Goal: Task Accomplishment & Management: Complete application form

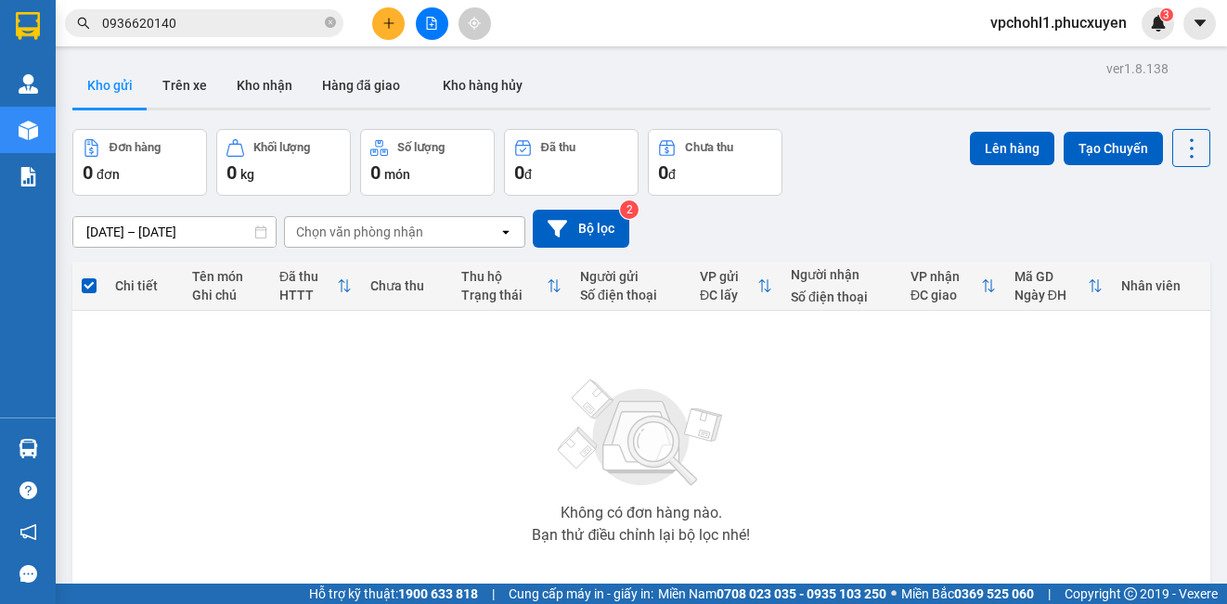
drag, startPoint x: 424, startPoint y: 20, endPoint x: 501, endPoint y: 290, distance: 280.8
click at [424, 19] on button at bounding box center [432, 23] width 32 height 32
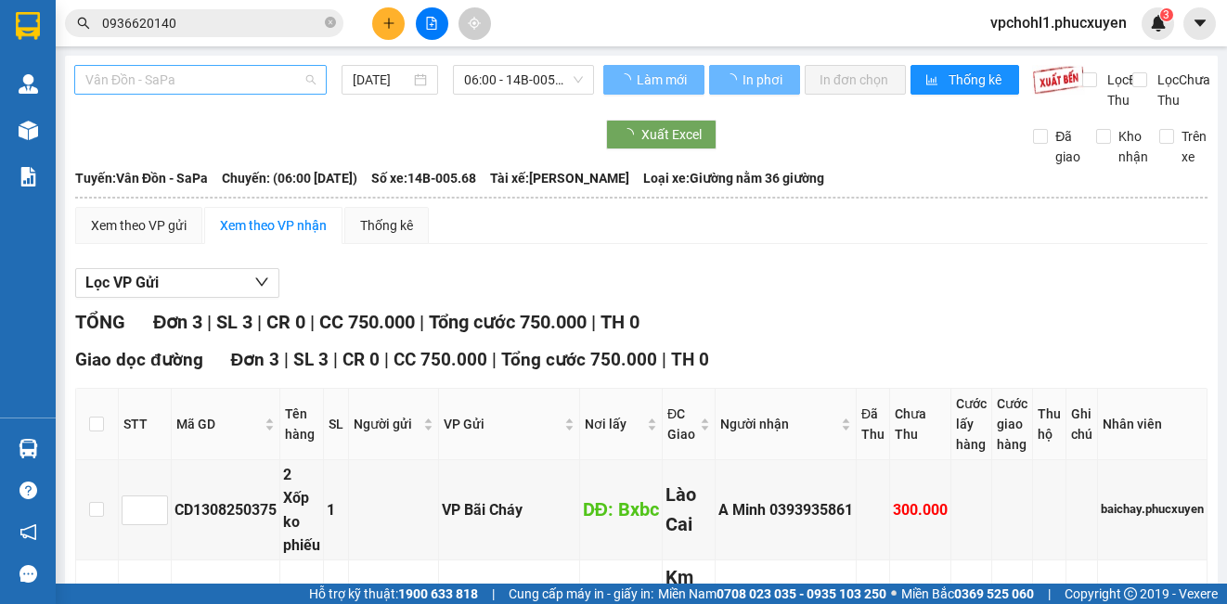
click at [185, 81] on span "Vân Đồn - SaPa" at bounding box center [200, 80] width 230 height 28
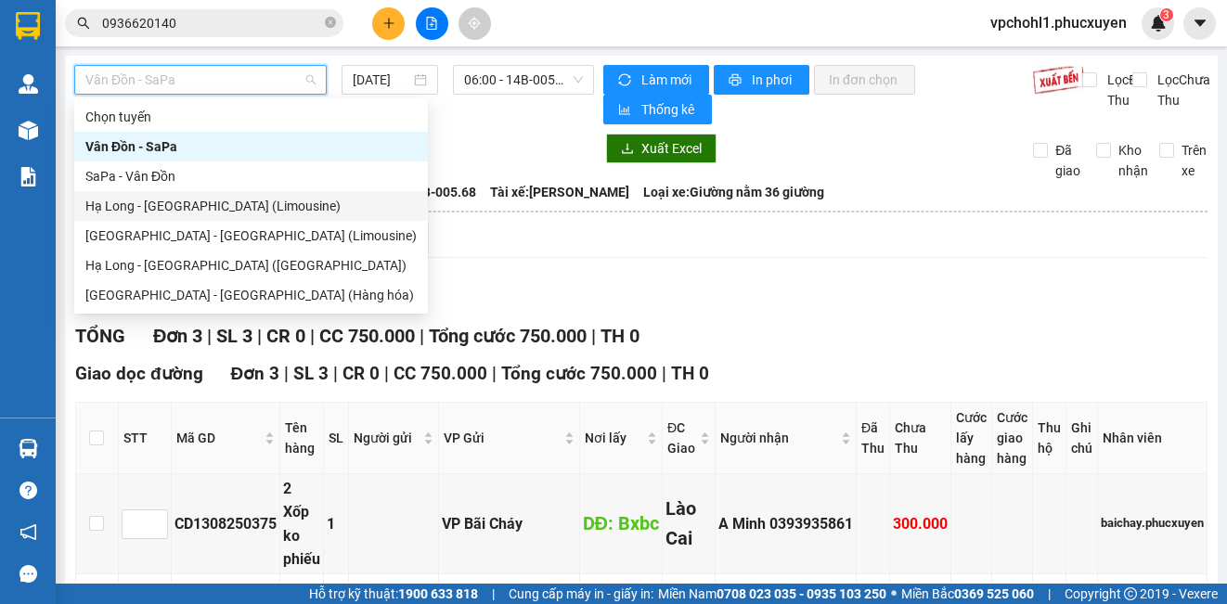
click at [196, 209] on div "Hạ Long - [GEOGRAPHIC_DATA] (Limousine)" at bounding box center [250, 206] width 331 height 20
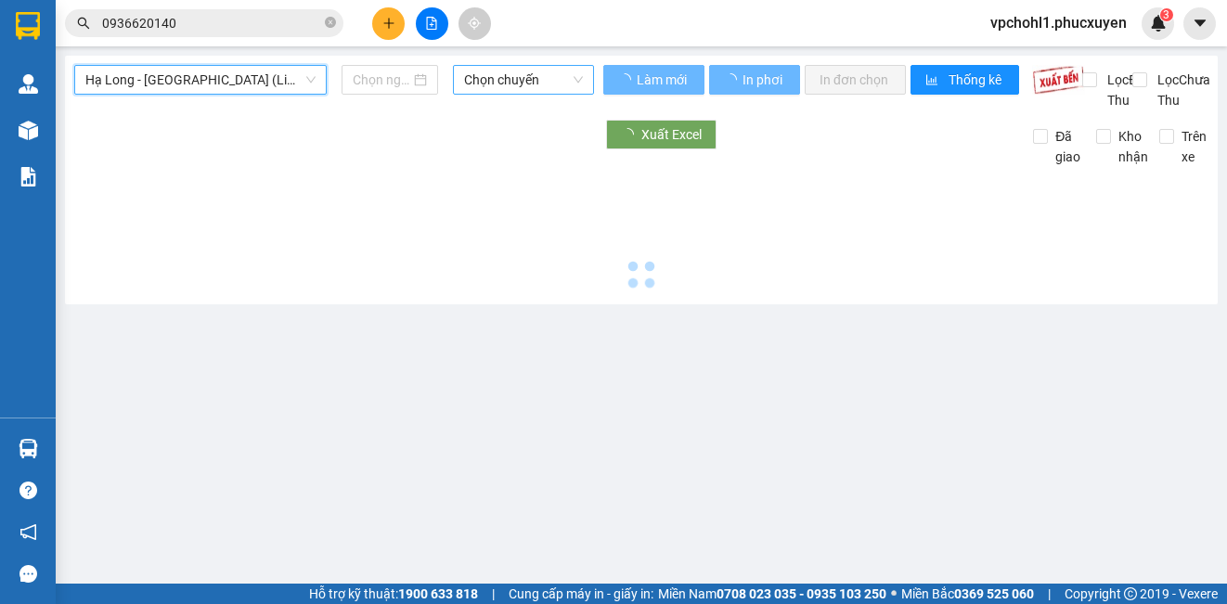
type input "[DATE]"
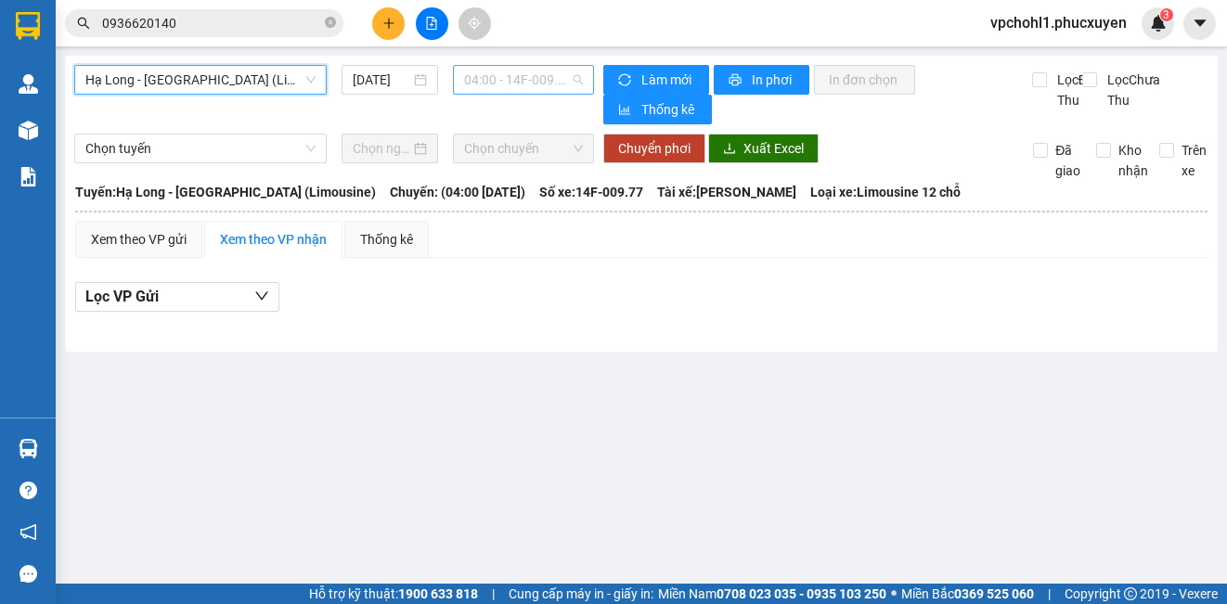
click at [521, 82] on span "04:00 - 14F-009.77" at bounding box center [523, 80] width 119 height 28
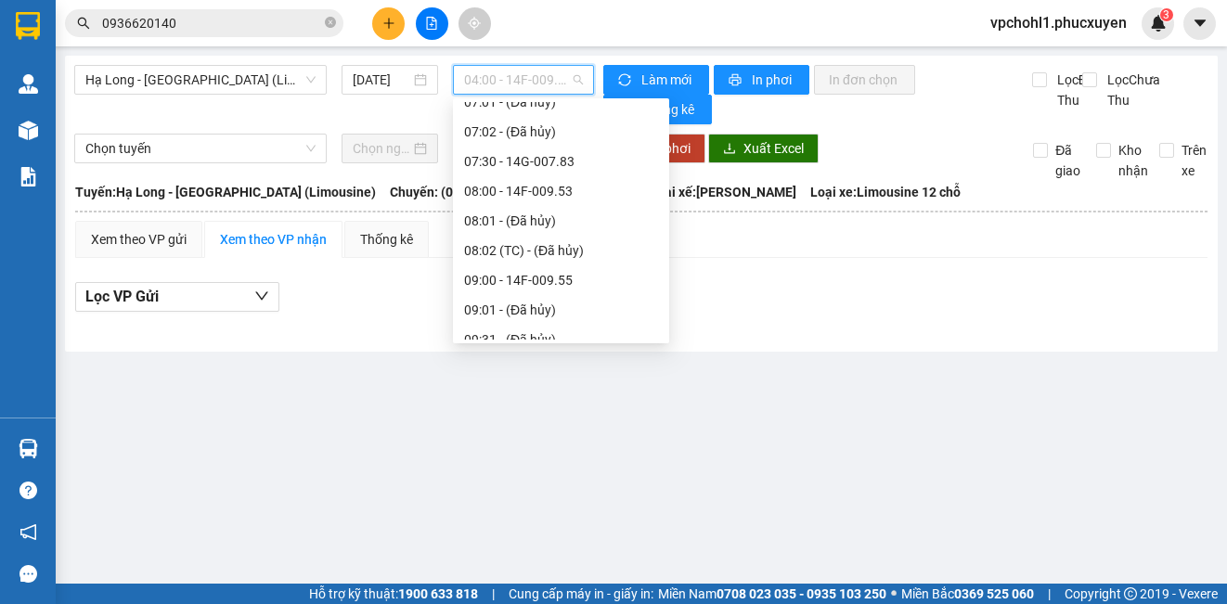
scroll to position [557, 0]
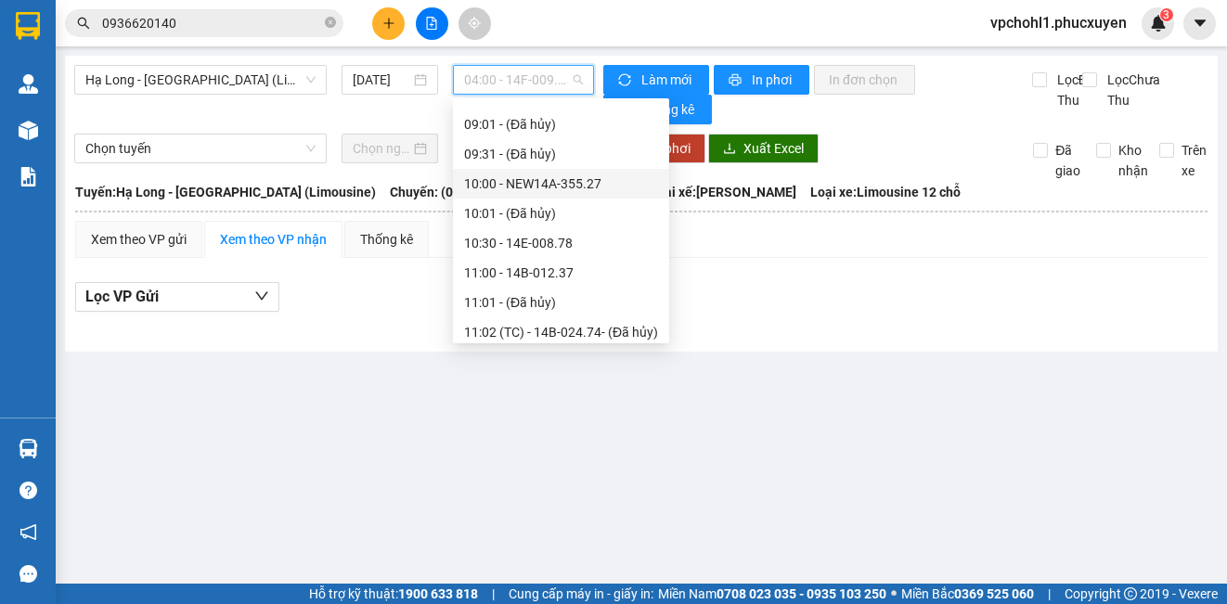
click at [544, 185] on div "10:00 - NEW14A-355.27" at bounding box center [561, 184] width 194 height 20
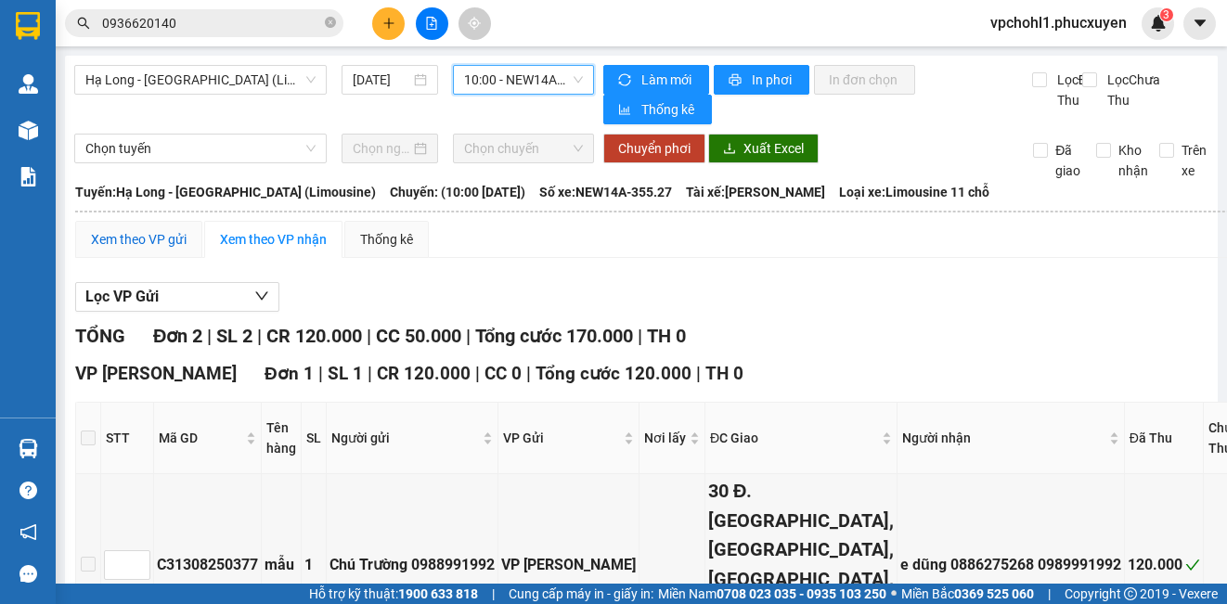
click at [154, 242] on div "Xem theo VP gửi" at bounding box center [139, 239] width 96 height 20
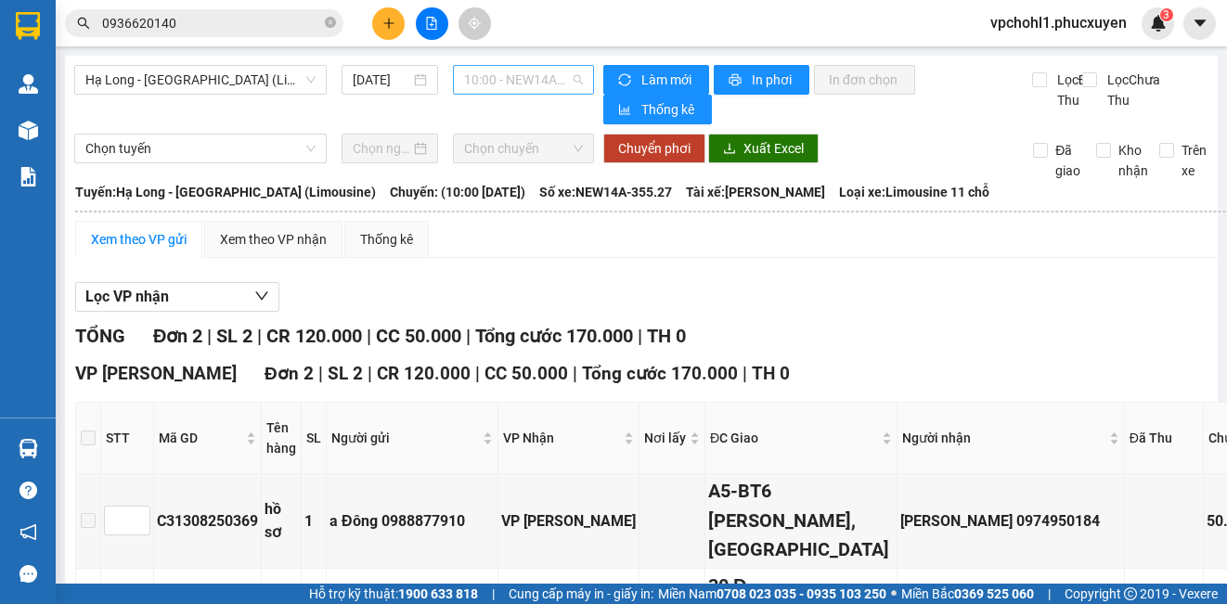
click at [492, 85] on span "10:00 - NEW14A-355.27" at bounding box center [523, 80] width 119 height 28
click at [503, 73] on span "10:00 - NEW14A-355.27" at bounding box center [523, 80] width 119 height 28
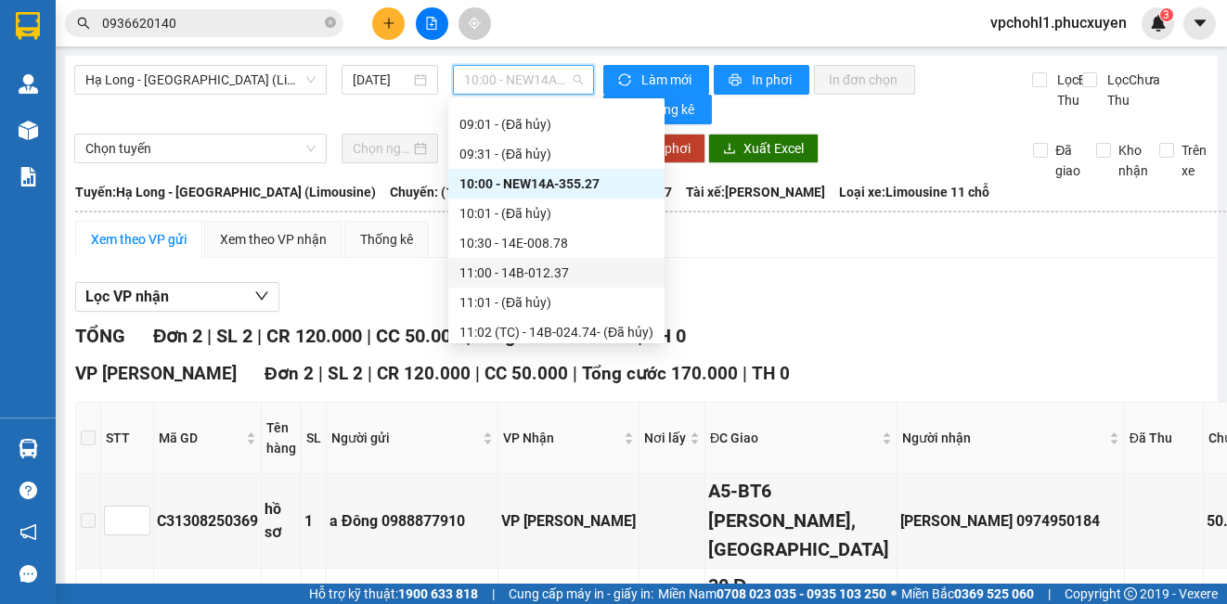
scroll to position [650, 0]
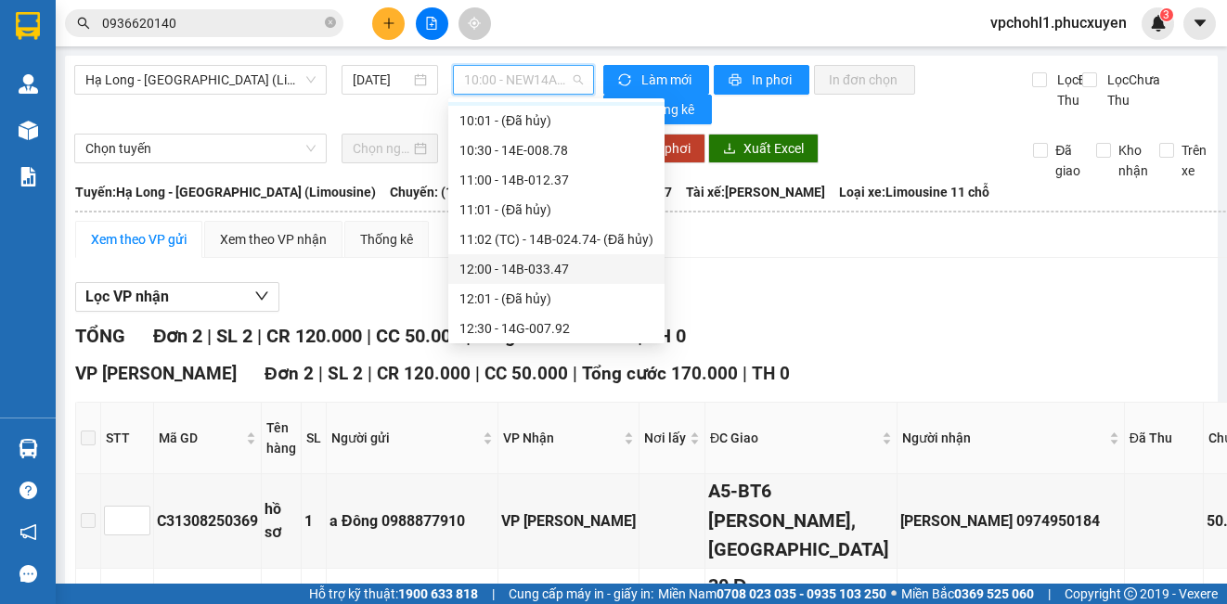
click at [539, 256] on div "12:00 - 14B-033.47" at bounding box center [556, 269] width 216 height 30
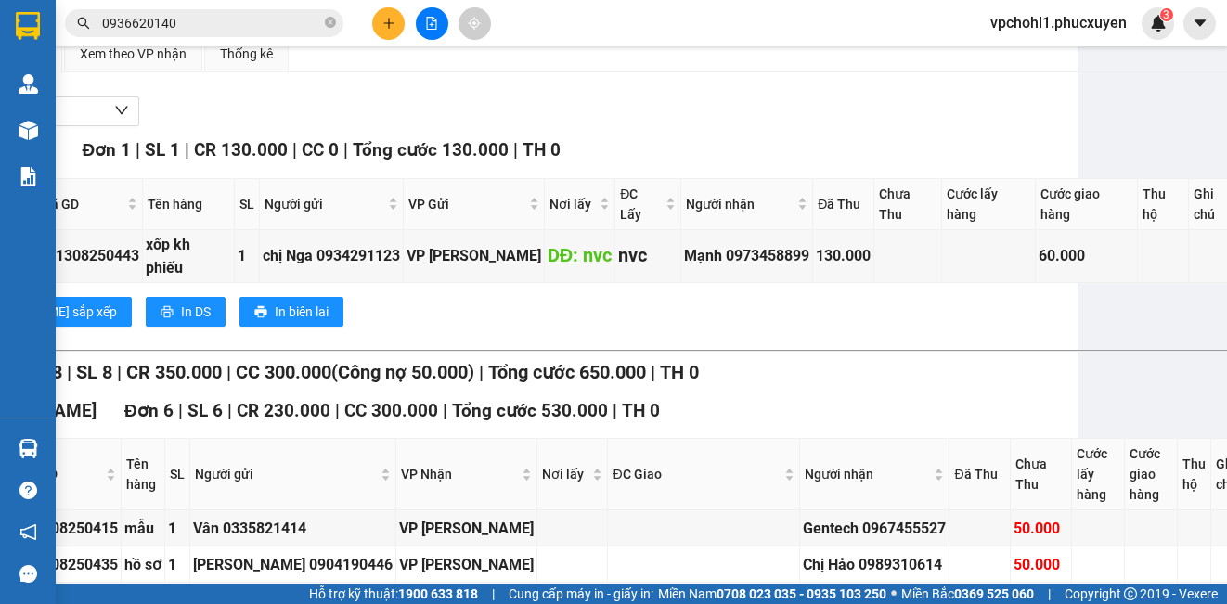
scroll to position [186, 0]
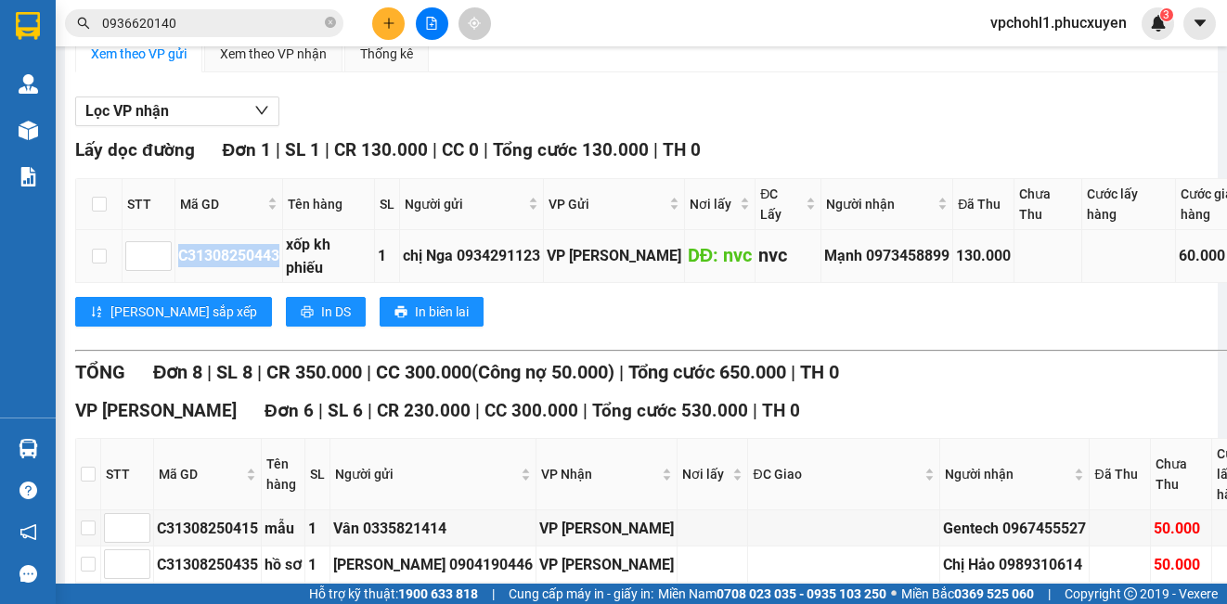
copy div "C31308250443"
drag, startPoint x: 178, startPoint y: 261, endPoint x: 278, endPoint y: 264, distance: 100.3
click at [278, 264] on div "C31308250443" at bounding box center [228, 255] width 101 height 23
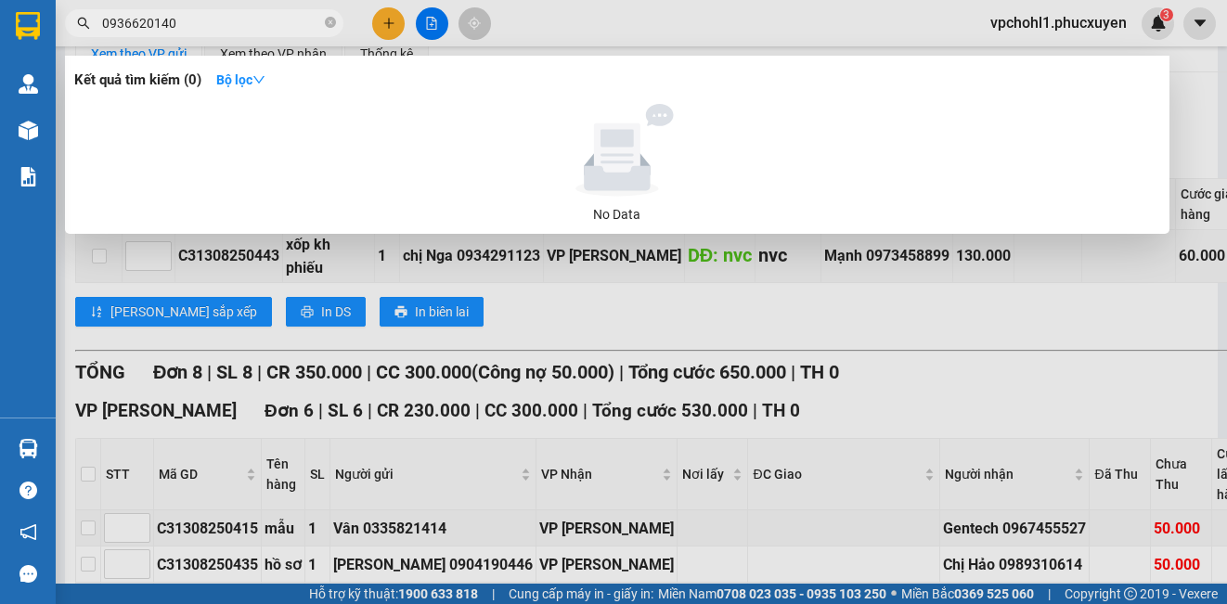
drag, startPoint x: 177, startPoint y: 28, endPoint x: 77, endPoint y: 24, distance: 100.3
click at [77, 24] on div "0936620140" at bounding box center [181, 23] width 362 height 28
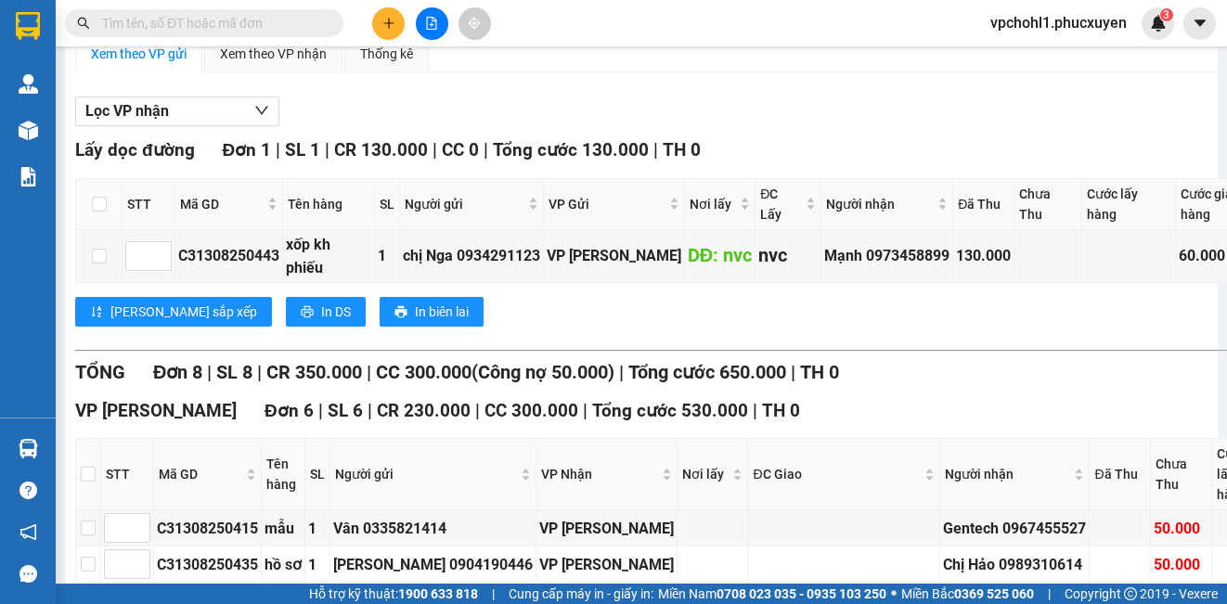
paste input "C31308250443"
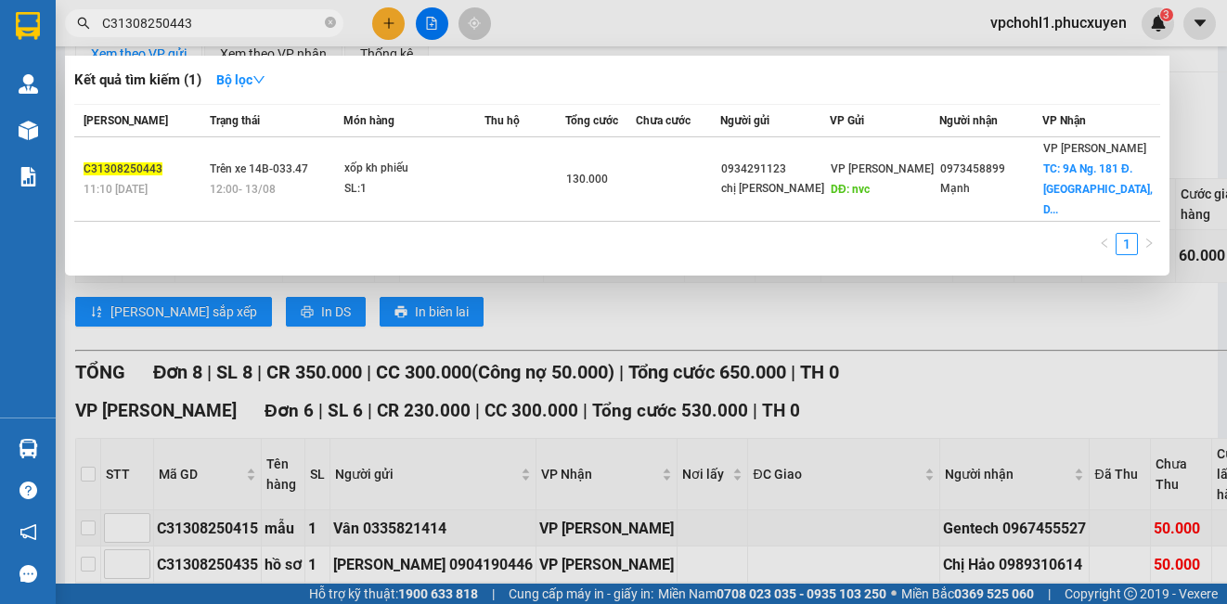
type input "C31308250443"
click at [974, 307] on div at bounding box center [613, 302] width 1227 height 604
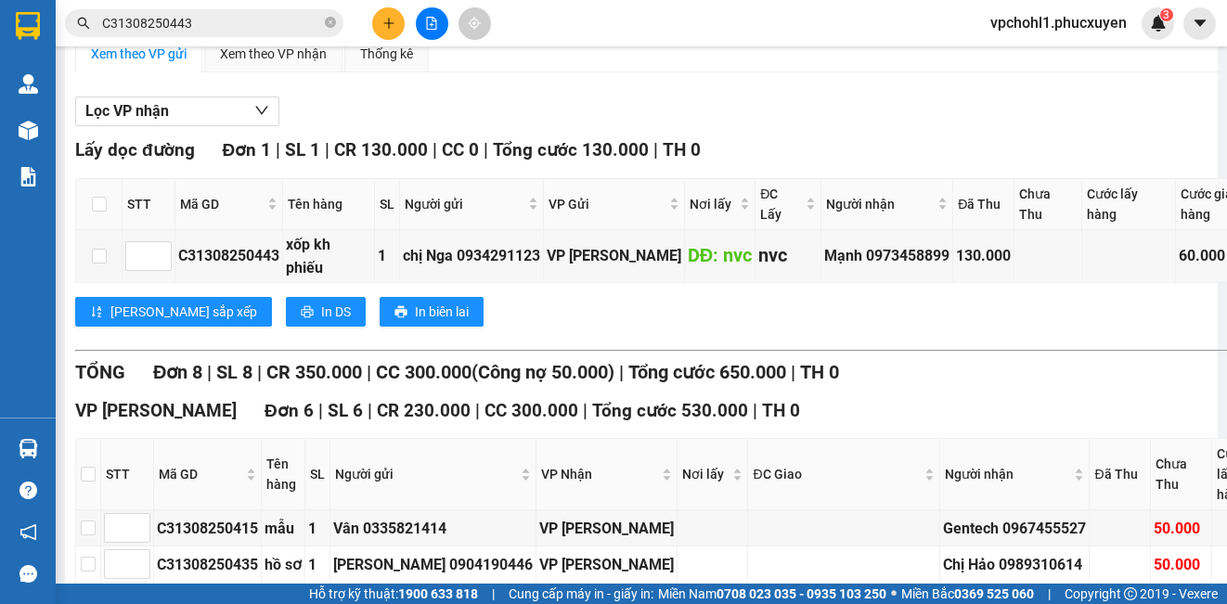
scroll to position [0, 0]
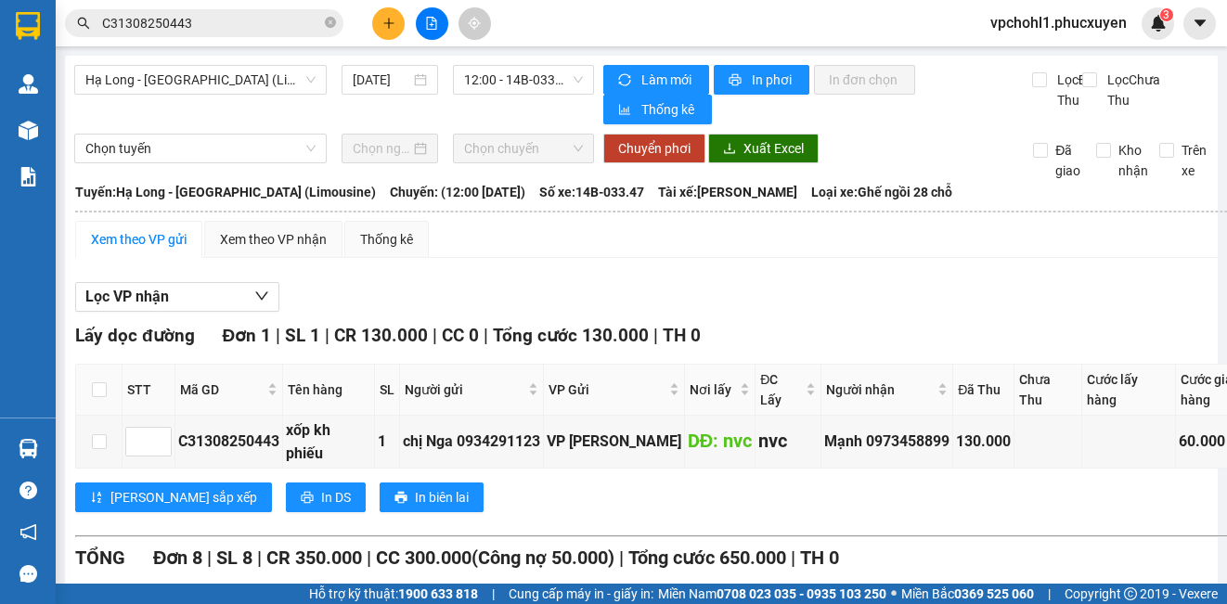
drag, startPoint x: 142, startPoint y: 243, endPoint x: 200, endPoint y: 248, distance: 58.6
click at [142, 242] on div "Xem theo VP gửi" at bounding box center [139, 239] width 96 height 20
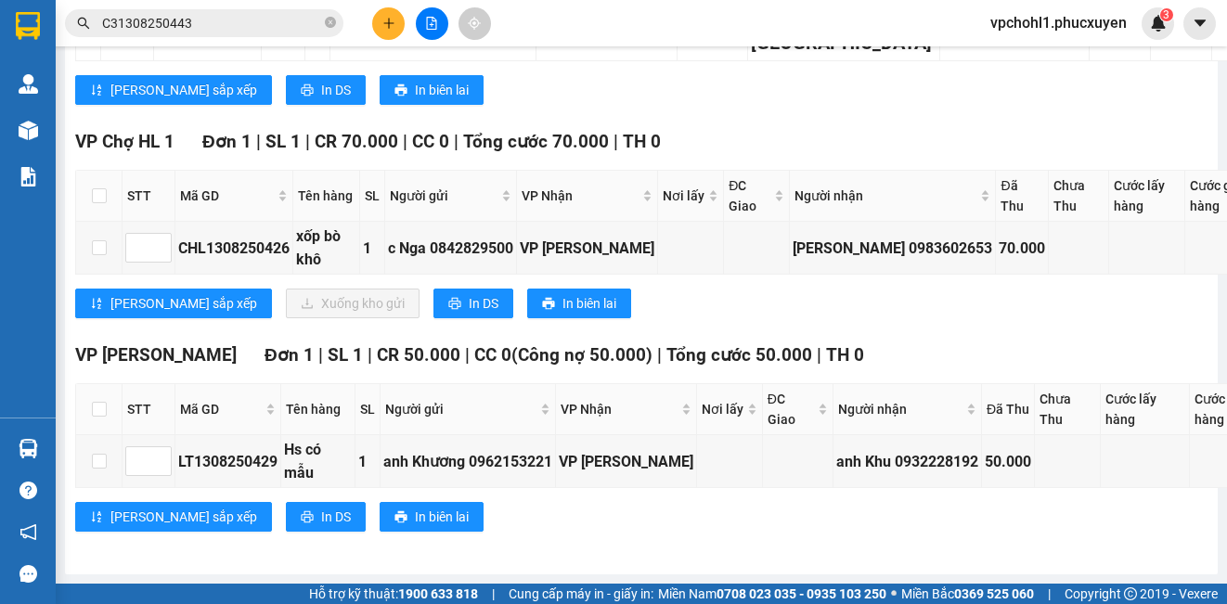
scroll to position [1840, 0]
click at [431, 21] on icon "file-add" at bounding box center [431, 23] width 13 height 13
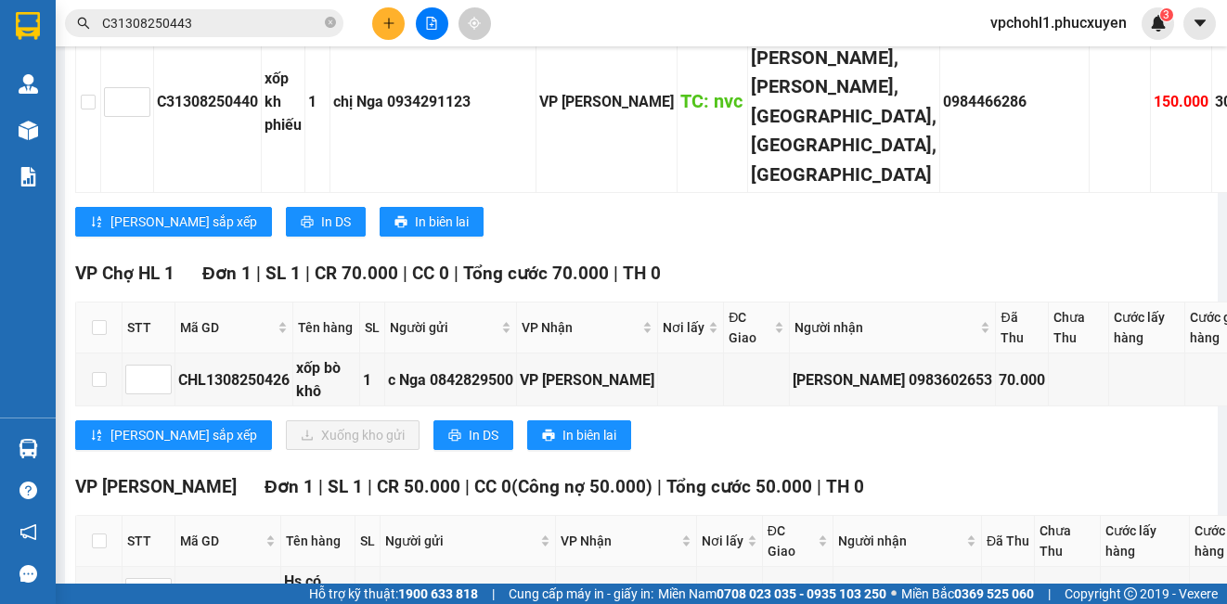
scroll to position [634, 0]
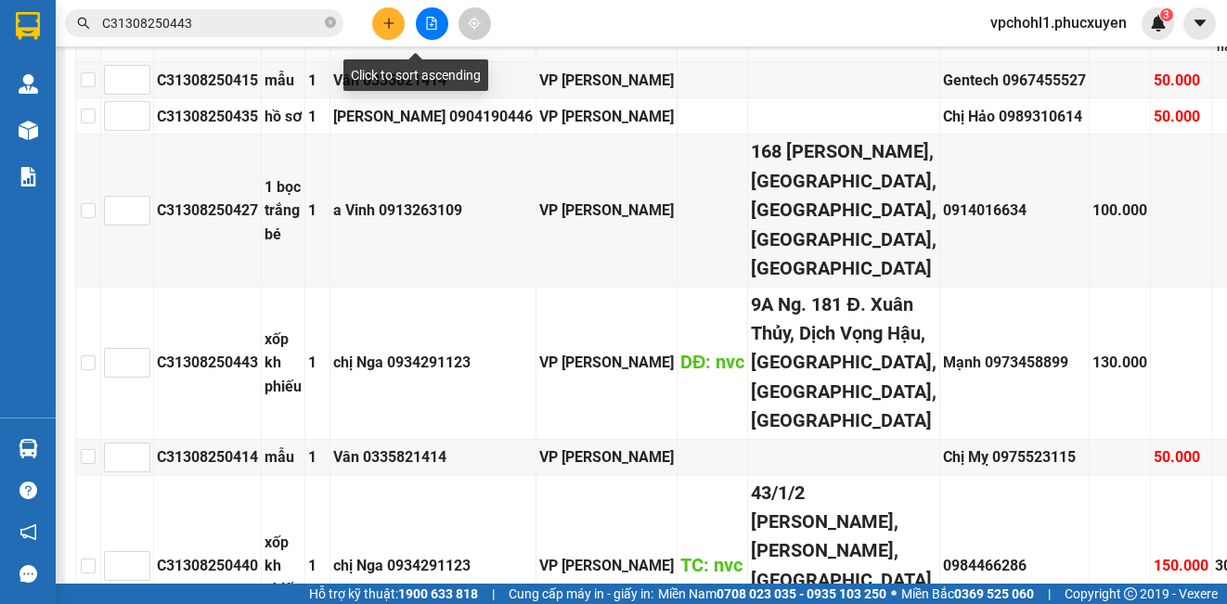
click at [426, 25] on icon "file-add" at bounding box center [431, 23] width 13 height 13
click at [433, 22] on icon "file-add" at bounding box center [431, 23] width 13 height 13
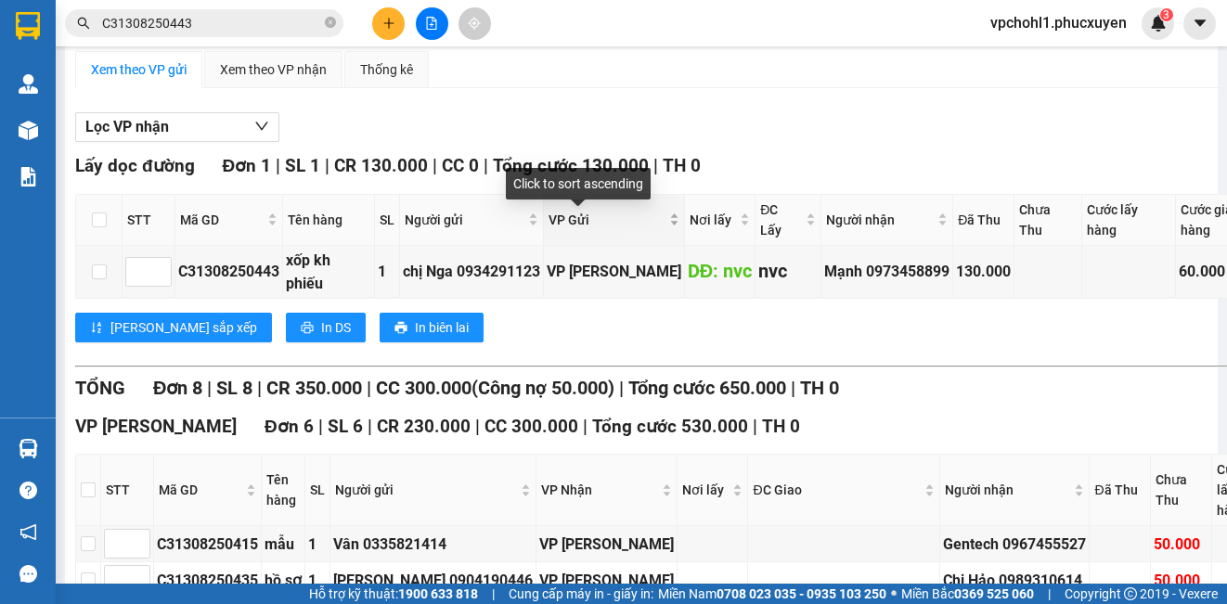
scroll to position [0, 0]
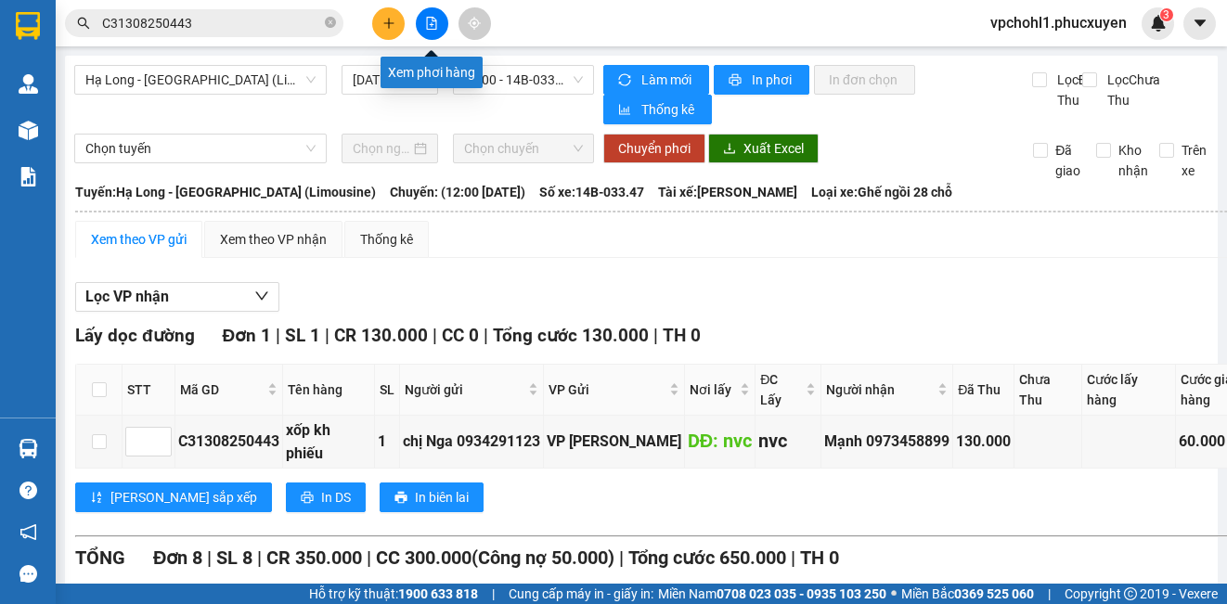
click at [430, 21] on icon "file-add" at bounding box center [431, 23] width 13 height 13
click at [500, 84] on span "12:00 - 14B-033.47" at bounding box center [523, 80] width 119 height 28
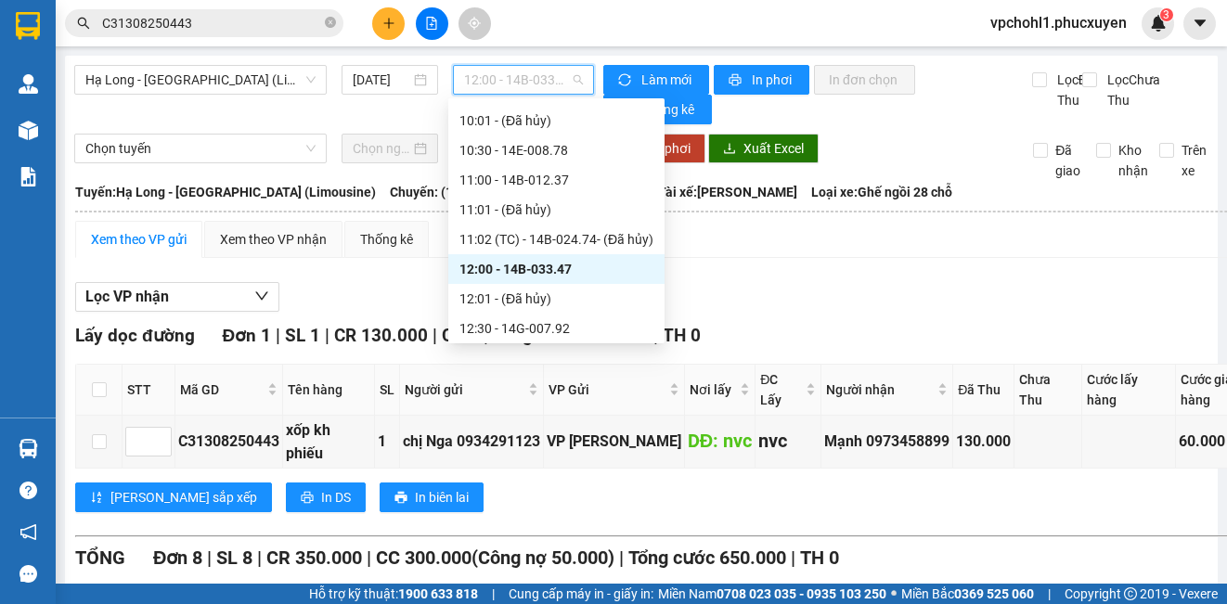
click at [506, 269] on div "12:00 - 14B-033.47" at bounding box center [556, 269] width 194 height 20
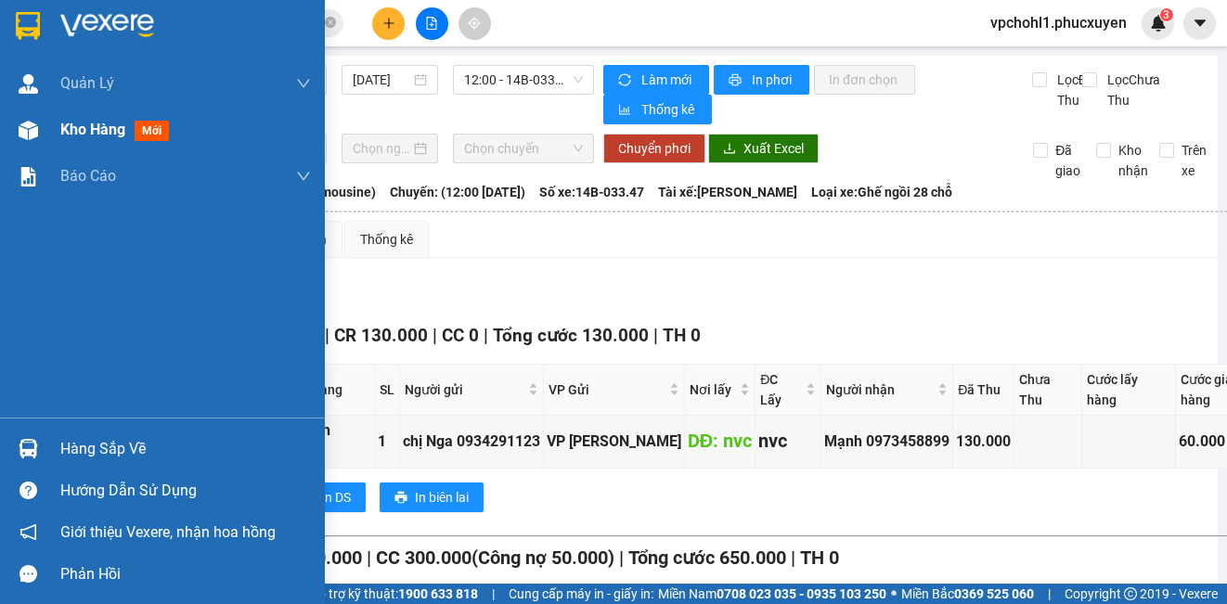
click at [108, 136] on span "Kho hàng" at bounding box center [92, 130] width 65 height 18
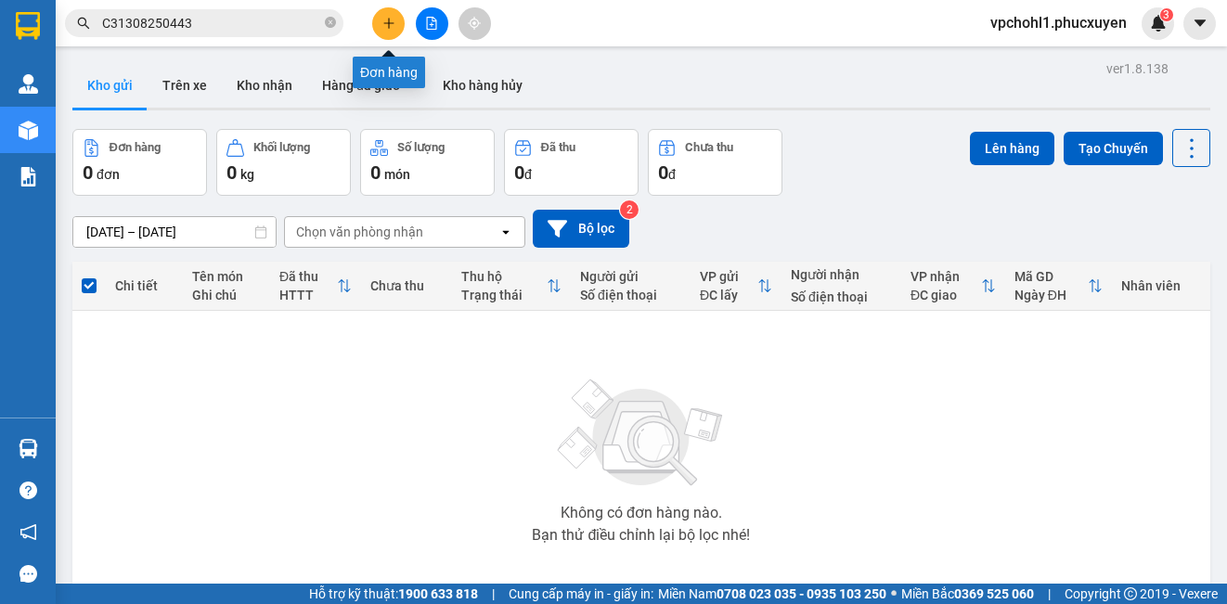
click at [389, 21] on icon "plus" at bounding box center [388, 23] width 1 height 10
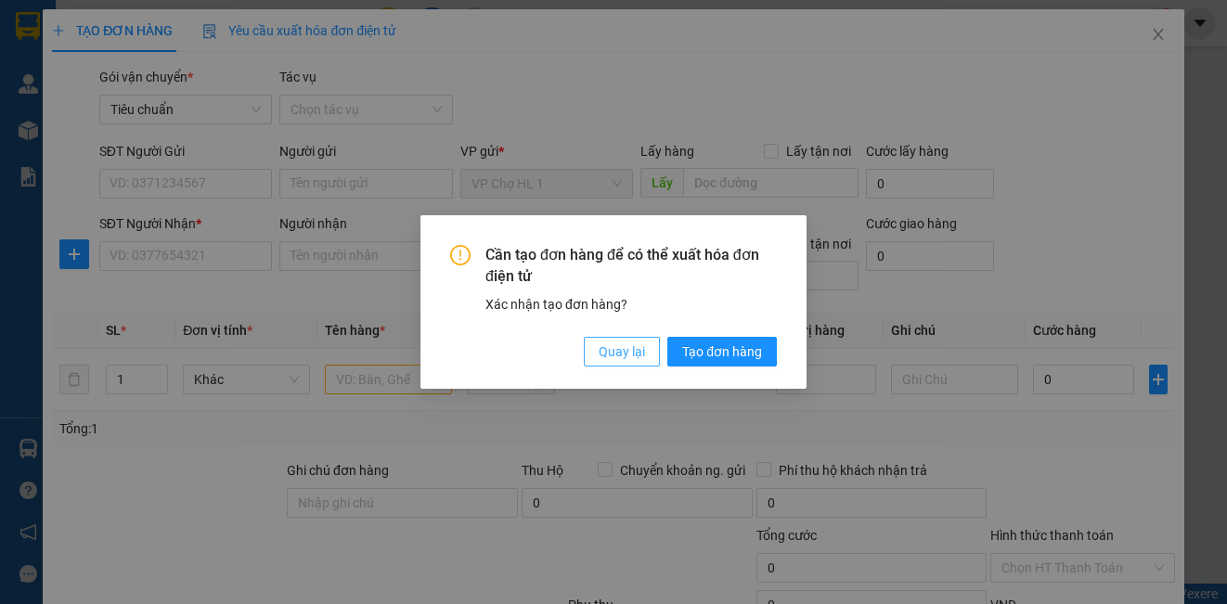
click at [625, 359] on span "Quay lại" at bounding box center [622, 351] width 46 height 20
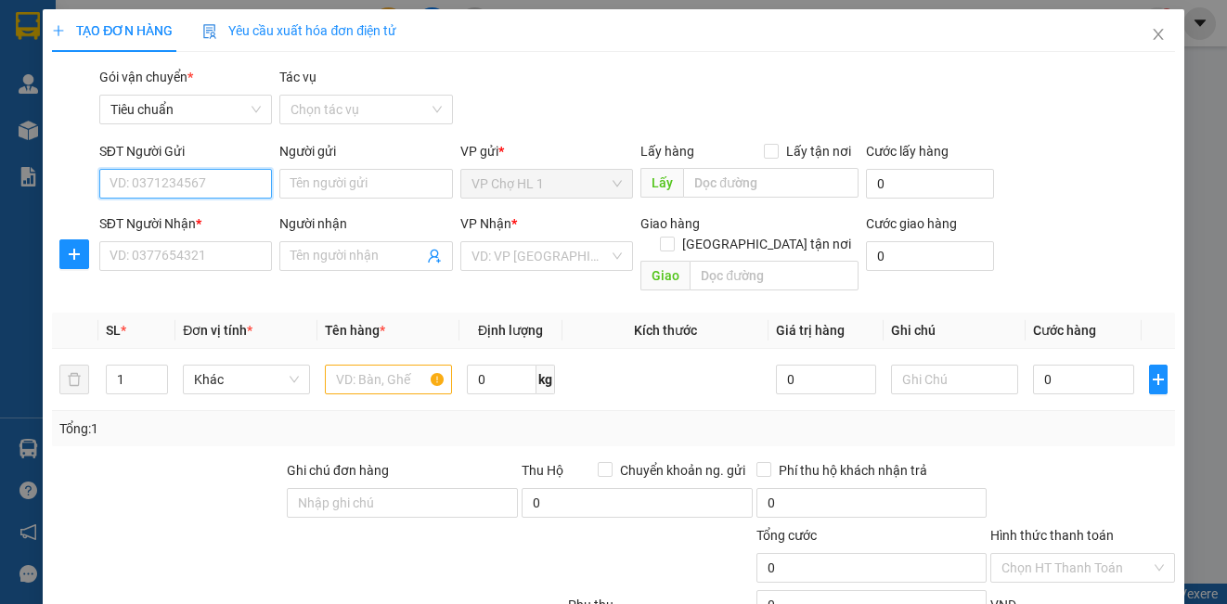
click at [184, 188] on input "SĐT Người Gửi" at bounding box center [185, 184] width 173 height 30
click at [154, 172] on input "SĐT Người Gửi" at bounding box center [185, 184] width 173 height 30
type input "0936620140"
click at [316, 185] on input "Người gửi" at bounding box center [365, 184] width 173 height 30
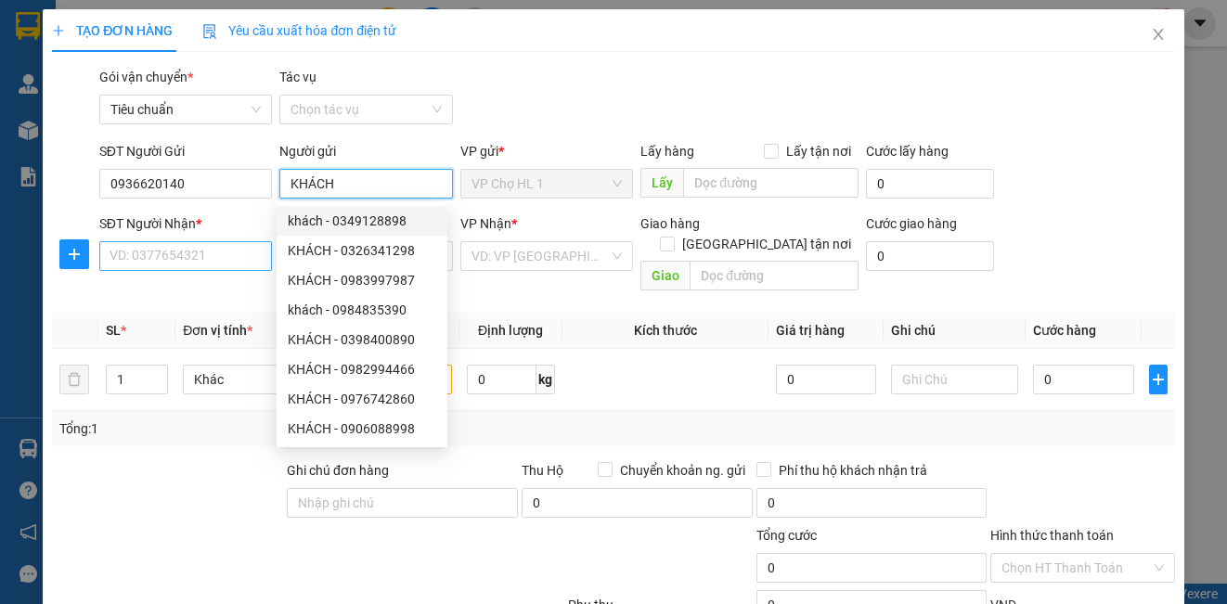
type input "KHÁCH"
click at [208, 247] on input "SĐT Người Nhận *" at bounding box center [185, 256] width 173 height 30
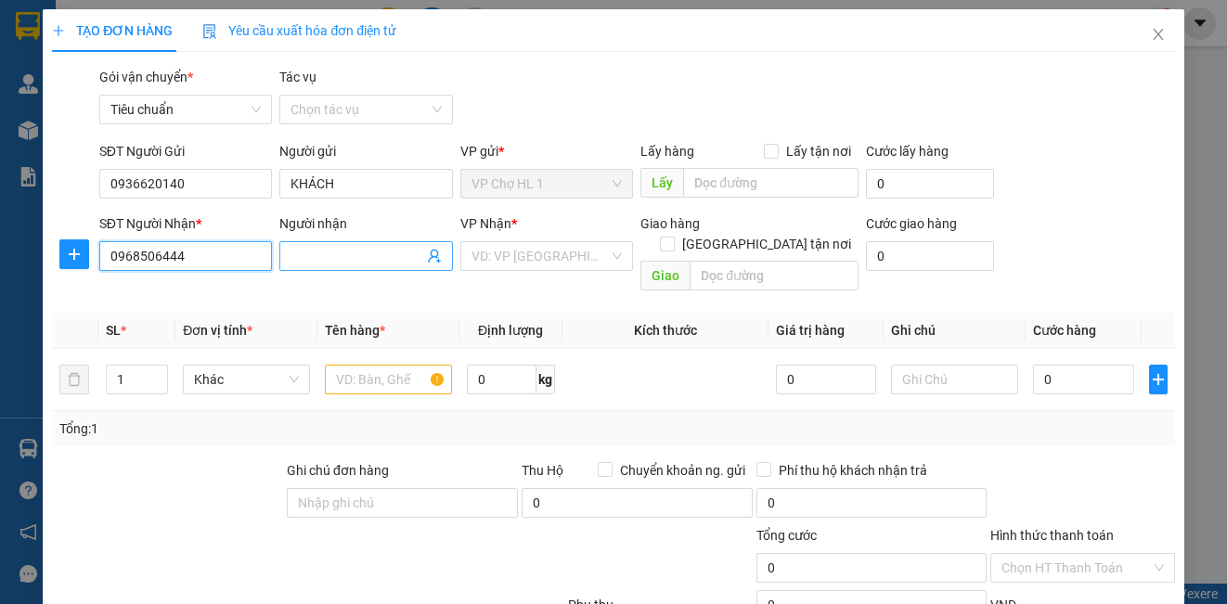
type input "0968506444"
click at [339, 256] on input "Người nhận" at bounding box center [356, 256] width 132 height 20
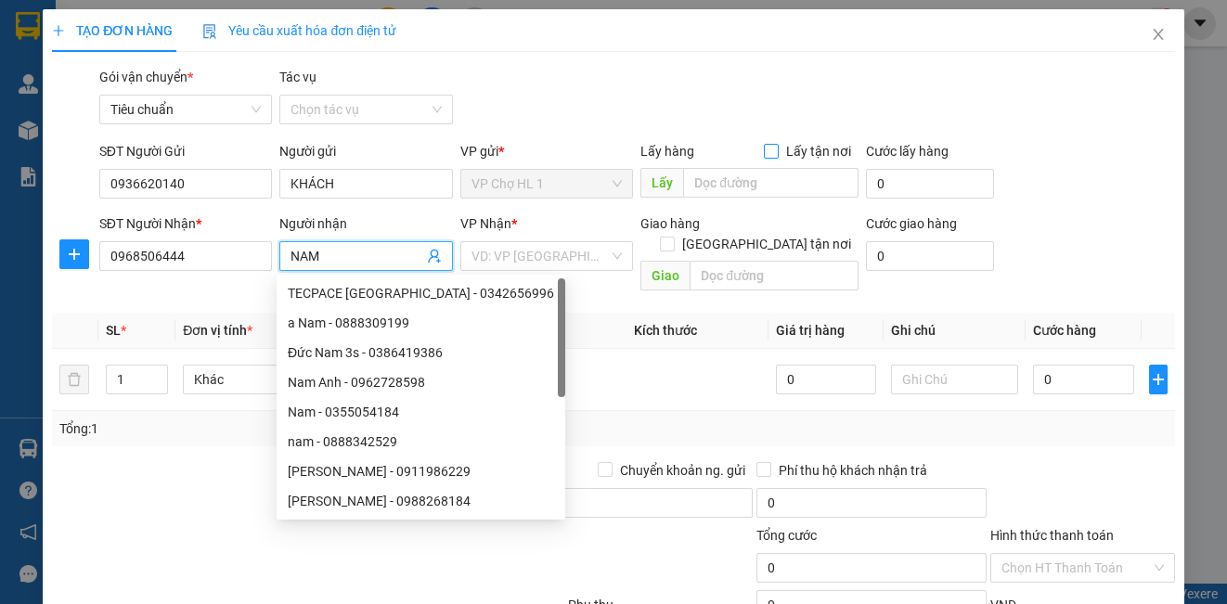
type input "NAM"
click at [764, 148] on input "Lấy tận nơi" at bounding box center [770, 150] width 13 height 13
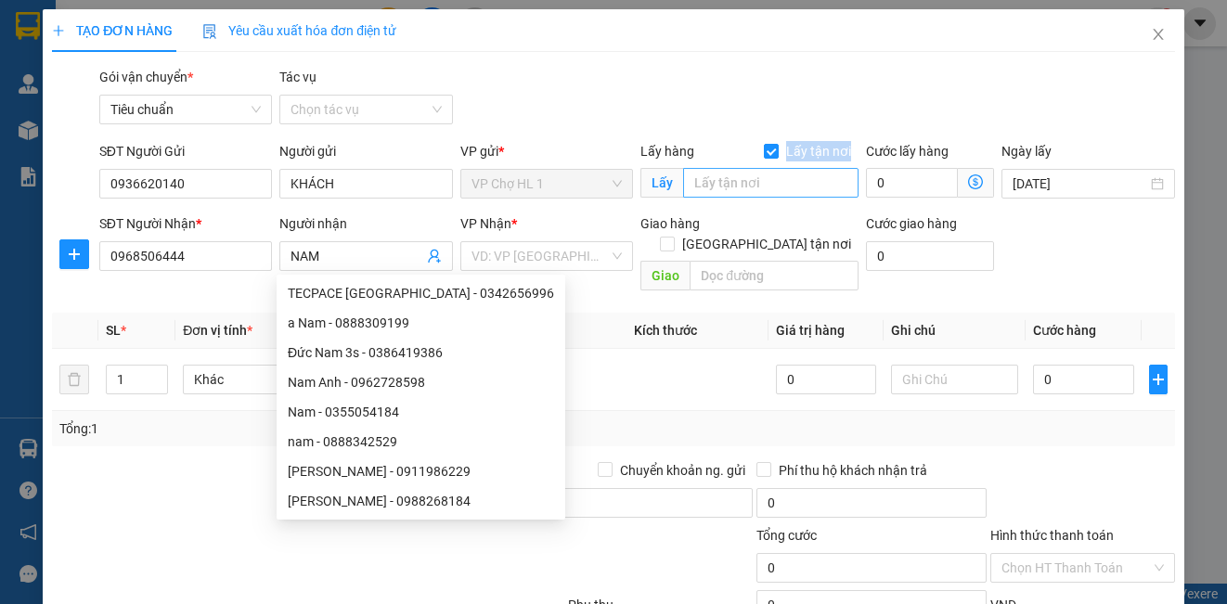
drag, startPoint x: 754, startPoint y: 161, endPoint x: 754, endPoint y: 174, distance: 13.0
click at [754, 174] on div "Lấy hàng Lấy tận nơi Lấy" at bounding box center [749, 173] width 218 height 65
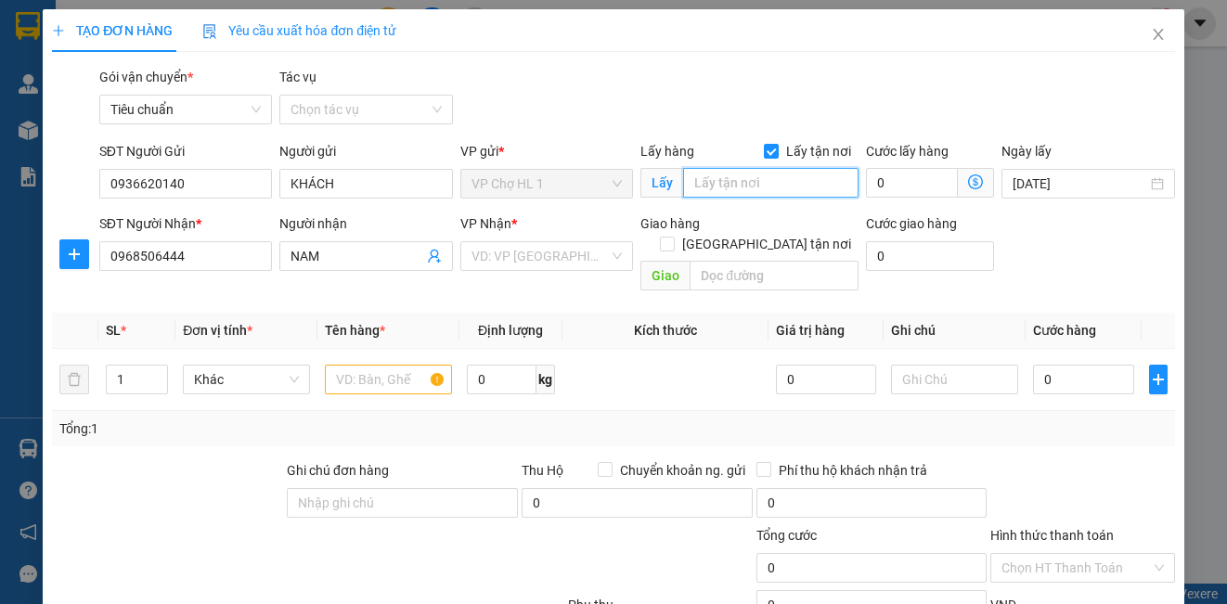
click at [730, 182] on input "text" at bounding box center [770, 183] width 175 height 30
click at [764, 151] on input "Lấy tận nơi" at bounding box center [770, 150] width 13 height 13
checkbox input "false"
click at [753, 184] on input "text" at bounding box center [770, 183] width 175 height 30
type input "TGDĐ AO CÁ"
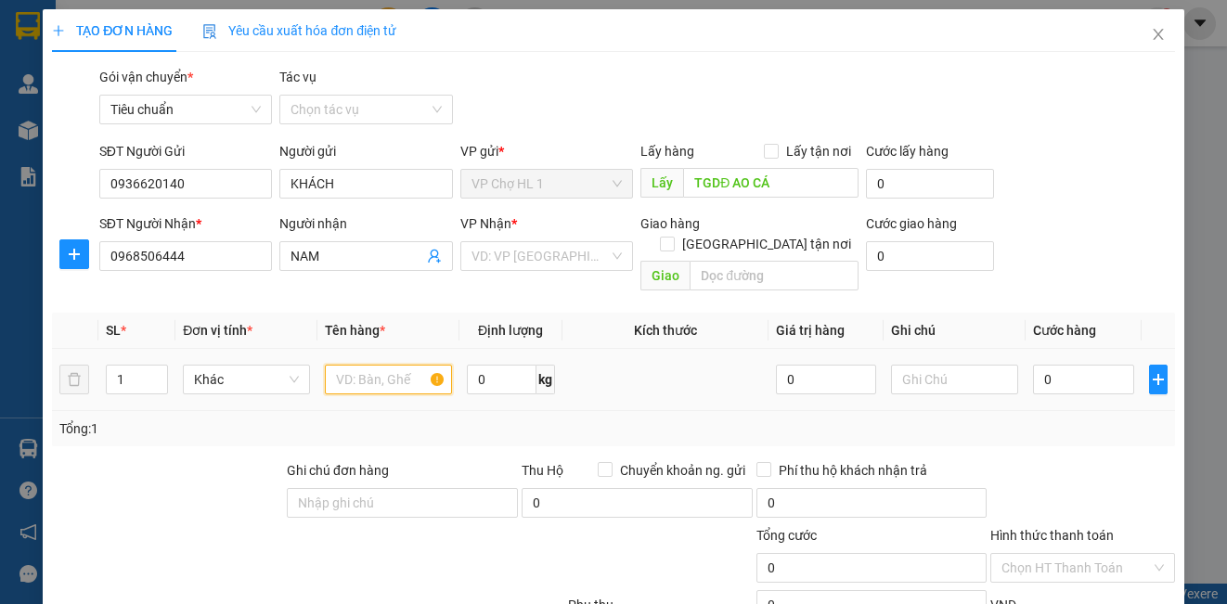
click at [370, 367] on input "text" at bounding box center [388, 380] width 127 height 30
type input "XỐP"
drag, startPoint x: 499, startPoint y: 264, endPoint x: 510, endPoint y: 269, distance: 12.1
click at [499, 264] on input "search" at bounding box center [539, 256] width 137 height 28
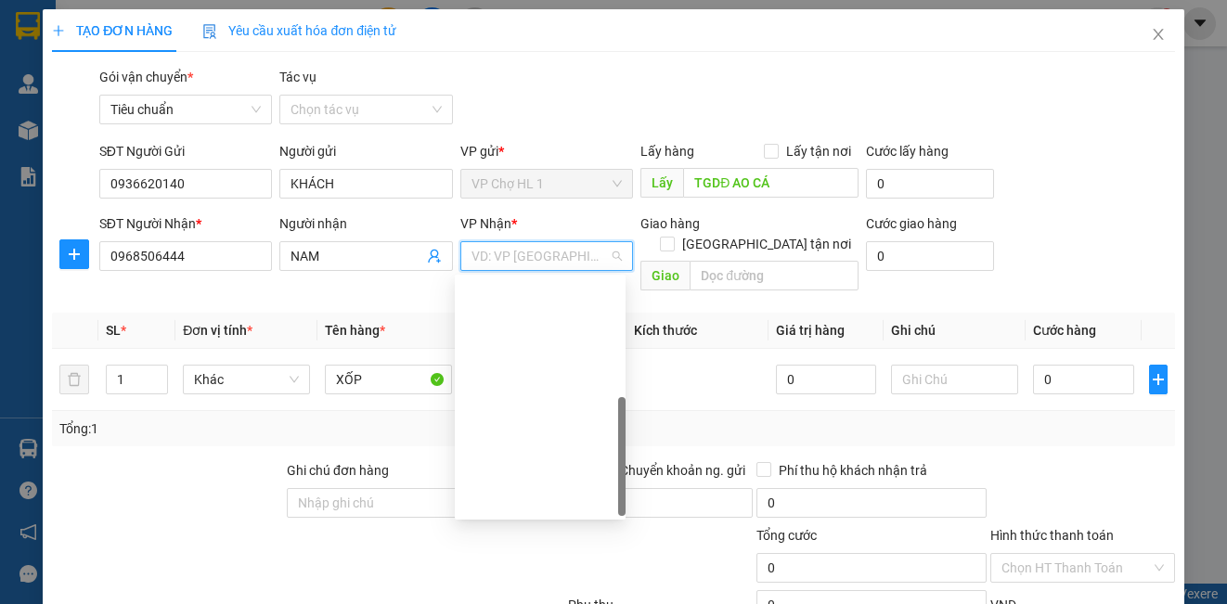
scroll to position [297, 0]
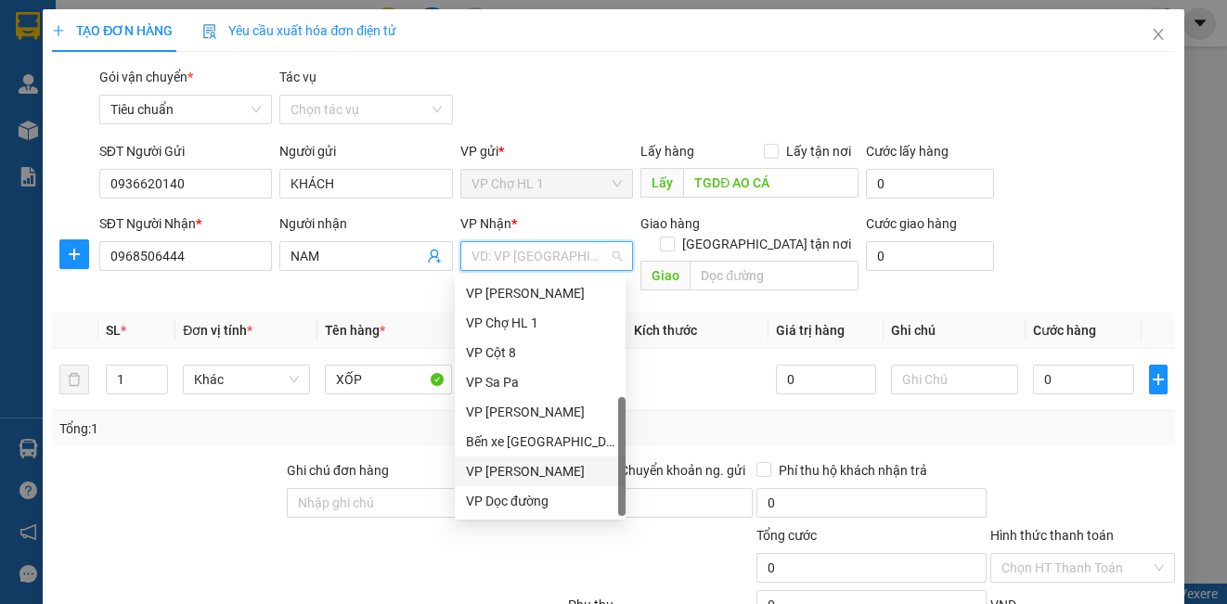
click at [544, 470] on div "VP [PERSON_NAME]" at bounding box center [540, 471] width 148 height 20
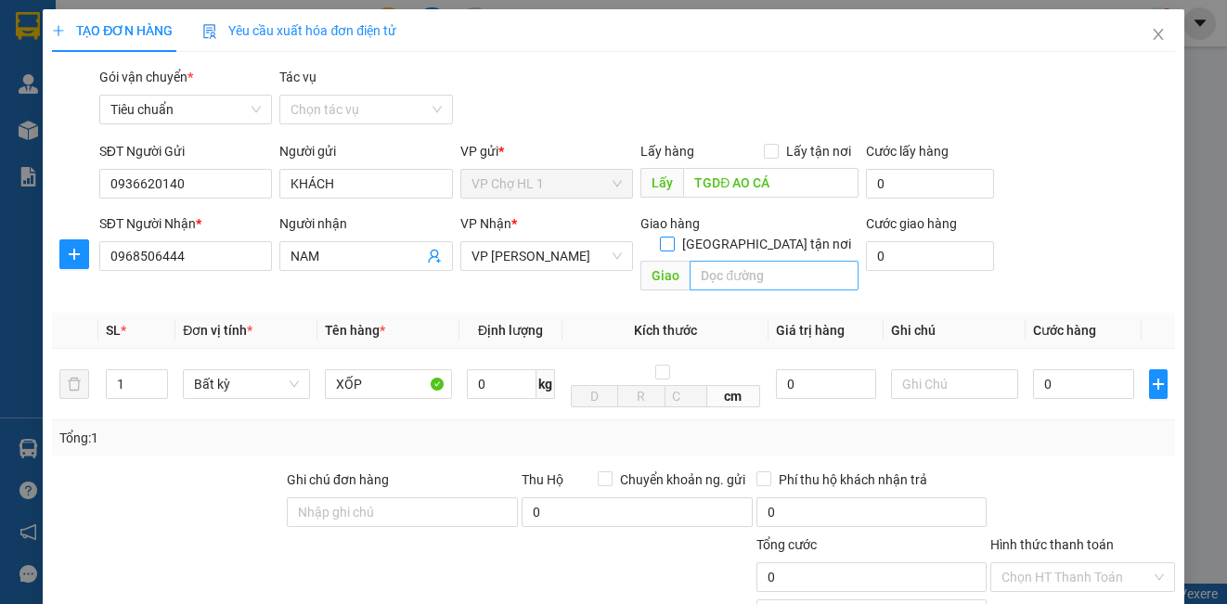
drag, startPoint x: 750, startPoint y: 226, endPoint x: 753, endPoint y: 256, distance: 29.8
click at [673, 237] on input "[GEOGRAPHIC_DATA] tận nơi" at bounding box center [666, 243] width 13 height 13
checkbox input "true"
click at [753, 261] on input "text" at bounding box center [773, 276] width 169 height 30
click at [726, 263] on input "text" at bounding box center [773, 276] width 169 height 30
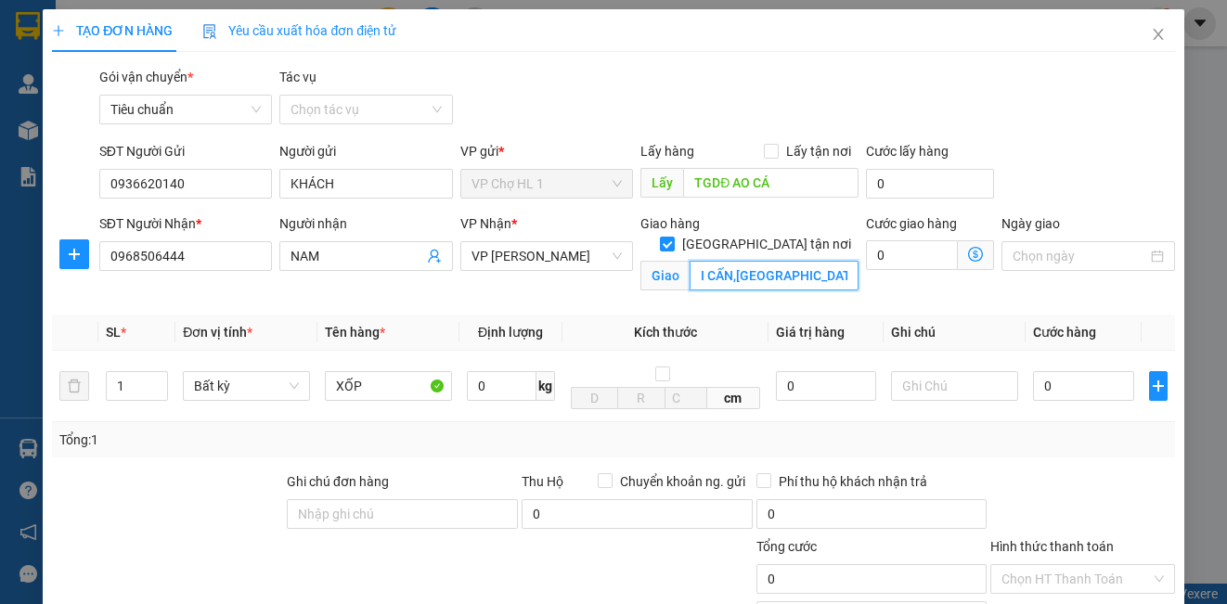
scroll to position [0, 225]
type input "VIỆN KIẾN TRÚC QUỐC GIA SỐ 389 ĐỘI CẤN,[GEOGRAPHIC_DATA],[GEOGRAPHIC_DATA]"
click at [1101, 136] on div "Transit Pickup Surcharge Ids Transit Deliver Surcharge Ids Transit Deliver Surc…" at bounding box center [613, 422] width 1122 height 710
click at [968, 253] on icon "dollar-circle" at bounding box center [975, 254] width 15 height 15
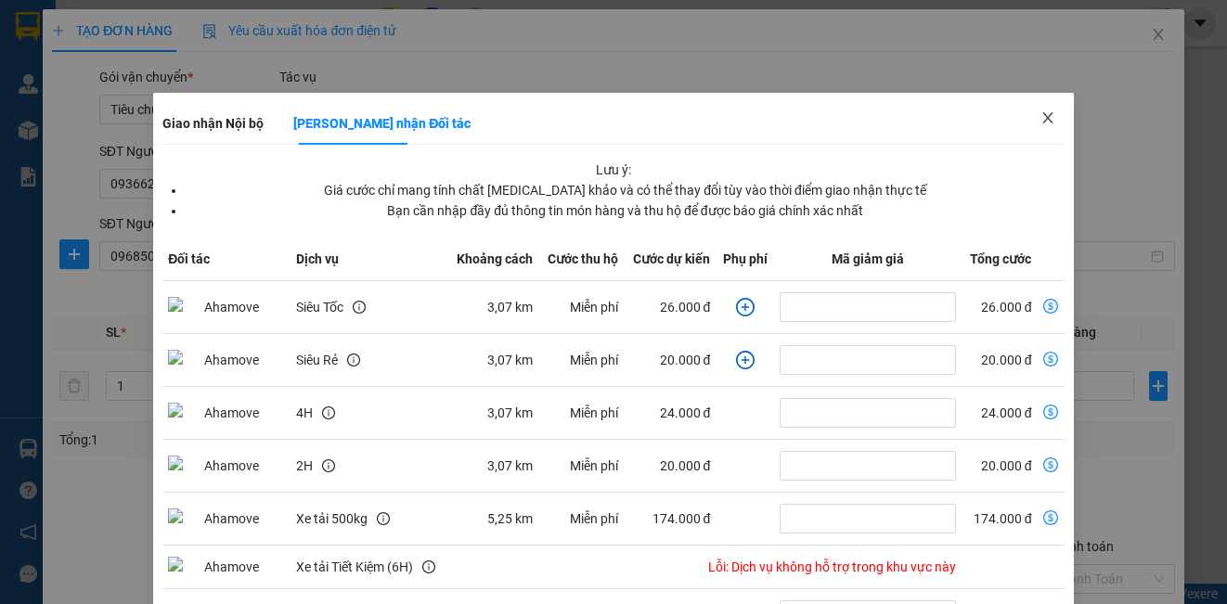
click at [1040, 113] on icon "close" at bounding box center [1047, 117] width 15 height 15
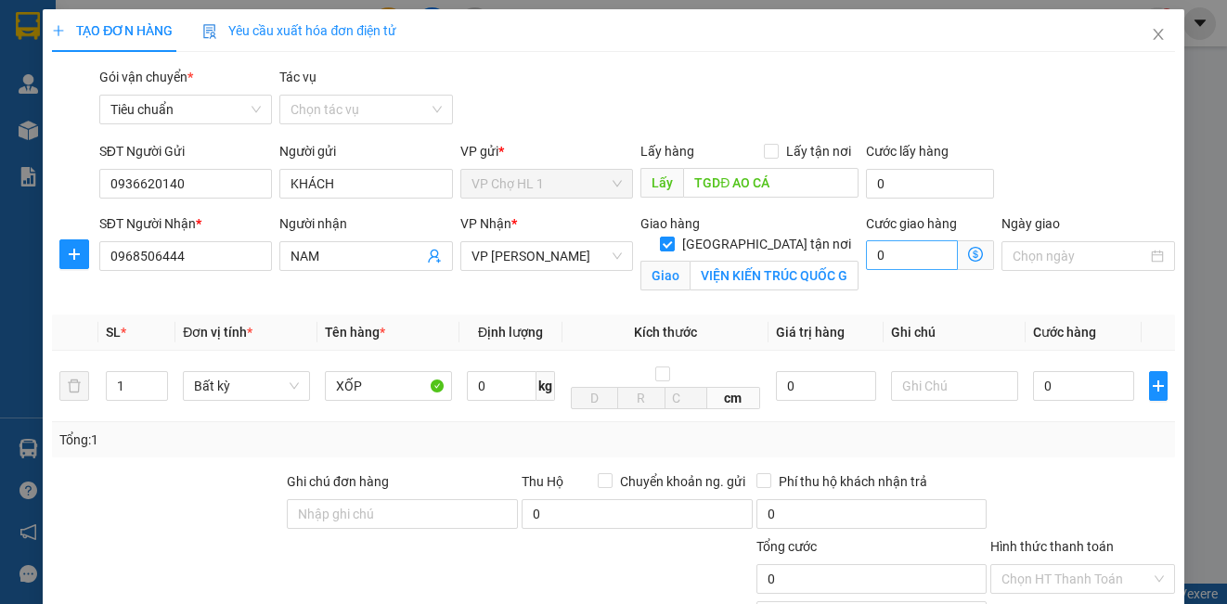
drag, startPoint x: 891, startPoint y: 274, endPoint x: 896, endPoint y: 264, distance: 11.6
click at [896, 264] on div "Cước giao hàng 0 Giao nhận Nội bộ Giao nhận Đối tác Lưu ý: Giá cước chỉ mang tí…" at bounding box center [930, 245] width 128 height 65
click at [898, 260] on input "0" at bounding box center [912, 255] width 92 height 30
type input "4"
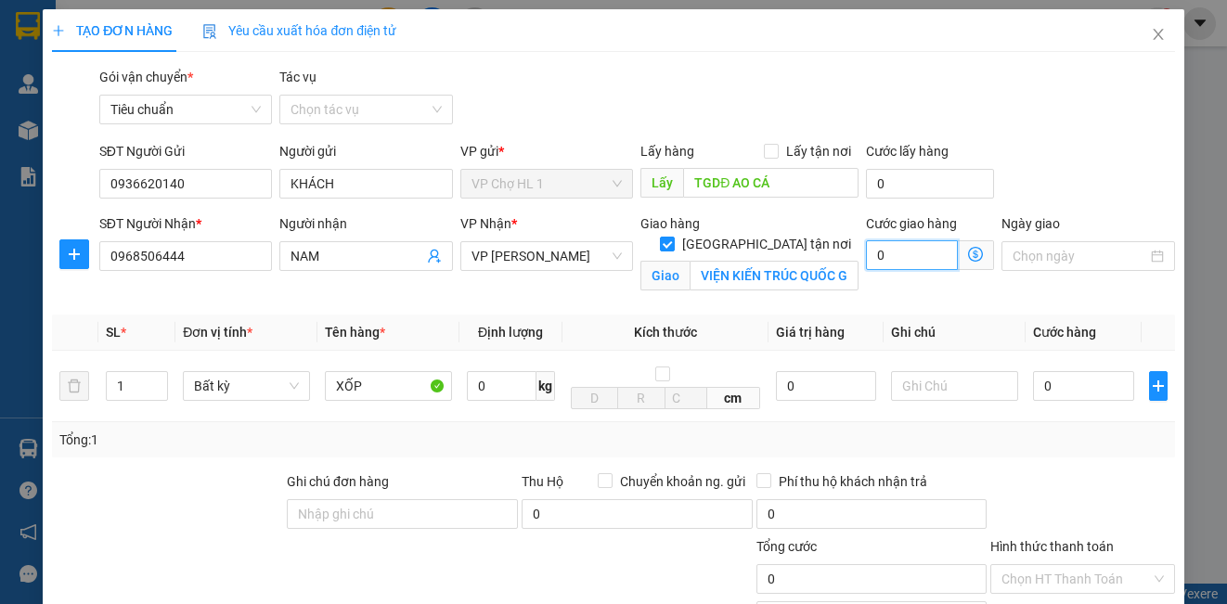
type input "4"
type input "40"
type input "40.000"
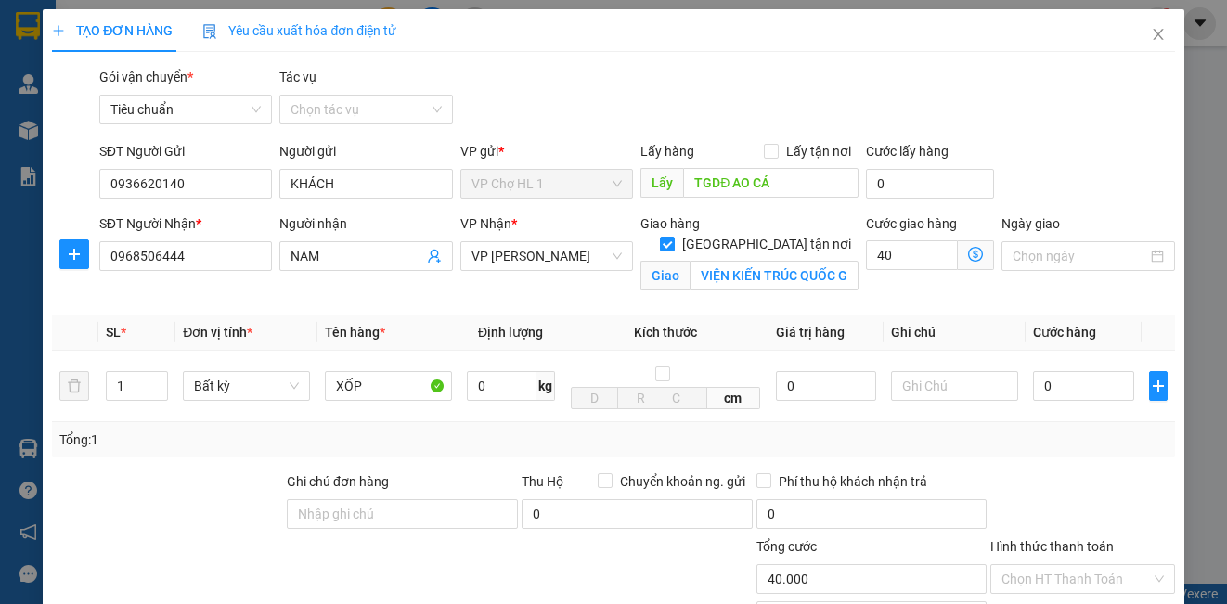
type input "40.000"
click at [1023, 156] on div "SĐT Người Gửi 0936620140 Người gửi KHÁCH VP gửi * VP Chợ HL 1 Lấy hàng Lấy tận …" at bounding box center [637, 173] width 1083 height 65
click at [1094, 400] on input "0" at bounding box center [1083, 386] width 101 height 30
type input "9"
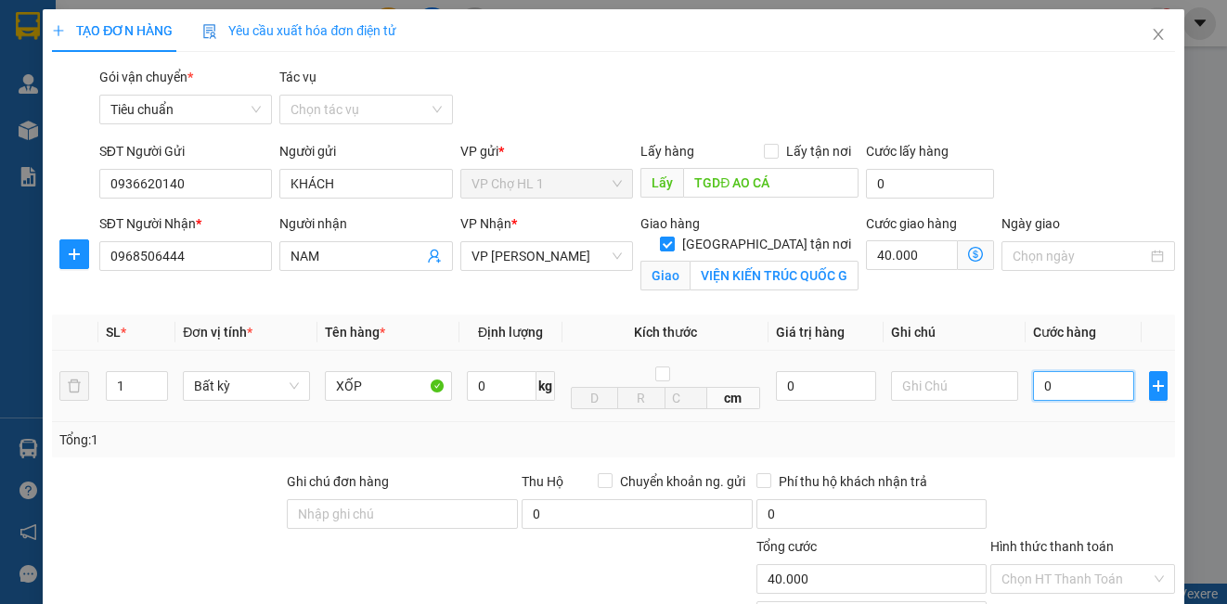
type input "40.009"
type input "90"
type input "40.090"
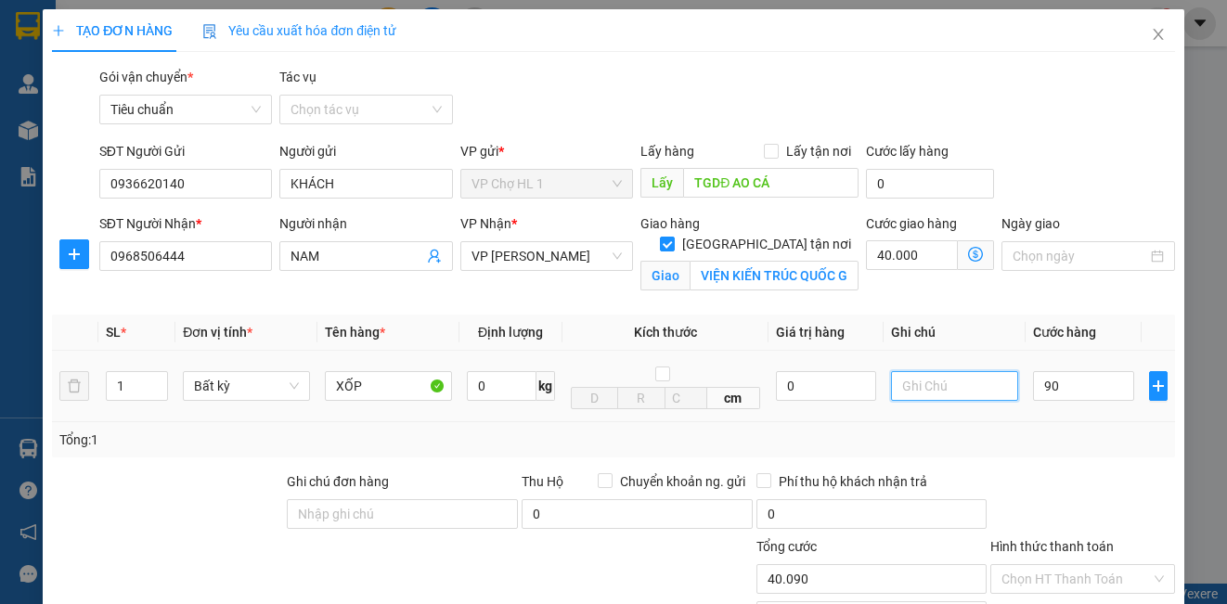
type input "90.000"
type input "130.000"
click at [917, 393] on input "text" at bounding box center [954, 386] width 127 height 30
type input "CHƯA DÁN BILL"
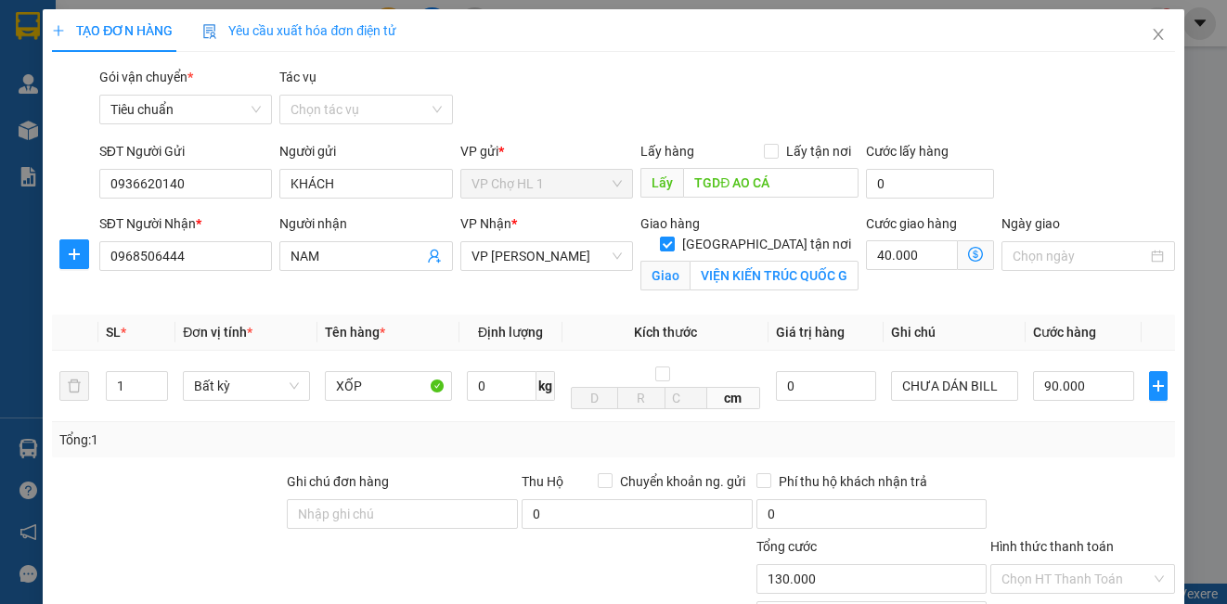
click at [1038, 155] on div "SĐT Người Gửi 0936620140 Người gửi KHÁCH VP gửi * VP Chợ HL 1 Lấy hàng Lấy tận …" at bounding box center [637, 173] width 1083 height 65
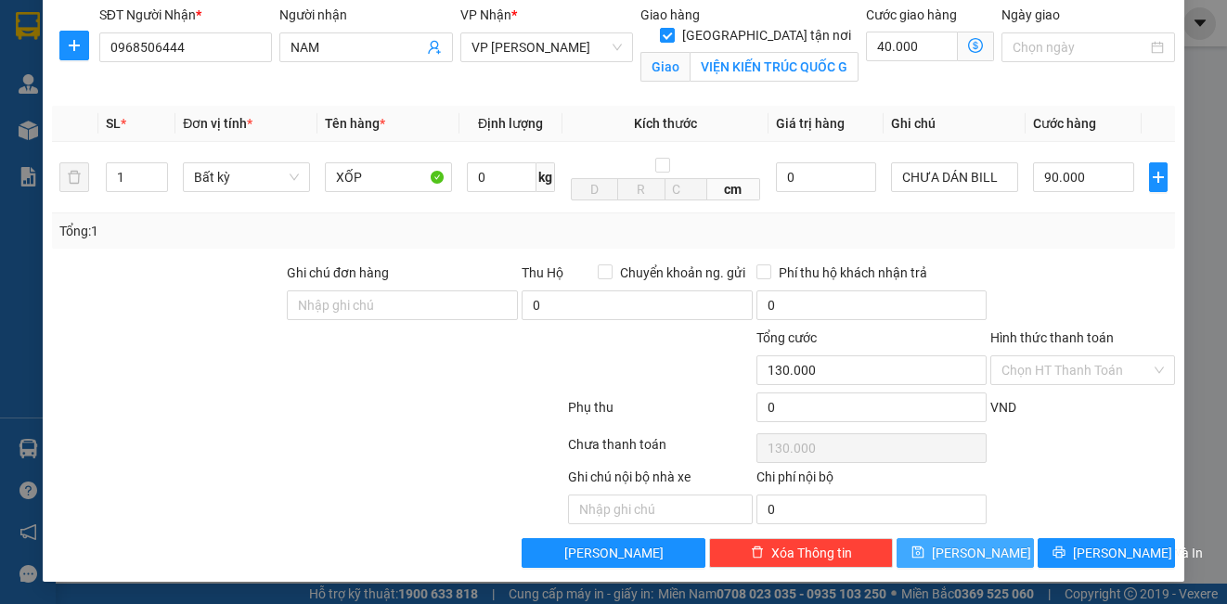
click at [973, 555] on span "[PERSON_NAME]" at bounding box center [981, 553] width 99 height 20
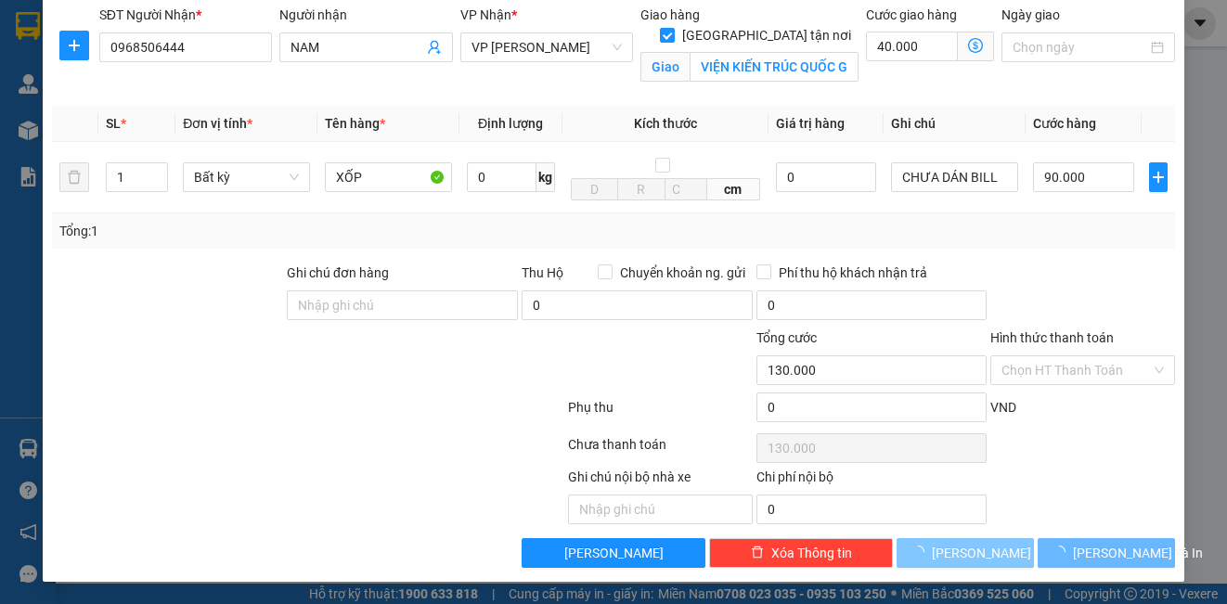
checkbox input "false"
type input "0"
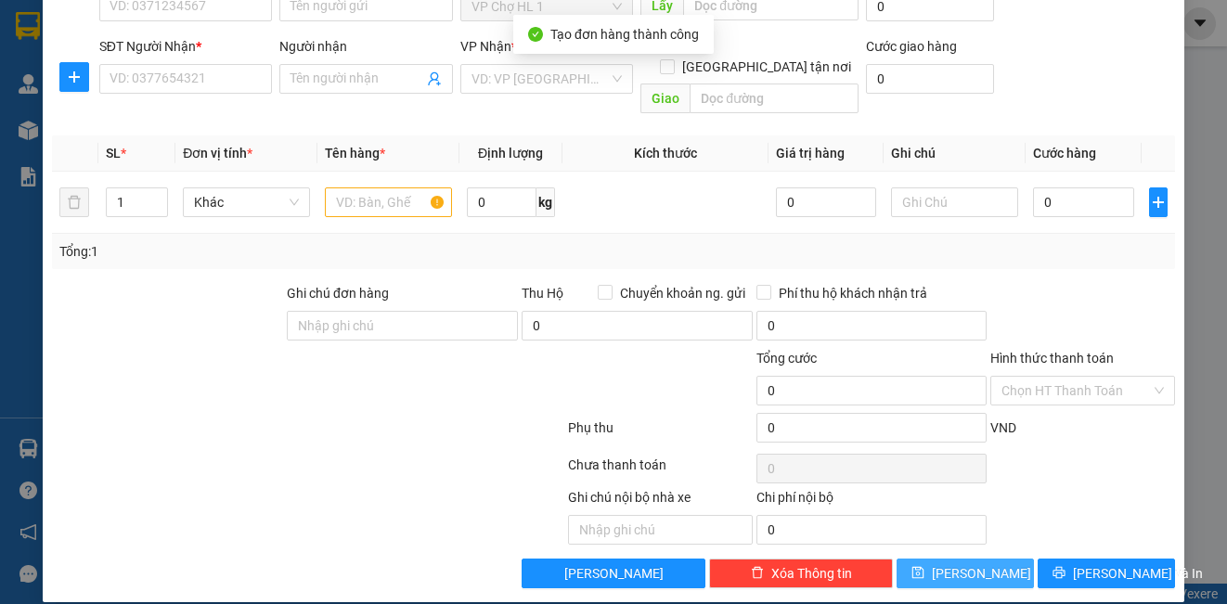
scroll to position [0, 0]
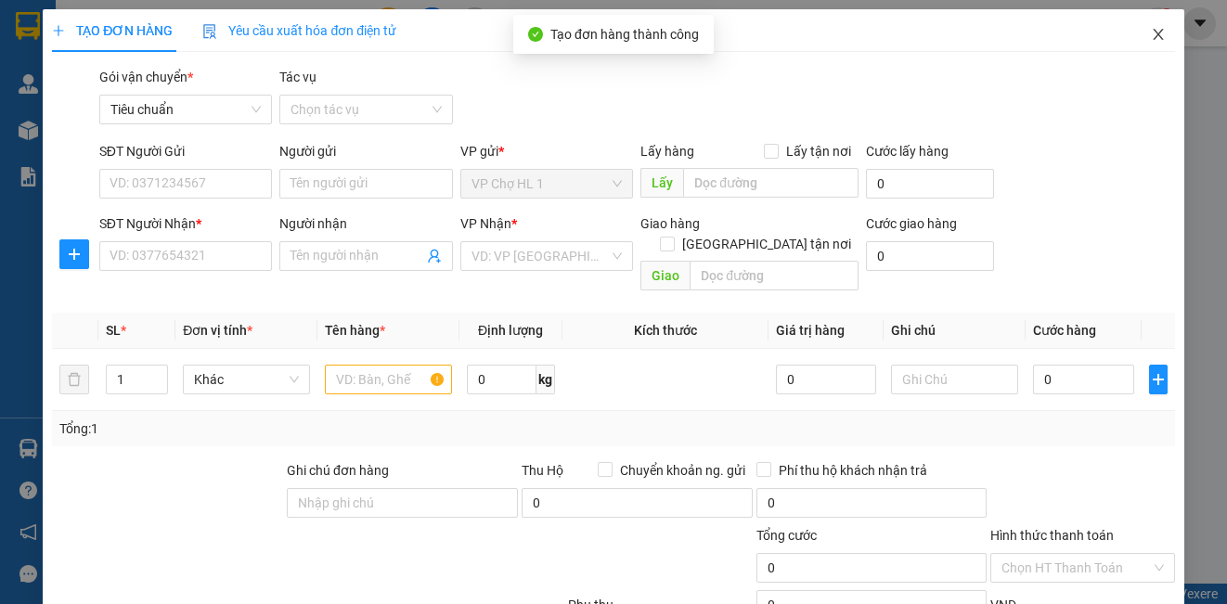
click at [1151, 28] on icon "close" at bounding box center [1158, 34] width 15 height 15
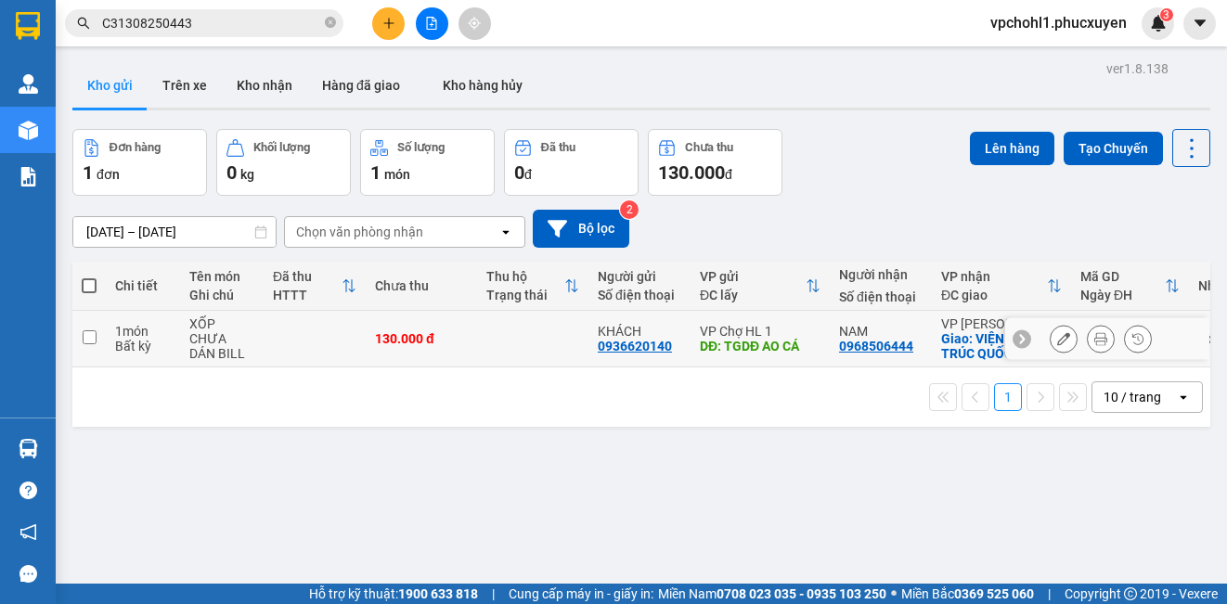
drag, startPoint x: 90, startPoint y: 346, endPoint x: 721, endPoint y: 207, distance: 646.2
click at [90, 344] on input "checkbox" at bounding box center [90, 337] width 14 height 14
checkbox input "true"
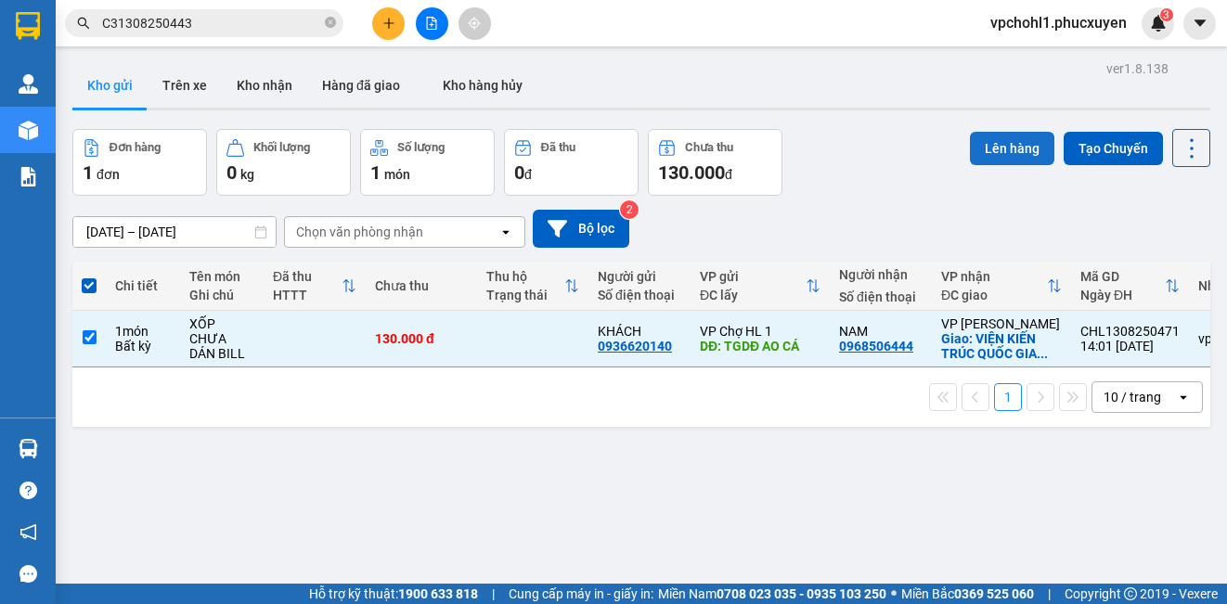
drag, startPoint x: 1019, startPoint y: 147, endPoint x: 1006, endPoint y: 147, distance: 13.0
click at [1012, 147] on button "Lên hàng" at bounding box center [1012, 148] width 84 height 33
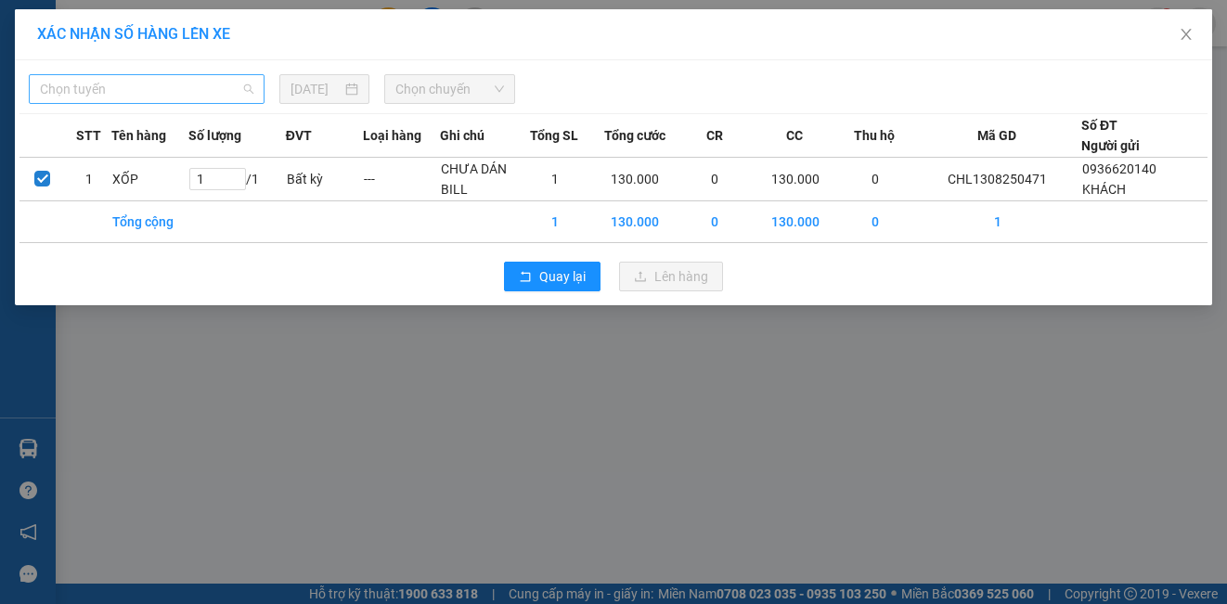
click at [174, 81] on span "Chọn tuyến" at bounding box center [146, 89] width 213 height 28
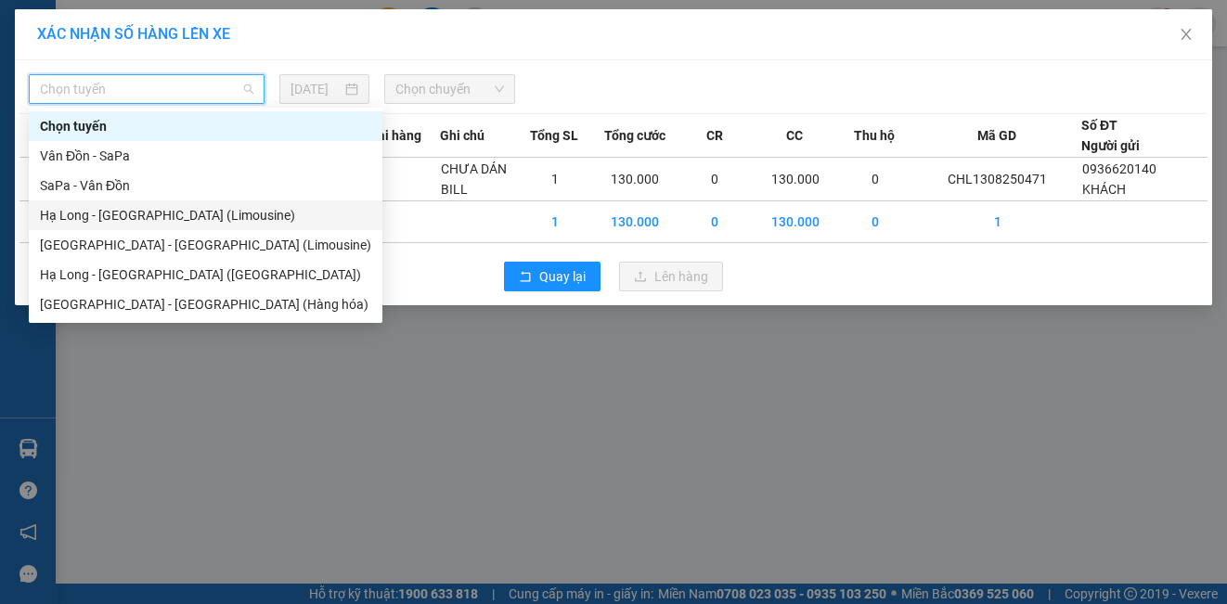
drag, startPoint x: 140, startPoint y: 221, endPoint x: 349, endPoint y: 167, distance: 215.6
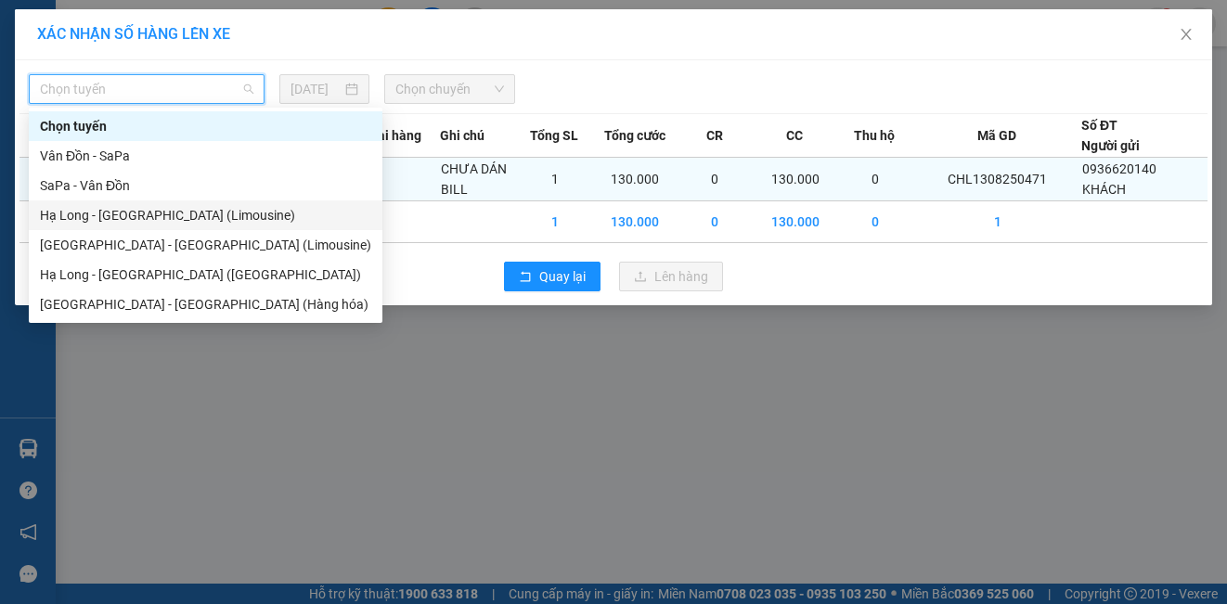
click at [141, 220] on div "Hạ Long - [GEOGRAPHIC_DATA] (Limousine)" at bounding box center [205, 215] width 331 height 20
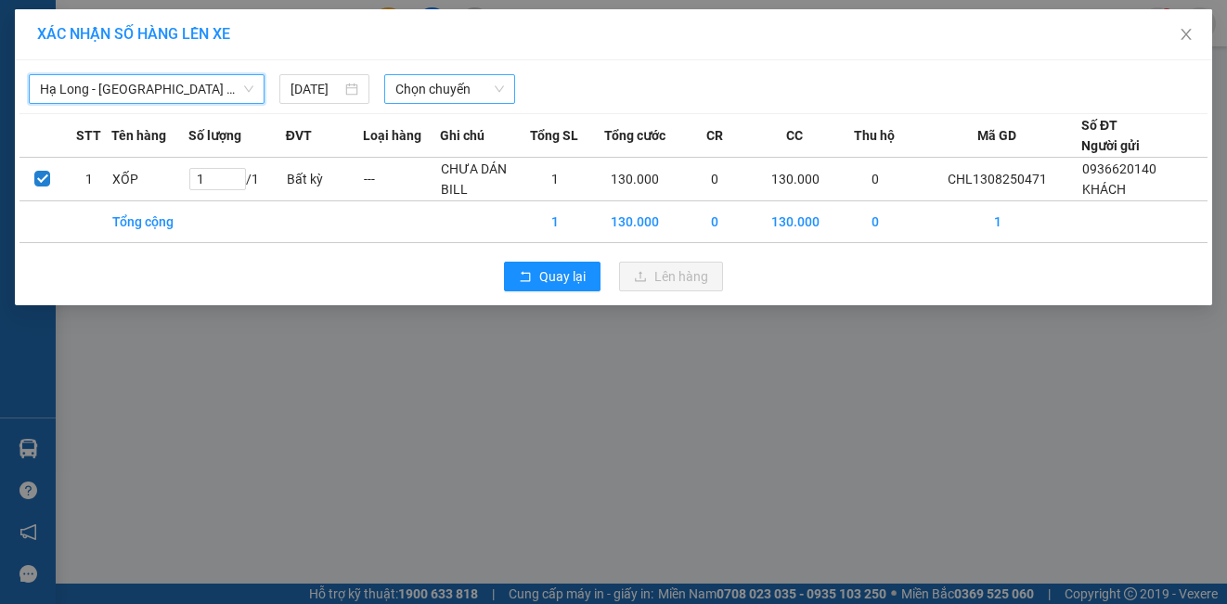
click at [442, 98] on span "Chọn chuyến" at bounding box center [450, 89] width 110 height 28
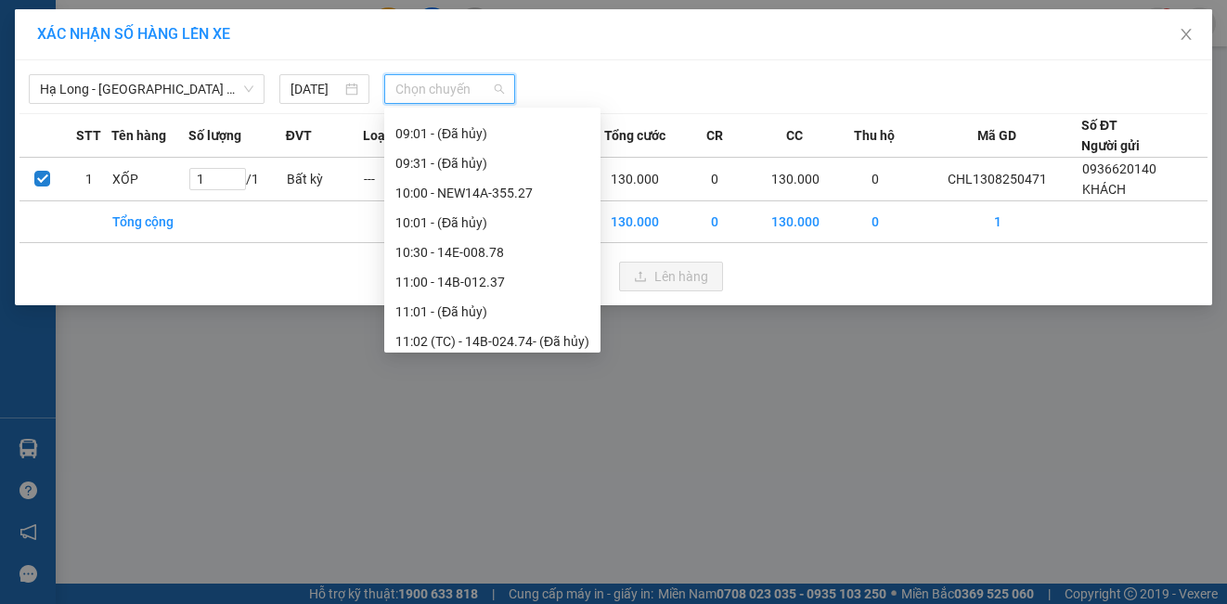
scroll to position [835, 0]
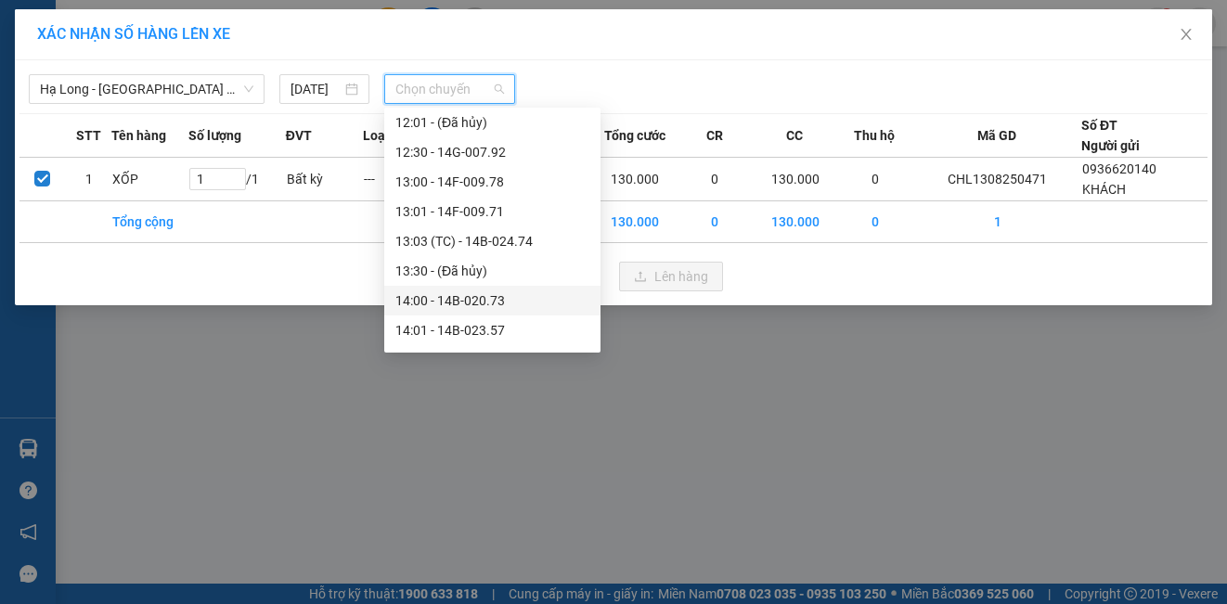
click at [495, 306] on div "14:00 - 14B-020.73" at bounding box center [492, 300] width 194 height 20
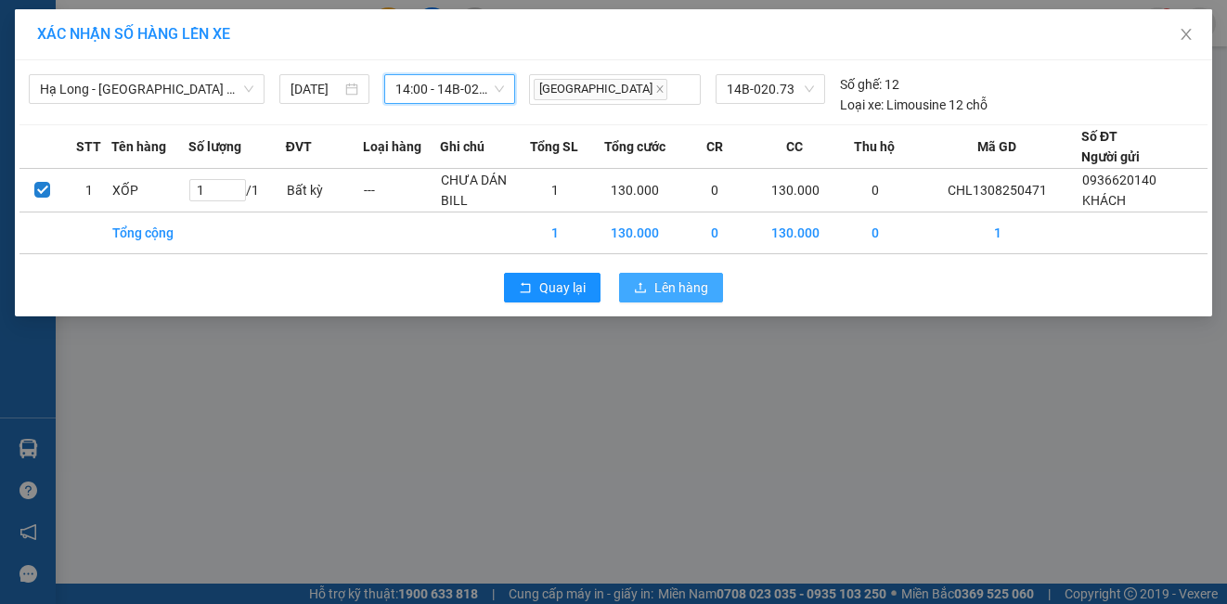
click at [665, 290] on span "Lên hàng" at bounding box center [681, 287] width 54 height 20
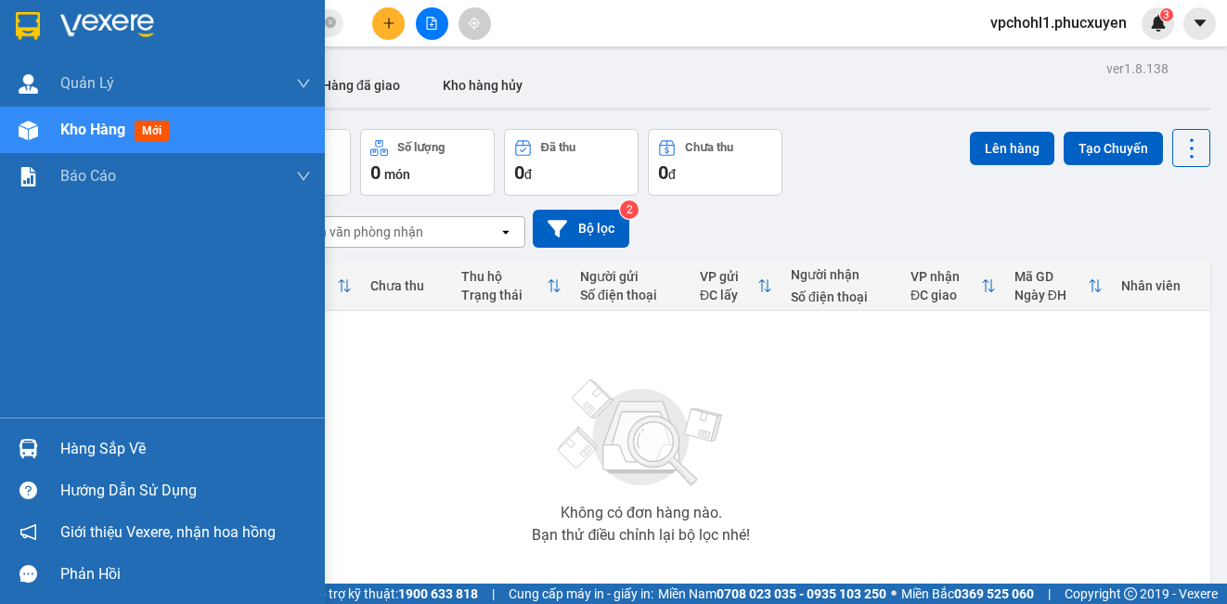
click at [68, 457] on div "Hàng sắp về" at bounding box center [185, 449] width 251 height 28
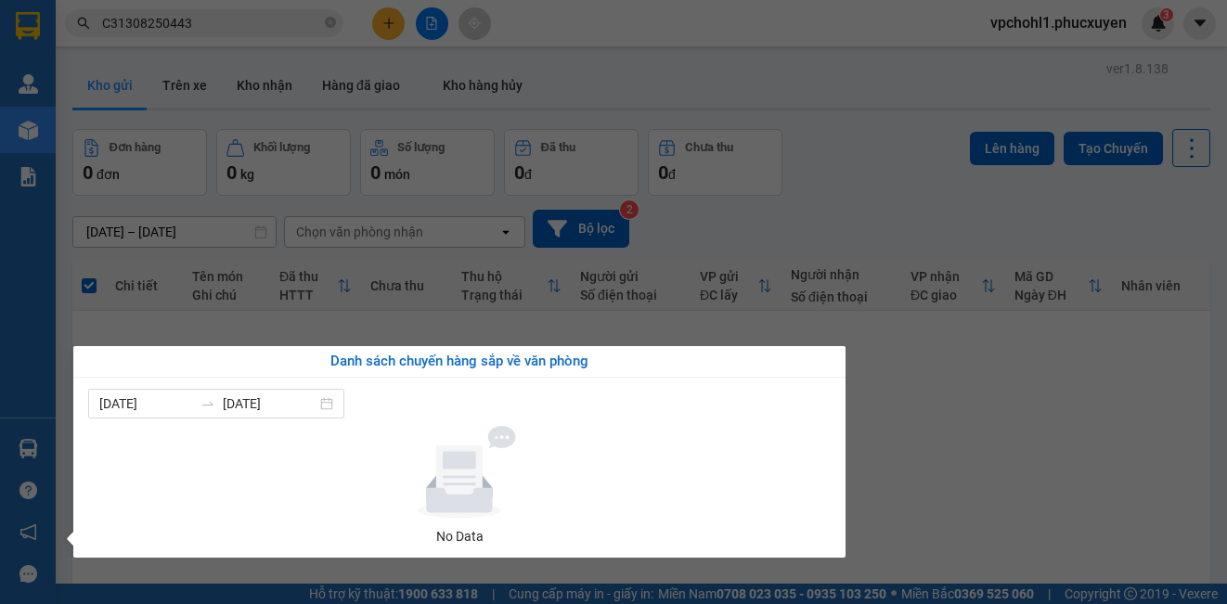
click at [959, 476] on section "Kết quả tìm kiếm ( 1 ) Bộ lọc Mã ĐH Trạng thái Món hàng Thu hộ Tổng cước Chưa c…" at bounding box center [613, 302] width 1227 height 604
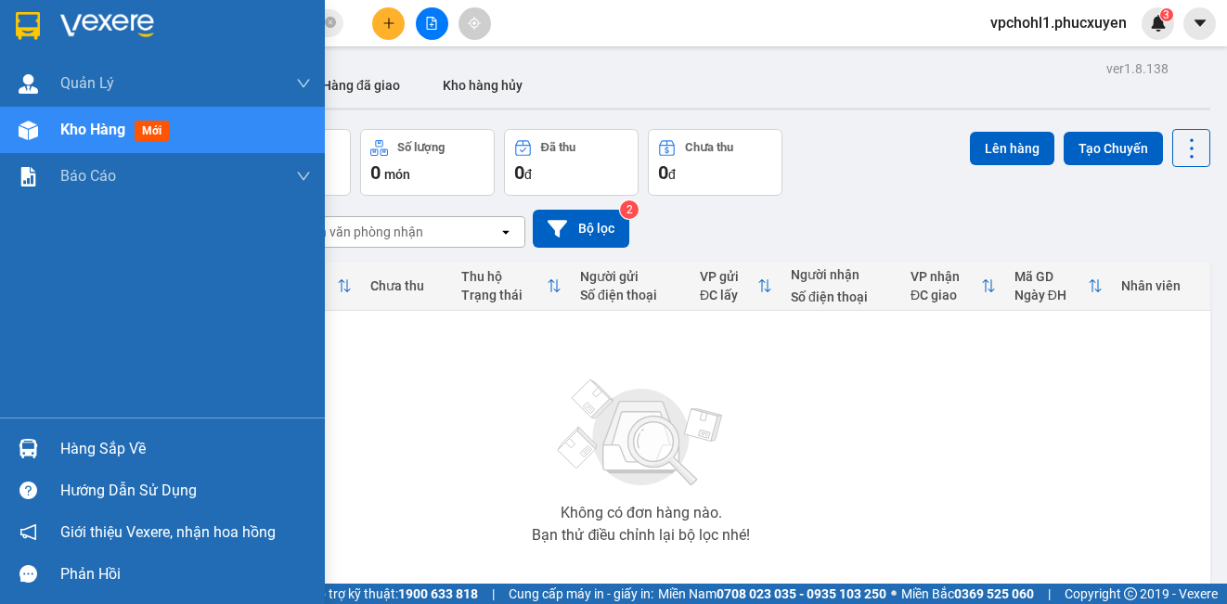
click at [47, 445] on div "Hàng sắp về" at bounding box center [162, 449] width 325 height 42
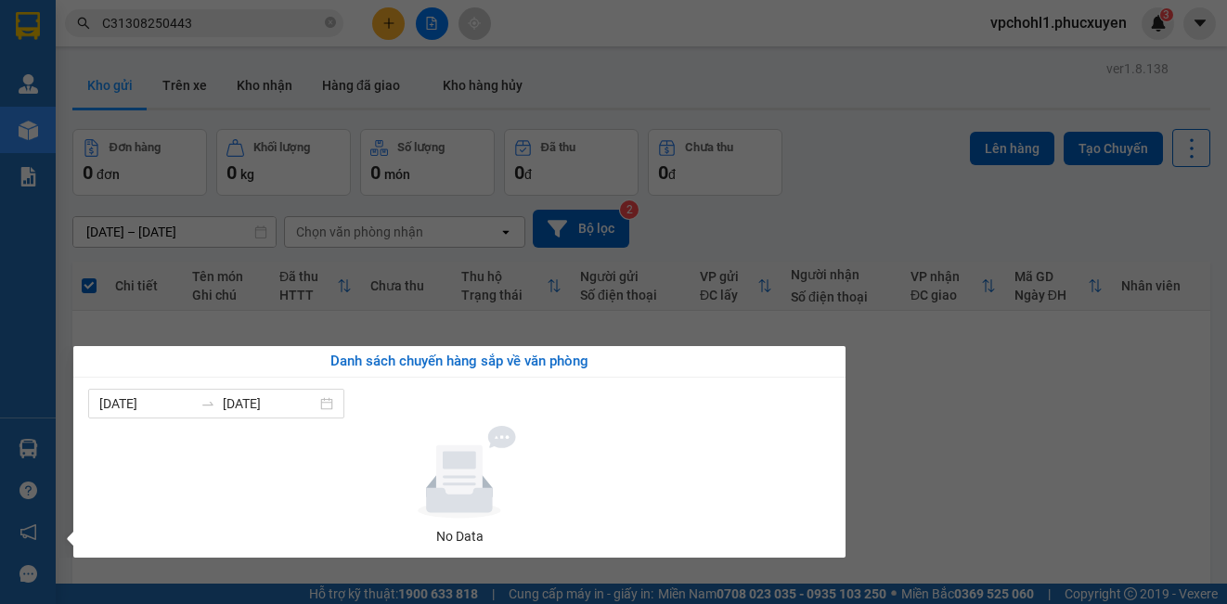
click at [1054, 445] on section "Kết quả tìm kiếm ( 1 ) Bộ lọc Mã ĐH Trạng thái Món hàng Thu hộ Tổng cước Chưa c…" at bounding box center [613, 302] width 1227 height 604
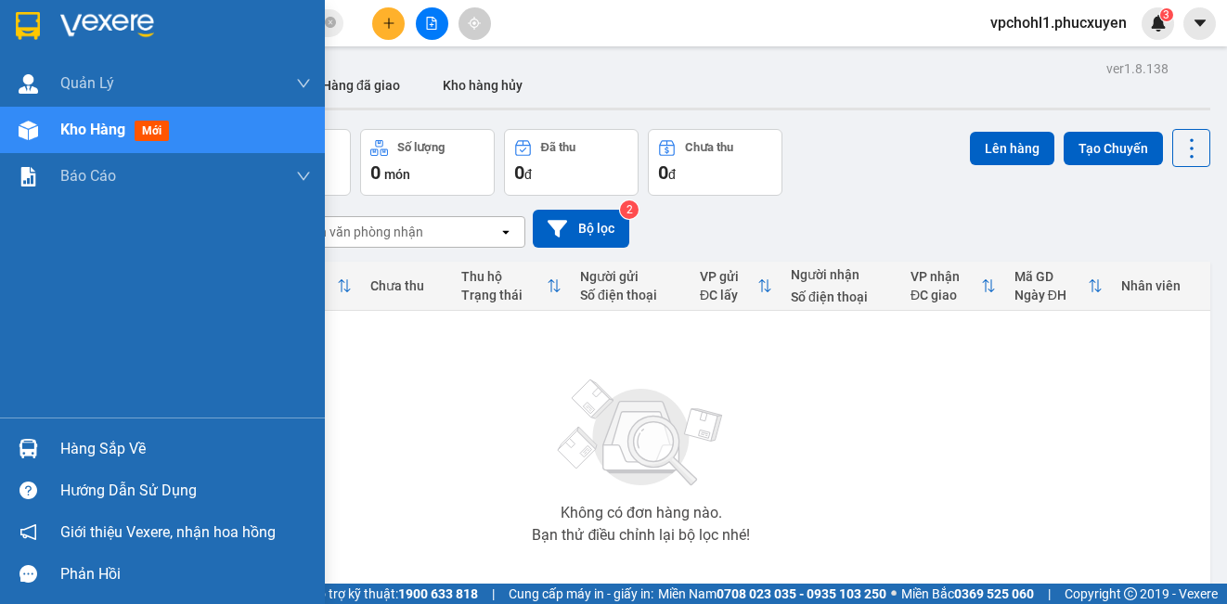
click at [86, 463] on div "Hàng sắp về" at bounding box center [162, 449] width 325 height 42
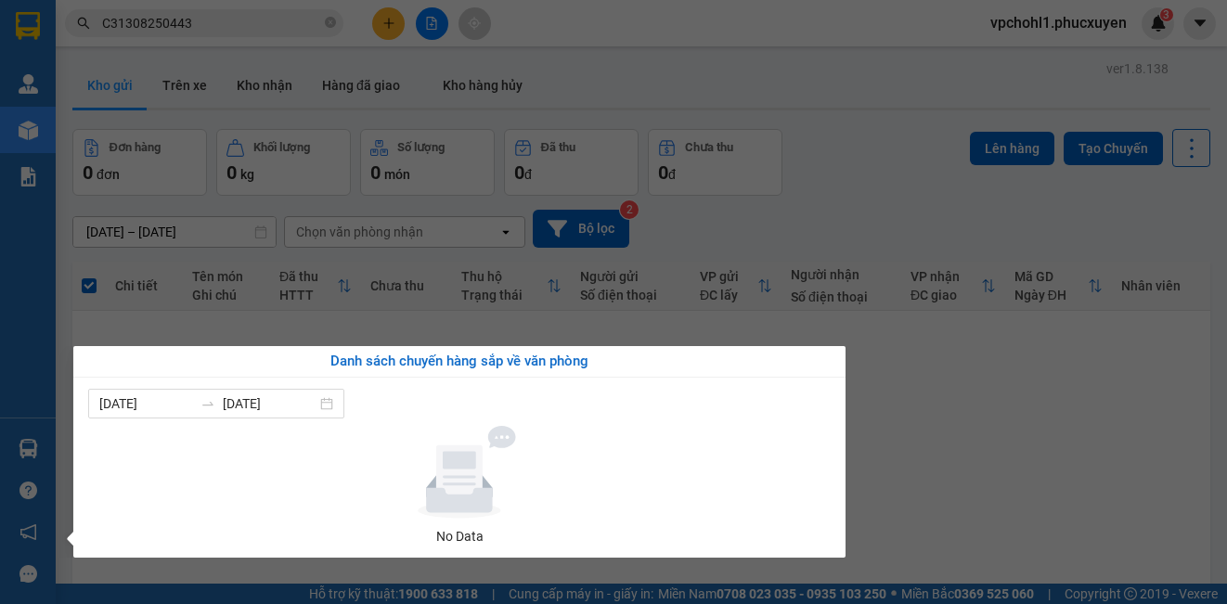
click at [960, 509] on section "Kết quả tìm kiếm ( 1 ) Bộ lọc Mã ĐH Trạng thái Món hàng Thu hộ Tổng cước Chưa c…" at bounding box center [613, 302] width 1227 height 604
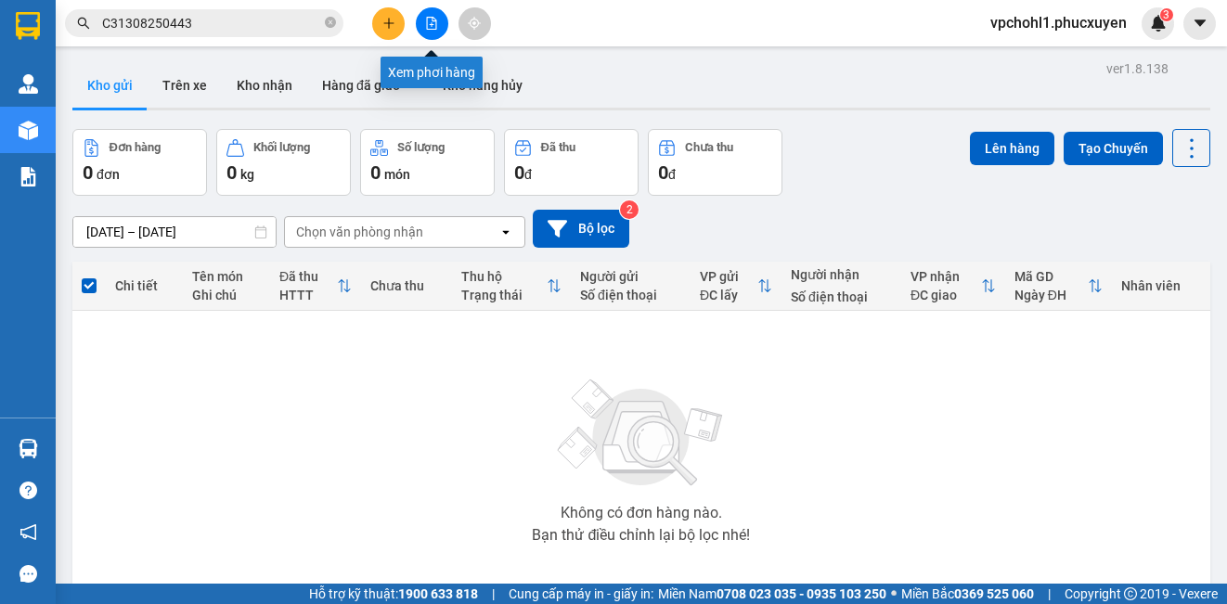
click at [438, 22] on button at bounding box center [432, 23] width 32 height 32
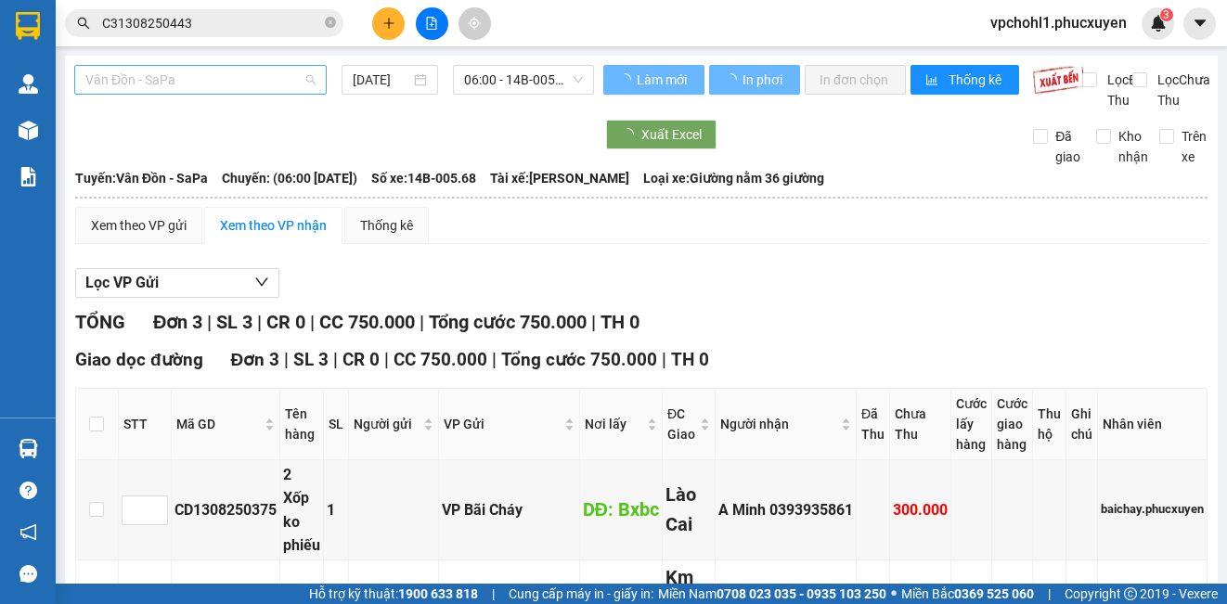
click at [250, 76] on span "Vân Đồn - SaPa" at bounding box center [200, 80] width 230 height 28
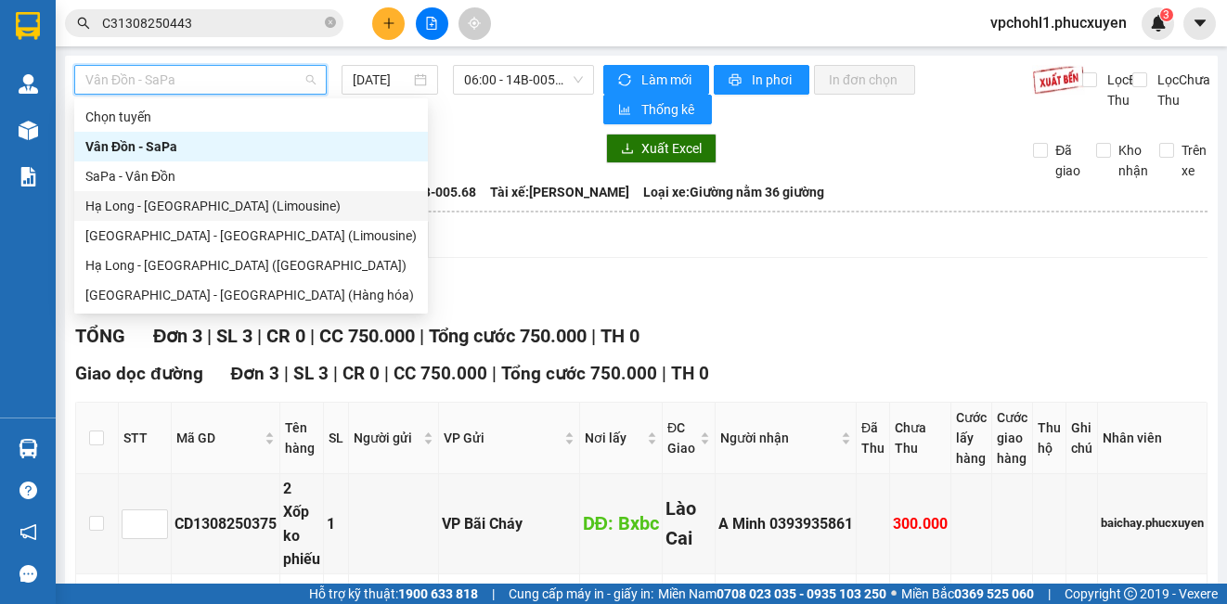
click at [251, 206] on div "Hạ Long - [GEOGRAPHIC_DATA] (Limousine)" at bounding box center [250, 206] width 331 height 20
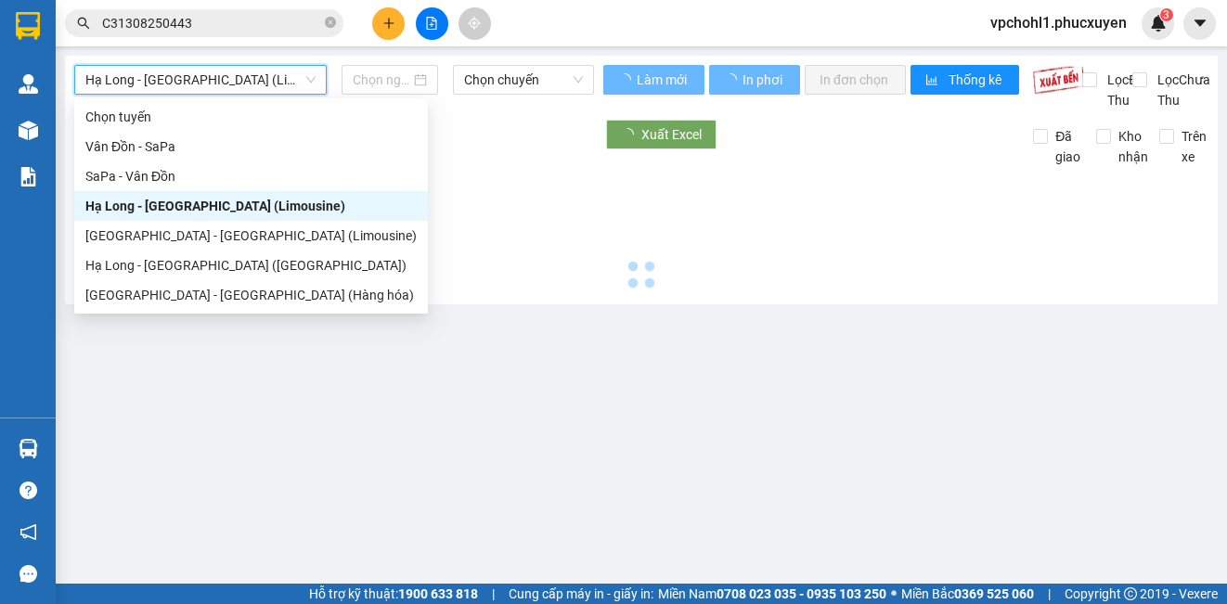
type input "[DATE]"
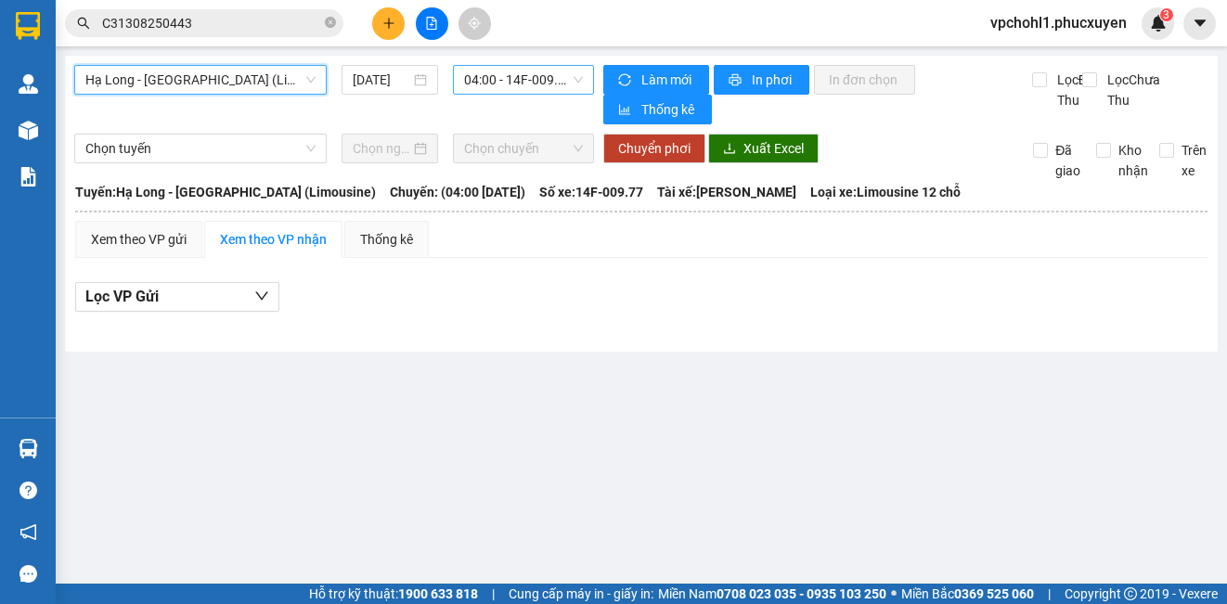
click at [521, 83] on span "04:00 - 14F-009.77" at bounding box center [523, 80] width 119 height 28
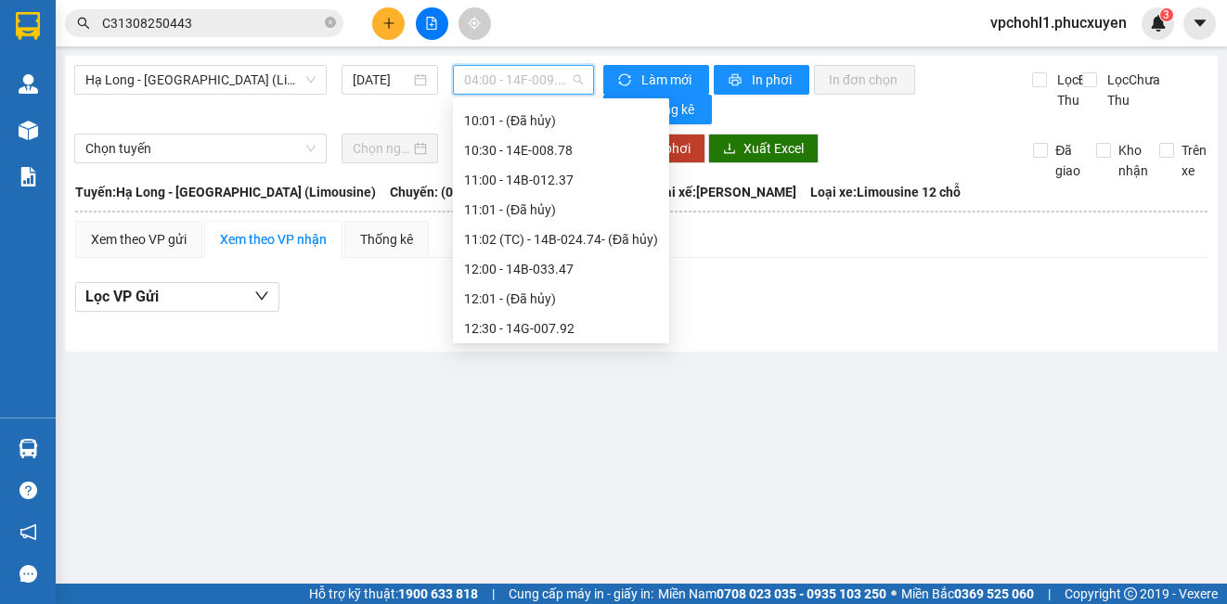
scroll to position [835, 0]
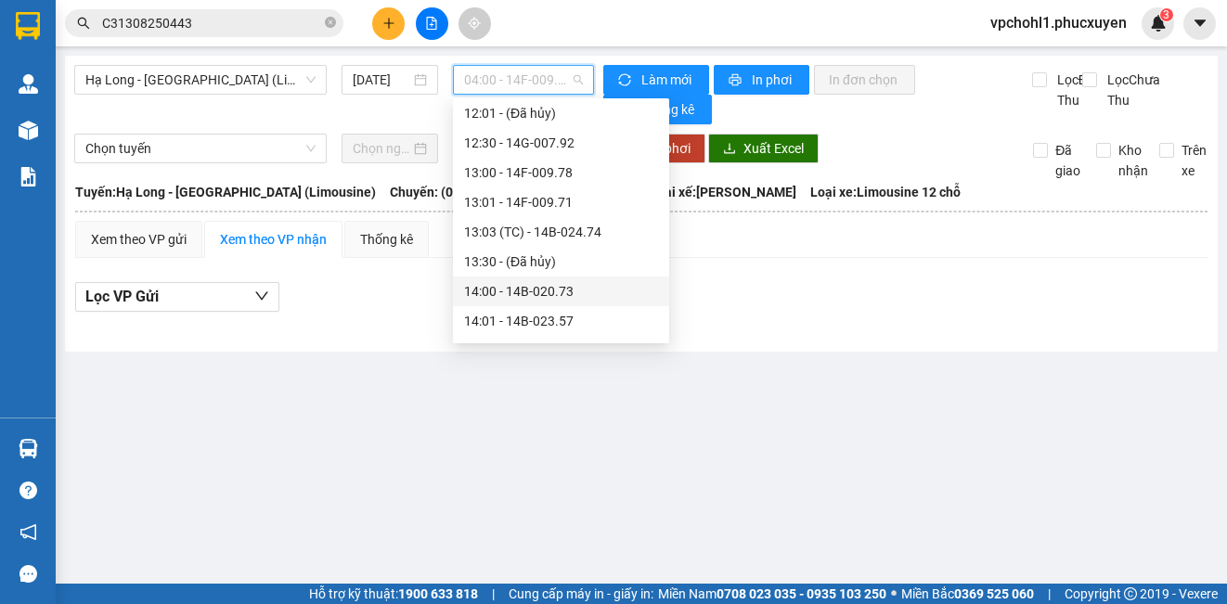
click at [563, 292] on div "14:00 - 14B-020.73" at bounding box center [561, 291] width 194 height 20
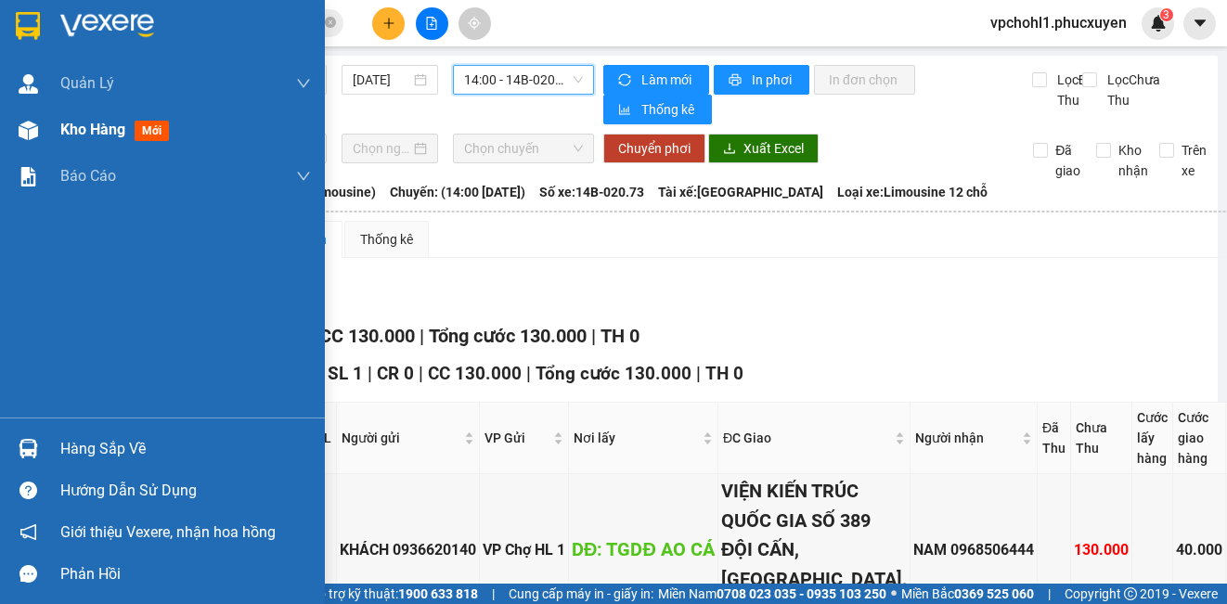
click at [59, 133] on div "Kho hàng mới" at bounding box center [162, 130] width 325 height 46
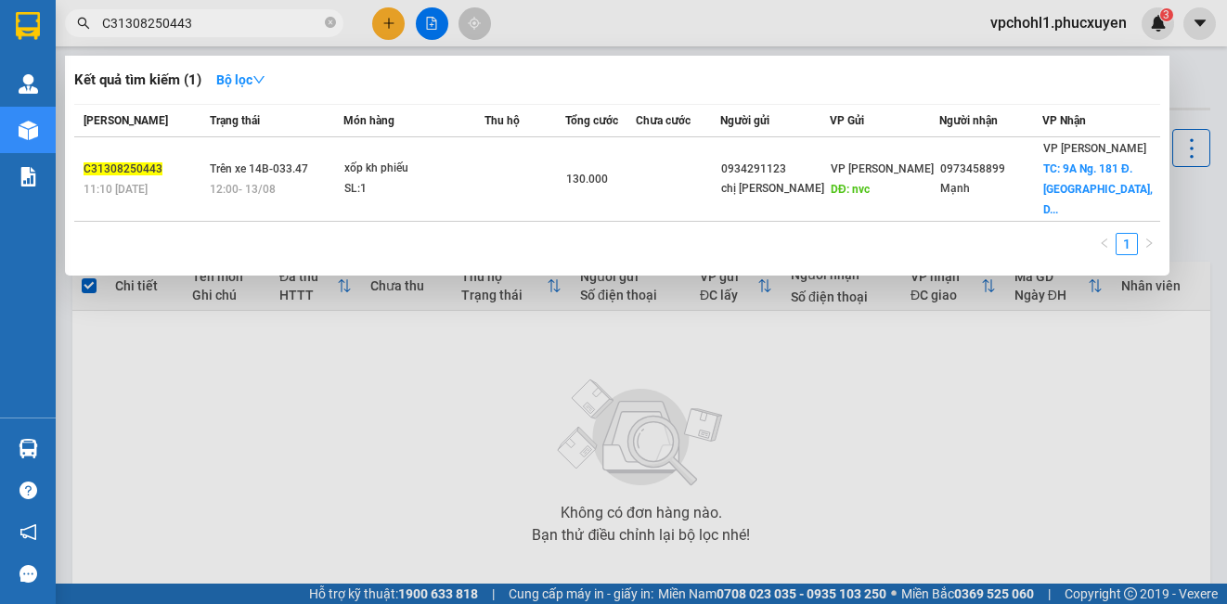
drag, startPoint x: 217, startPoint y: 19, endPoint x: 60, endPoint y: 6, distance: 157.3
click at [60, 7] on div "Kết quả tìm kiếm ( 1 ) Bộ lọc Mã ĐH Trạng thái Món hàng Thu hộ Tổng cước Chưa c…" at bounding box center [181, 23] width 362 height 32
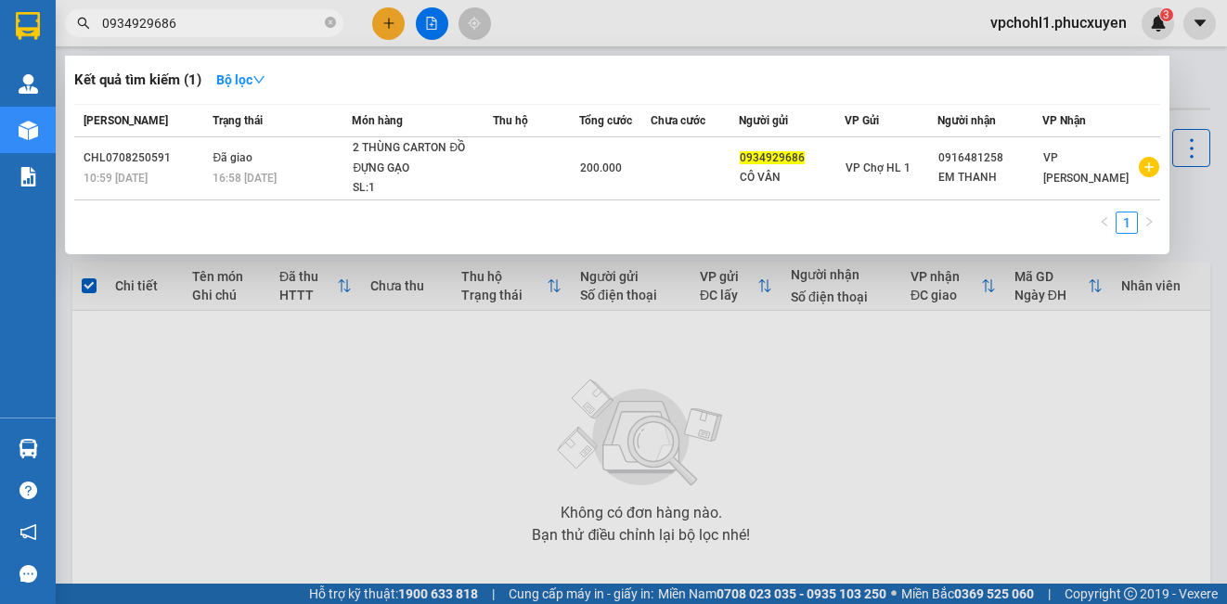
type input "0934929686"
click at [437, 432] on div at bounding box center [613, 302] width 1227 height 604
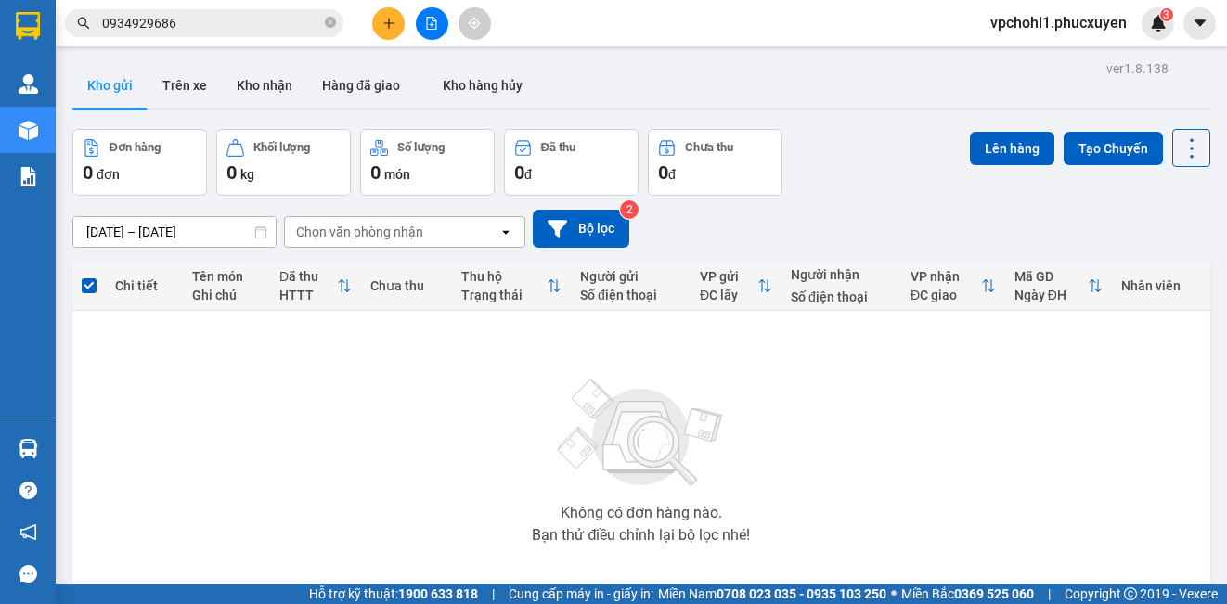
click at [383, 14] on button at bounding box center [388, 23] width 32 height 32
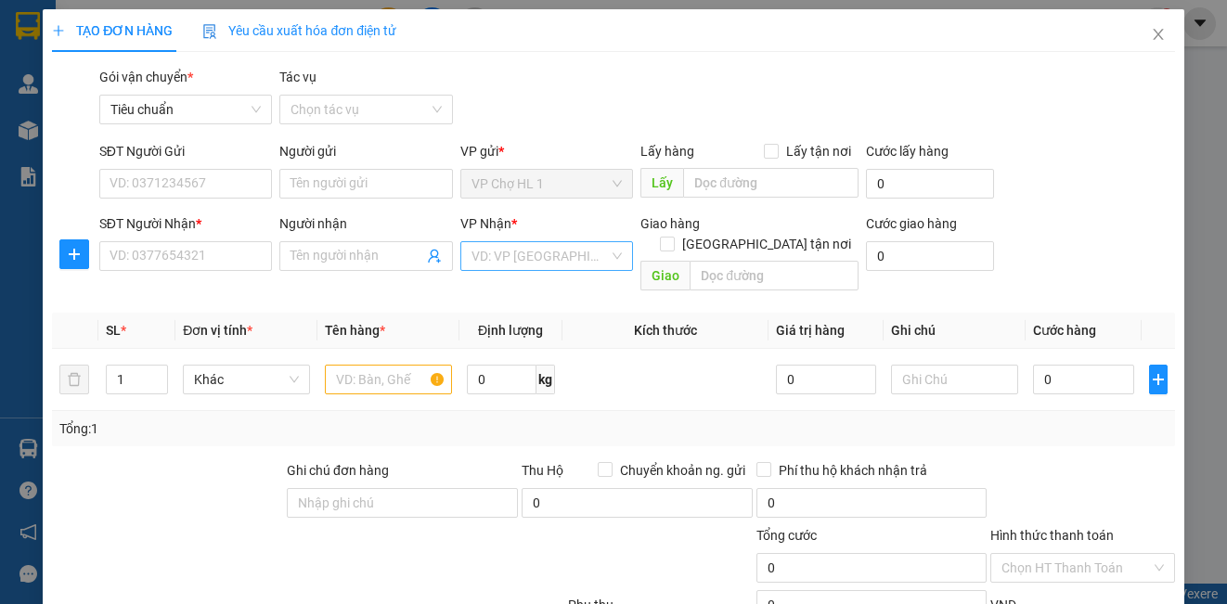
click at [544, 256] on input "search" at bounding box center [539, 256] width 137 height 28
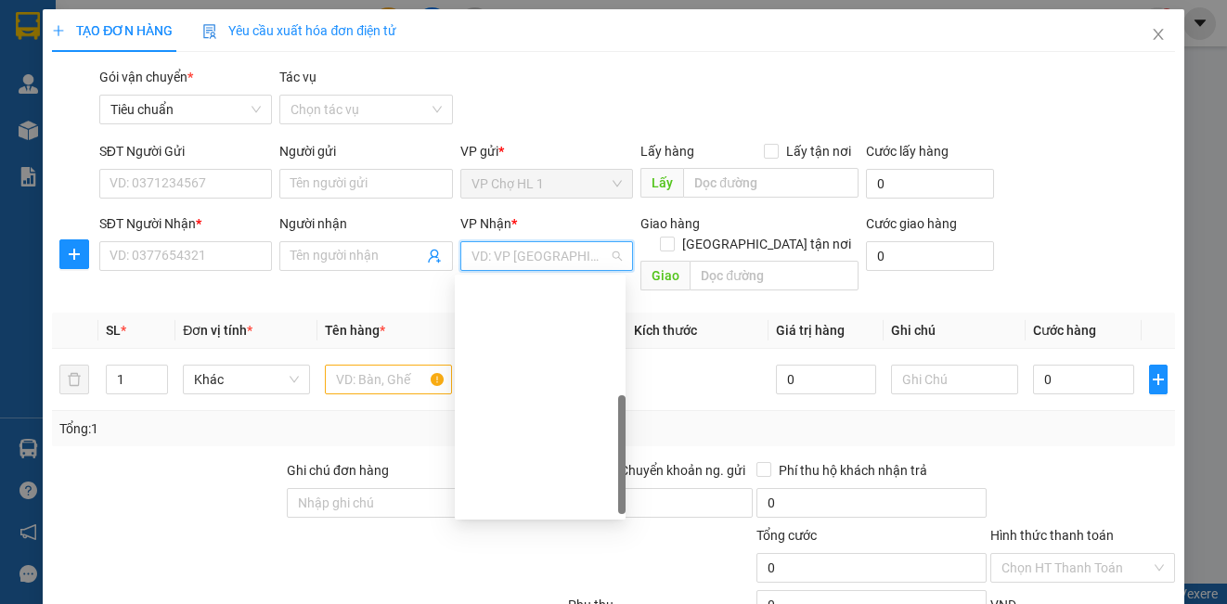
scroll to position [297, 0]
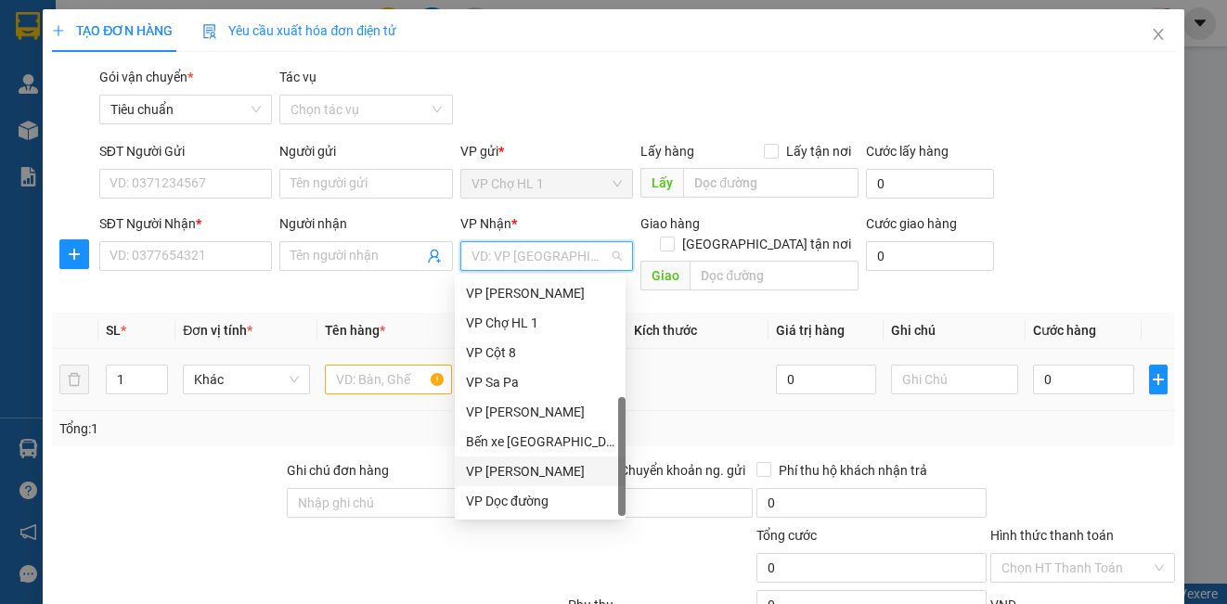
drag, startPoint x: 562, startPoint y: 473, endPoint x: 689, endPoint y: 334, distance: 188.5
click at [563, 472] on div "VP [PERSON_NAME]" at bounding box center [540, 471] width 148 height 20
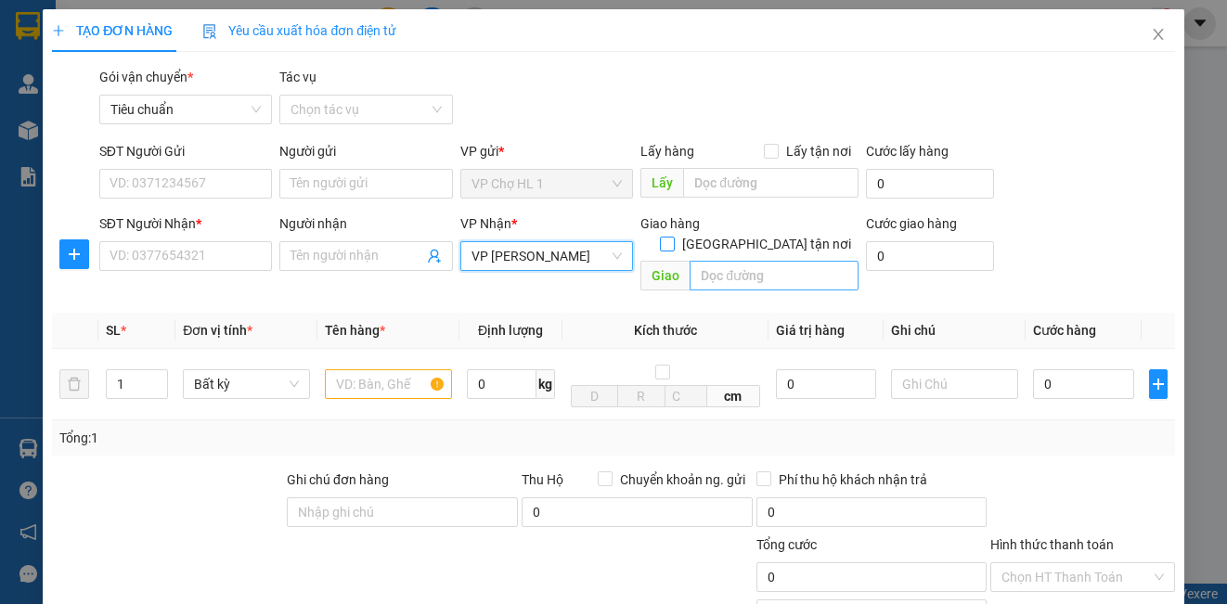
click at [673, 237] on input "[GEOGRAPHIC_DATA] tận nơi" at bounding box center [666, 243] width 13 height 13
checkbox input "true"
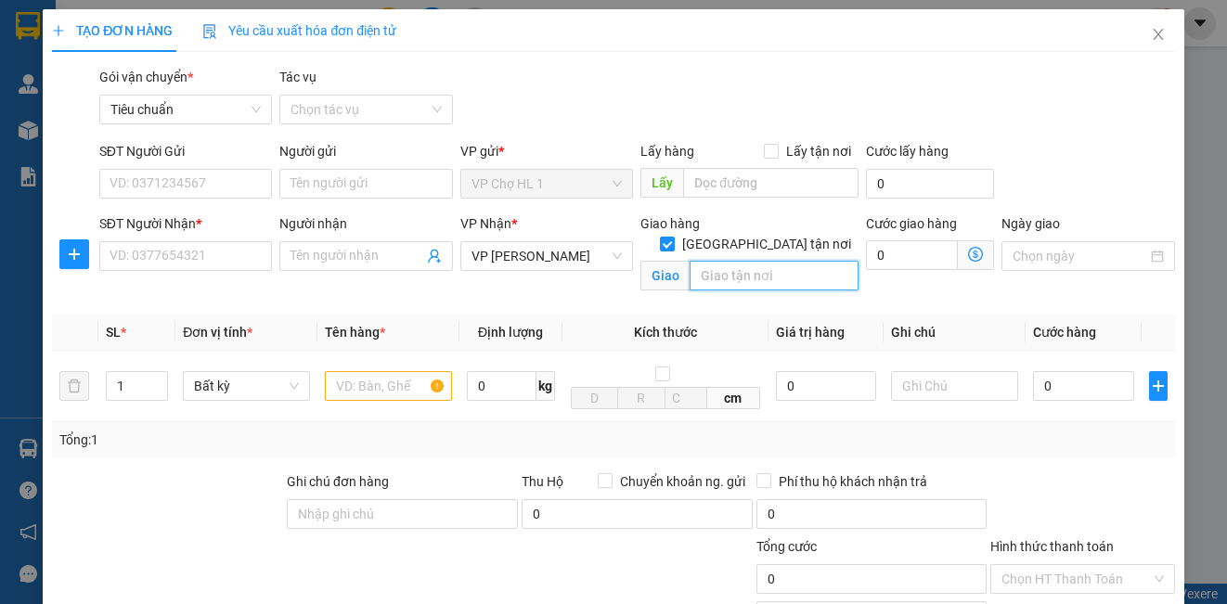
click at [702, 261] on input "text" at bounding box center [773, 276] width 169 height 30
type input "BÊNHK VIỆN K CƠ SỞ TÂN TRIỀU"
click at [1122, 571] on input "Hình thức thanh toán" at bounding box center [1075, 579] width 148 height 28
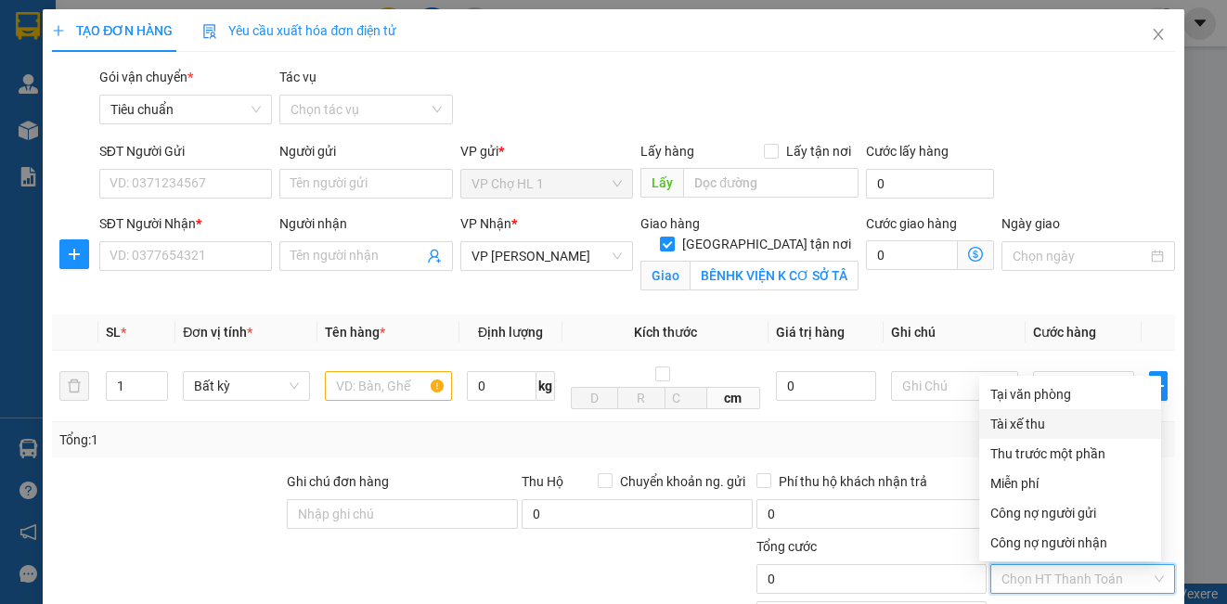
click at [1078, 161] on div "SĐT Người Gửi VD: 0371234567 Người gửi Tên người gửi VP gửi * VP Chợ HL 1 Lấy h…" at bounding box center [637, 173] width 1083 height 65
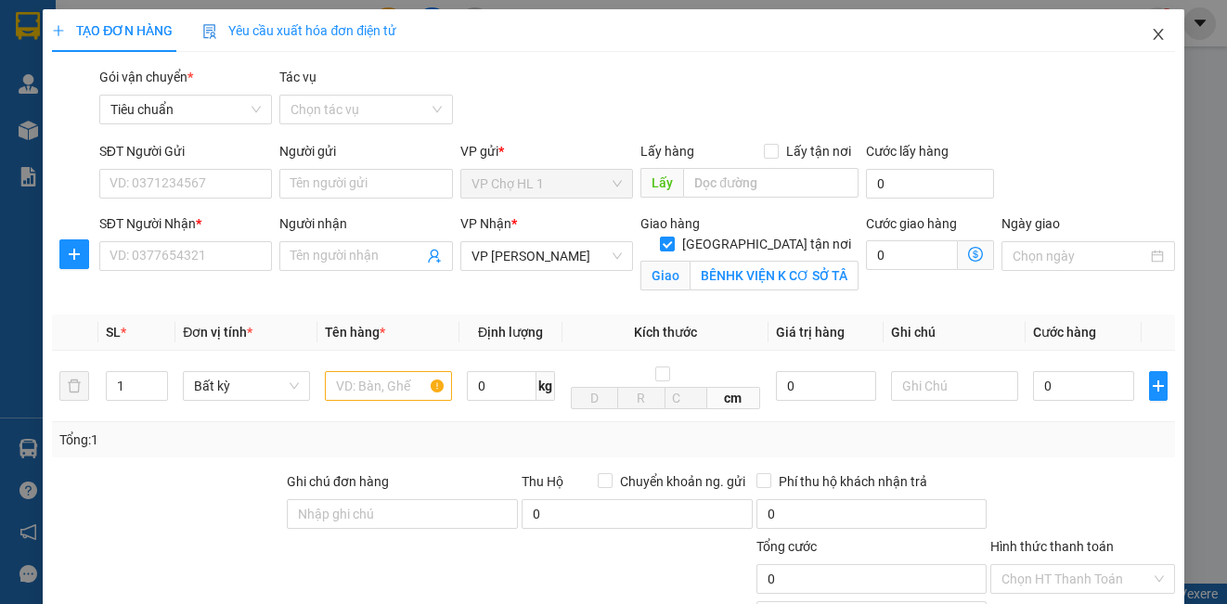
drag, startPoint x: 1145, startPoint y: 32, endPoint x: 1159, endPoint y: 36, distance: 14.4
click at [1153, 32] on icon "close" at bounding box center [1158, 34] width 10 height 11
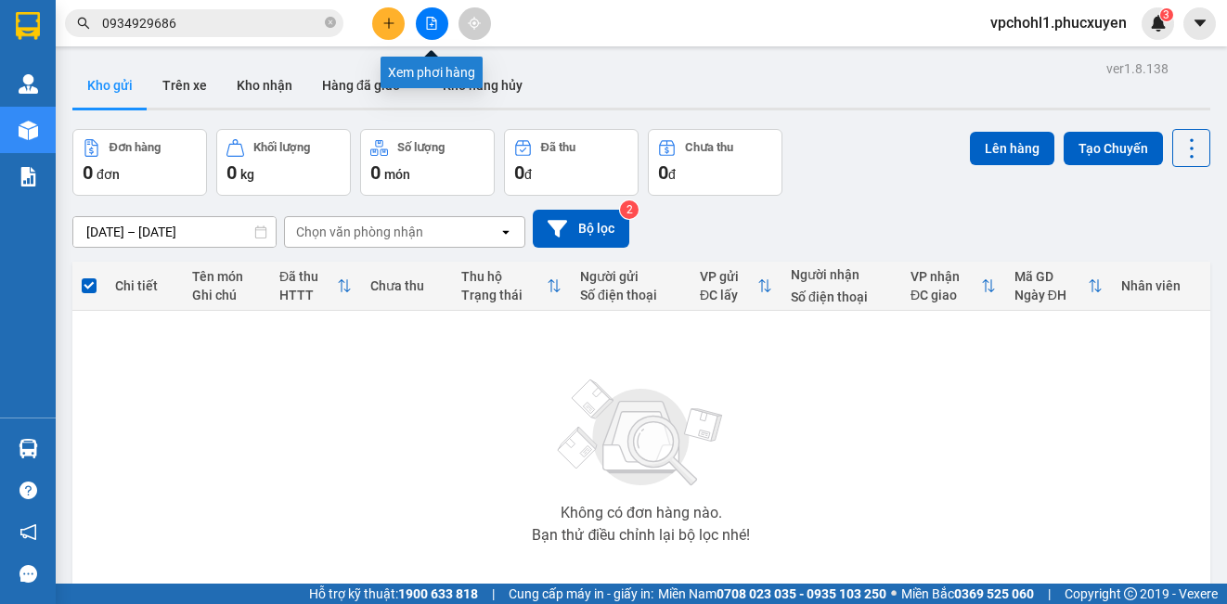
click at [435, 24] on icon "file-add" at bounding box center [431, 23] width 13 height 13
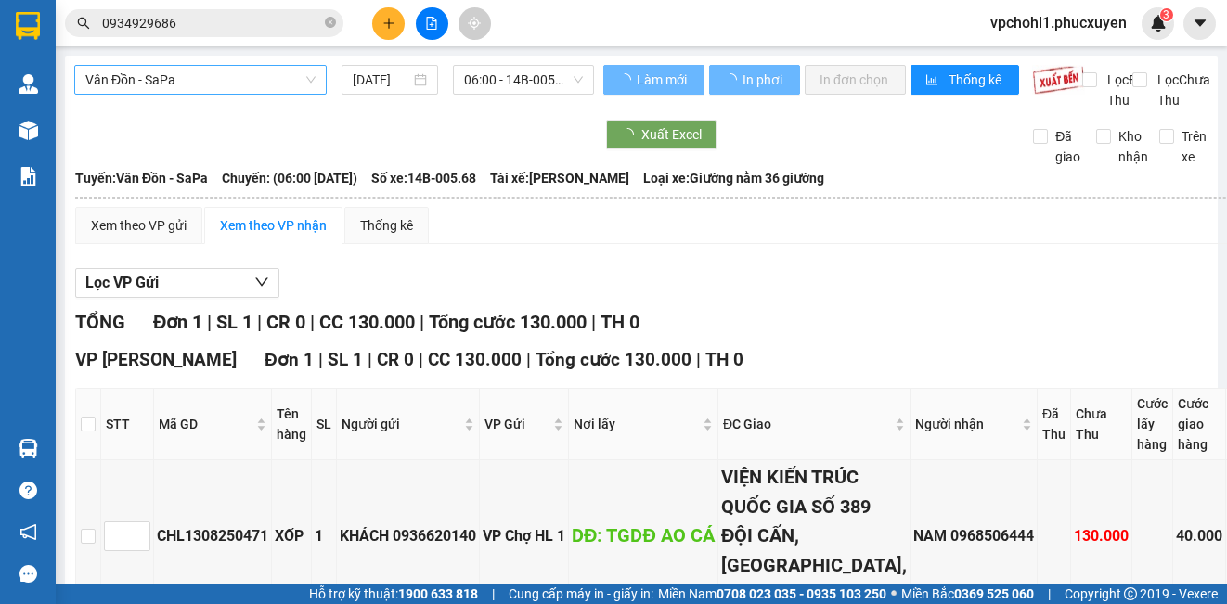
click at [282, 88] on span "Vân Đồn - SaPa" at bounding box center [200, 80] width 230 height 28
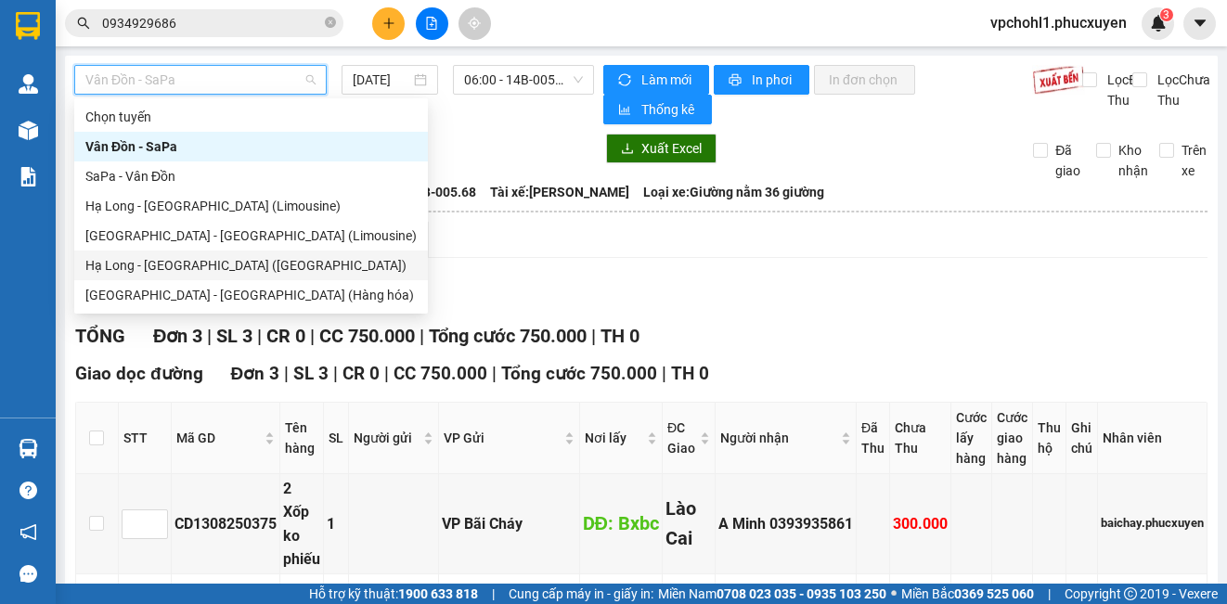
click at [241, 274] on div "Hạ Long - [GEOGRAPHIC_DATA] ([GEOGRAPHIC_DATA])" at bounding box center [250, 265] width 331 height 20
type input "[DATE]"
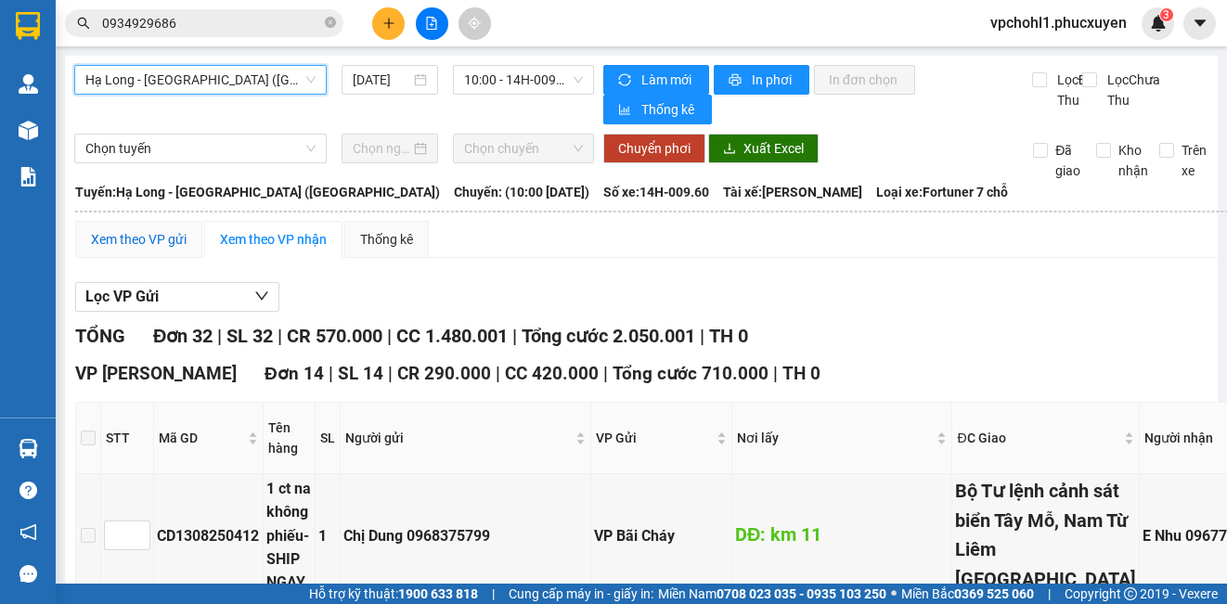
click at [128, 243] on div "Xem theo VP gửi" at bounding box center [139, 239] width 96 height 20
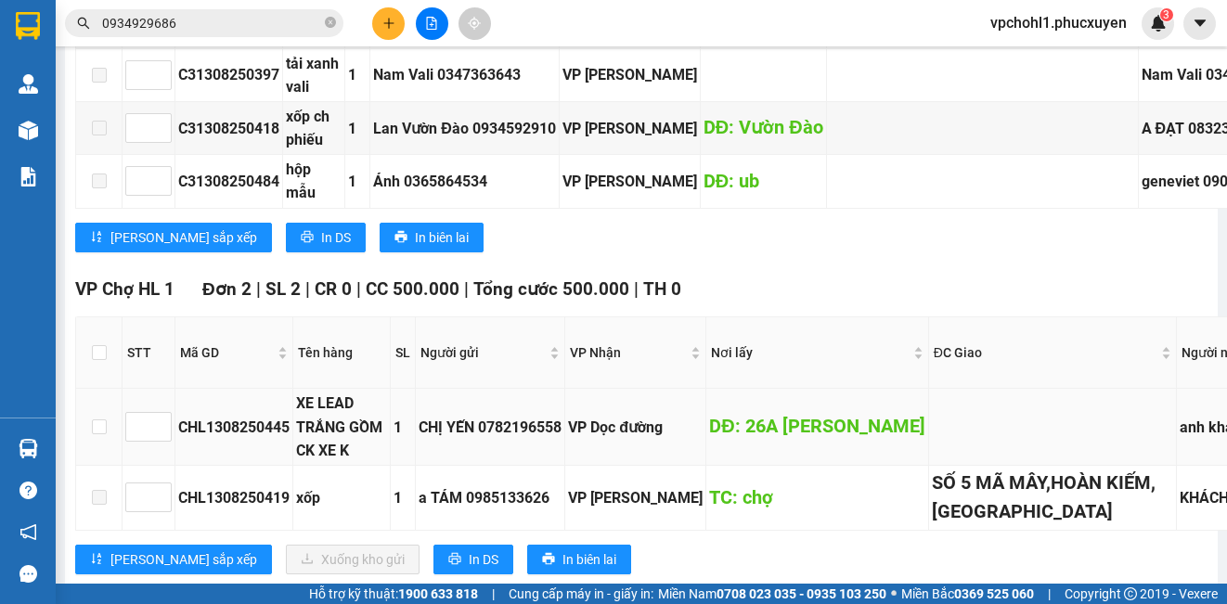
scroll to position [2131, 0]
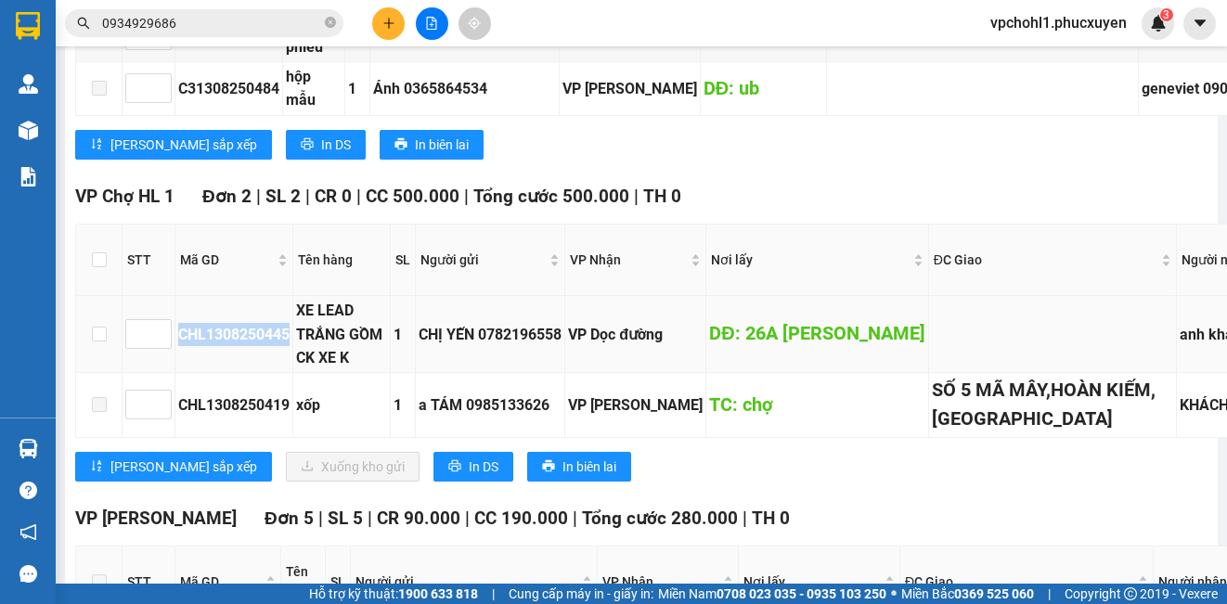
drag, startPoint x: 174, startPoint y: 390, endPoint x: 290, endPoint y: 391, distance: 115.1
click at [290, 372] on tr "CHL1308250445 XE LEAD TRẮNG GỒM CK XE K 1 CHỊ YẾN 0782196558 VP Dọc đường DĐ: 2…" at bounding box center [970, 334] width 1789 height 76
copy tr "CHL1308250445"
drag, startPoint x: 174, startPoint y: 20, endPoint x: 17, endPoint y: 5, distance: 158.5
click at [26, 17] on section "Kết quả tìm kiếm ( 1 ) Bộ lọc Mã ĐH Trạng thái Món hàng Thu hộ Tổng cước Chưa c…" at bounding box center [613, 302] width 1227 height 604
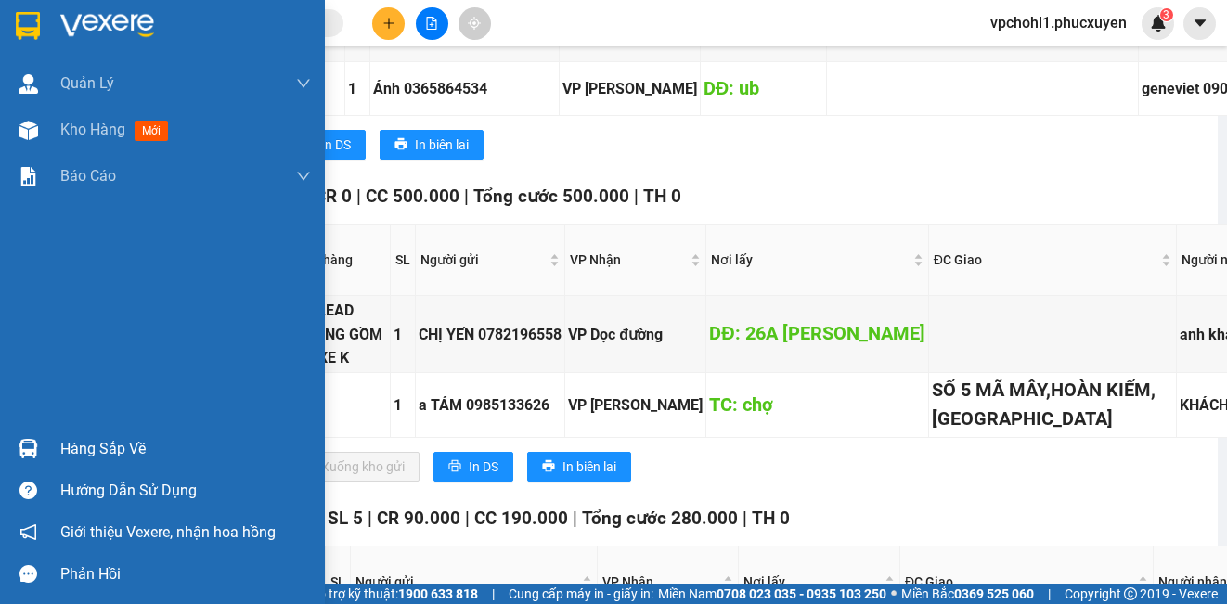
paste input "CHL1308250445"
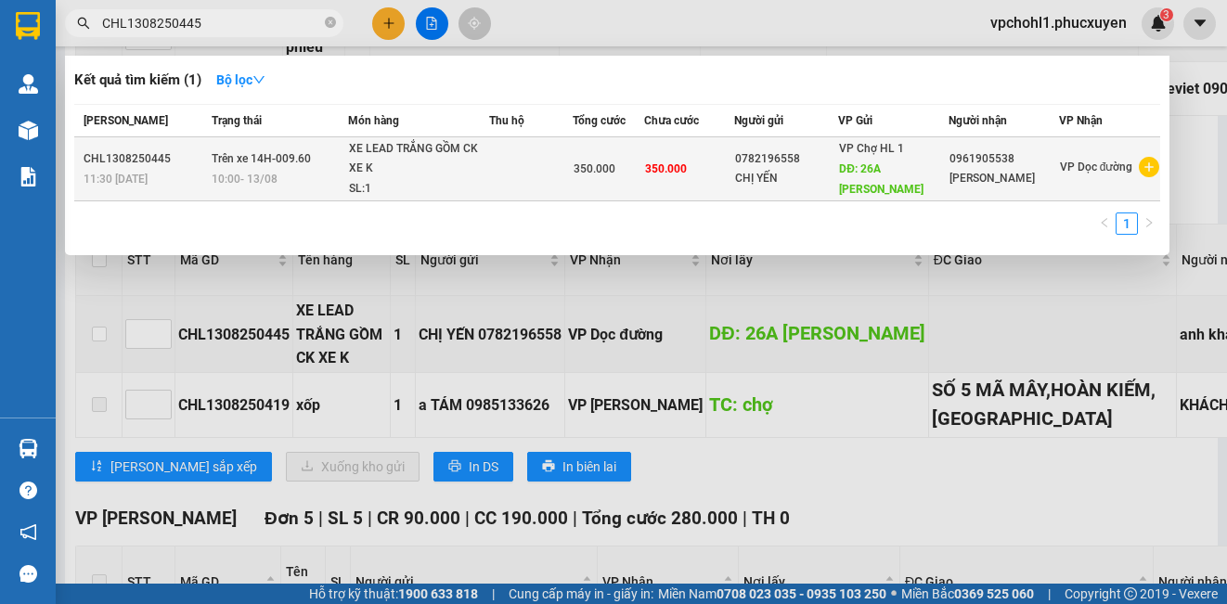
type input "CHL1308250445"
click at [682, 172] on span "350.000" at bounding box center [666, 168] width 42 height 13
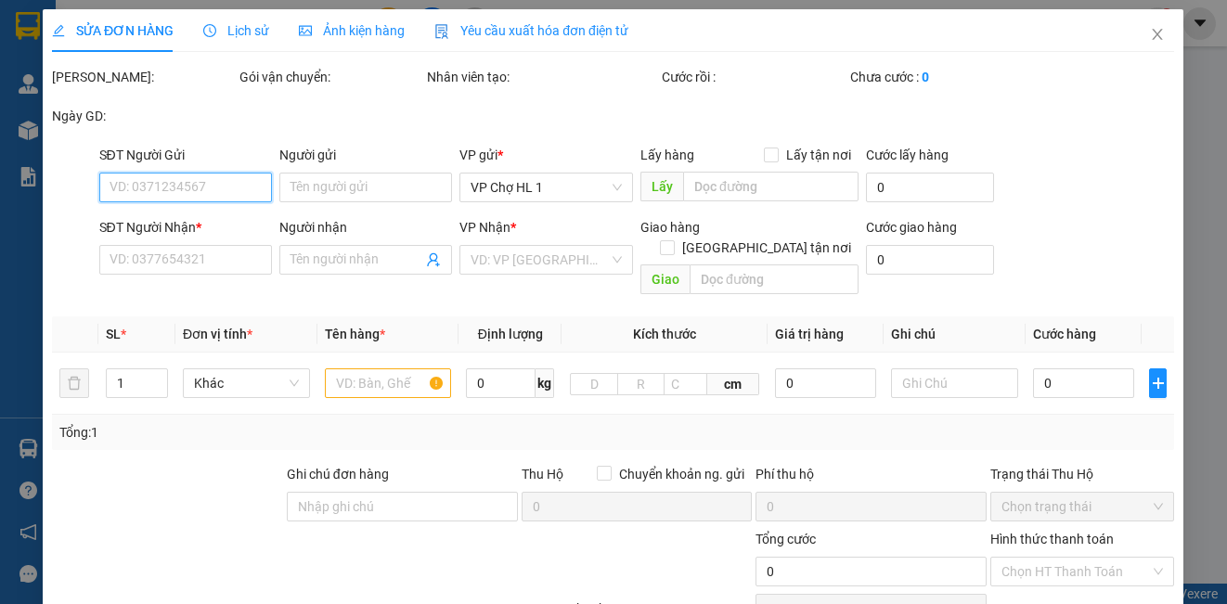
type input "0782196558"
type input "CHỊ YẾN"
type input "26A ANH ĐÀO"
type input "0961905538"
type input "[PERSON_NAME]"
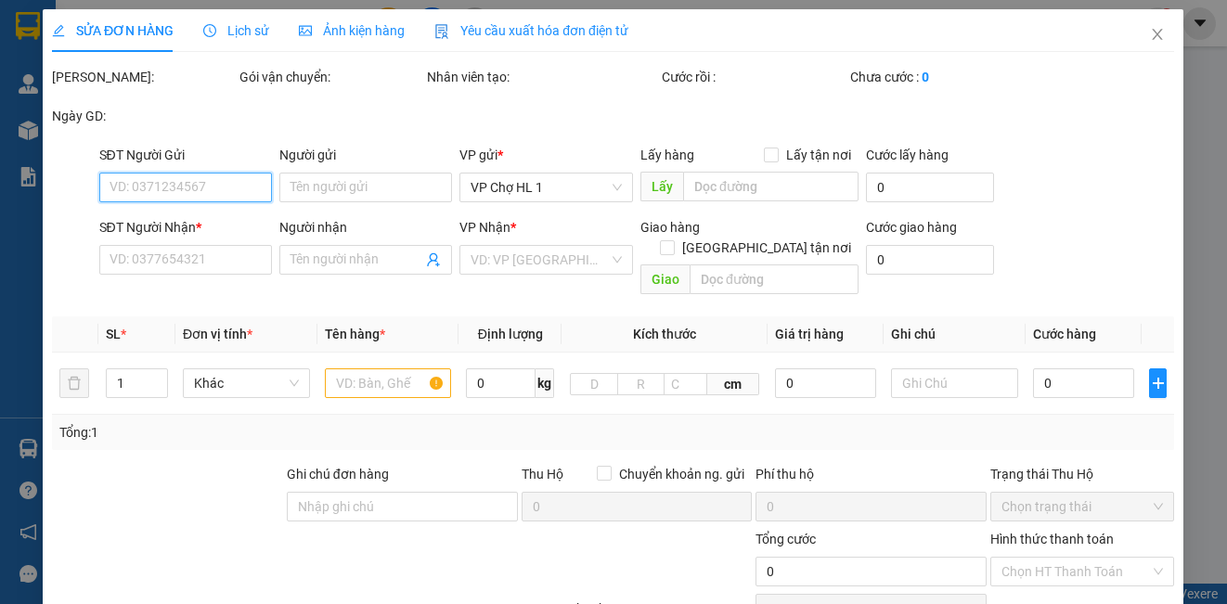
type input "350.000"
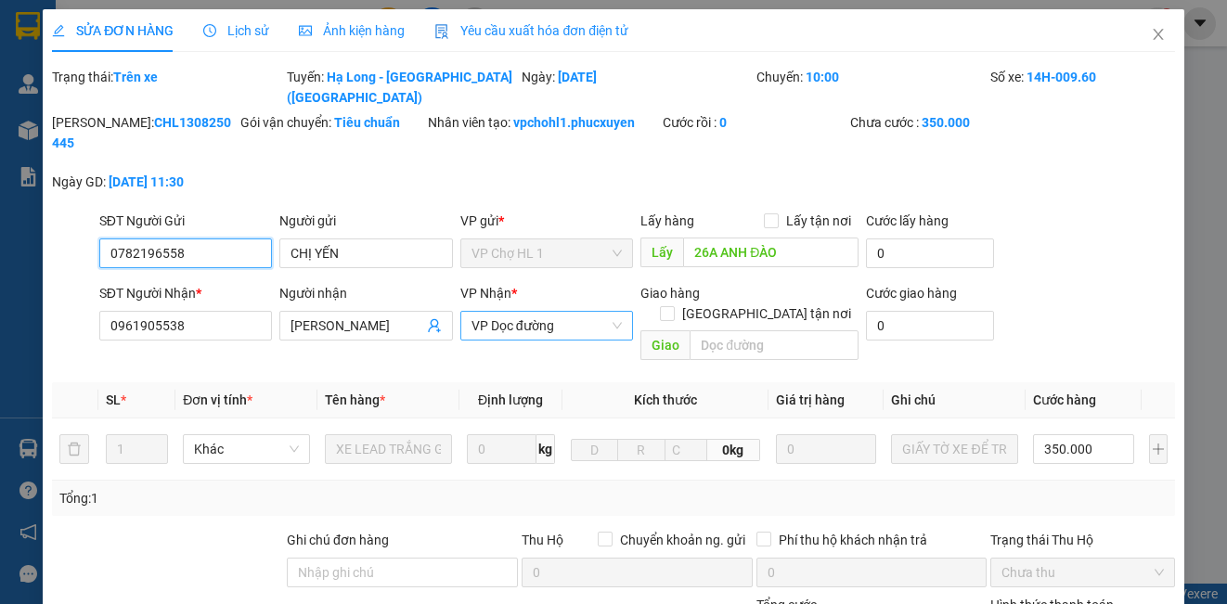
click at [572, 312] on span "VP Dọc đường" at bounding box center [546, 326] width 150 height 28
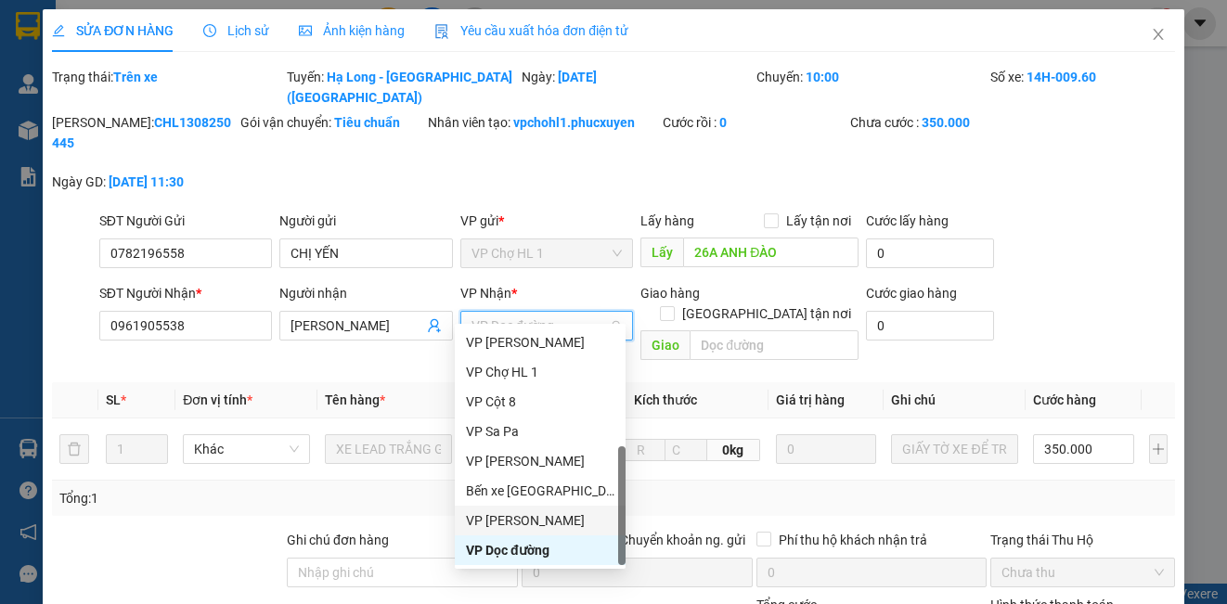
click at [593, 522] on div "VP [PERSON_NAME]" at bounding box center [540, 520] width 148 height 20
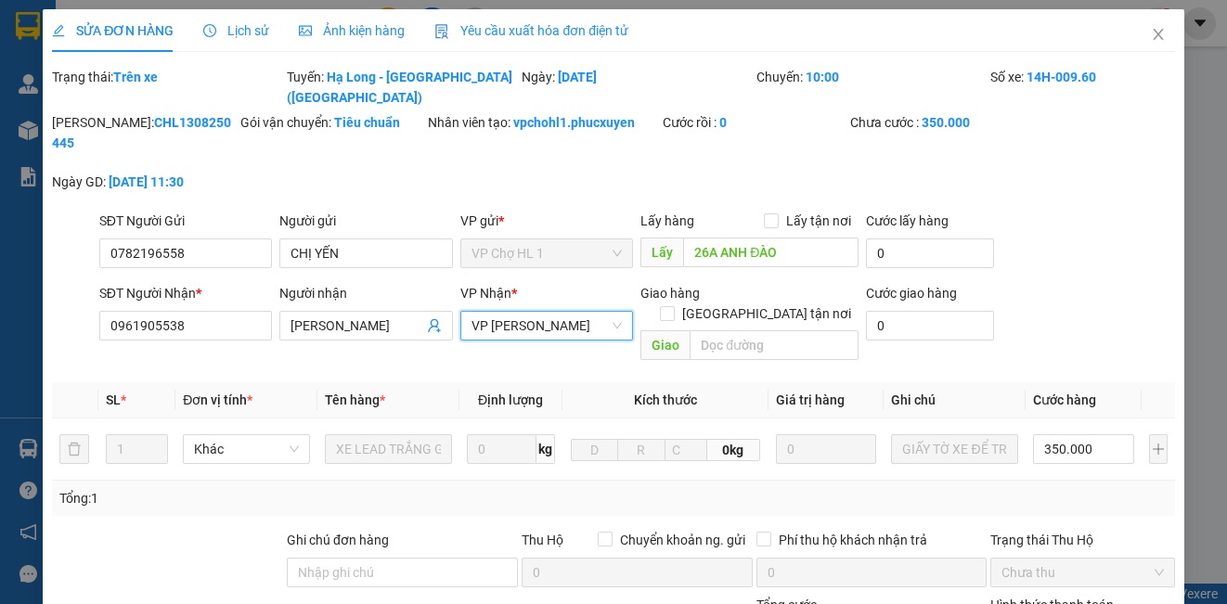
scroll to position [226, 0]
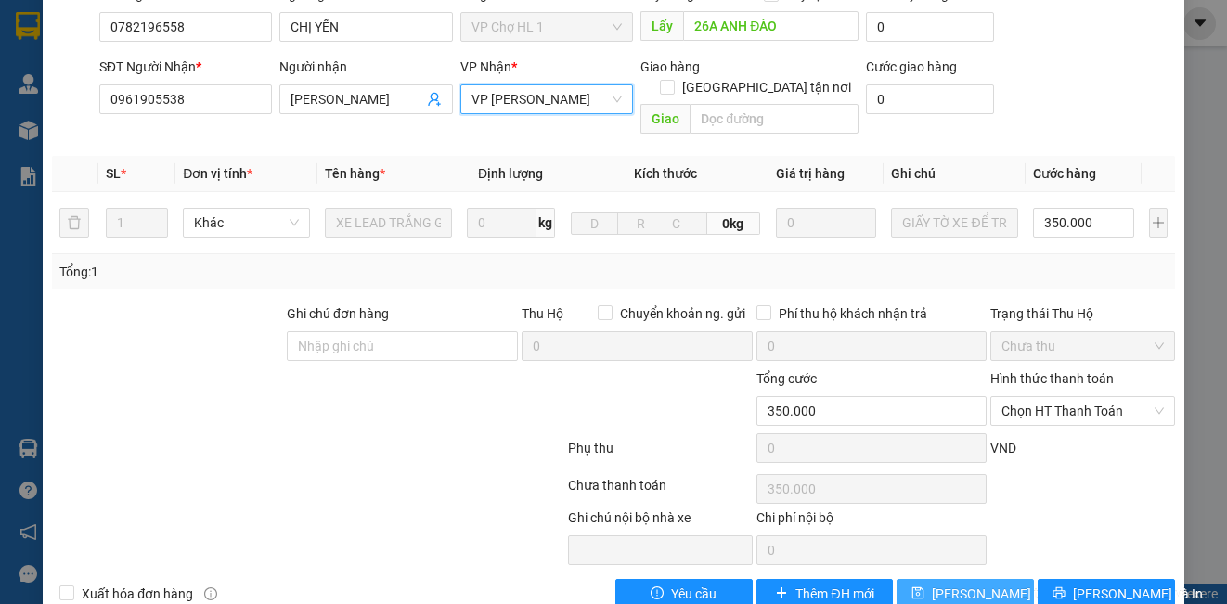
click at [964, 584] on span "[PERSON_NAME] thay đổi" at bounding box center [1006, 594] width 148 height 20
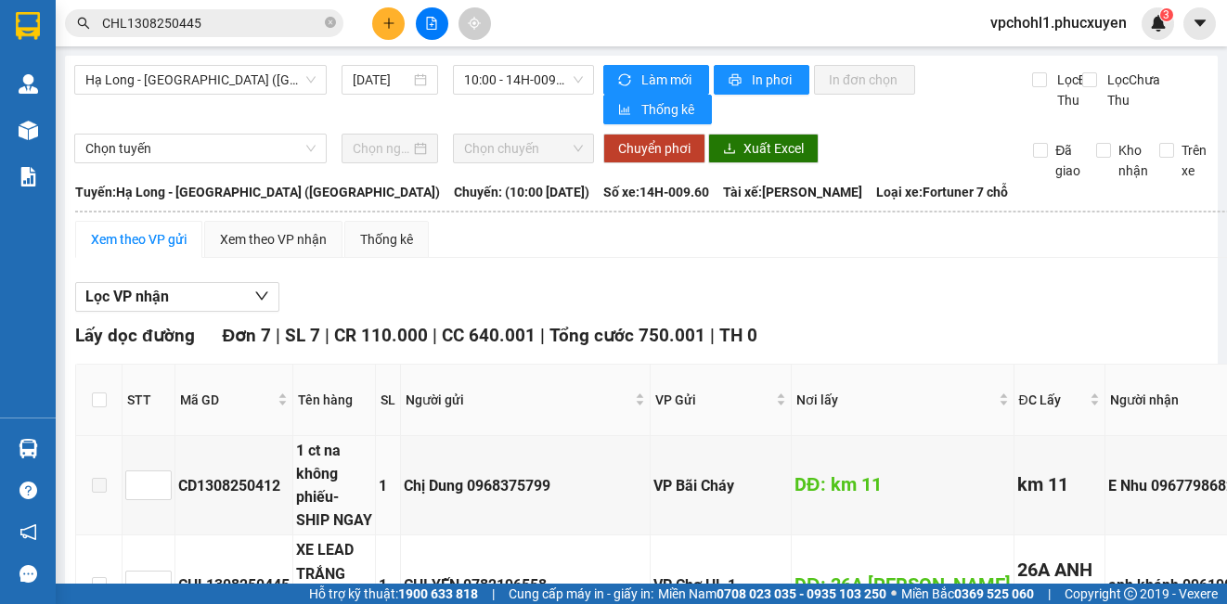
scroll to position [371, 0]
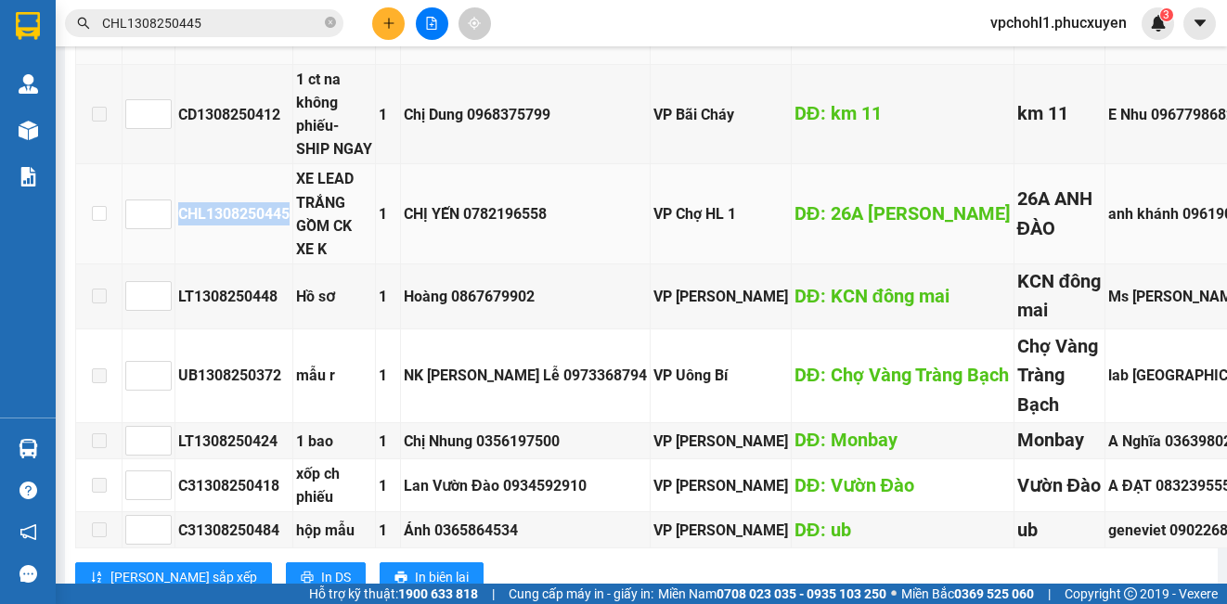
copy div "CHL1308250445"
drag, startPoint x: 179, startPoint y: 220, endPoint x: 290, endPoint y: 225, distance: 110.6
click at [290, 225] on div "CHL1308250445" at bounding box center [233, 213] width 111 height 23
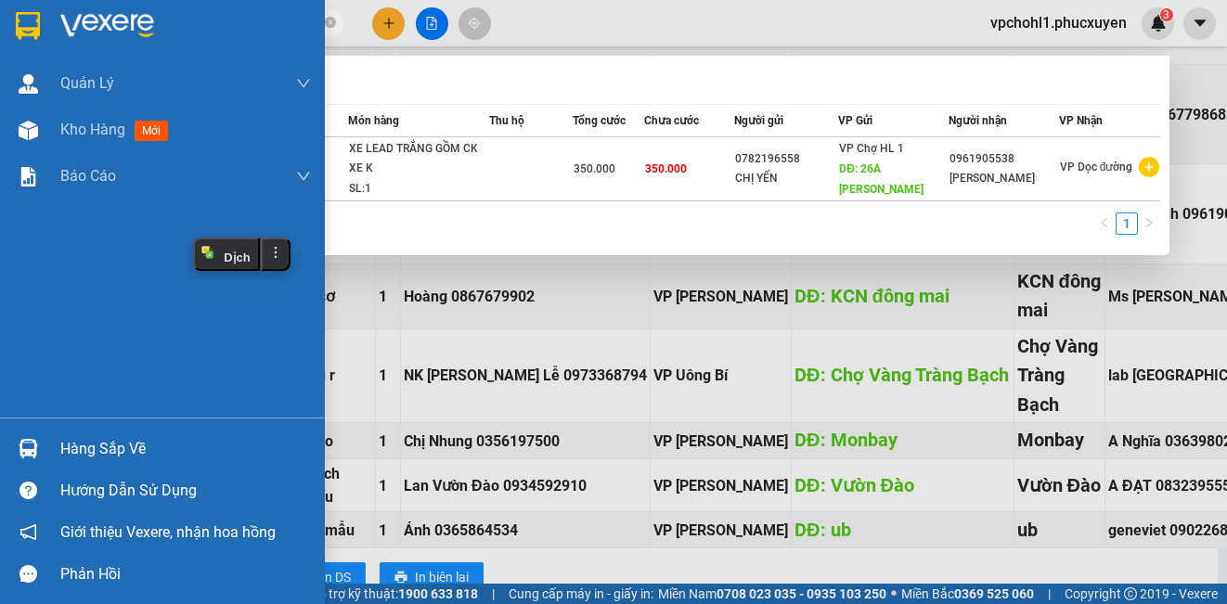
drag, startPoint x: 201, startPoint y: 22, endPoint x: 52, endPoint y: 21, distance: 149.4
click at [52, 21] on section "Kết quả tìm kiếm ( 1 ) Bộ lọc Mã ĐH Trạng thái Món hàng Thu hộ Tổng cước Chưa c…" at bounding box center [613, 302] width 1227 height 604
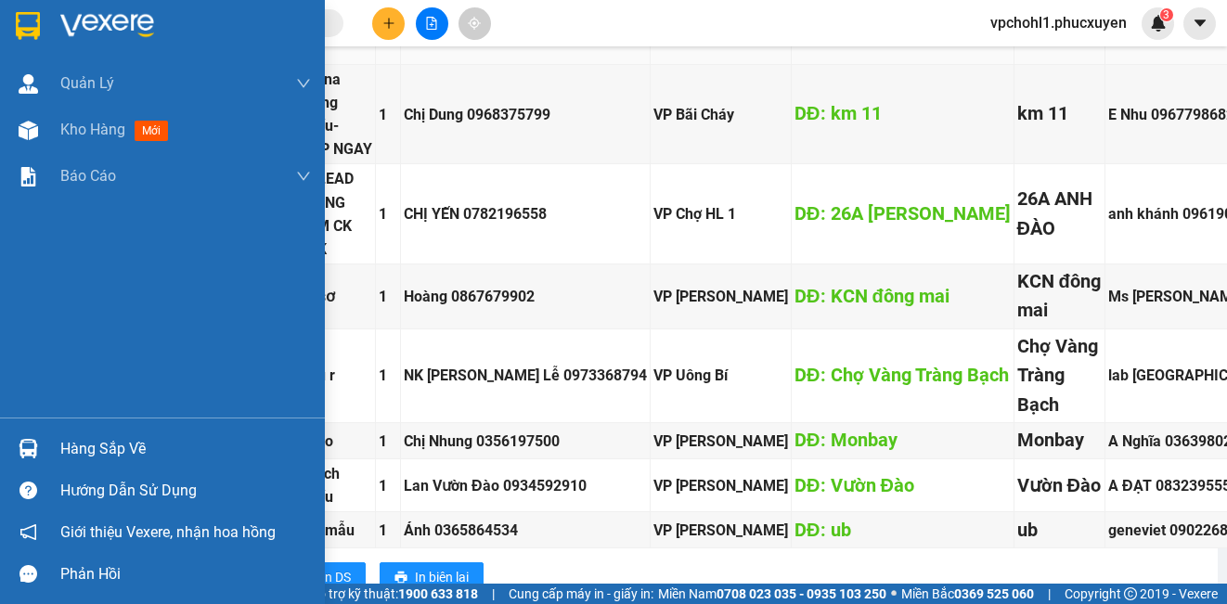
paste input "CHL1308250445"
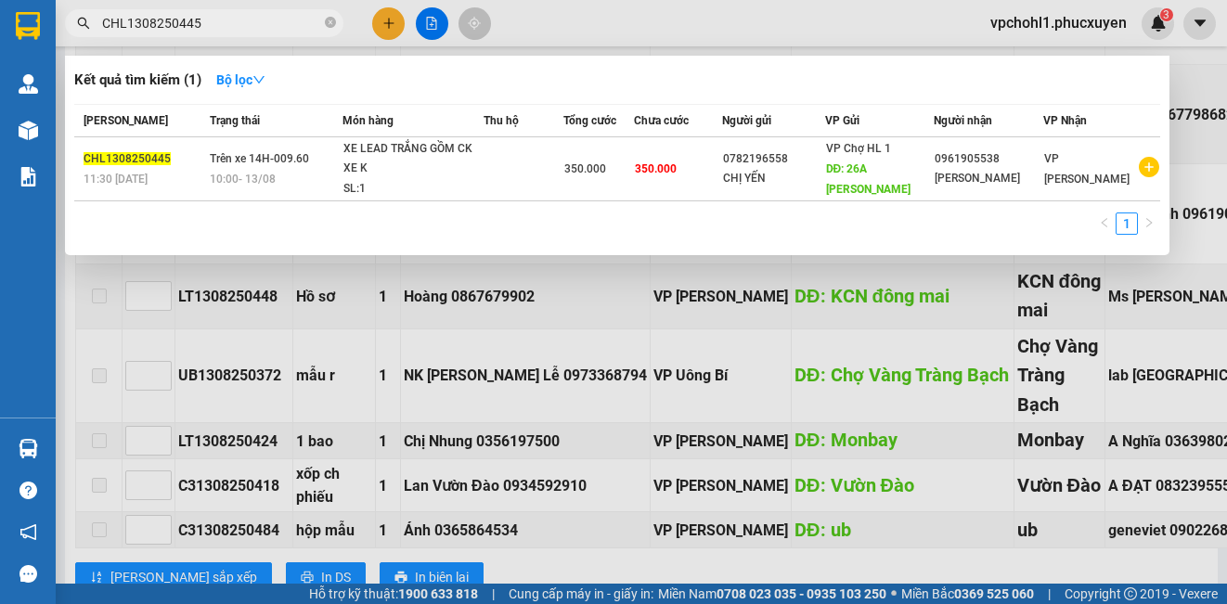
type input "CHL1308250445"
click at [639, 22] on div at bounding box center [613, 302] width 1227 height 604
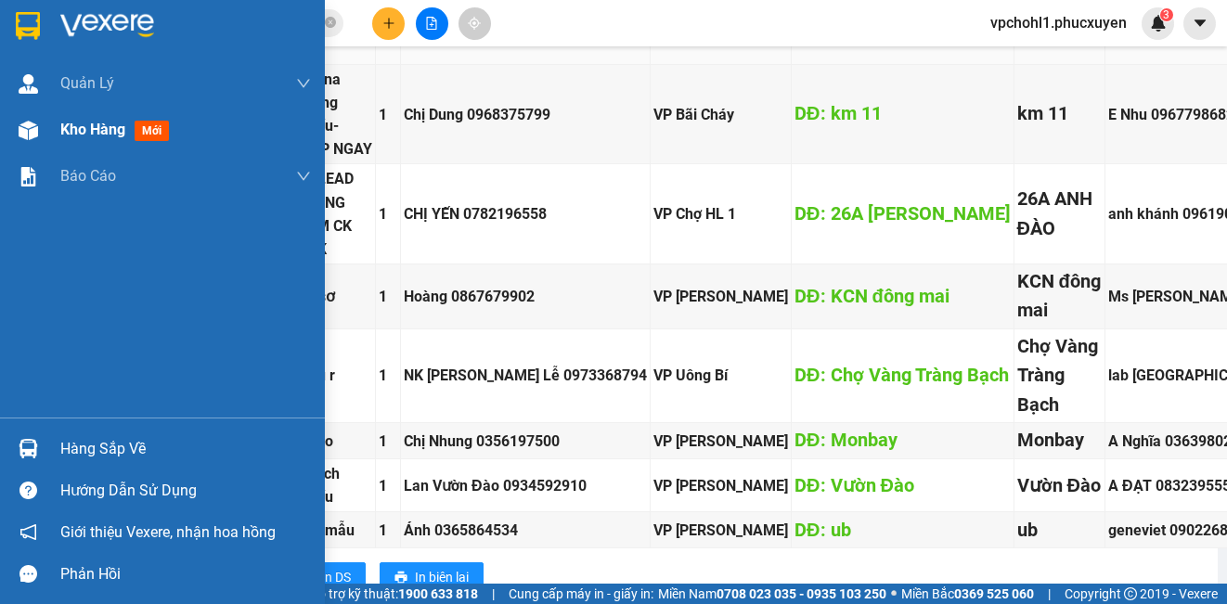
click at [85, 133] on span "Kho hàng" at bounding box center [92, 130] width 65 height 18
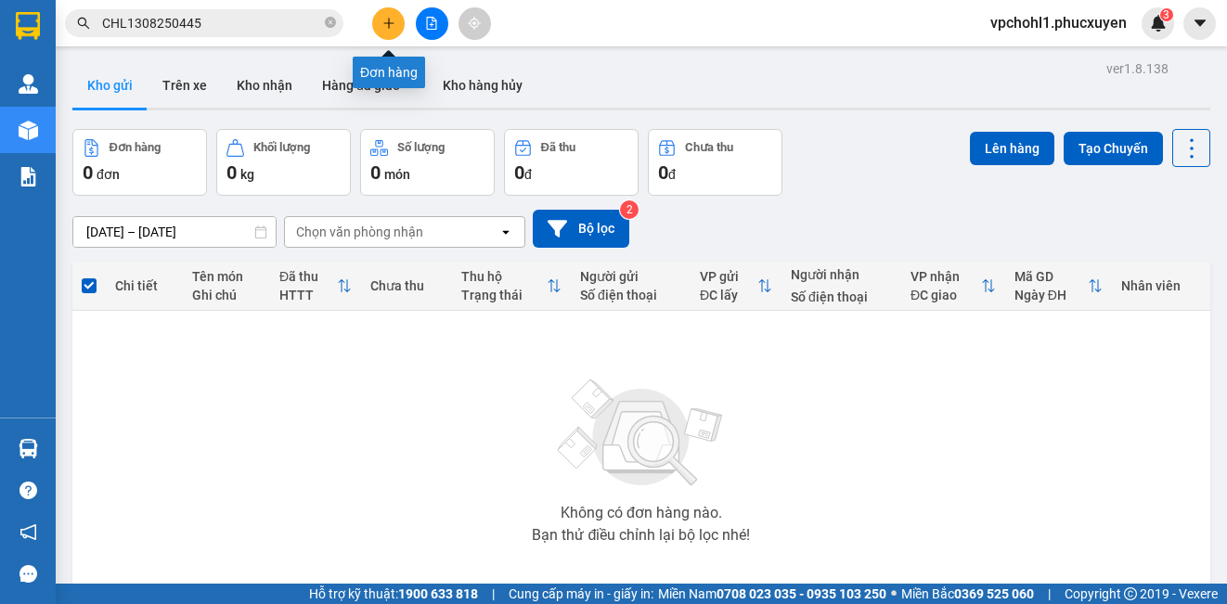
click at [390, 20] on icon "plus" at bounding box center [388, 23] width 13 height 13
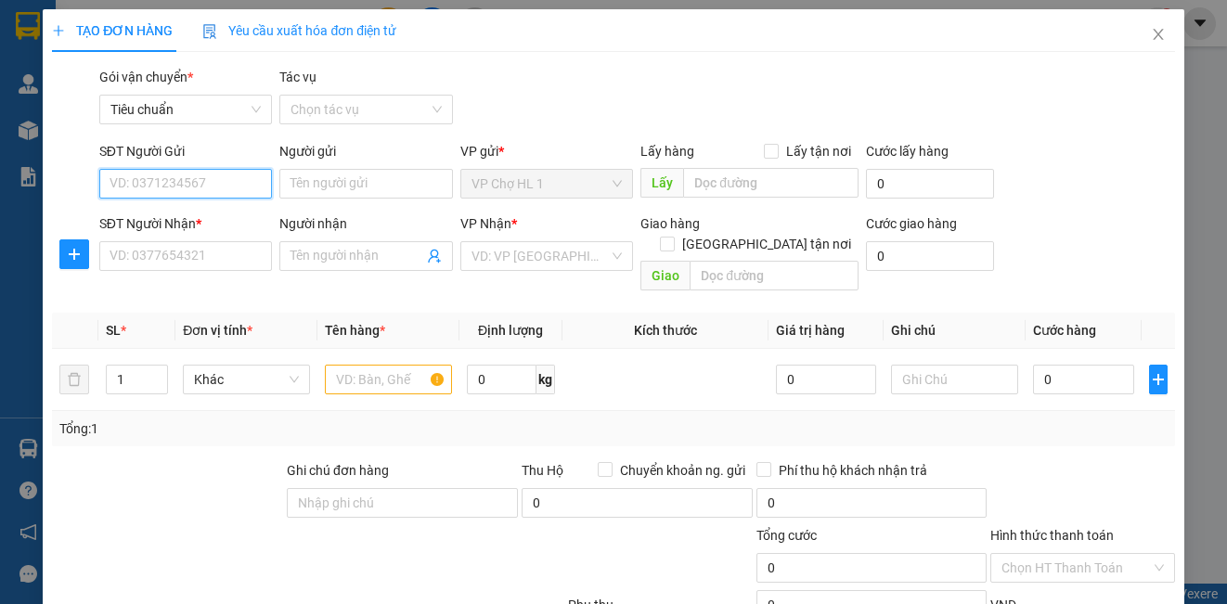
click at [219, 189] on input "SĐT Người Gửi" at bounding box center [185, 184] width 173 height 30
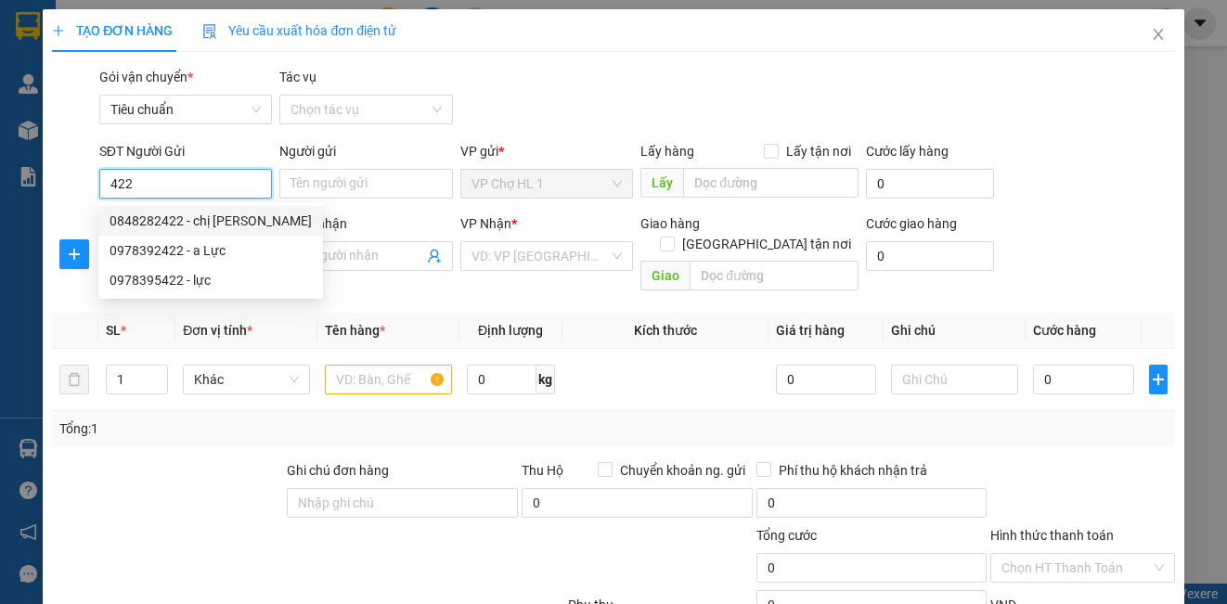
drag, startPoint x: 199, startPoint y: 217, endPoint x: 200, endPoint y: 245, distance: 27.9
click at [200, 217] on div "0848282422 - chị [PERSON_NAME]" at bounding box center [211, 221] width 202 height 20
type input "0848282422"
type input "chị [PERSON_NAME]"
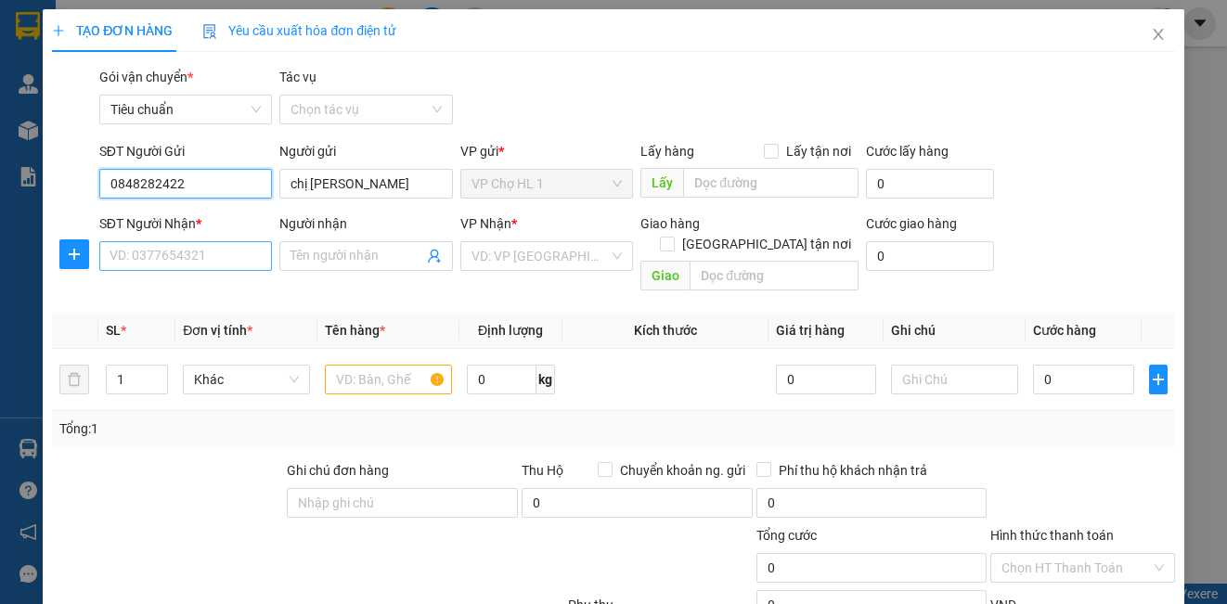
type input "0848282422"
click at [204, 243] on input "SĐT Người Nhận *" at bounding box center [185, 256] width 173 height 30
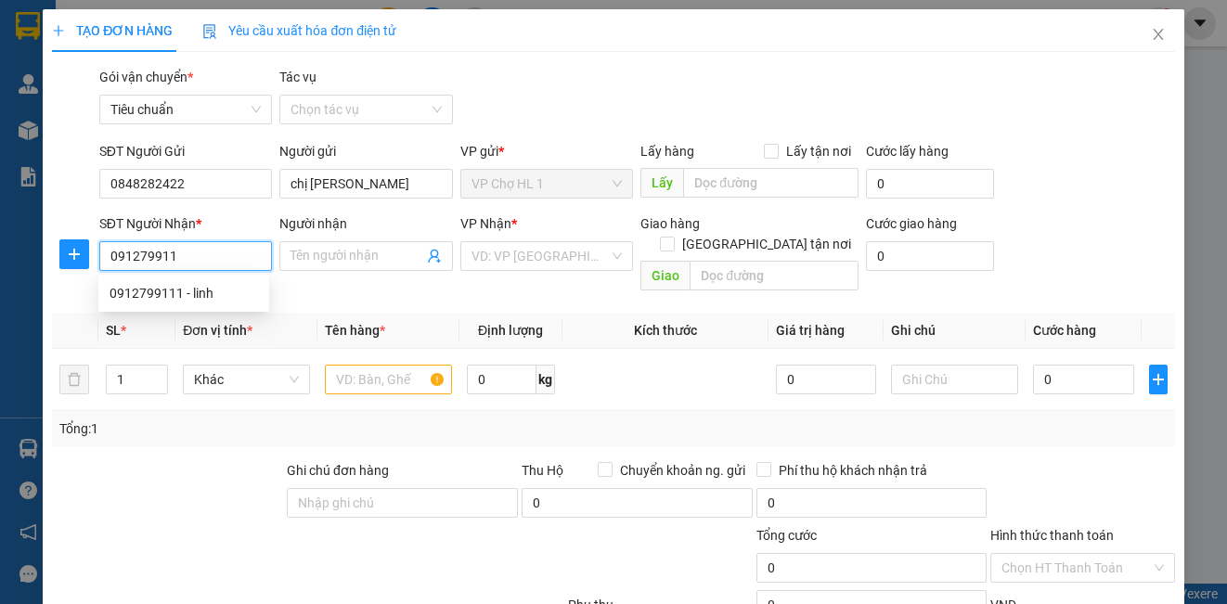
type input "0912799111"
click at [211, 290] on div "0912799111 - linh" at bounding box center [184, 293] width 148 height 20
type input "linh"
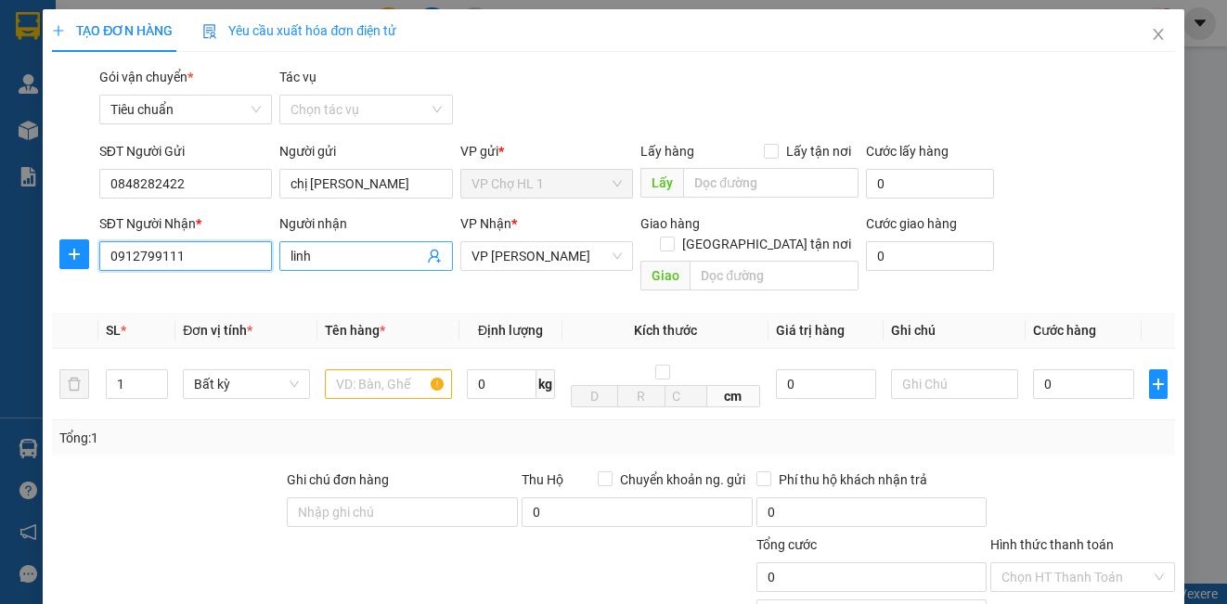
type input "0912799111"
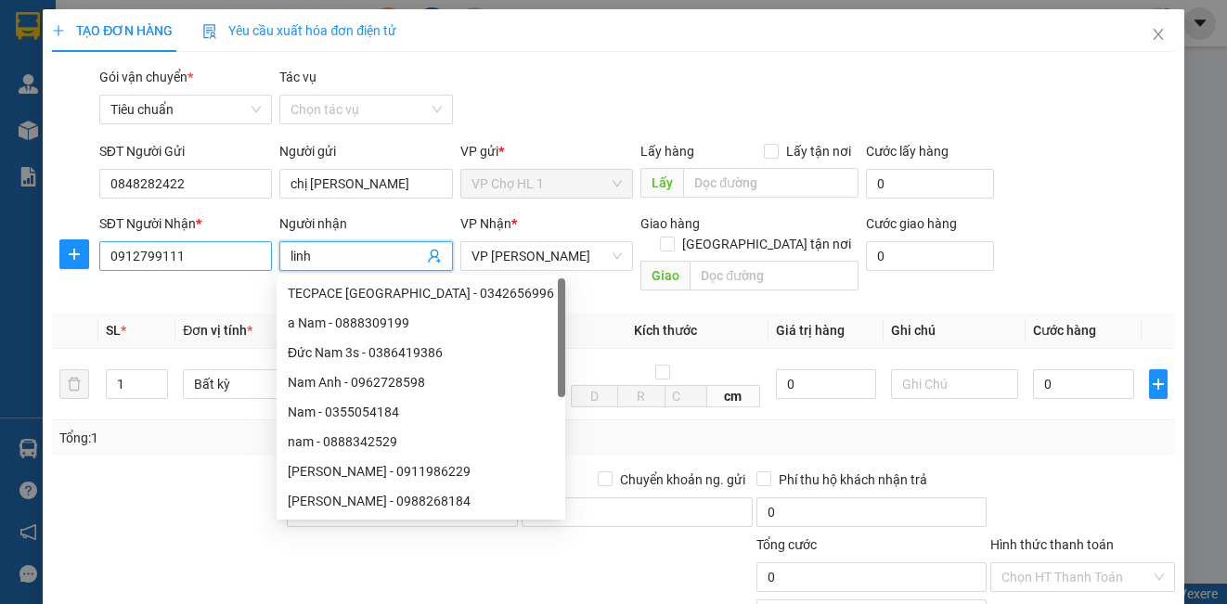
drag, startPoint x: 320, startPoint y: 253, endPoint x: 265, endPoint y: 252, distance: 54.8
click at [265, 252] on div "SĐT Người Nhận * 0912799111 Người nhận linh VP Nhận * VP [PERSON_NAME] Giao hàn…" at bounding box center [637, 255] width 1083 height 85
type input "a"
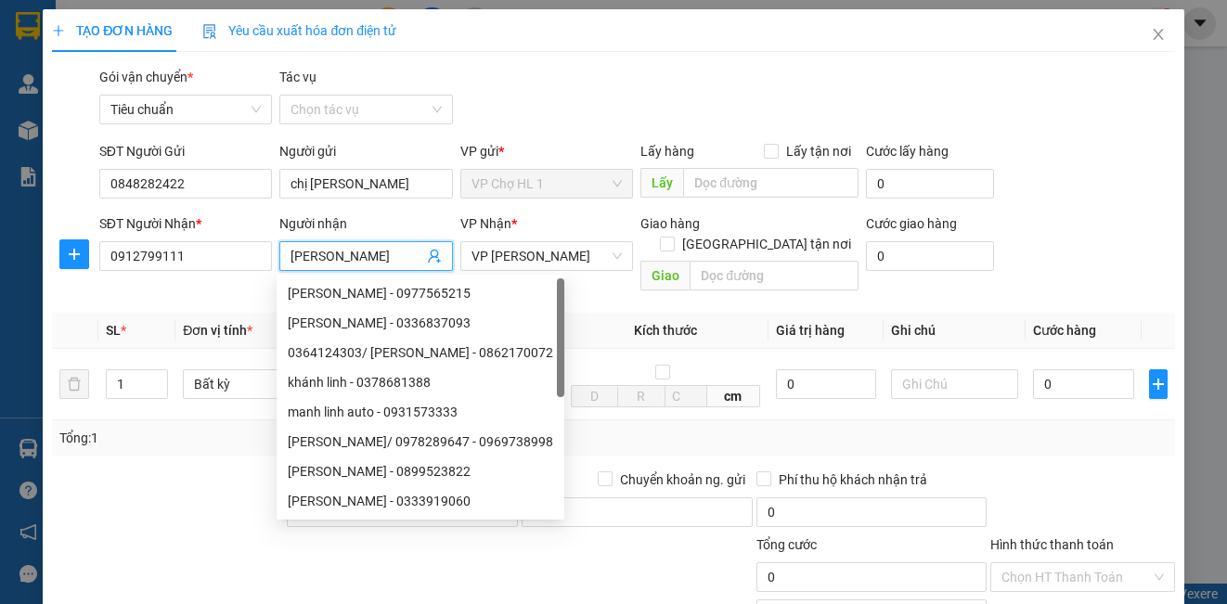
type input "[PERSON_NAME]"
click at [1061, 207] on form "SĐT Người Gửi 0848282422 Người gửi chị [PERSON_NAME] VP gửi * VP Chợ HL 1 Lấy h…" at bounding box center [613, 220] width 1122 height 158
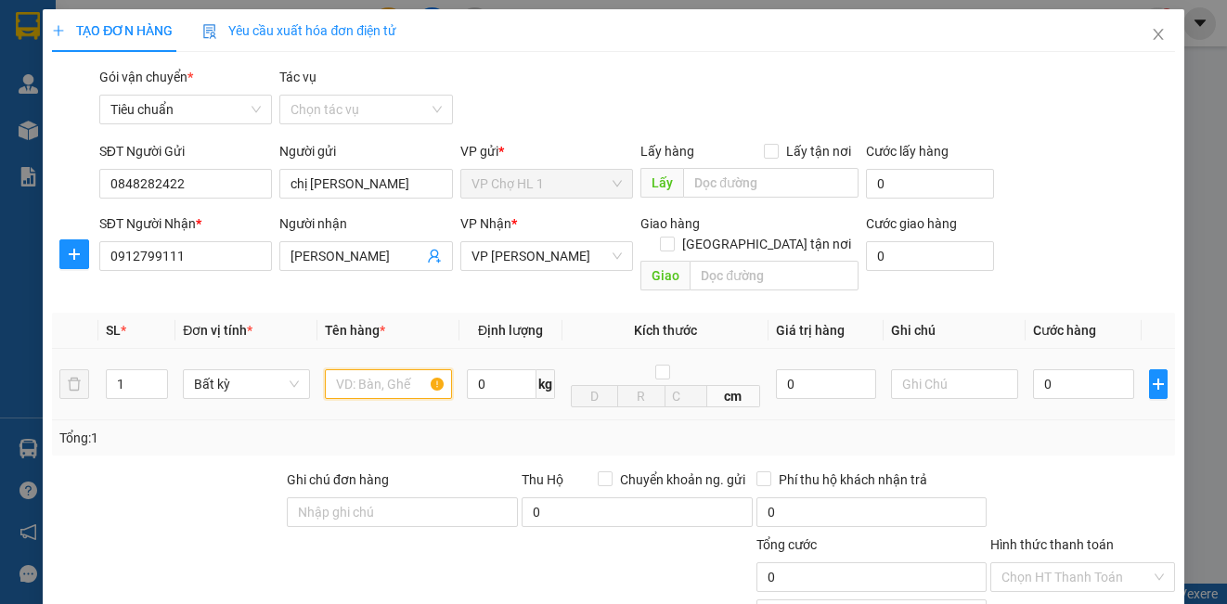
click at [354, 369] on input "text" at bounding box center [388, 384] width 127 height 30
type input "2 THÙNG CARTON"
click at [1048, 369] on input "0" at bounding box center [1083, 384] width 101 height 30
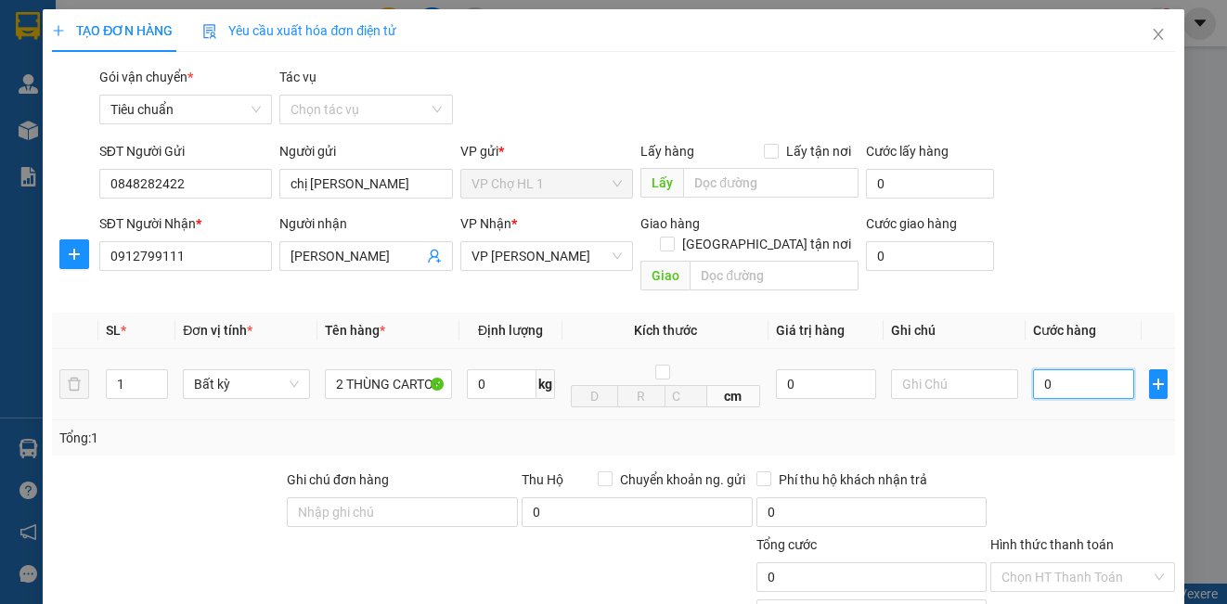
type input "1"
type input "13"
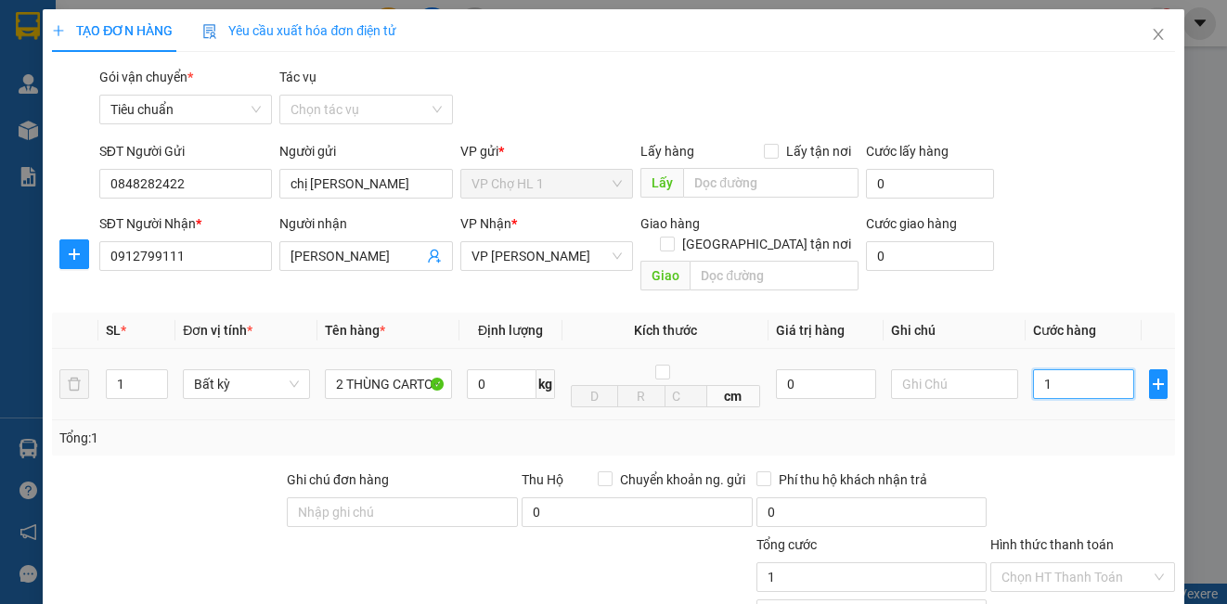
type input "13"
type input "130"
type input "1.300"
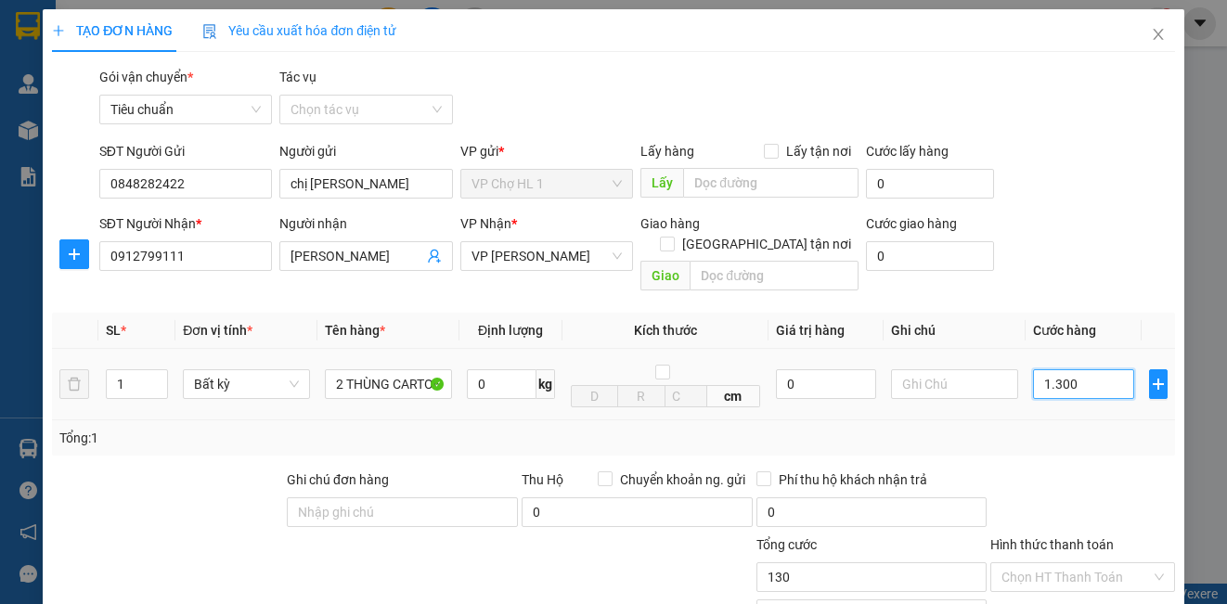
type input "1.300"
type input "13.000"
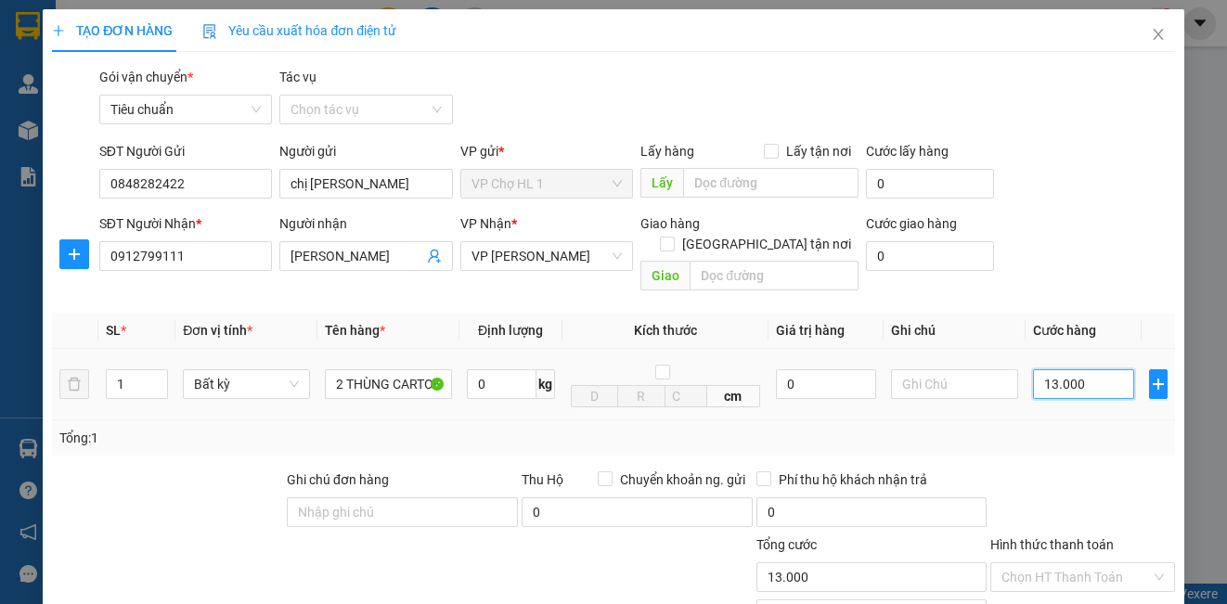
type input "130.000"
click at [1089, 227] on div "SĐT Người Nhận * 0912799111 Người nhận ANH LINH VP Nhận * VP [PERSON_NAME] Giao…" at bounding box center [637, 255] width 1083 height 85
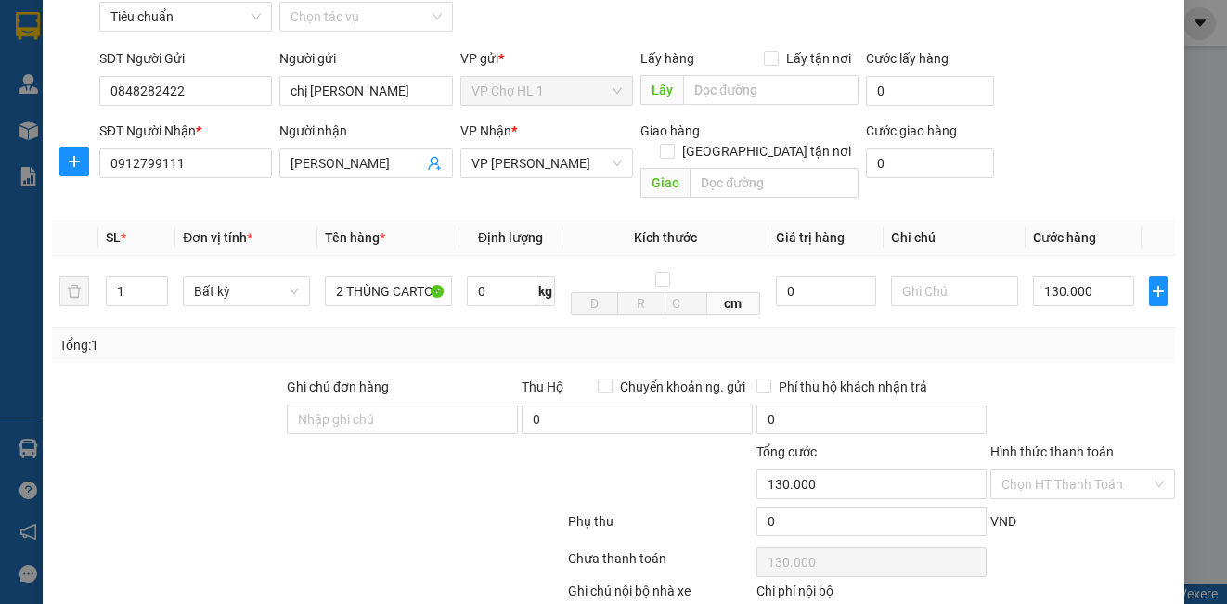
scroll to position [187, 0]
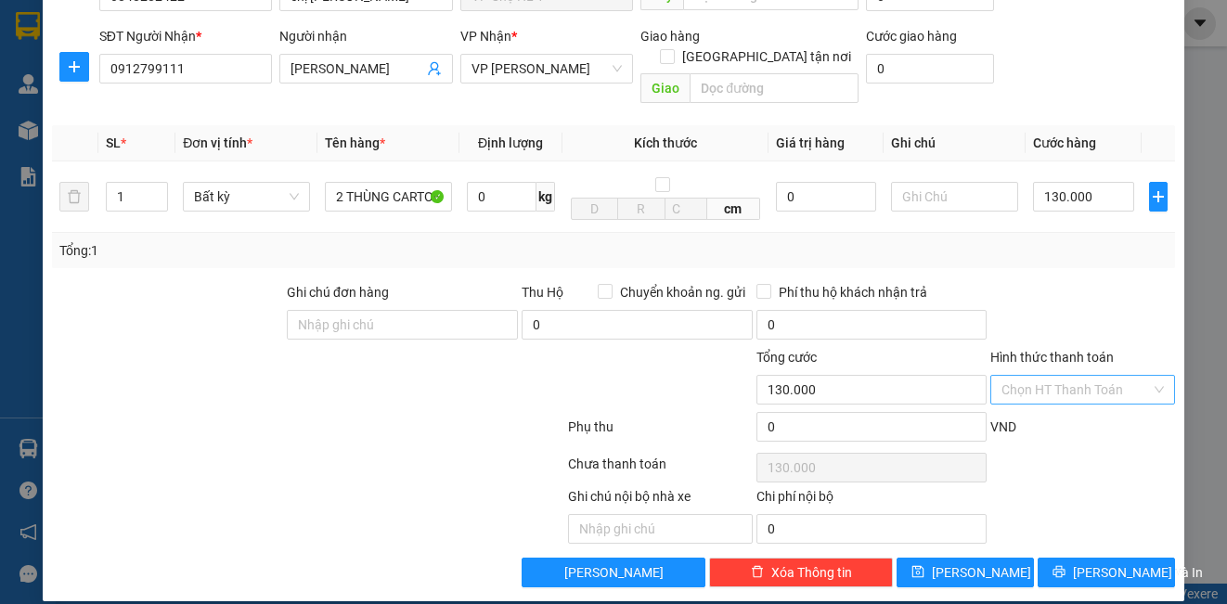
click at [1111, 376] on input "Hình thức thanh toán" at bounding box center [1075, 390] width 148 height 28
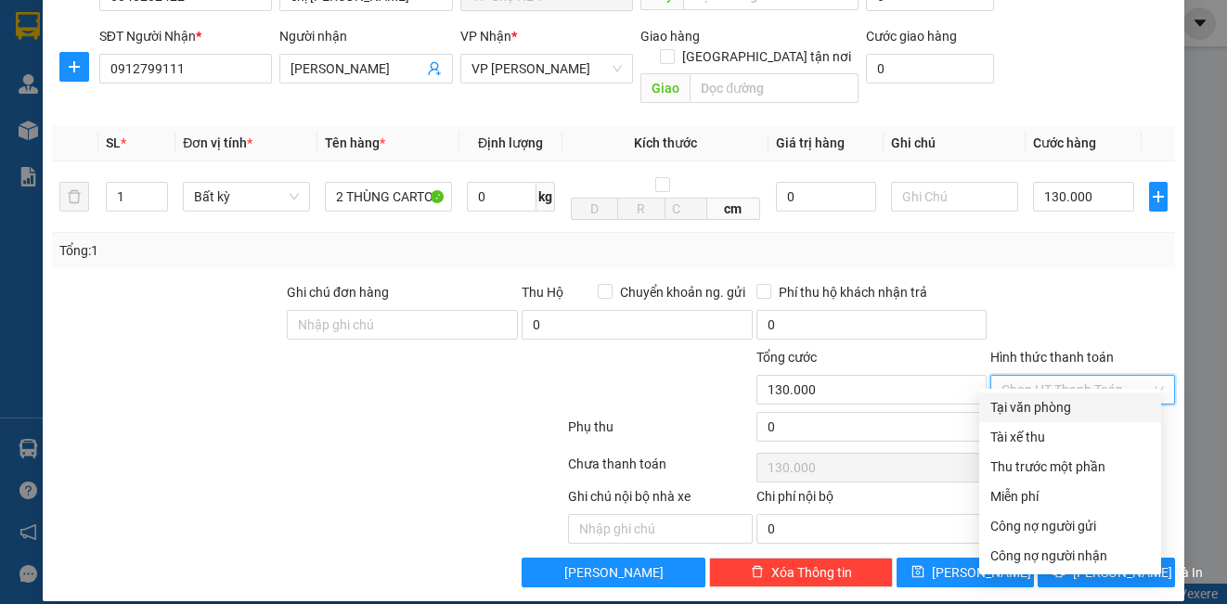
click at [1056, 410] on div "Tại văn phòng" at bounding box center [1070, 407] width 160 height 20
type input "0"
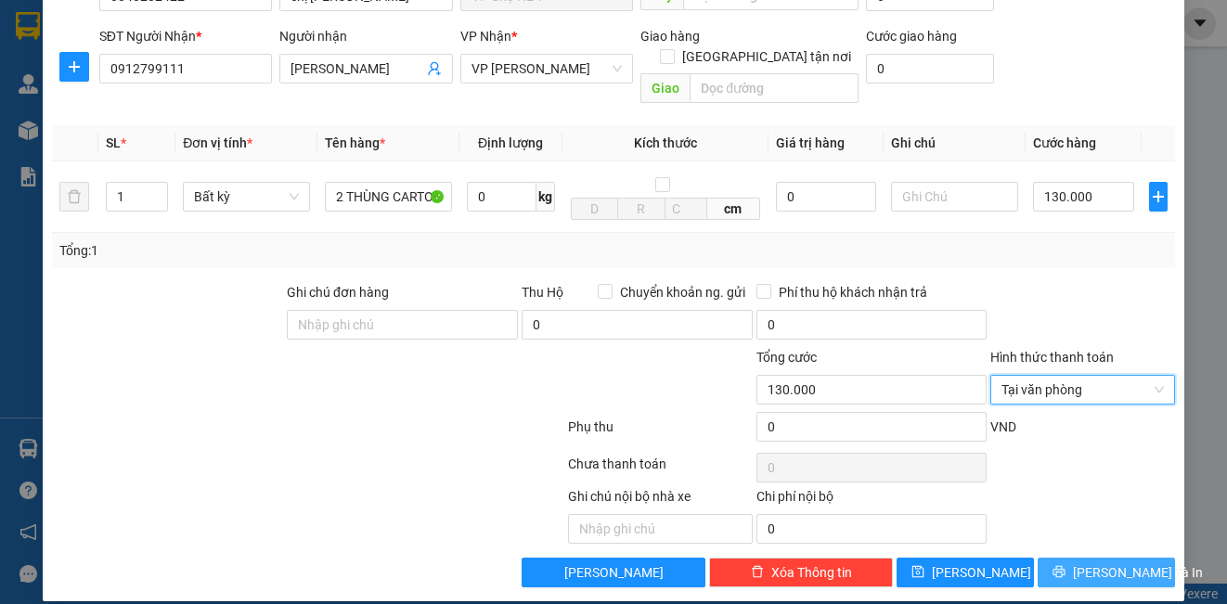
click at [1090, 562] on span "[PERSON_NAME] và In" at bounding box center [1138, 572] width 130 height 20
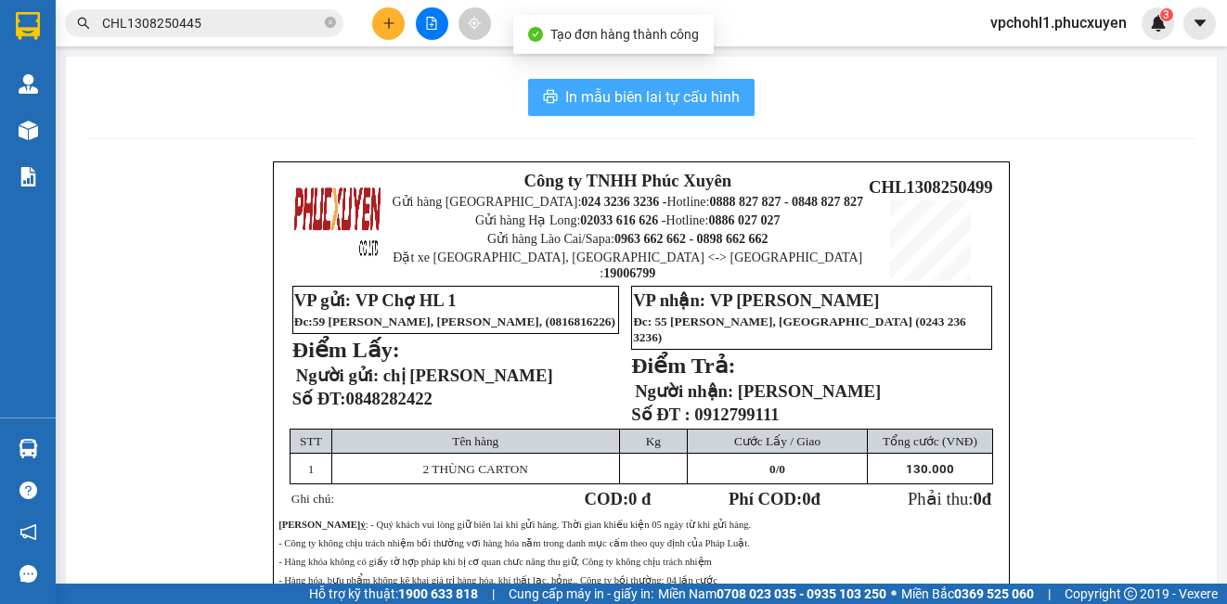
click at [673, 99] on span "In mẫu biên lai tự cấu hình" at bounding box center [652, 96] width 174 height 23
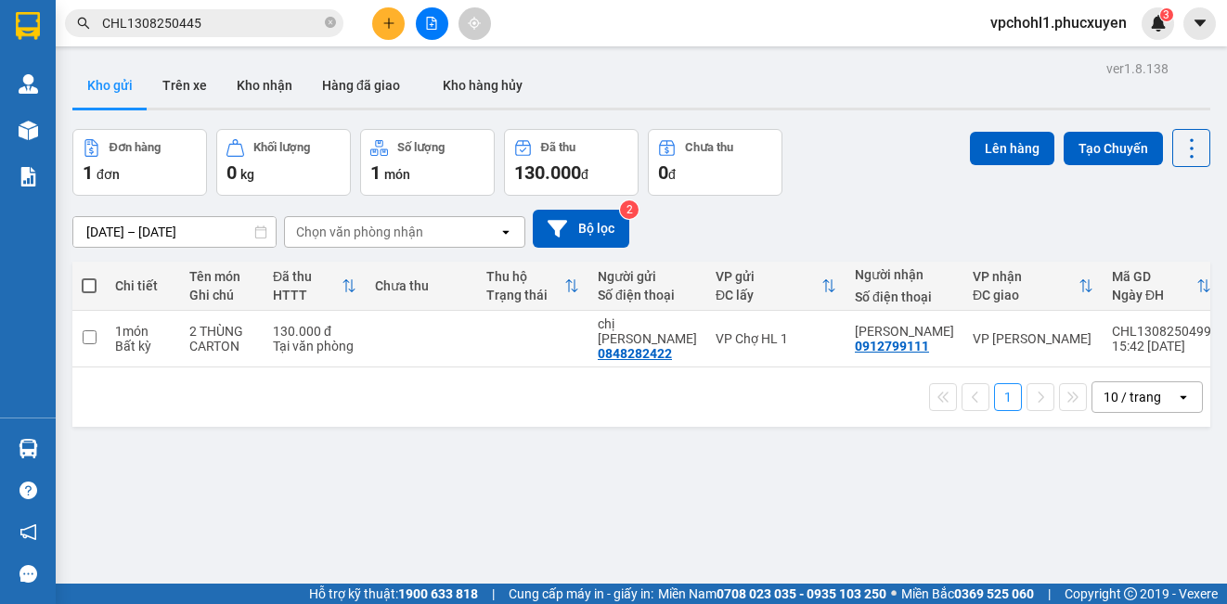
click at [431, 18] on icon "file-add" at bounding box center [432, 23] width 10 height 13
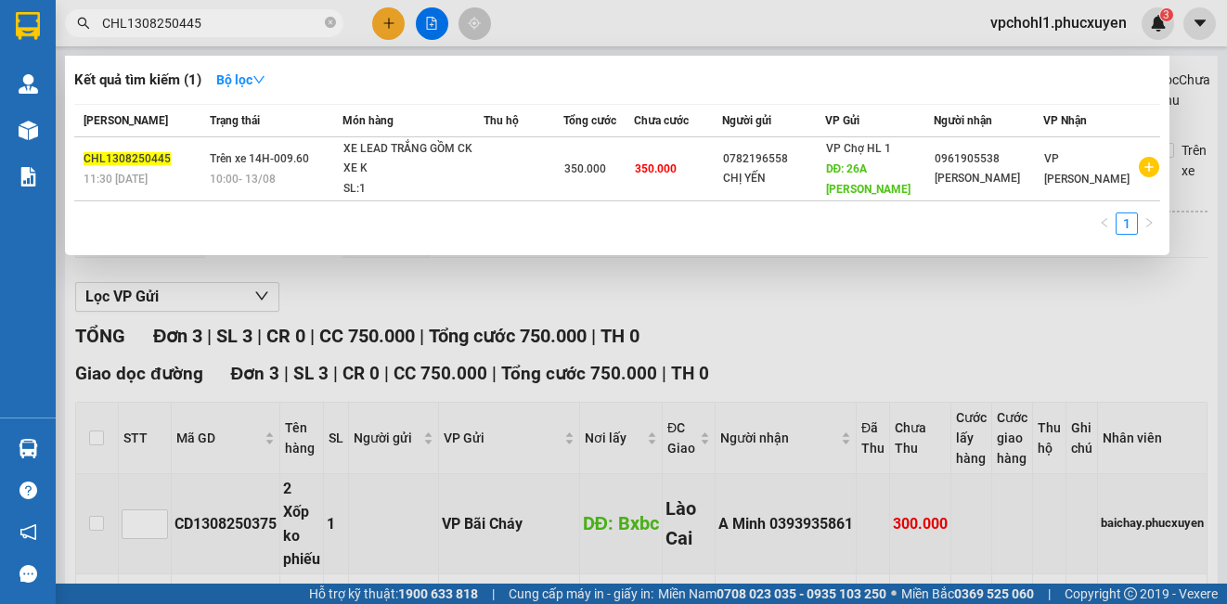
drag, startPoint x: 200, startPoint y: 23, endPoint x: 85, endPoint y: 23, distance: 115.1
click at [85, 23] on div "CHL1308250445" at bounding box center [181, 23] width 362 height 28
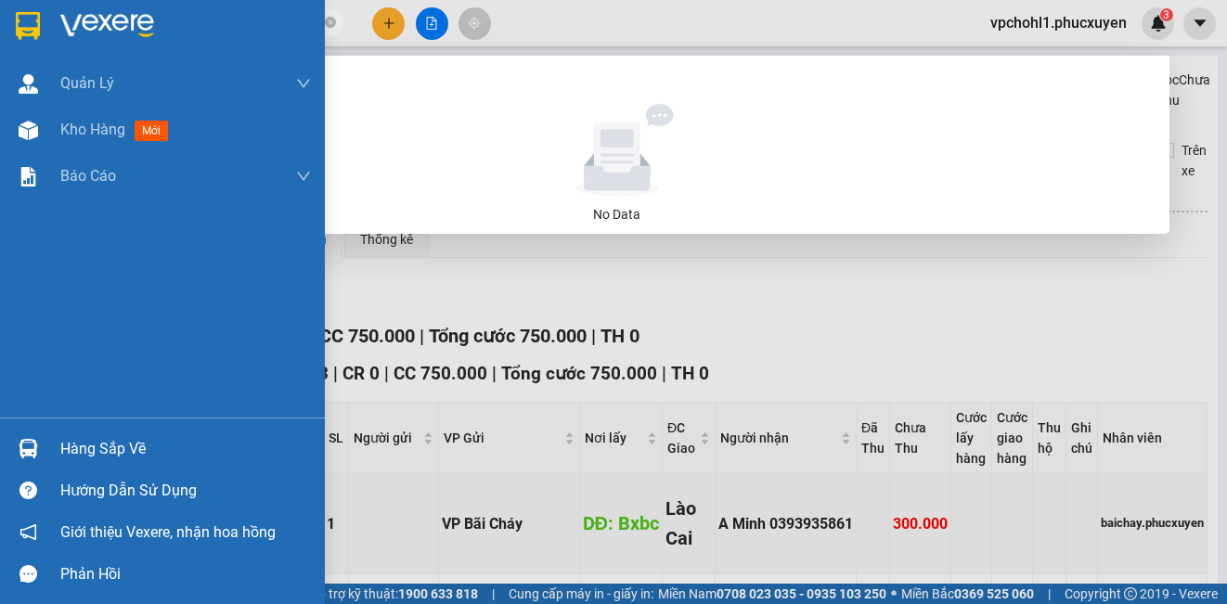
type input "0912328668"
click at [79, 450] on div "Hàng sắp về" at bounding box center [185, 449] width 251 height 28
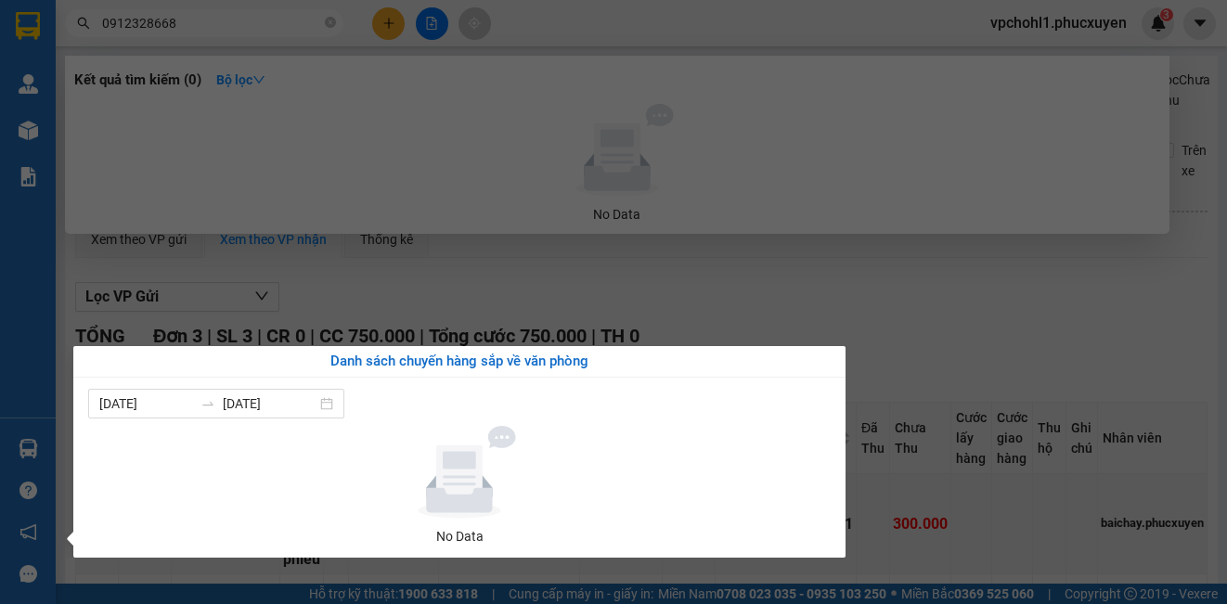
click at [947, 534] on section "Kết quả tìm kiếm ( 0 ) Bộ lọc No Data 0912328668 vpchohl1.phucxuyen 3 [PERSON_N…" at bounding box center [613, 302] width 1227 height 604
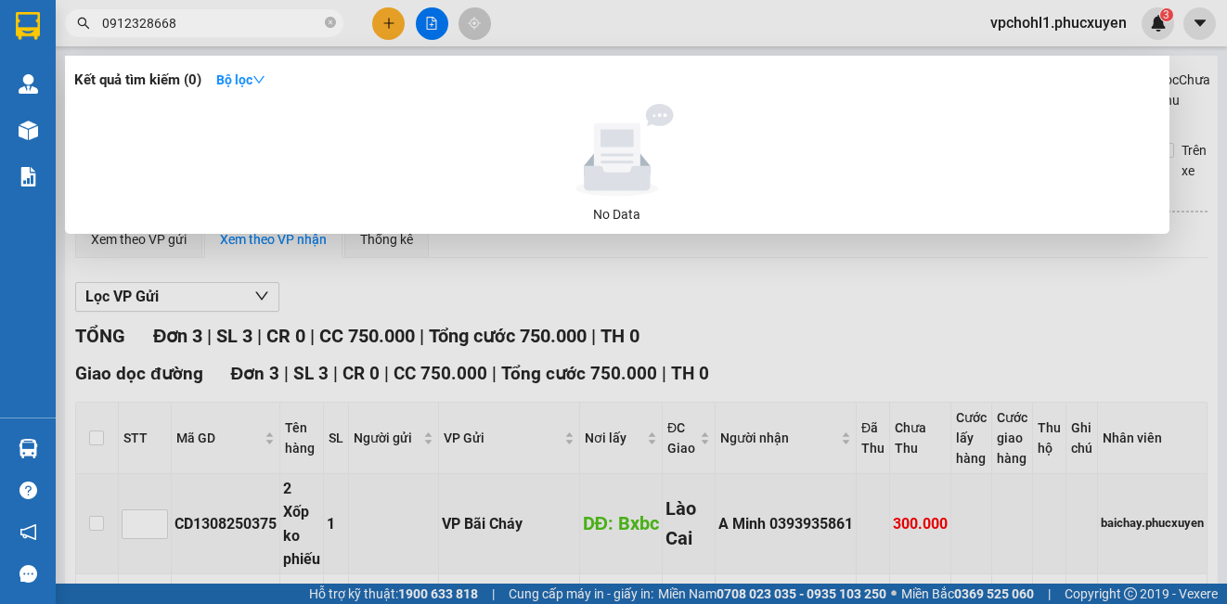
drag, startPoint x: 185, startPoint y: 24, endPoint x: 96, endPoint y: 2, distance: 91.8
click at [97, 8] on div "Kết quả tìm kiếm ( 0 ) Bộ lọc No Data 0912328668" at bounding box center [181, 23] width 362 height 32
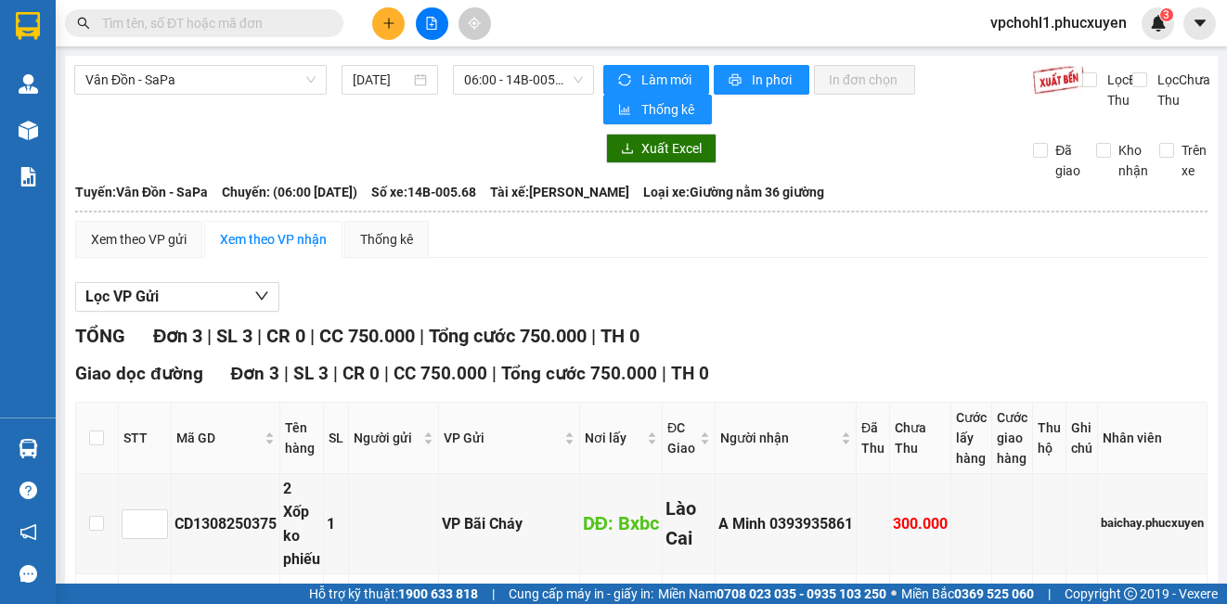
paste input "0886318988"
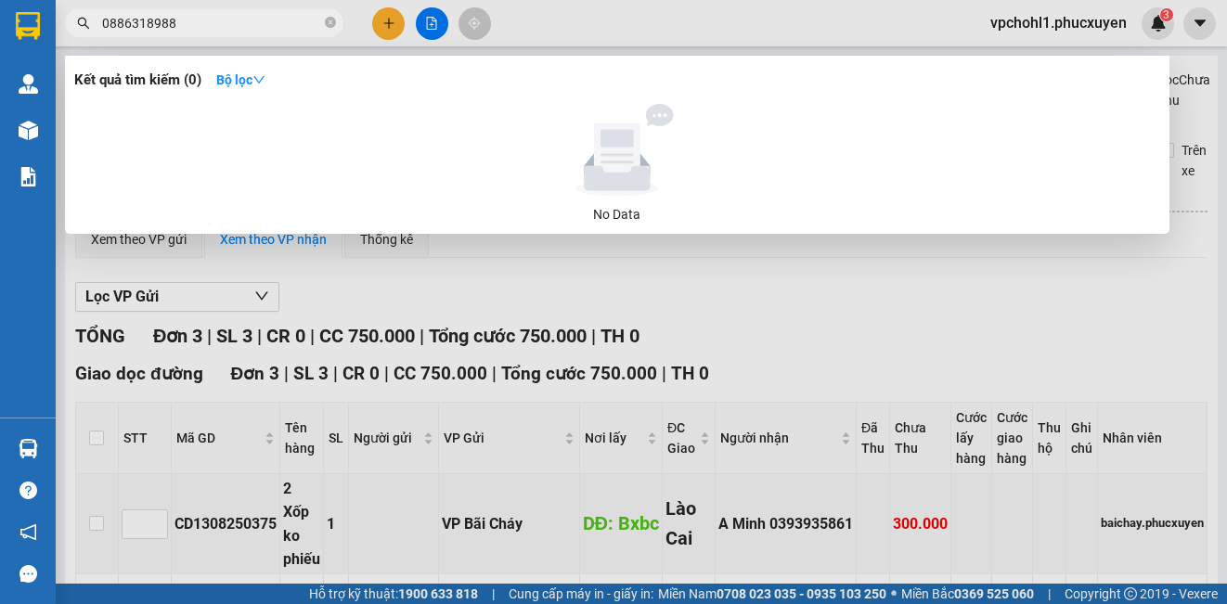
type input "0886318988"
click at [837, 347] on div at bounding box center [613, 302] width 1227 height 604
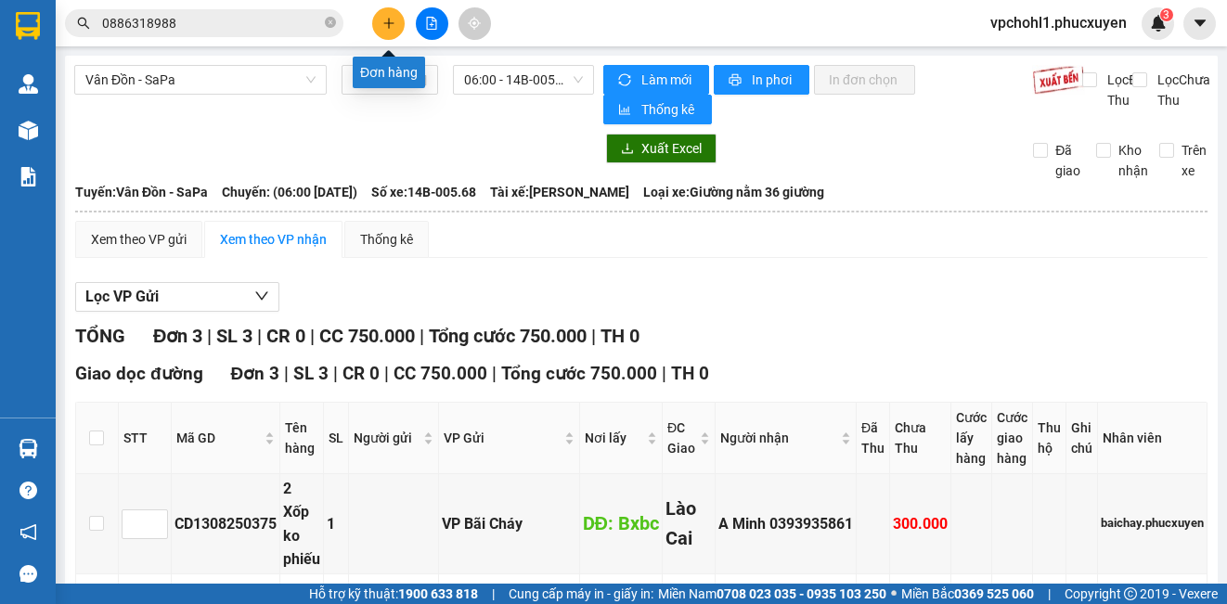
click at [389, 26] on icon "plus" at bounding box center [388, 23] width 1 height 10
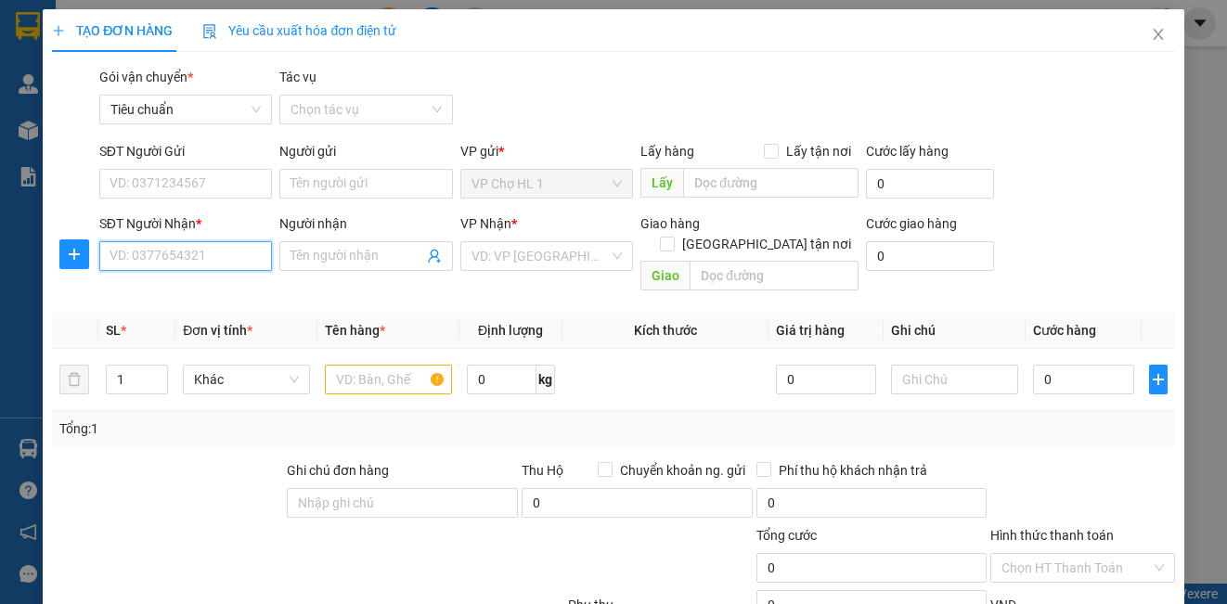
click at [211, 266] on input "SĐT Người Nhận *" at bounding box center [185, 256] width 173 height 30
click at [198, 271] on div "SĐT Người Nhận * VD: 0377654321" at bounding box center [185, 245] width 173 height 65
click at [203, 256] on input "SĐT Người Nhận *" at bounding box center [185, 256] width 173 height 30
type input "0912328668"
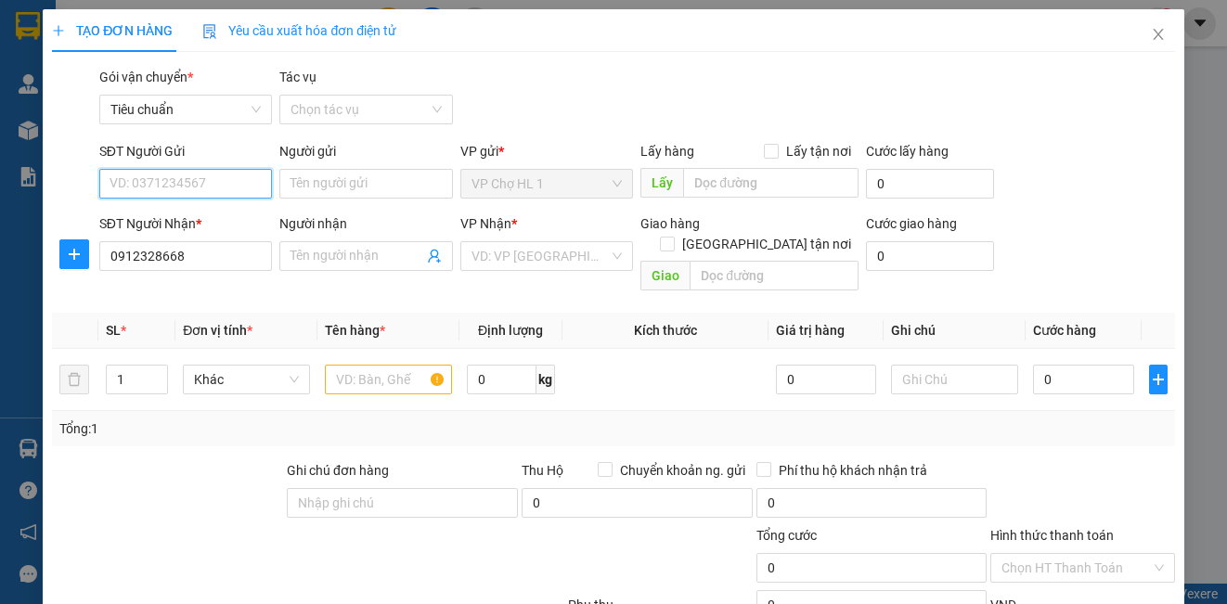
click at [195, 184] on input "SĐT Người Gửi" at bounding box center [185, 184] width 173 height 30
type input "626"
drag, startPoint x: 166, startPoint y: 186, endPoint x: 96, endPoint y: 178, distance: 70.9
click at [96, 178] on div "SĐT Người Gửi 626" at bounding box center [186, 173] width 180 height 65
click at [228, 185] on input "SĐT Người Gửi" at bounding box center [185, 184] width 173 height 30
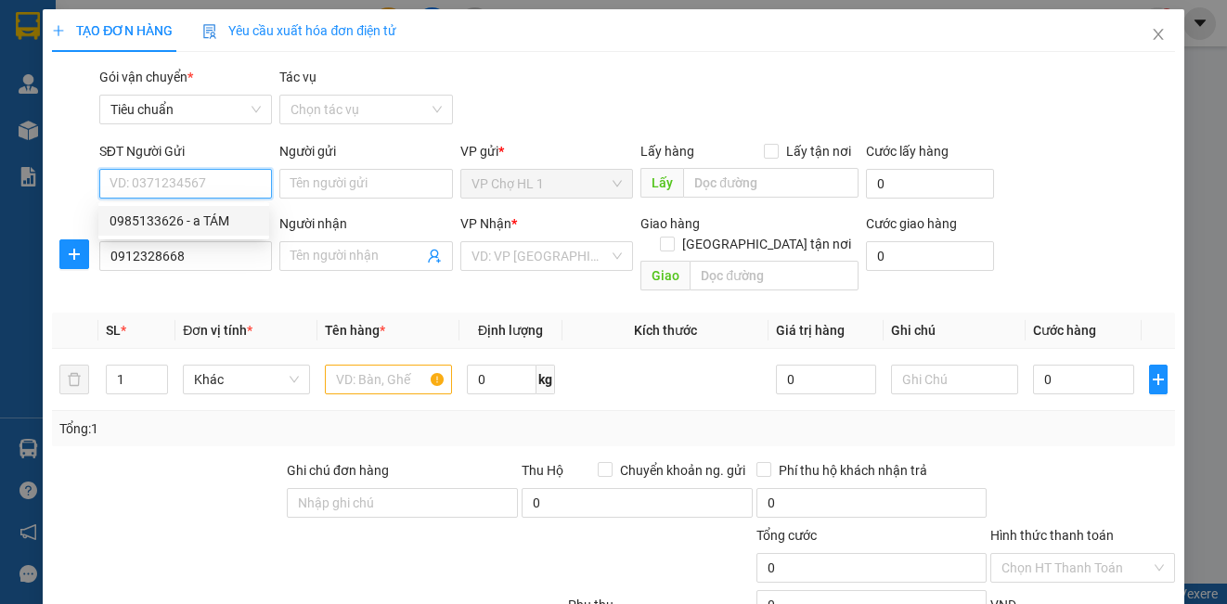
click at [201, 185] on input "SĐT Người Gửi" at bounding box center [185, 184] width 173 height 30
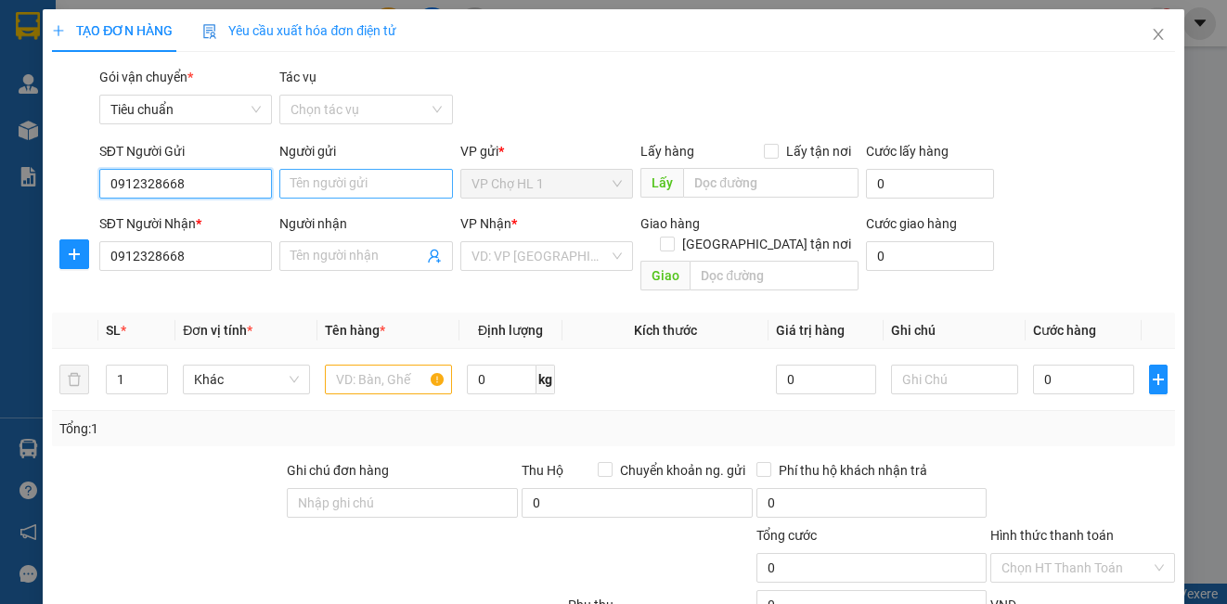
type input "0912328668"
click at [335, 185] on input "Người gửi" at bounding box center [365, 184] width 173 height 30
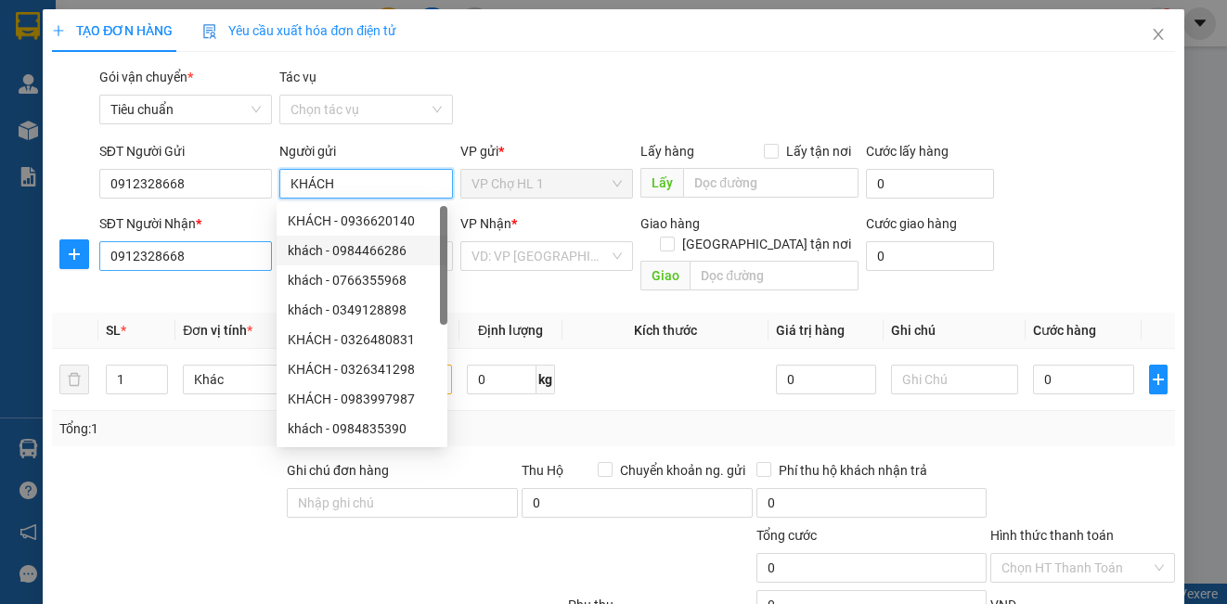
type input "KHÁCH"
click at [236, 247] on input "0912328668" at bounding box center [185, 256] width 173 height 30
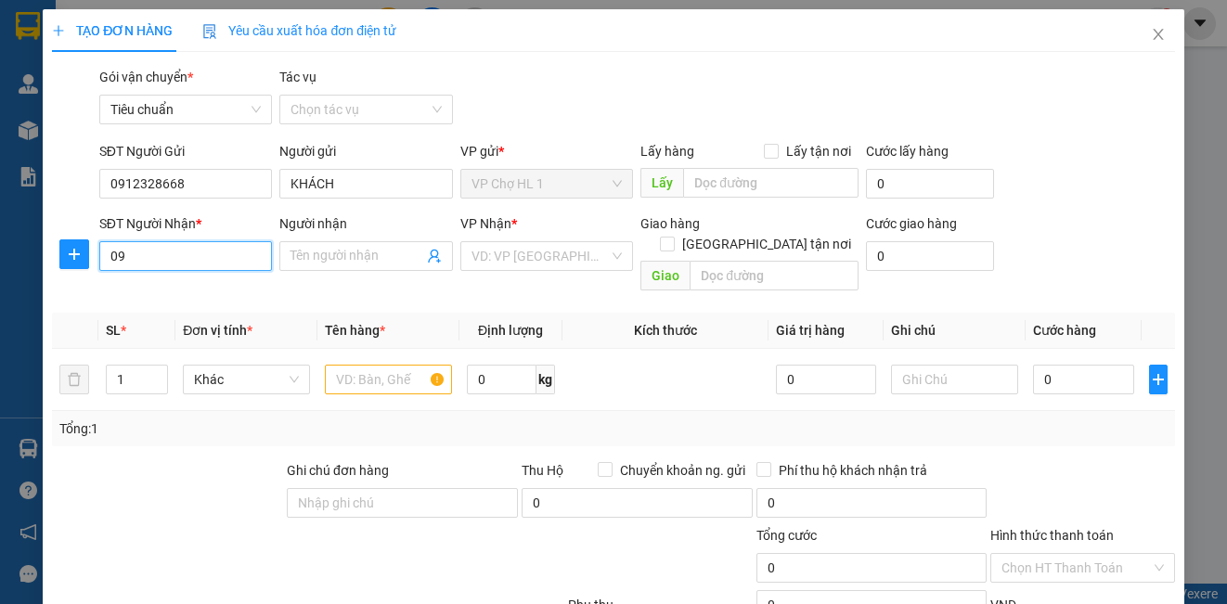
type input "0"
click at [225, 264] on input "SĐT Người Nhận *" at bounding box center [185, 256] width 173 height 30
type input "0886318988"
click at [352, 251] on input "Người nhận" at bounding box center [356, 256] width 132 height 20
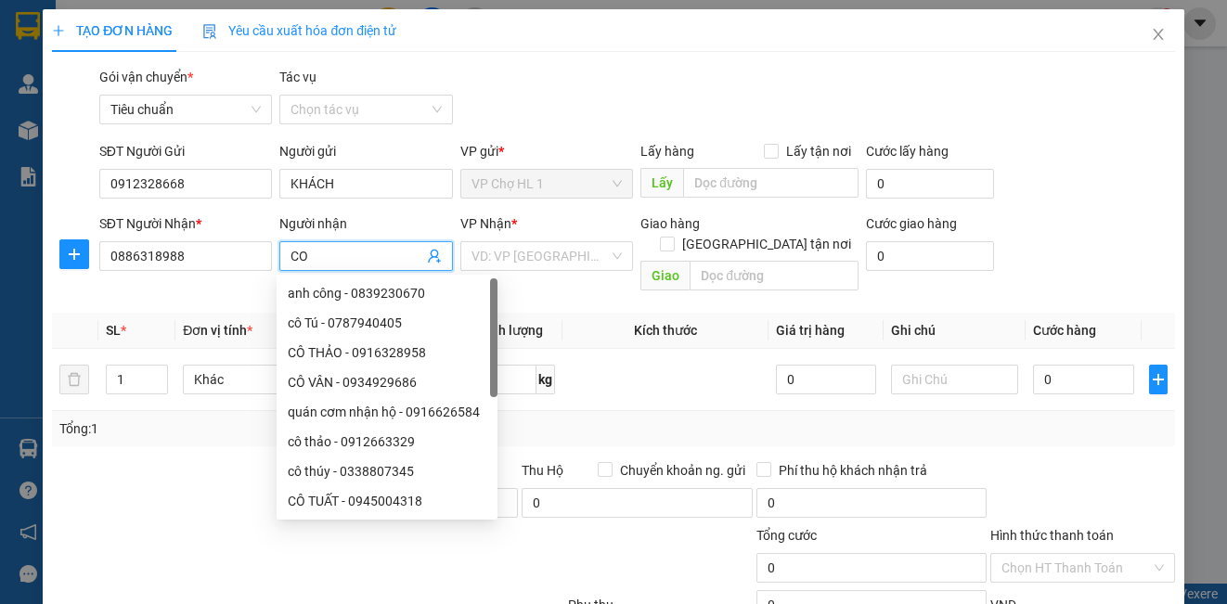
type input "C"
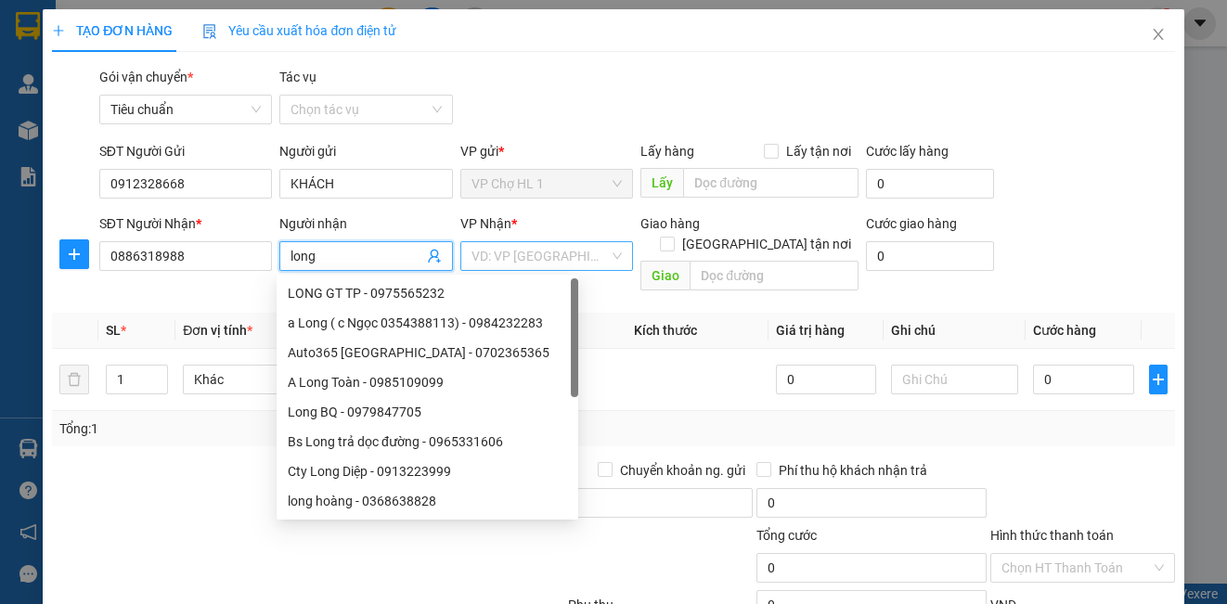
type input "long"
click at [574, 246] on input "search" at bounding box center [539, 256] width 137 height 28
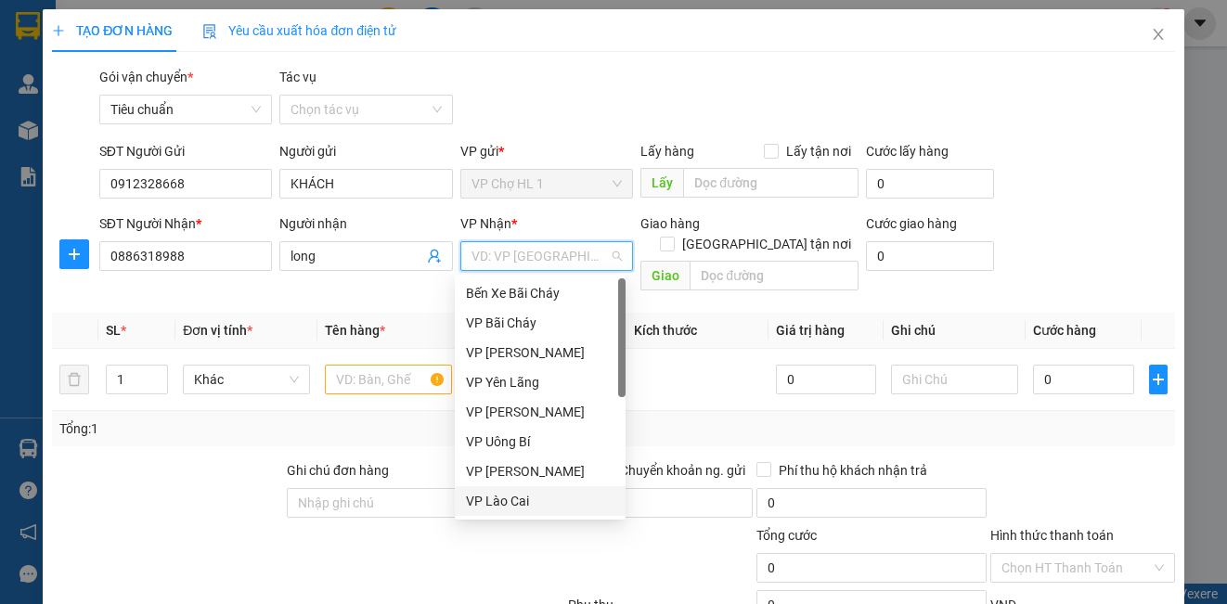
scroll to position [297, 0]
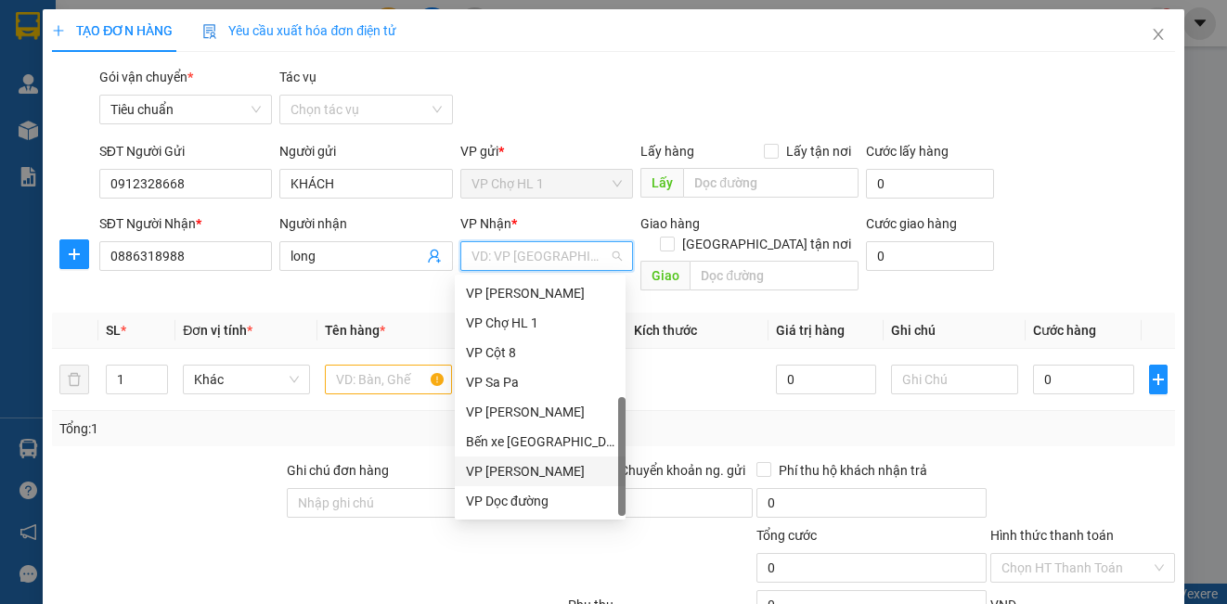
click at [550, 465] on div "VP [PERSON_NAME]" at bounding box center [540, 471] width 148 height 20
click at [321, 352] on tr "1 Khác 0 kg 0 0" at bounding box center [613, 380] width 1122 height 62
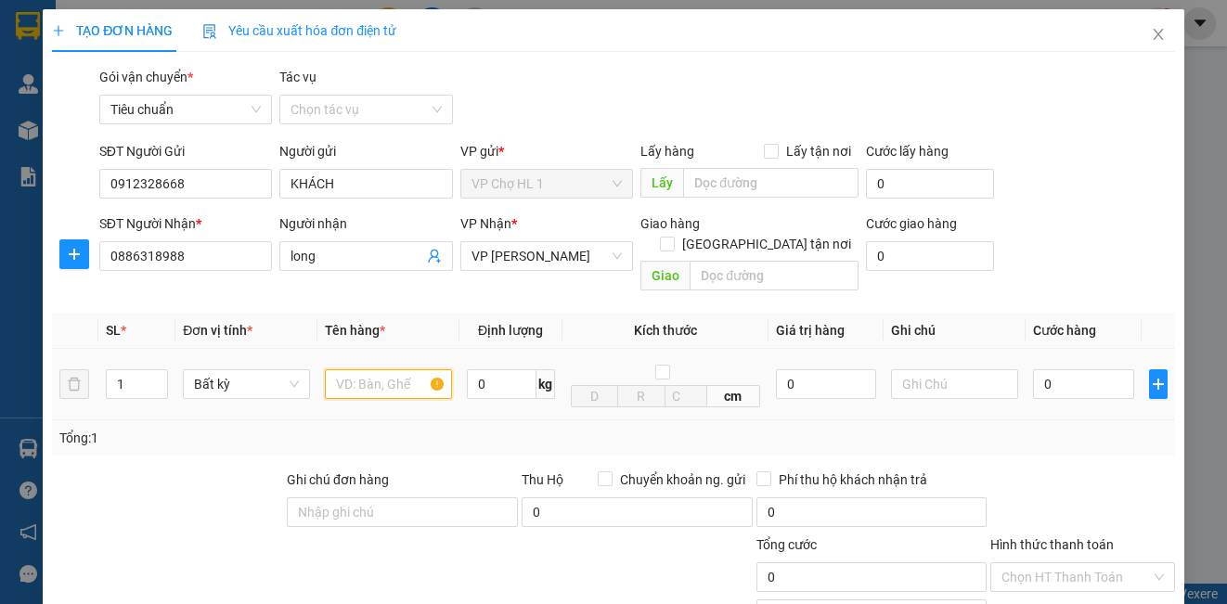
click at [366, 369] on input "text" at bounding box center [388, 384] width 127 height 30
type input "chìa khóa xe máy"
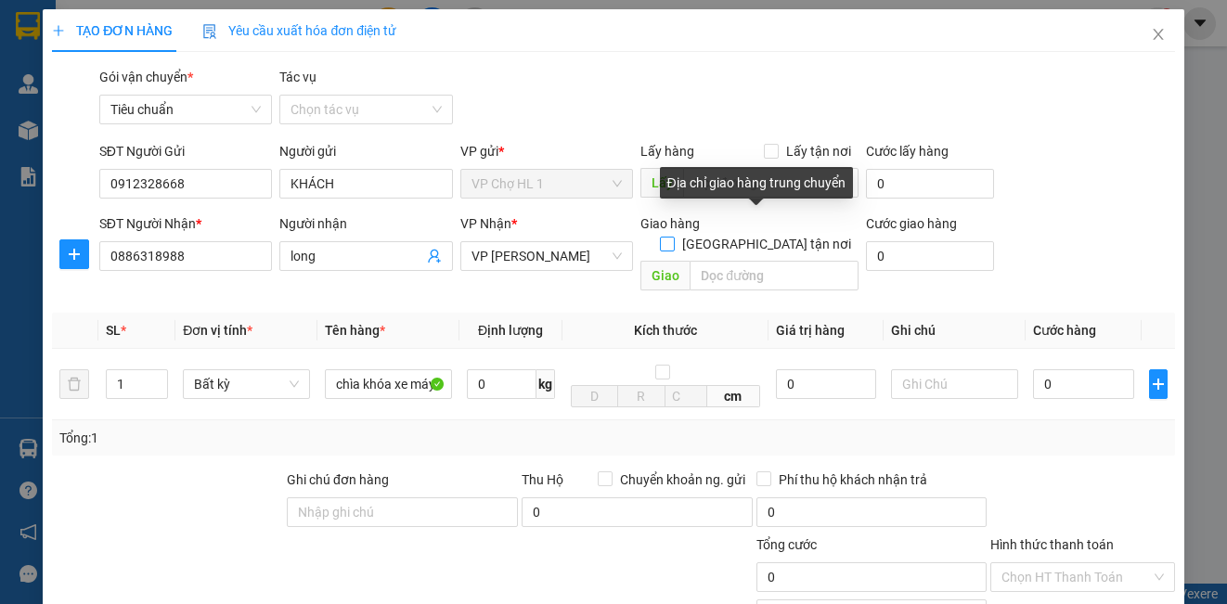
click at [675, 237] on span at bounding box center [667, 244] width 15 height 15
click at [673, 237] on input "[GEOGRAPHIC_DATA] tận nơi" at bounding box center [666, 243] width 13 height 13
checkbox input "true"
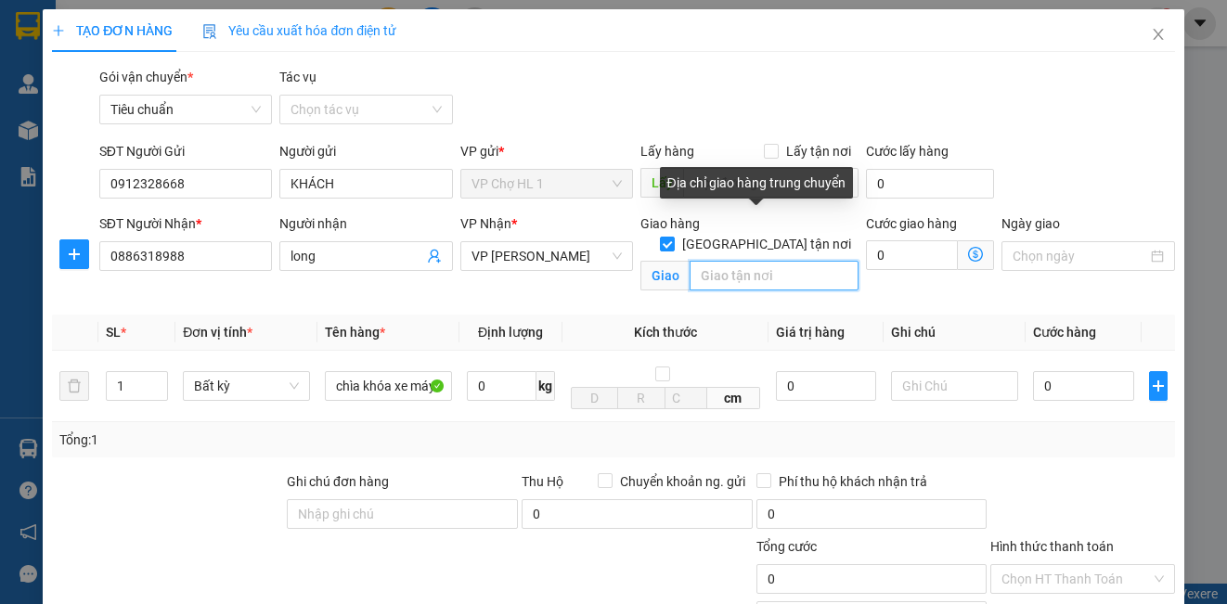
click at [736, 261] on input "text" at bounding box center [773, 276] width 169 height 30
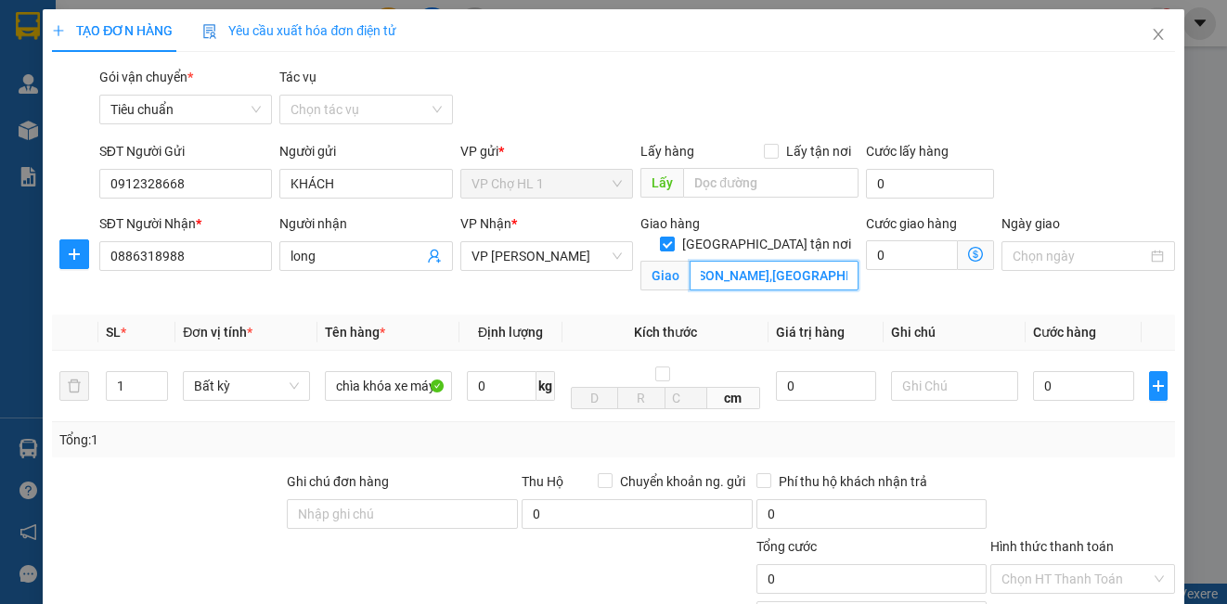
scroll to position [0, 56]
type input "180 [PERSON_NAME],[GEOGRAPHIC_DATA],[GEOGRAPHIC_DATA]"
click at [1069, 184] on div "SĐT Người Gửi 0912328668 Người gửi KHÁCH VP gửi * VP Chợ HL 1 Lấy hàng Lấy tận …" at bounding box center [637, 173] width 1083 height 65
click at [968, 255] on icon "dollar-circle" at bounding box center [975, 254] width 15 height 15
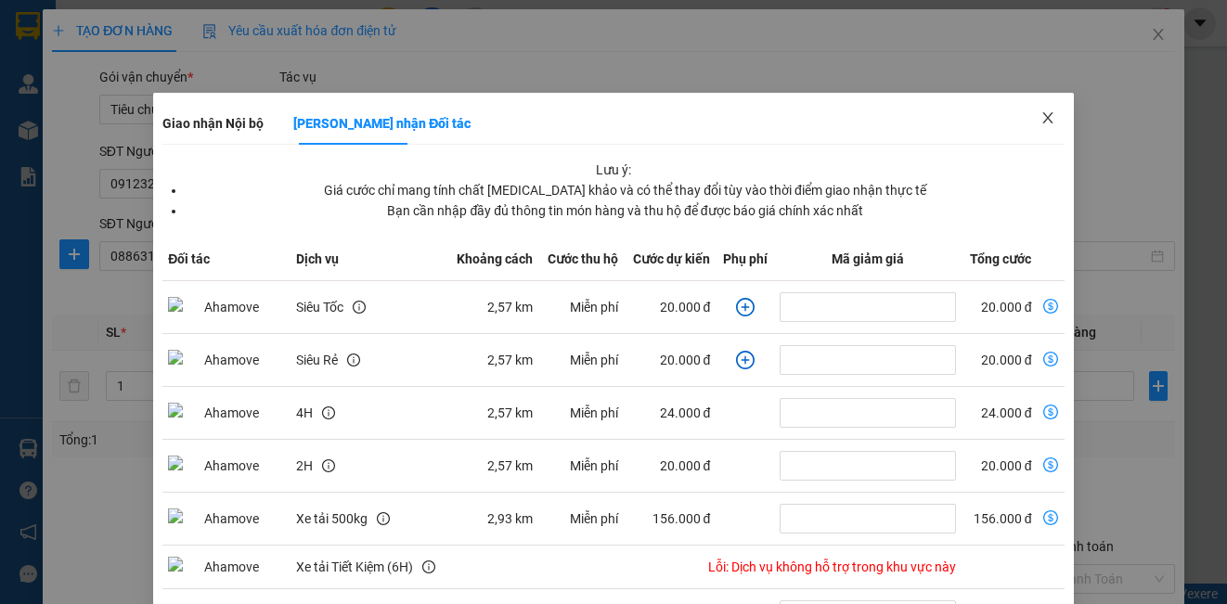
click at [1042, 119] on icon "close" at bounding box center [1047, 117] width 10 height 11
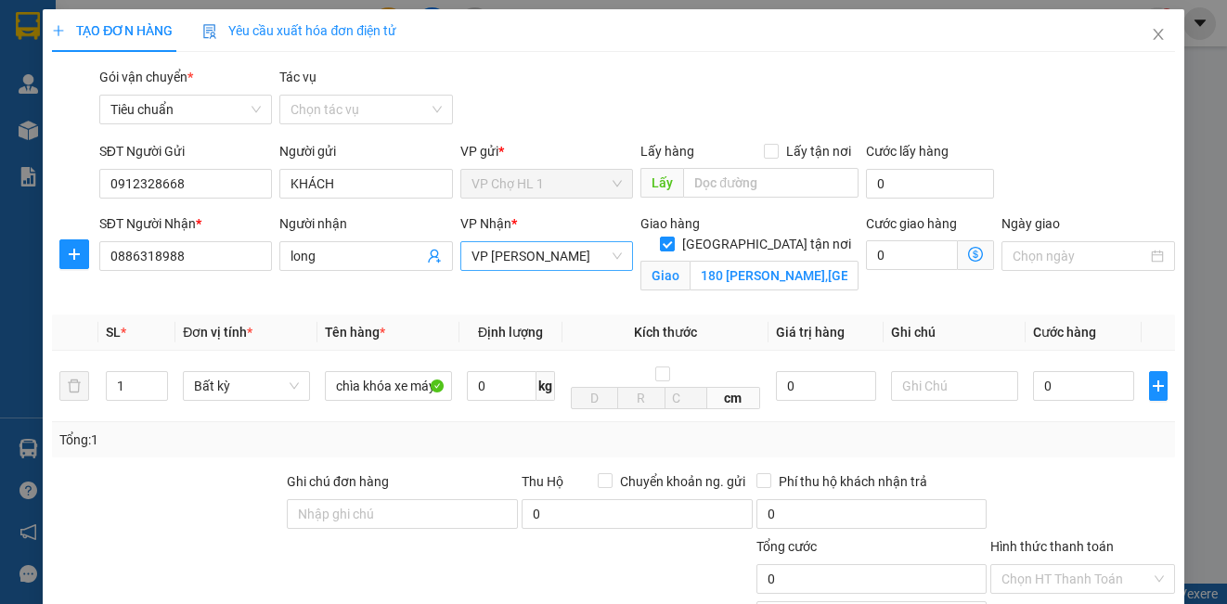
click at [560, 251] on span "VP [PERSON_NAME]" at bounding box center [546, 256] width 150 height 28
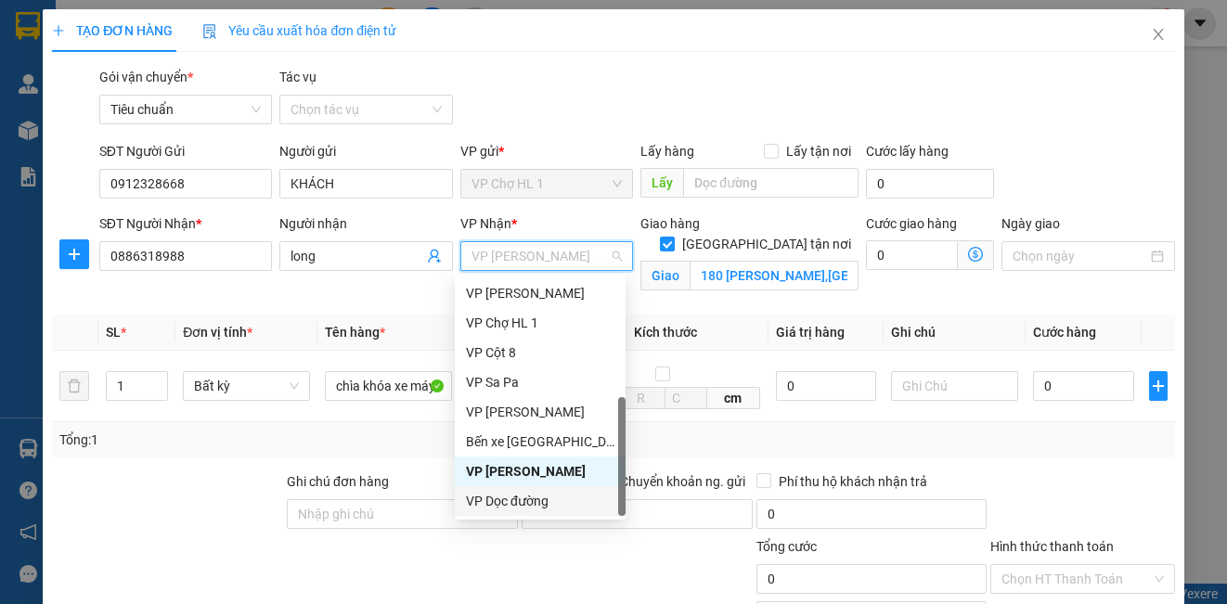
click at [545, 508] on div "VP Dọc đường" at bounding box center [540, 501] width 148 height 20
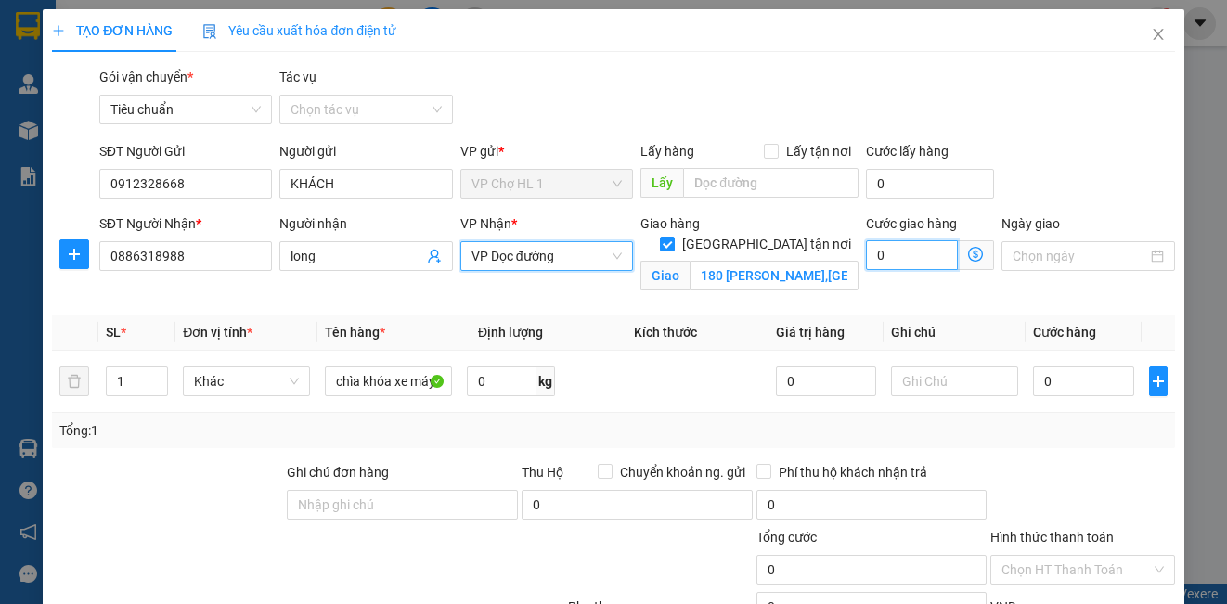
click at [921, 255] on input "0" at bounding box center [912, 255] width 92 height 30
type input "5"
type input "50"
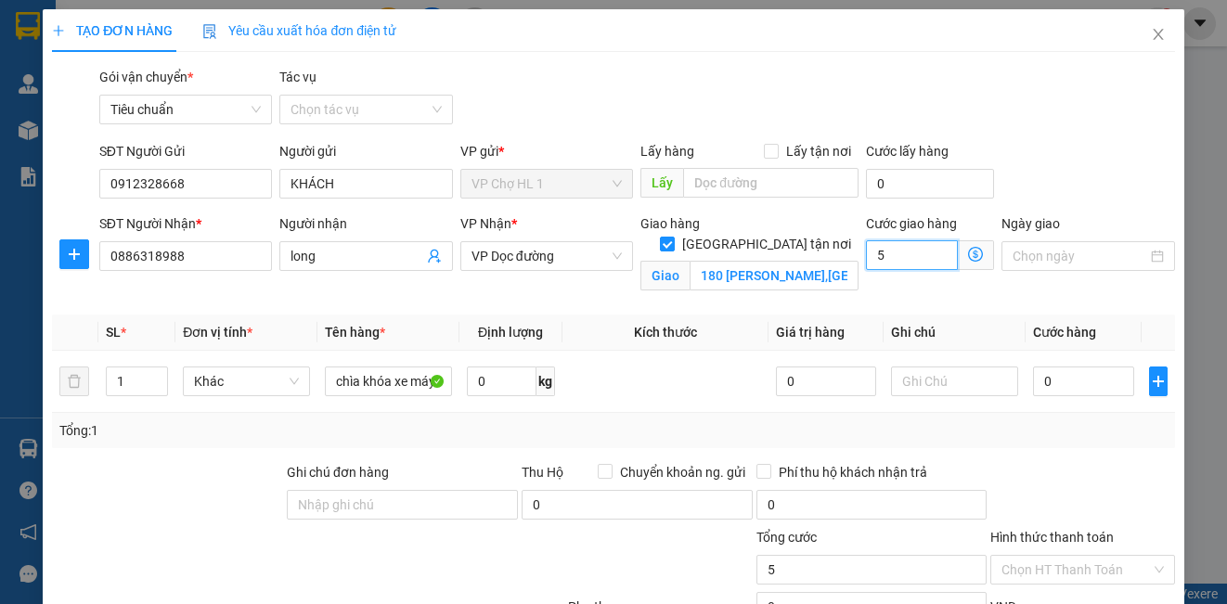
type input "50"
type input "50.000"
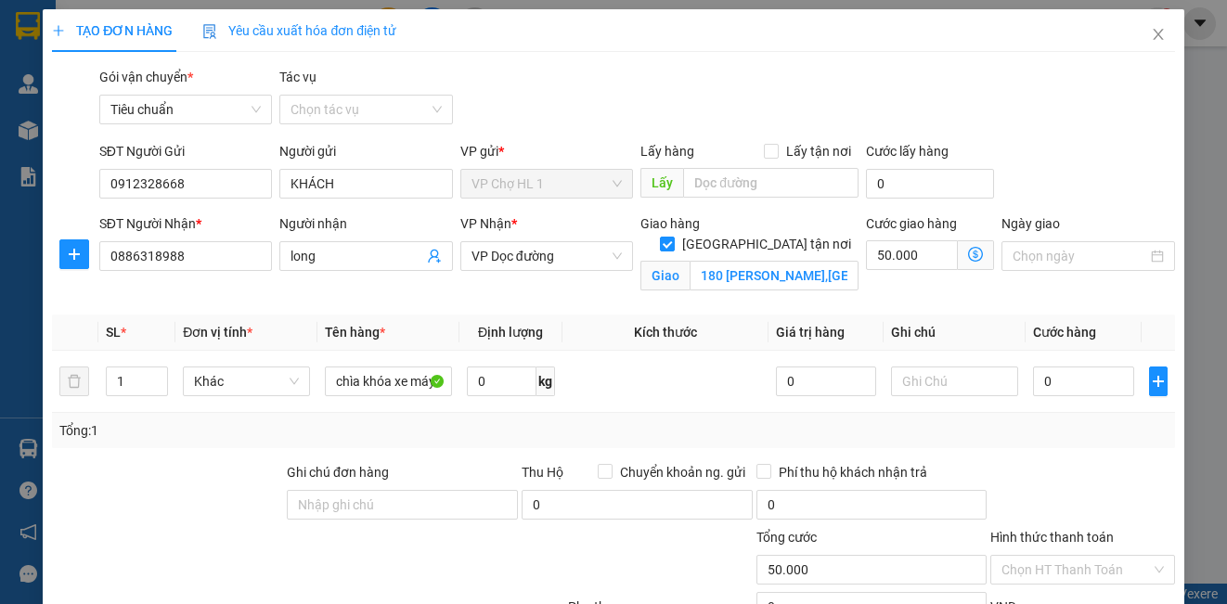
click at [1088, 140] on div "Transit Pickup Surcharge Ids Transit Deliver Surcharge Ids Transit Deliver Surc…" at bounding box center [613, 417] width 1122 height 701
click at [1060, 392] on input "0" at bounding box center [1083, 382] width 101 height 30
type input "5"
type input "50.005"
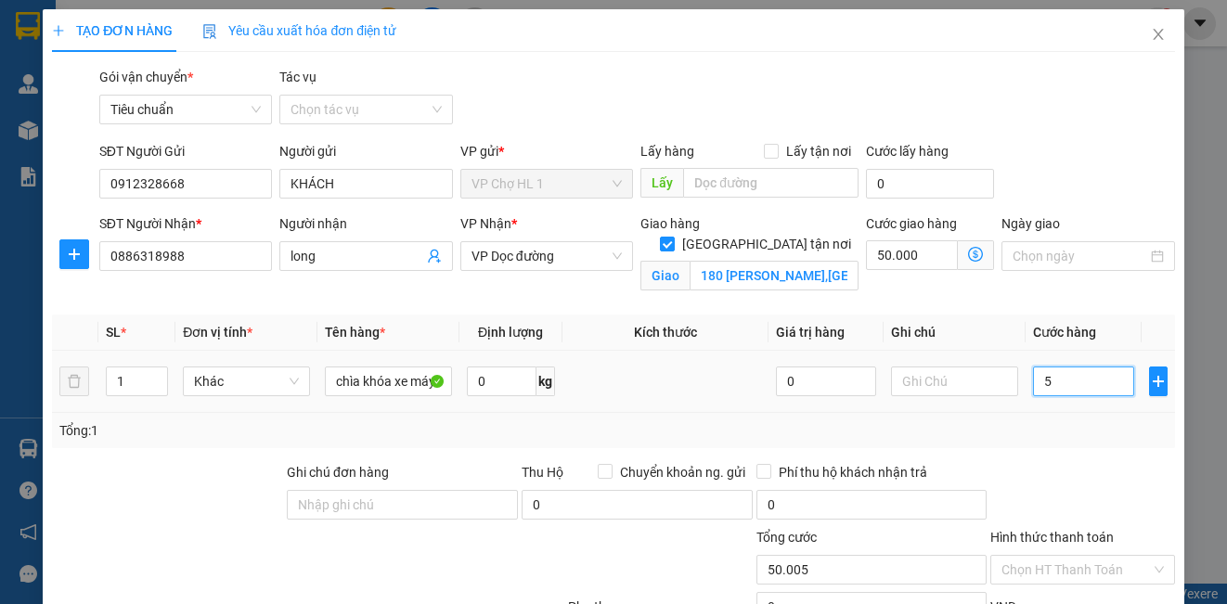
type input "50"
type input "50.050"
click at [1061, 187] on div "SĐT Người Gửi 0912328668 Người gửi KHÁCH VP gửi * VP Chợ HL 1 Lấy hàng Lấy tận …" at bounding box center [637, 173] width 1083 height 65
type input "50.000"
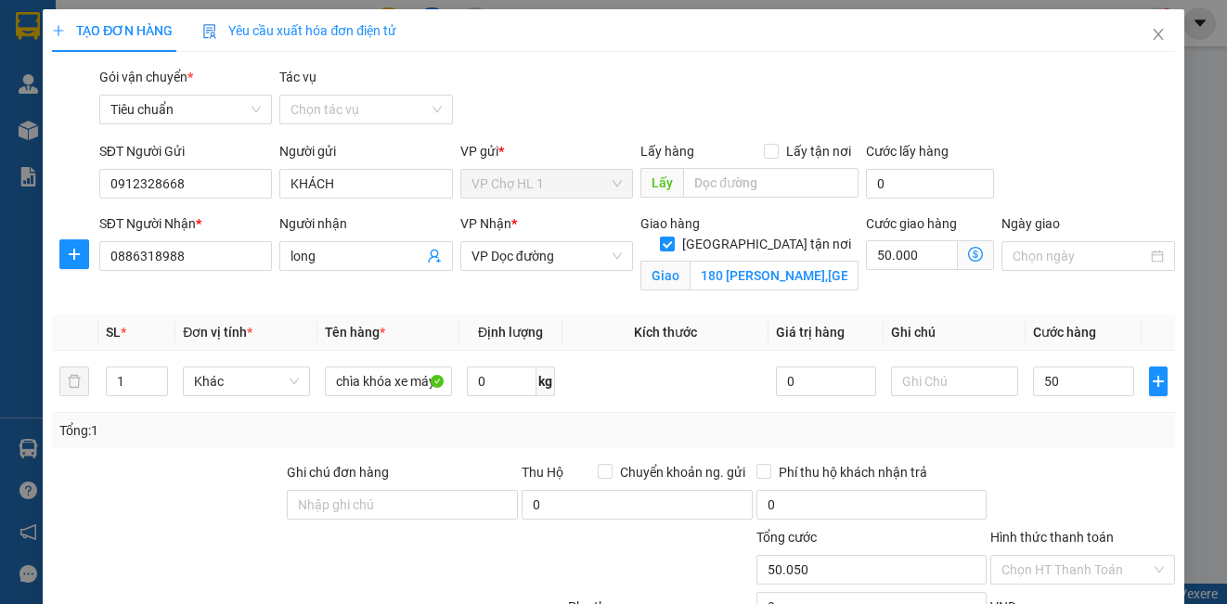
type input "100.000"
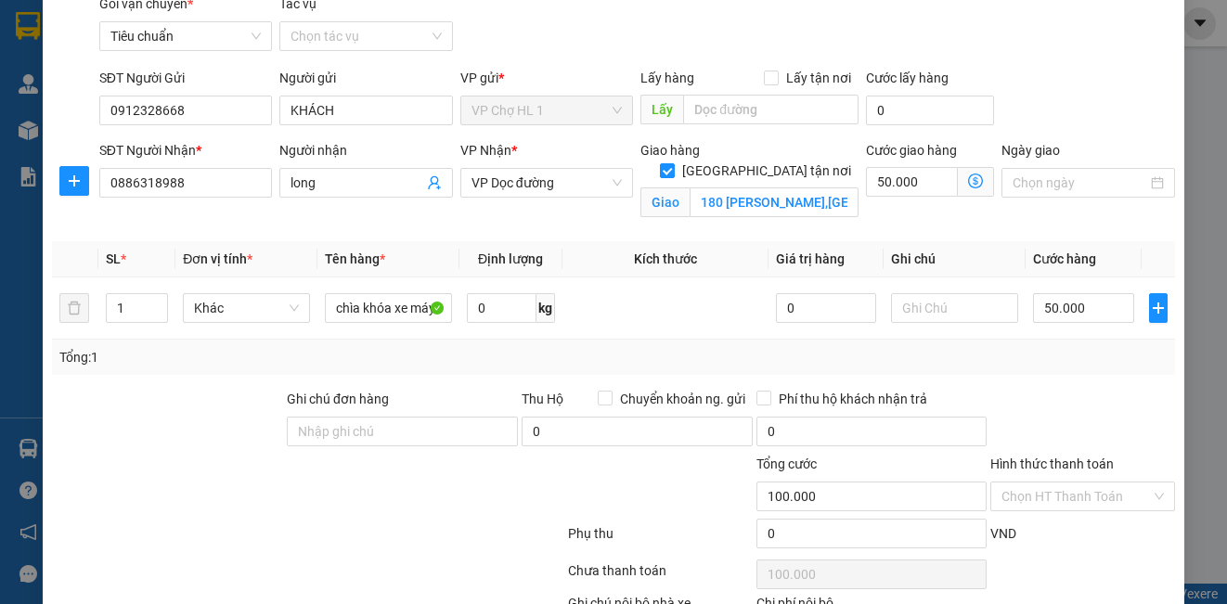
scroll to position [97, 0]
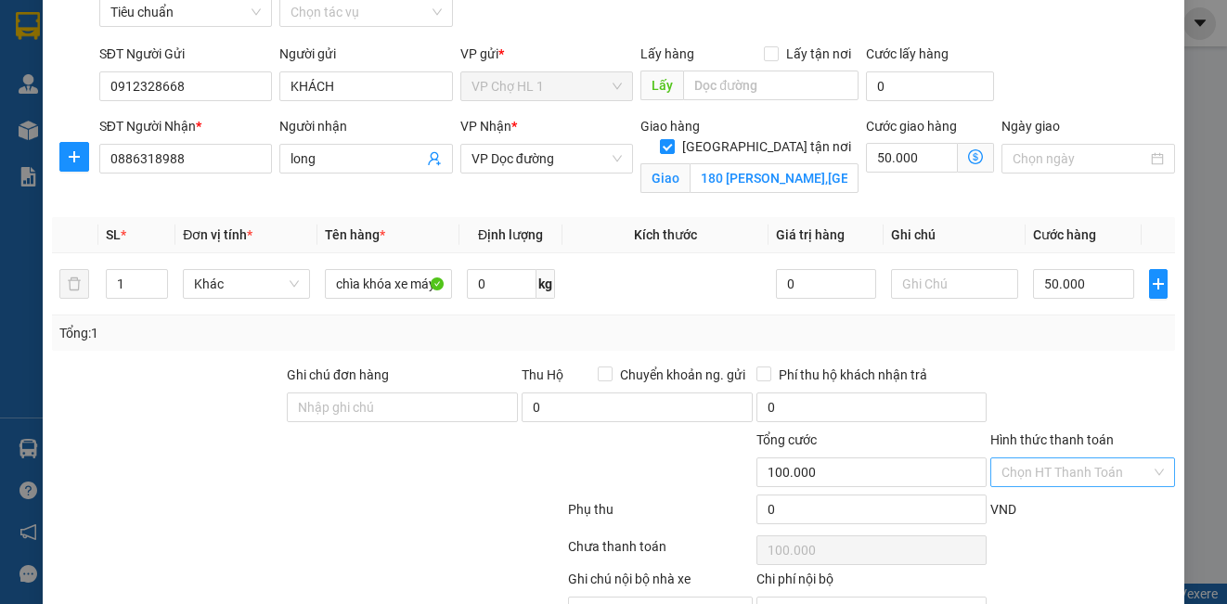
click at [1064, 478] on input "Hình thức thanh toán" at bounding box center [1075, 472] width 148 height 28
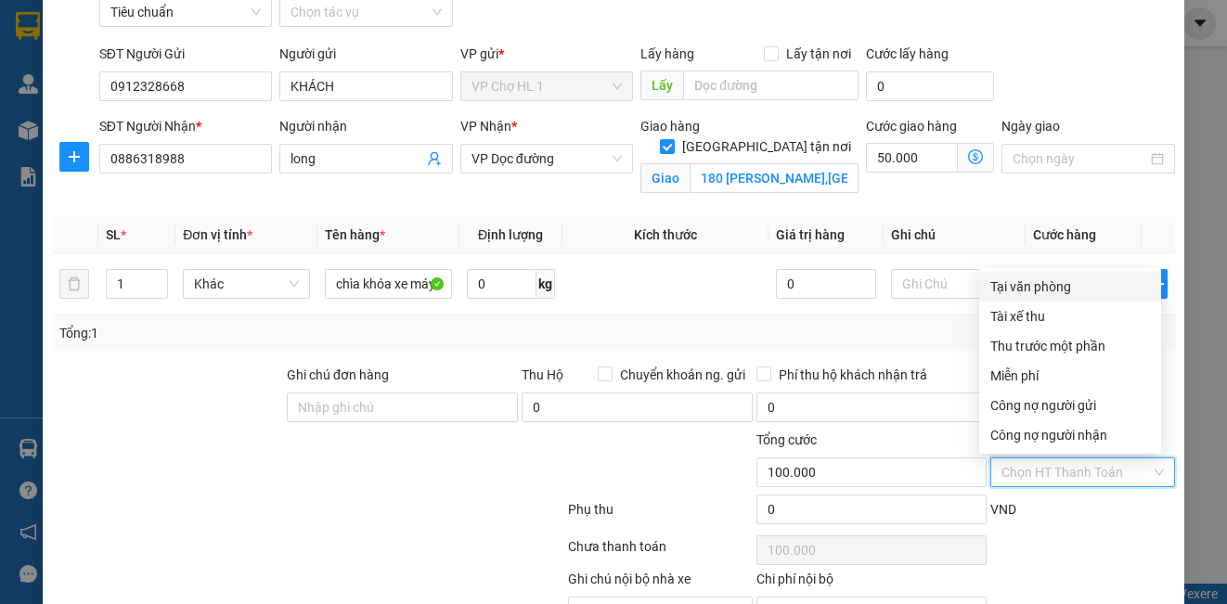
click at [1037, 295] on div "Tại văn phòng" at bounding box center [1070, 287] width 160 height 20
type input "0"
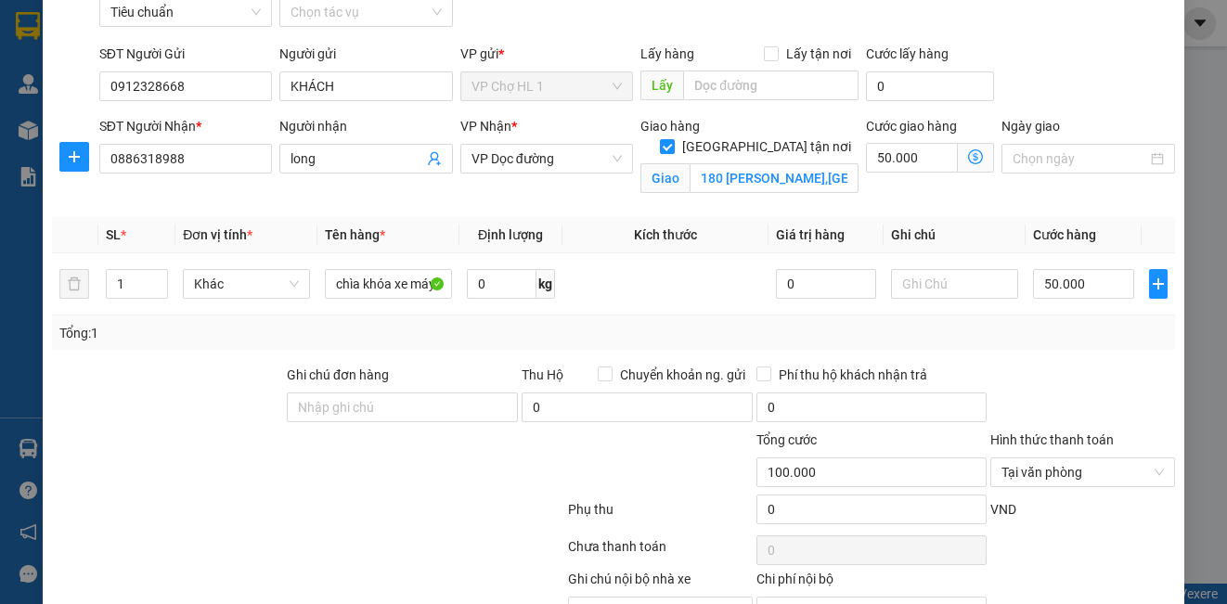
click at [968, 154] on icon "dollar-circle" at bounding box center [975, 156] width 15 height 15
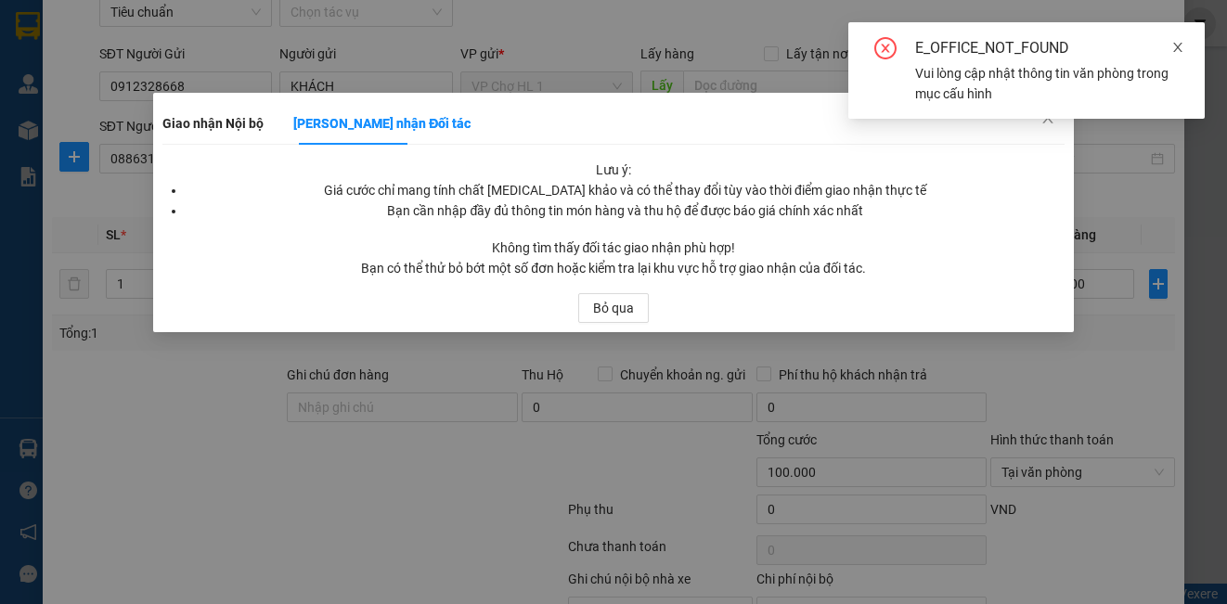
click at [1179, 43] on icon "close" at bounding box center [1177, 47] width 13 height 13
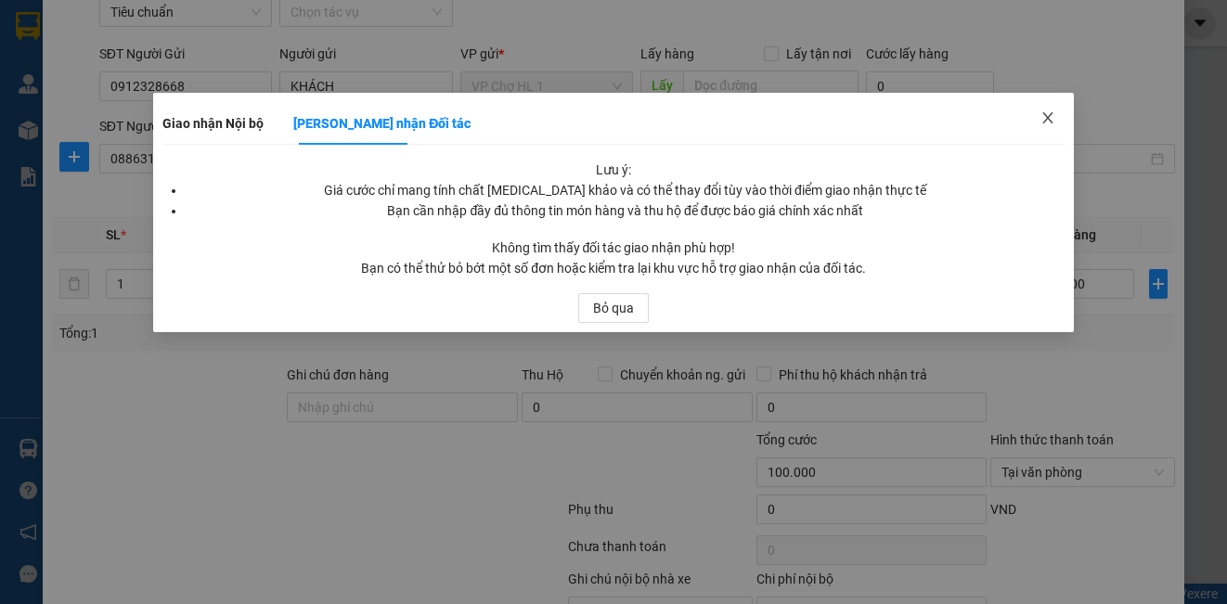
click at [1044, 114] on icon "close" at bounding box center [1047, 117] width 10 height 11
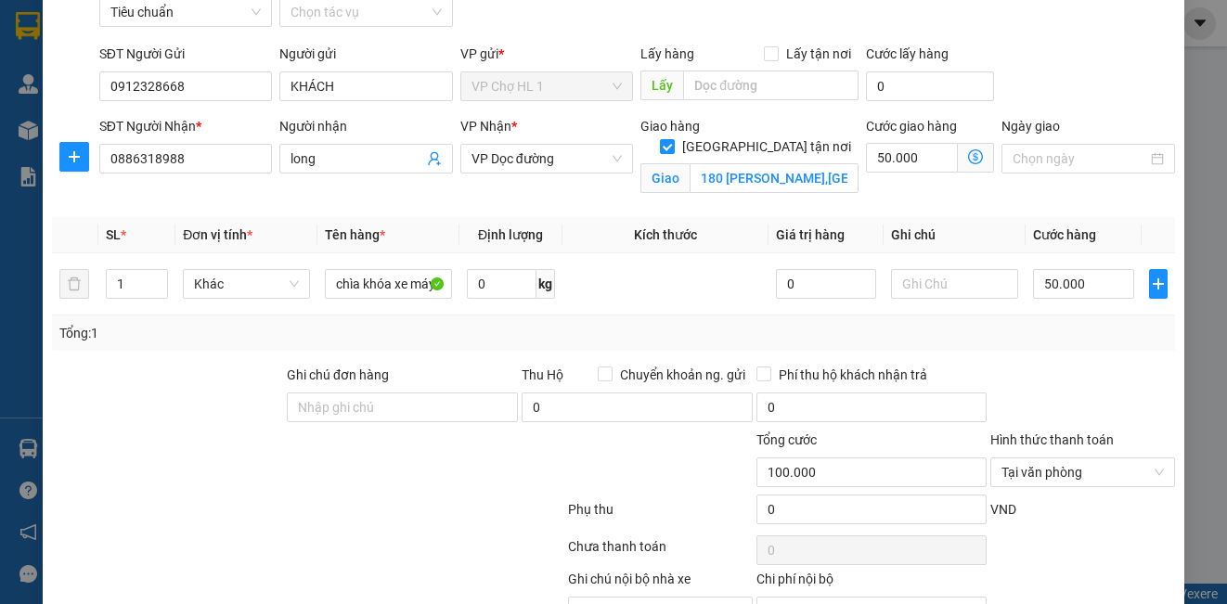
scroll to position [200, 0]
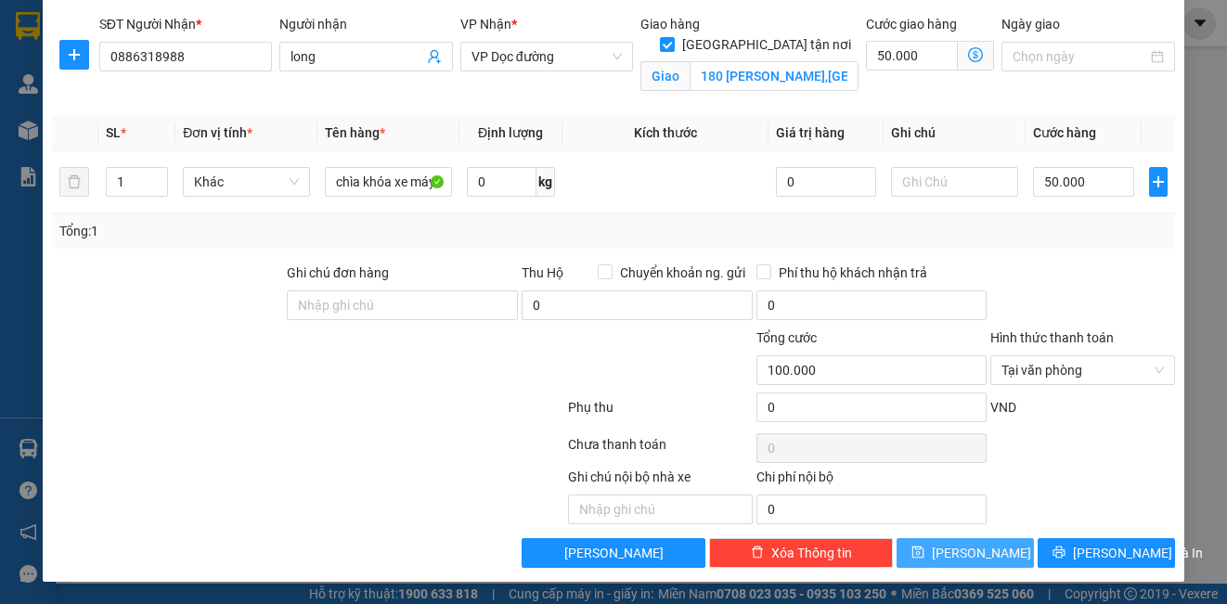
click at [990, 555] on button "[PERSON_NAME]" at bounding box center [964, 553] width 137 height 30
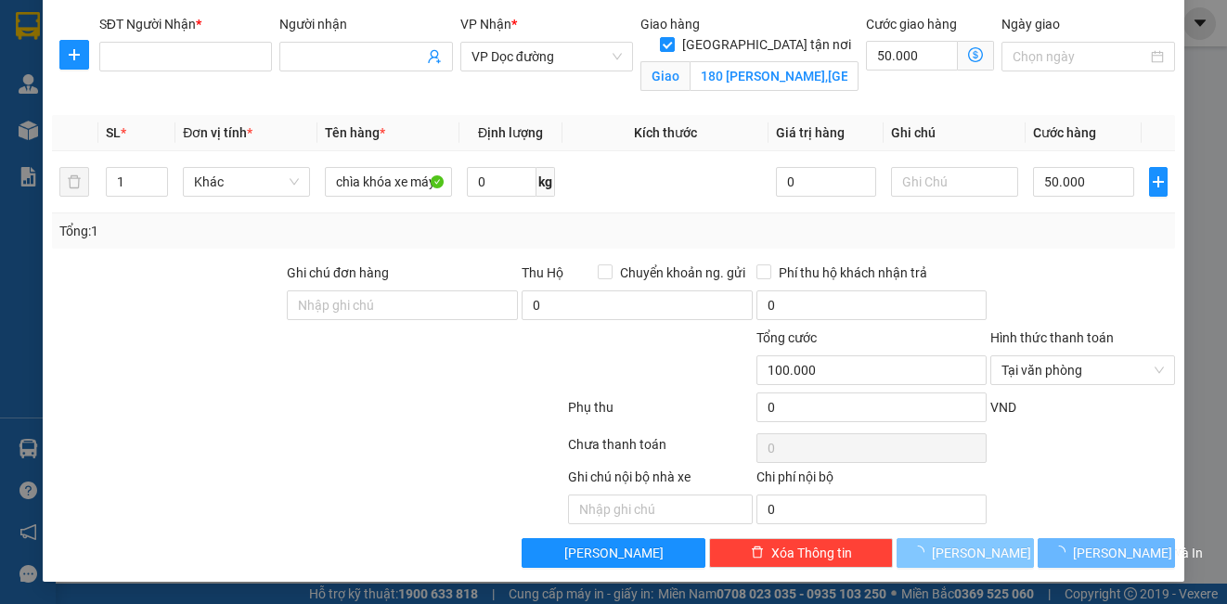
checkbox input "false"
type input "0"
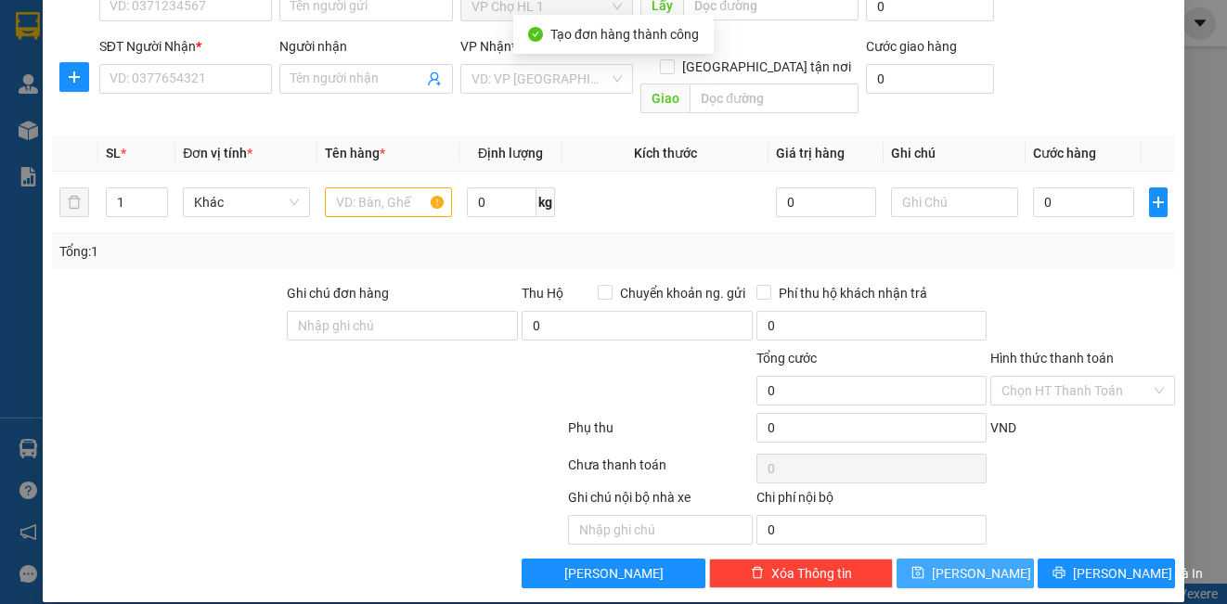
scroll to position [0, 0]
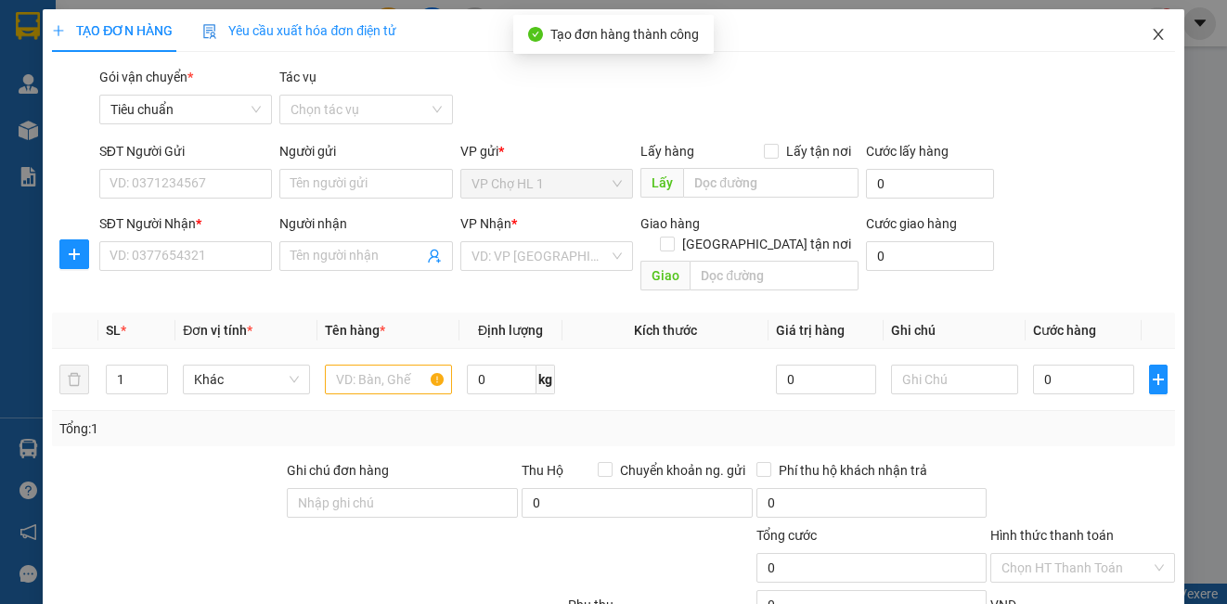
click at [1151, 33] on icon "close" at bounding box center [1158, 34] width 15 height 15
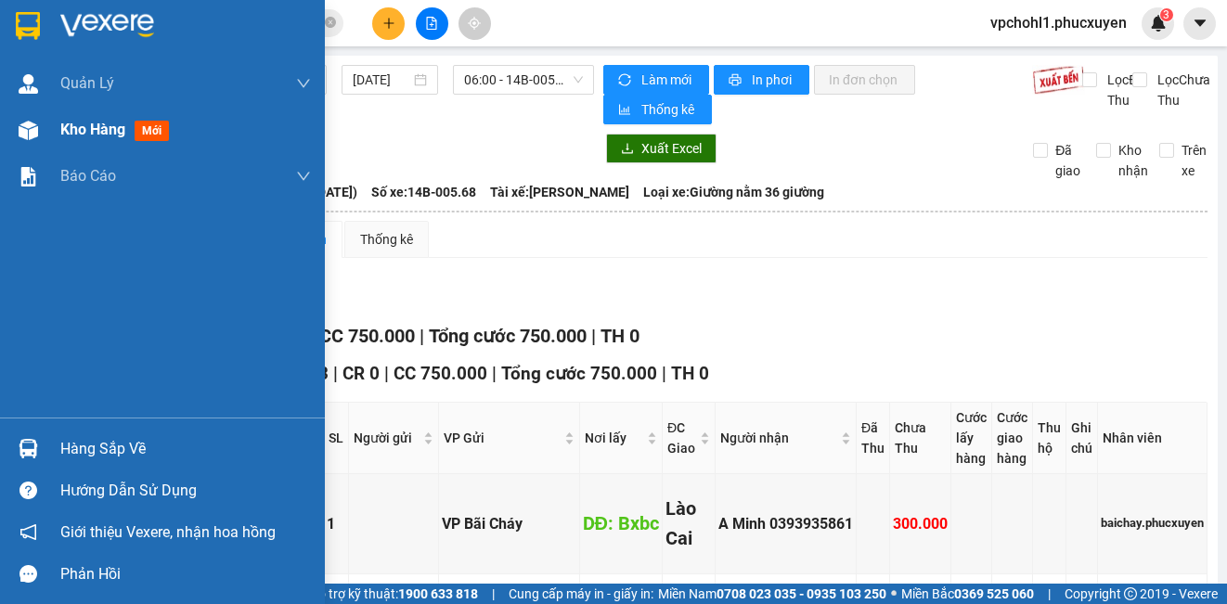
click at [57, 134] on div "Kho hàng mới" at bounding box center [162, 130] width 325 height 46
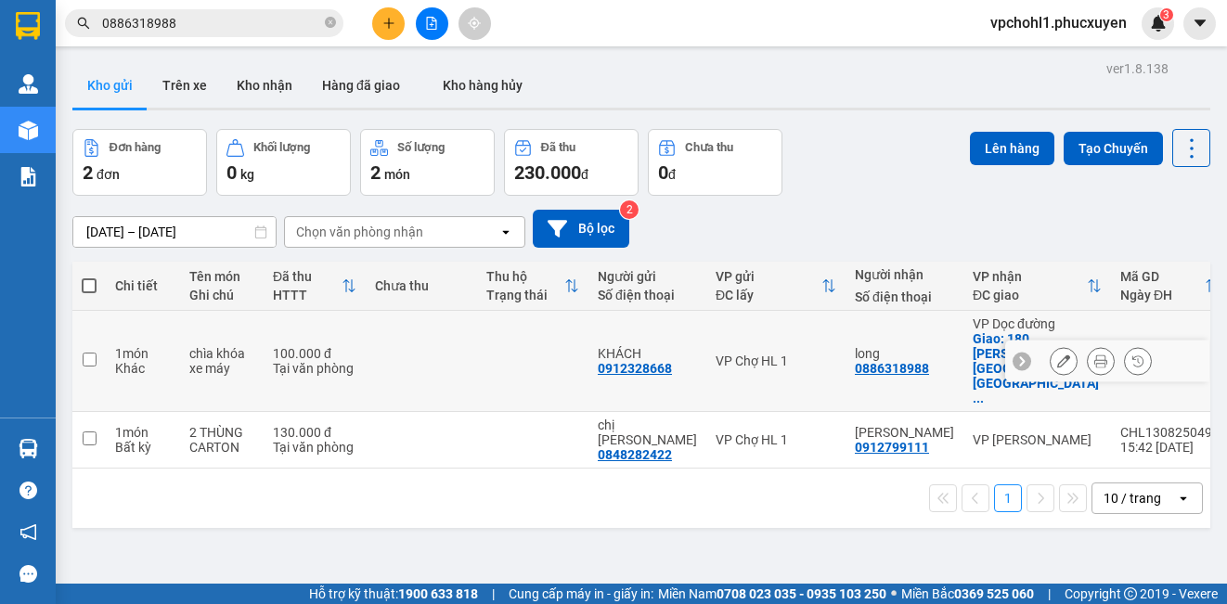
click at [92, 329] on td at bounding box center [88, 361] width 33 height 101
checkbox input "true"
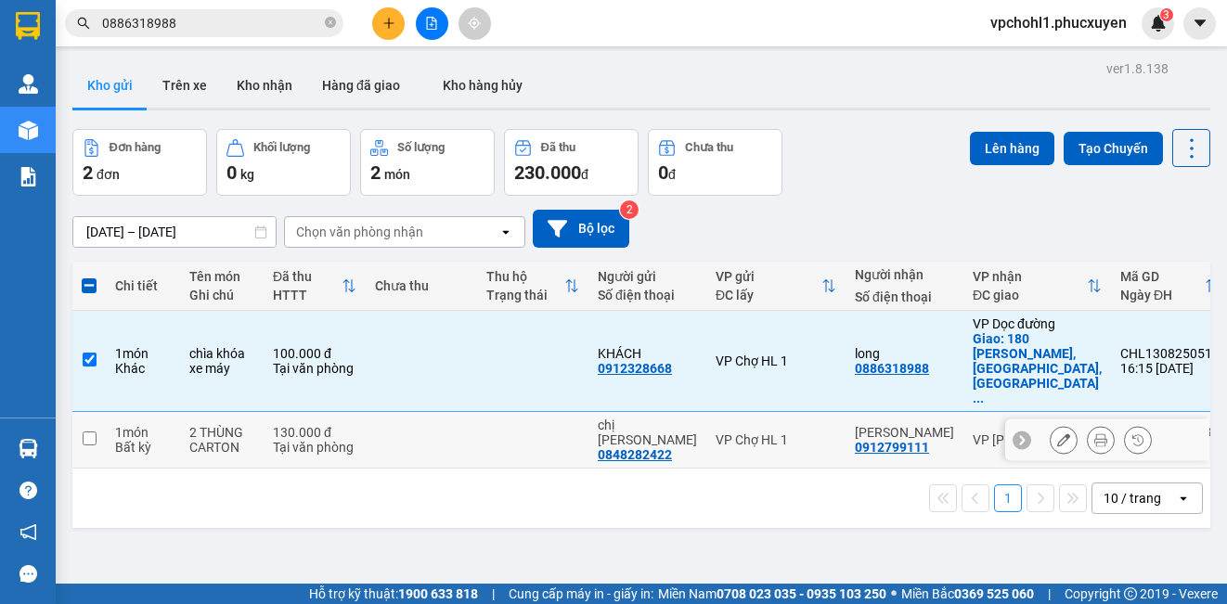
click at [89, 432] on input "checkbox" at bounding box center [90, 439] width 14 height 14
checkbox input "true"
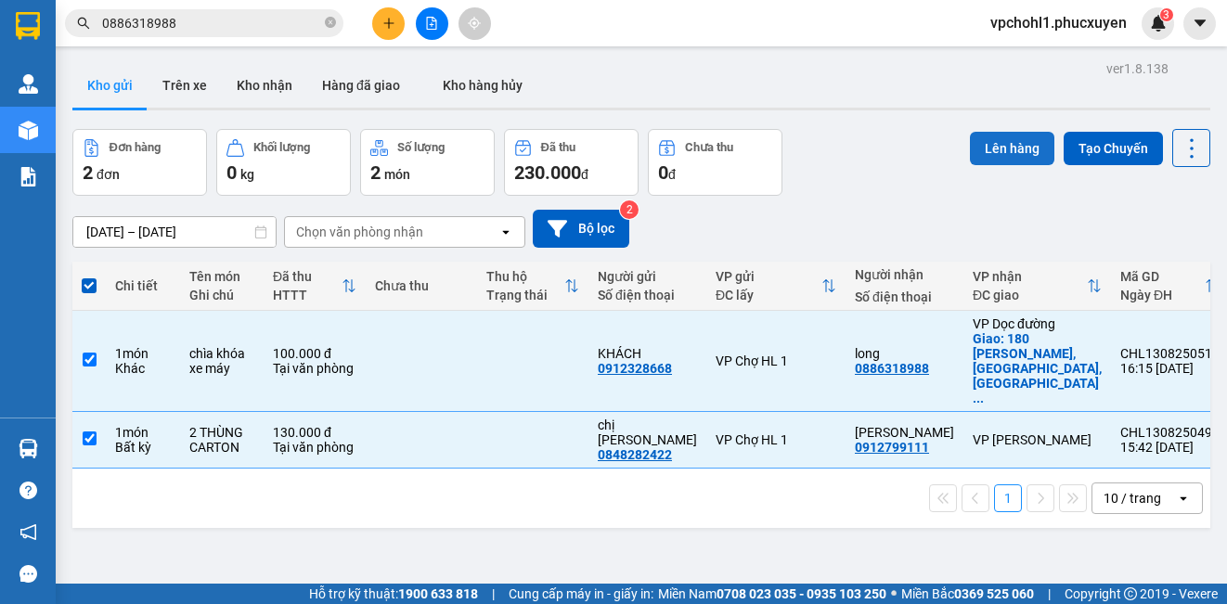
click at [992, 153] on button "Lên hàng" at bounding box center [1012, 148] width 84 height 33
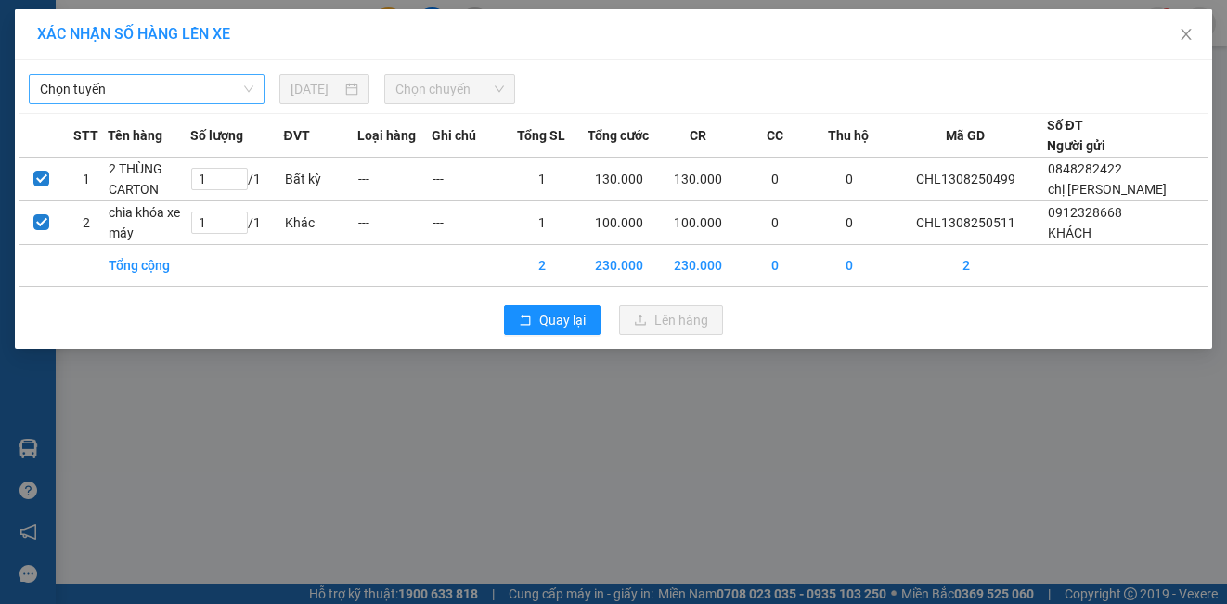
click at [175, 96] on span "Chọn tuyến" at bounding box center [146, 89] width 213 height 28
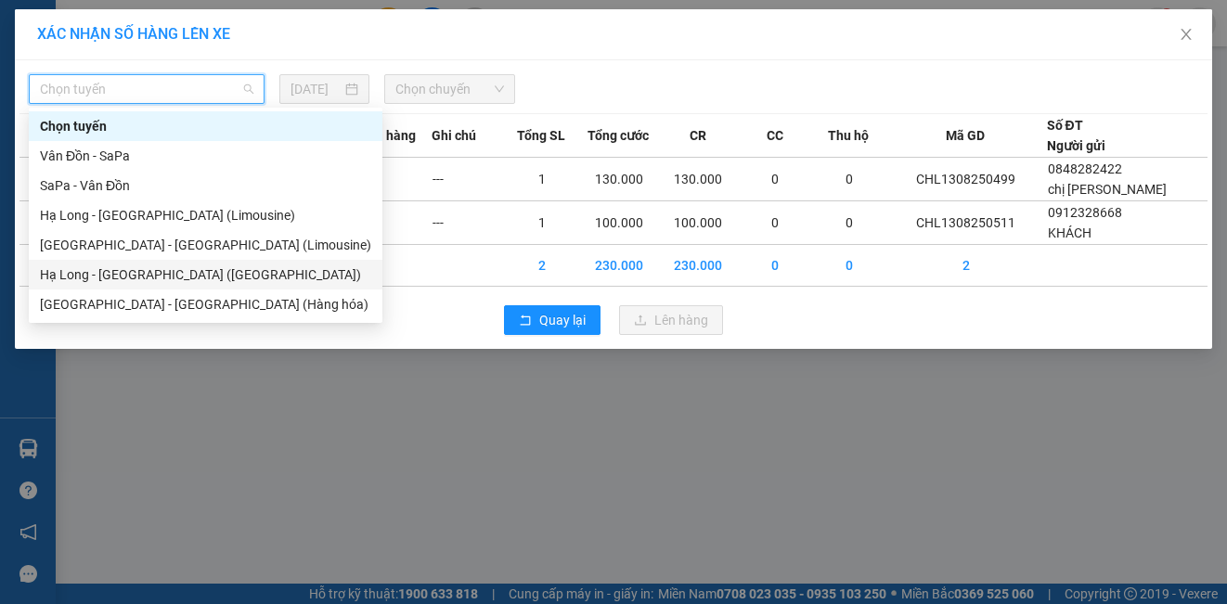
click at [196, 278] on div "Hạ Long - [GEOGRAPHIC_DATA] ([GEOGRAPHIC_DATA])" at bounding box center [205, 274] width 331 height 20
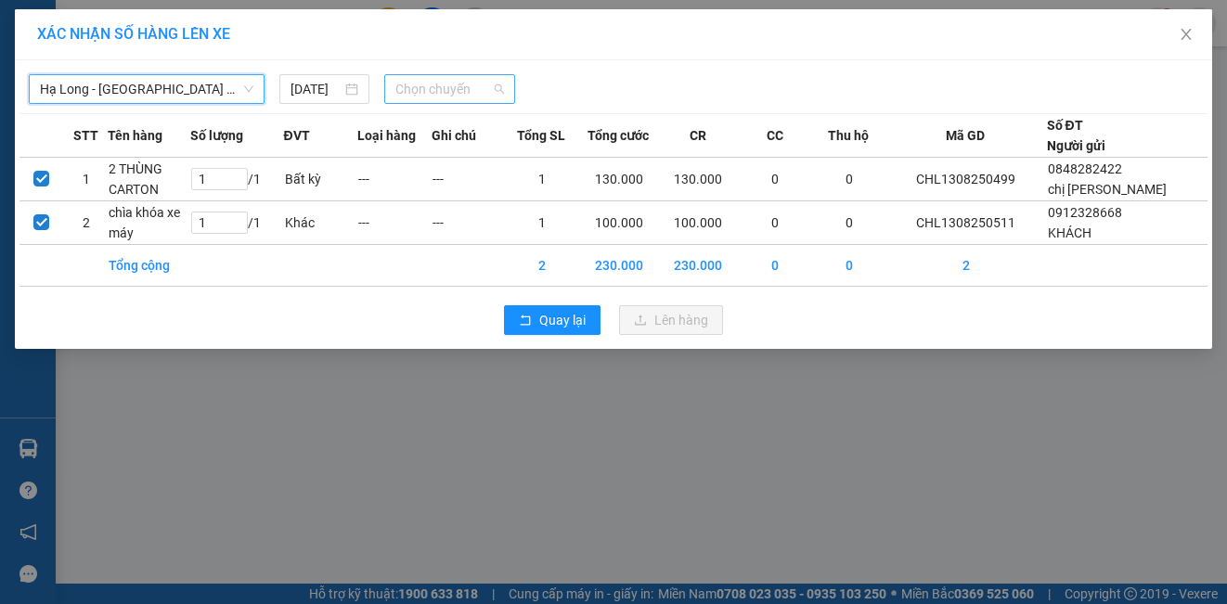
click at [445, 85] on span "Chọn chuyến" at bounding box center [450, 89] width 110 height 28
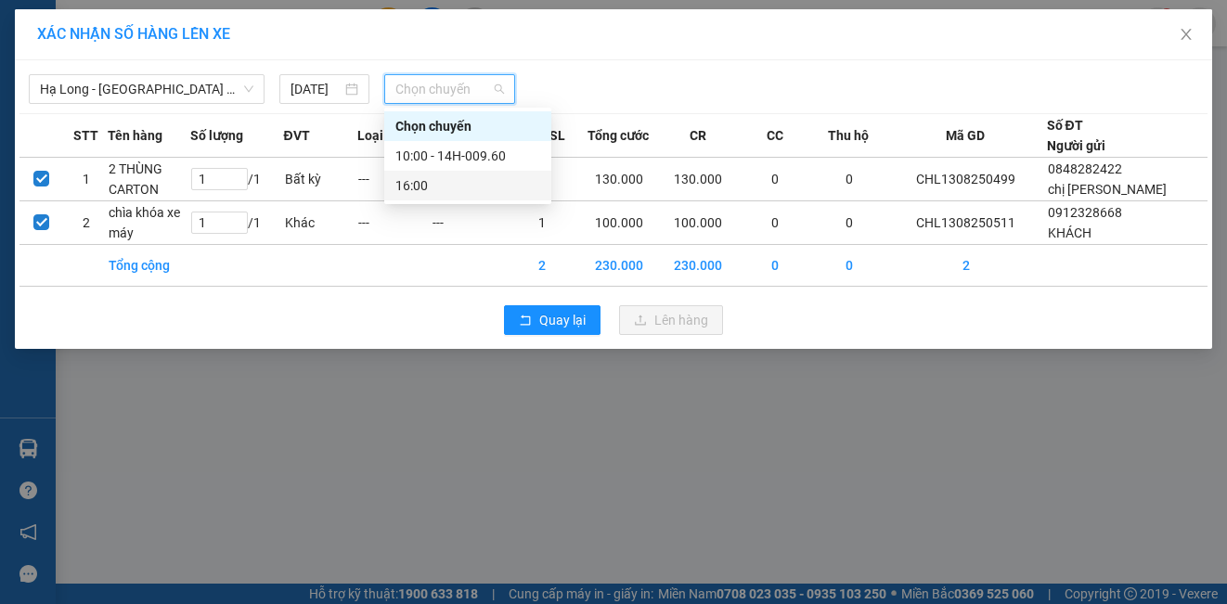
click at [412, 191] on div "16:00" at bounding box center [467, 185] width 145 height 20
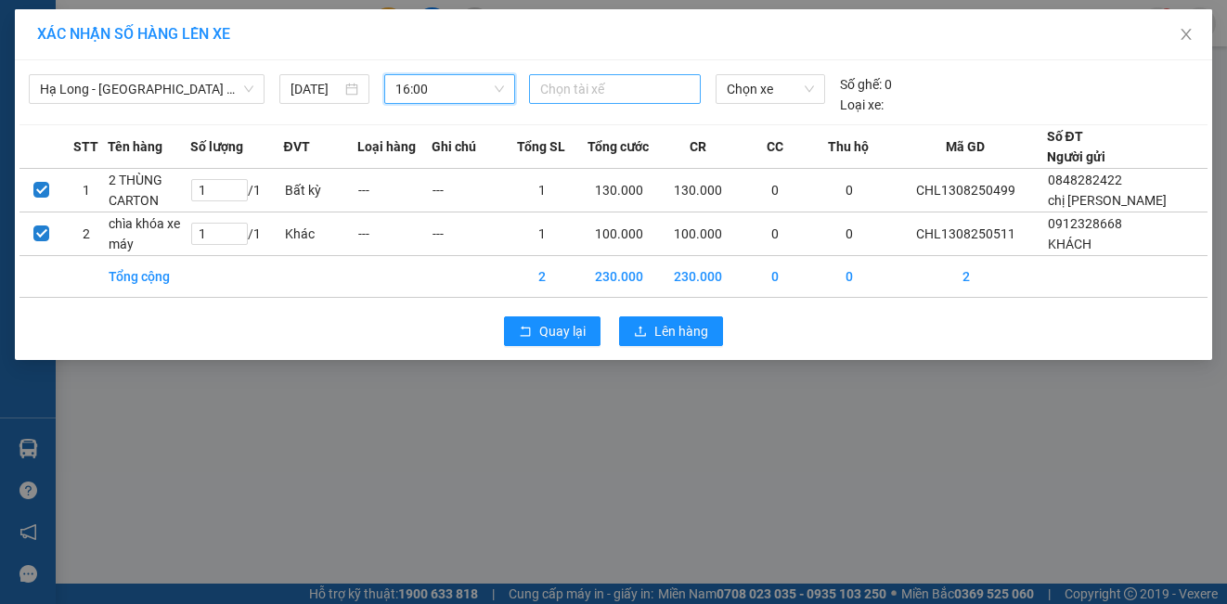
click at [587, 97] on div at bounding box center [615, 89] width 162 height 22
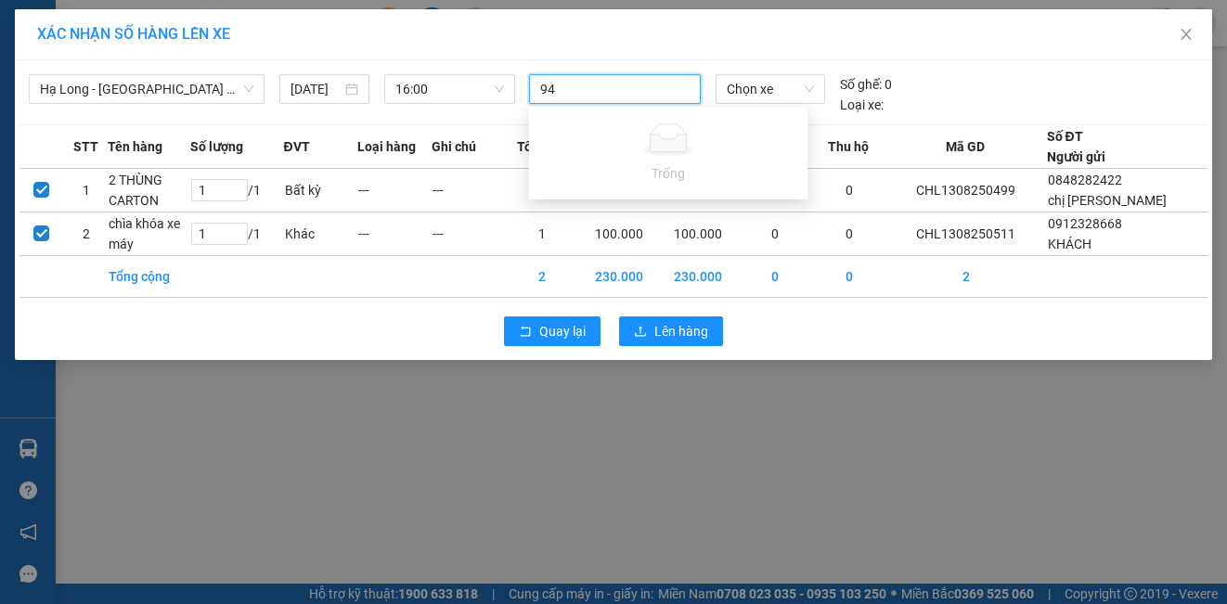
type input "9"
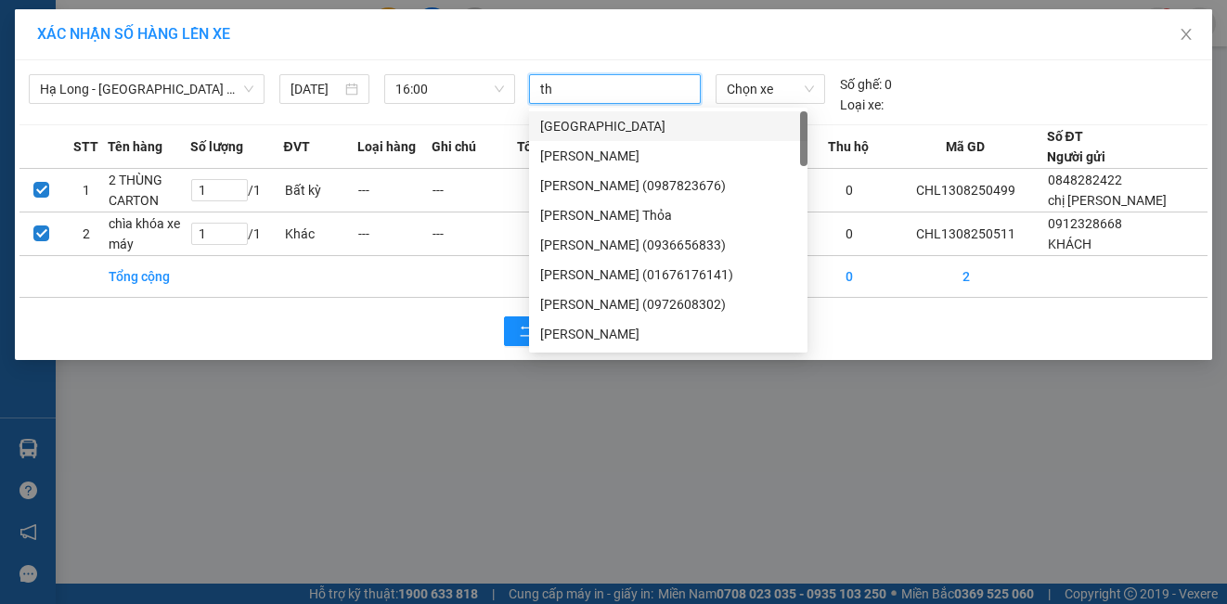
type input "tho"
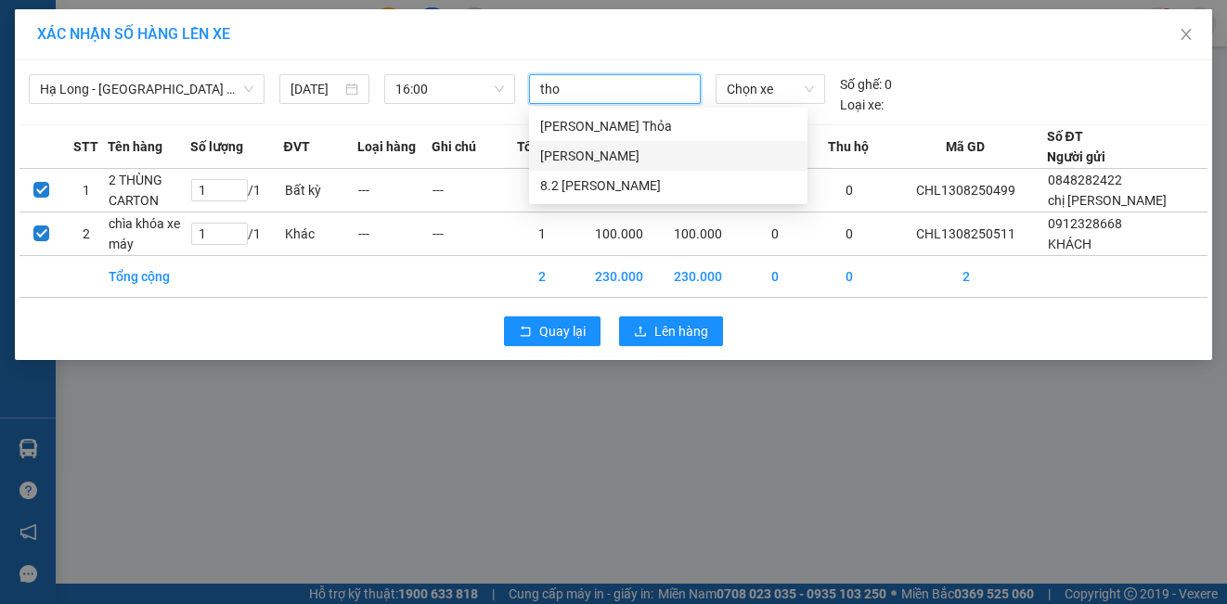
click at [553, 149] on div "[PERSON_NAME]" at bounding box center [668, 156] width 256 height 20
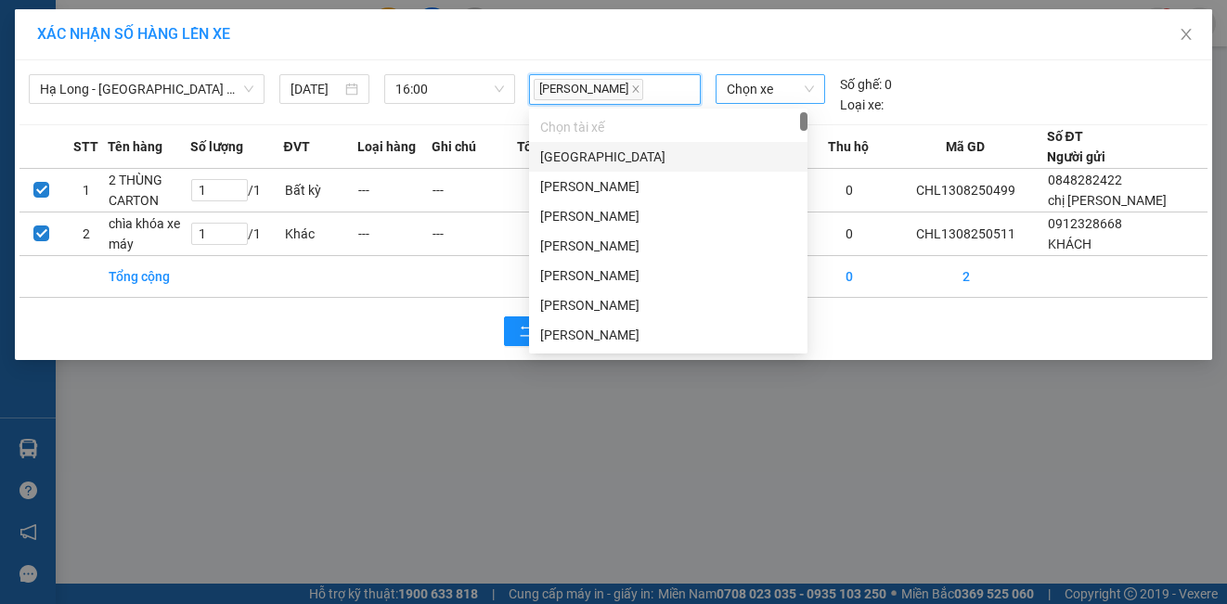
click at [765, 103] on div "Chọn xe" at bounding box center [770, 89] width 110 height 30
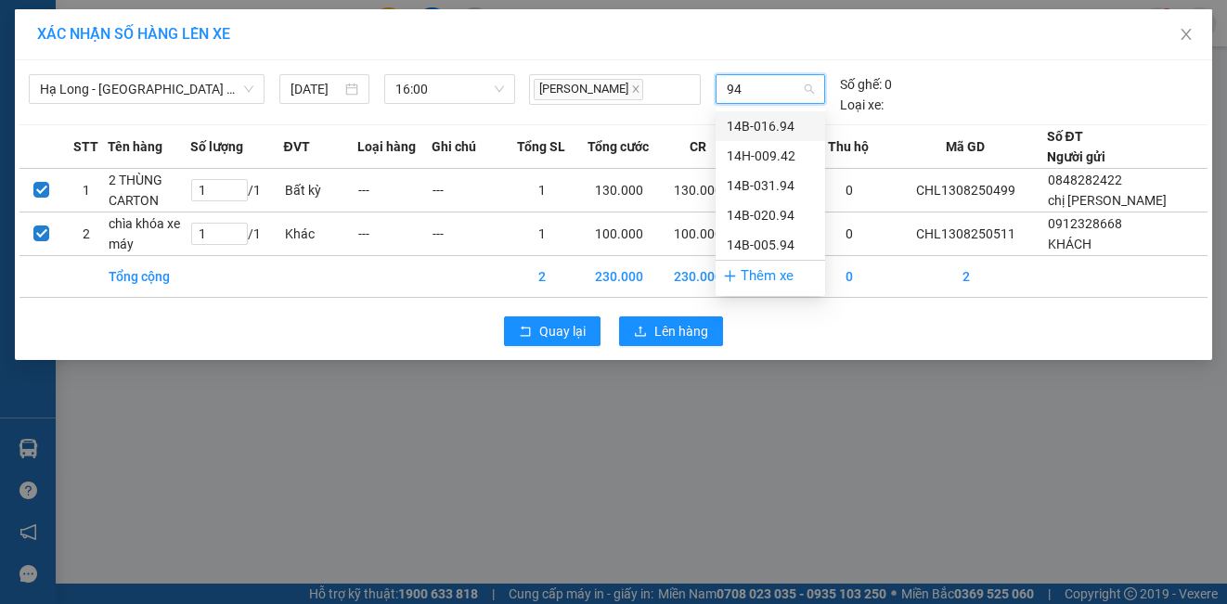
type input "942"
click at [767, 123] on div "14H-009.42" at bounding box center [770, 126] width 87 height 20
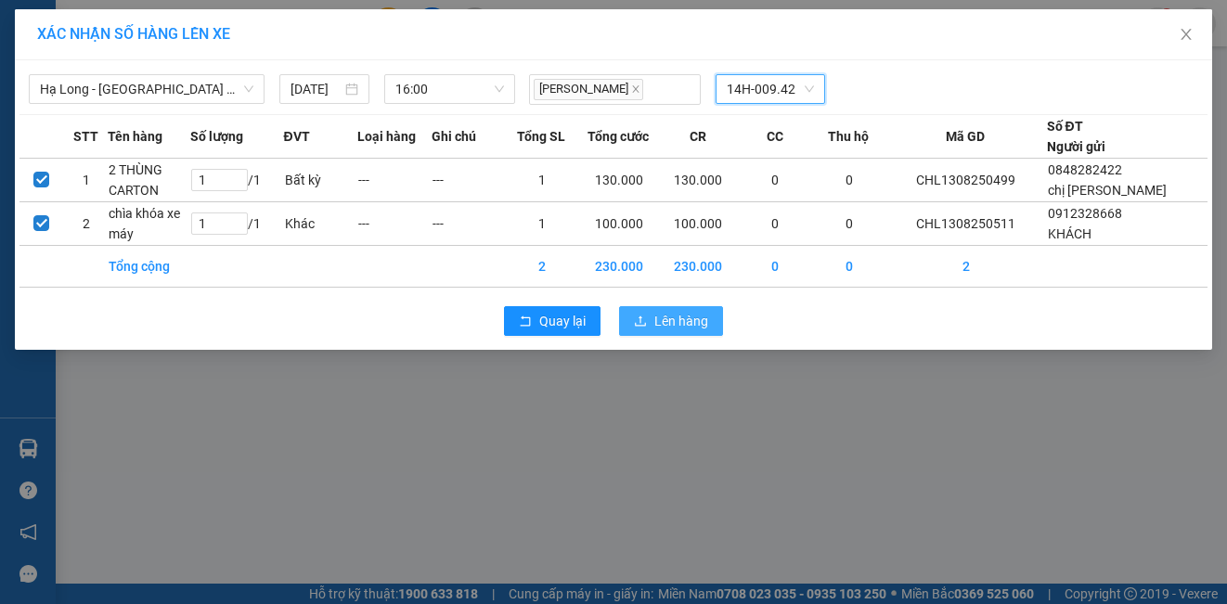
click at [661, 326] on span "Lên hàng" at bounding box center [681, 321] width 54 height 20
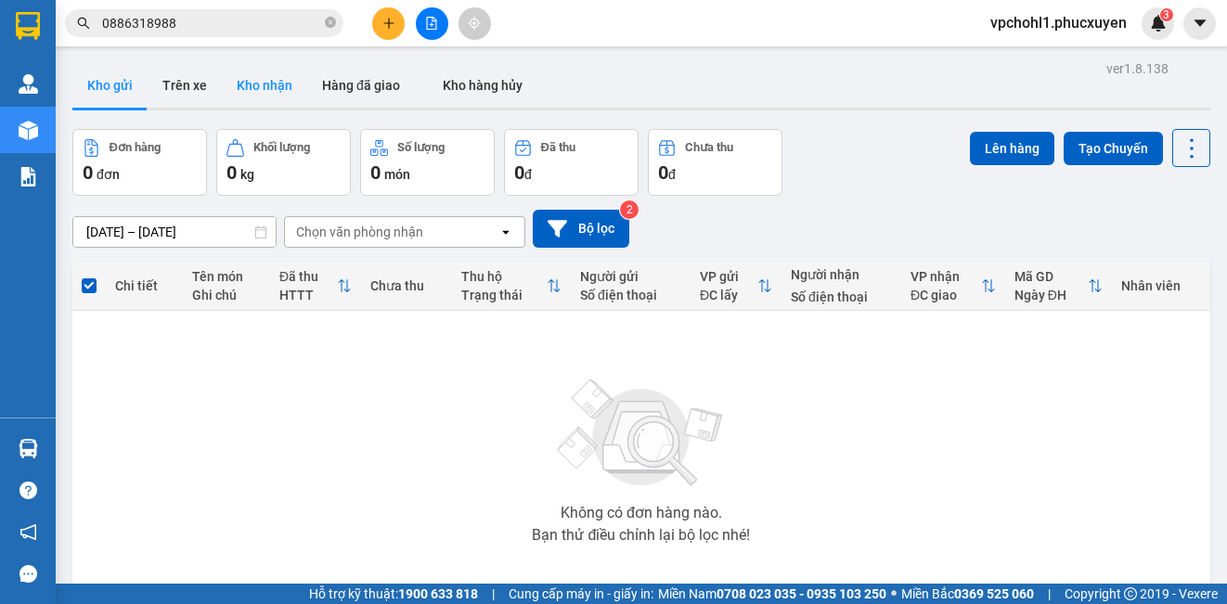
click at [277, 77] on button "Kho nhận" at bounding box center [264, 85] width 85 height 45
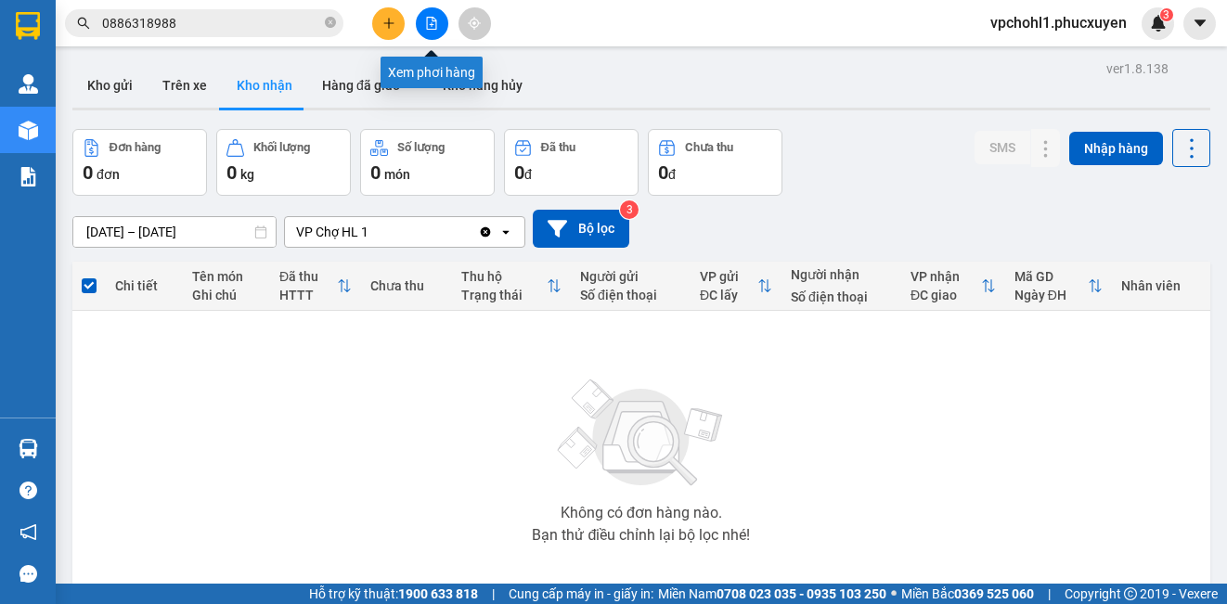
click at [433, 19] on icon "file-add" at bounding box center [431, 23] width 13 height 13
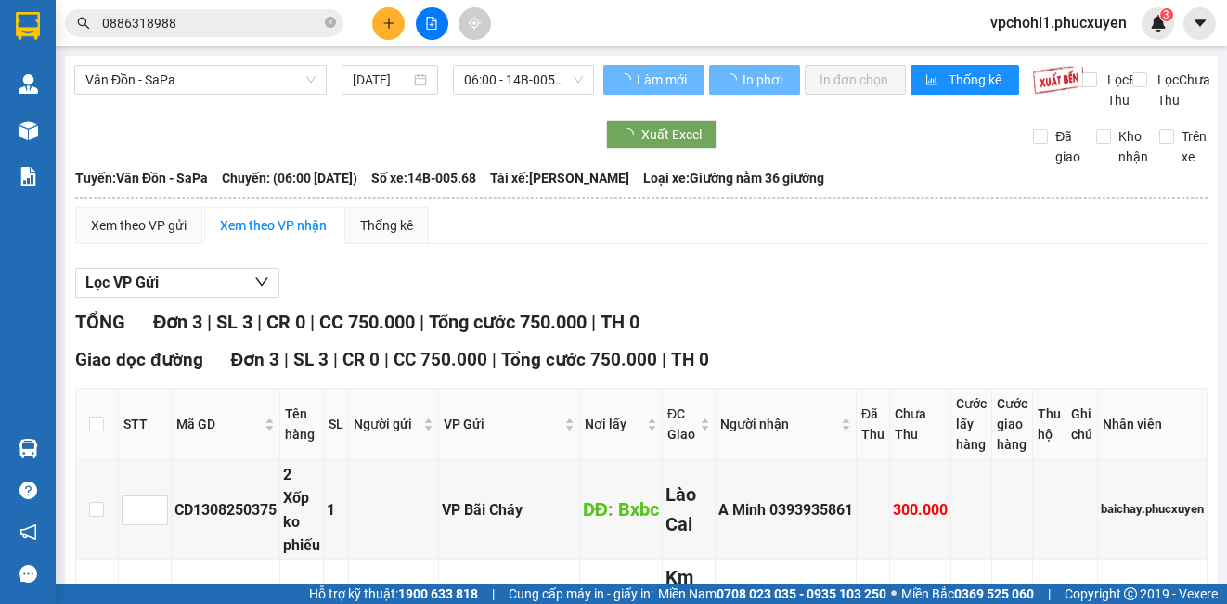
click at [225, 81] on span "Vân Đồn - SaPa" at bounding box center [200, 80] width 230 height 28
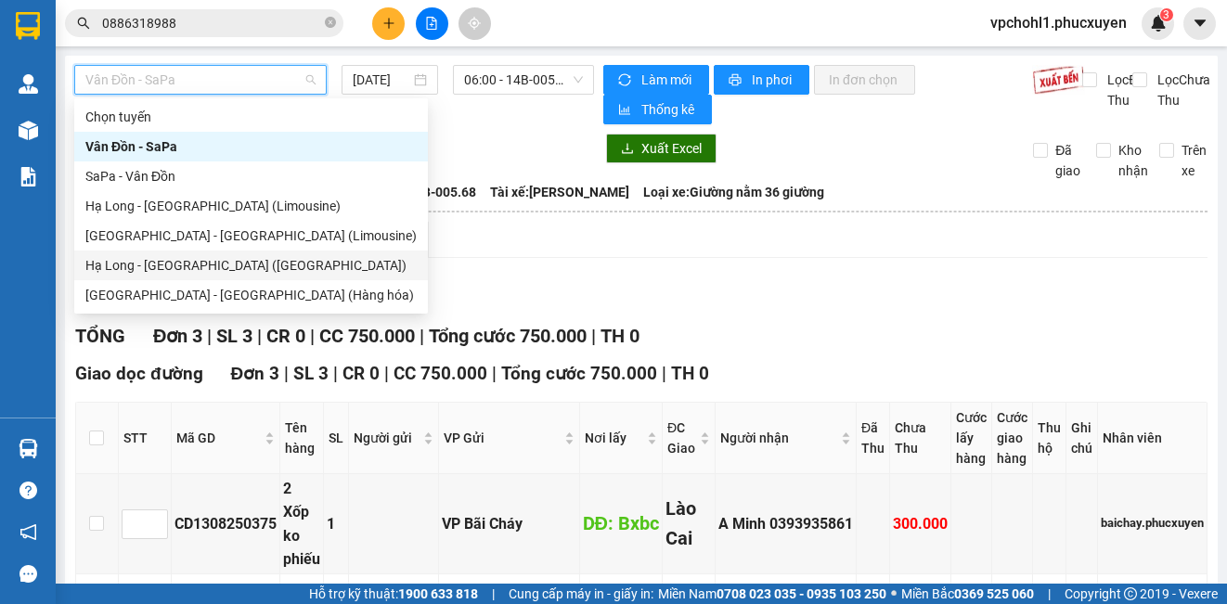
click at [232, 267] on div "Hạ Long - [GEOGRAPHIC_DATA] ([GEOGRAPHIC_DATA])" at bounding box center [250, 265] width 331 height 20
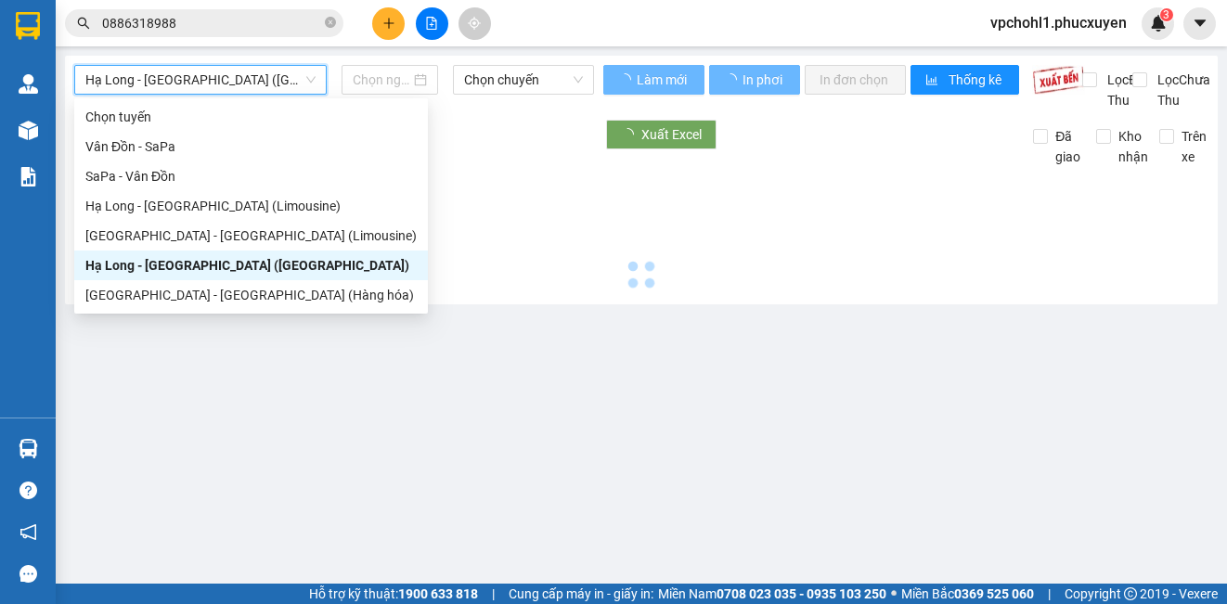
type input "[DATE]"
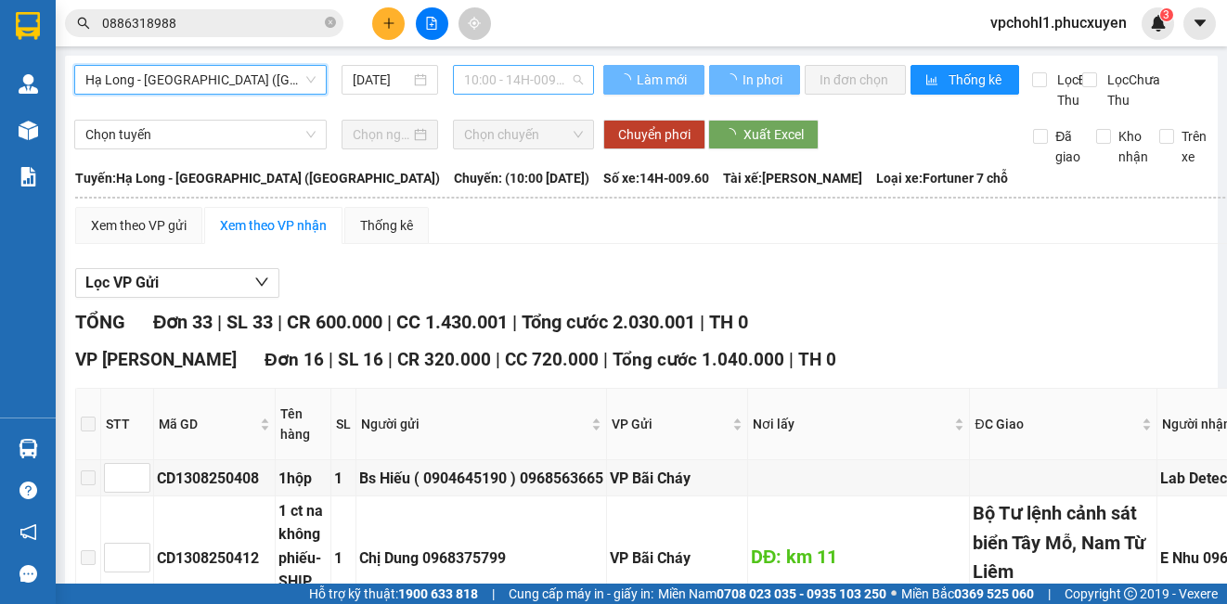
click at [517, 79] on span "10:00 - 14H-009.60" at bounding box center [523, 80] width 119 height 28
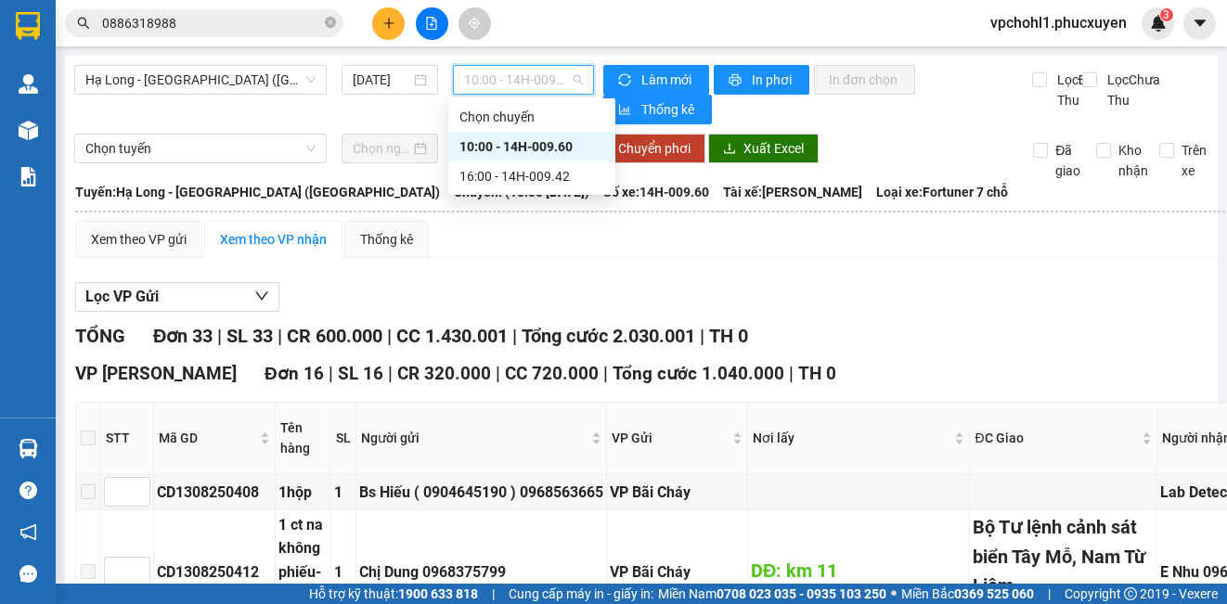
click at [514, 81] on span "10:00 - 14H-009.60" at bounding box center [523, 80] width 119 height 28
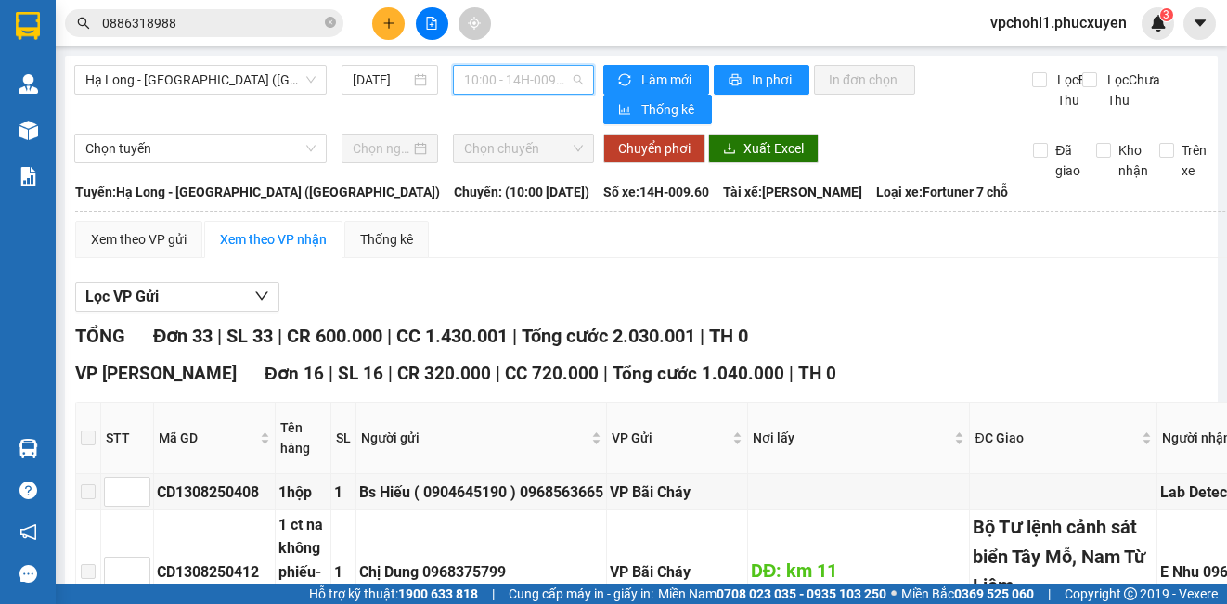
click at [508, 85] on span "10:00 - 14H-009.60" at bounding box center [523, 80] width 119 height 28
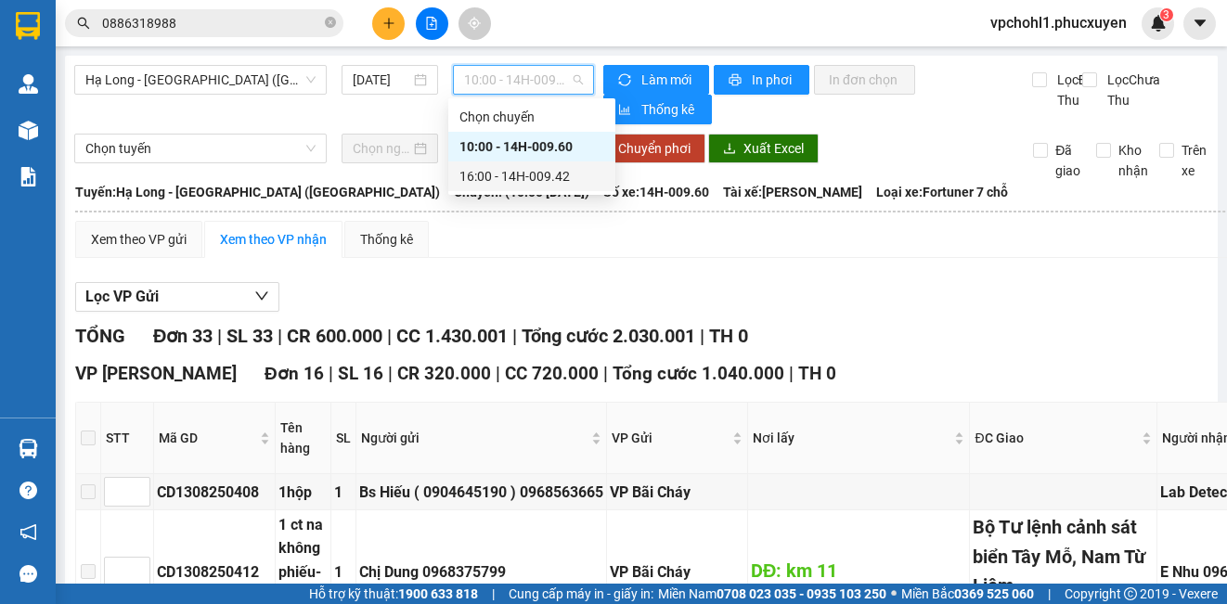
click at [478, 177] on div "16:00 - 14H-009.42" at bounding box center [531, 176] width 145 height 20
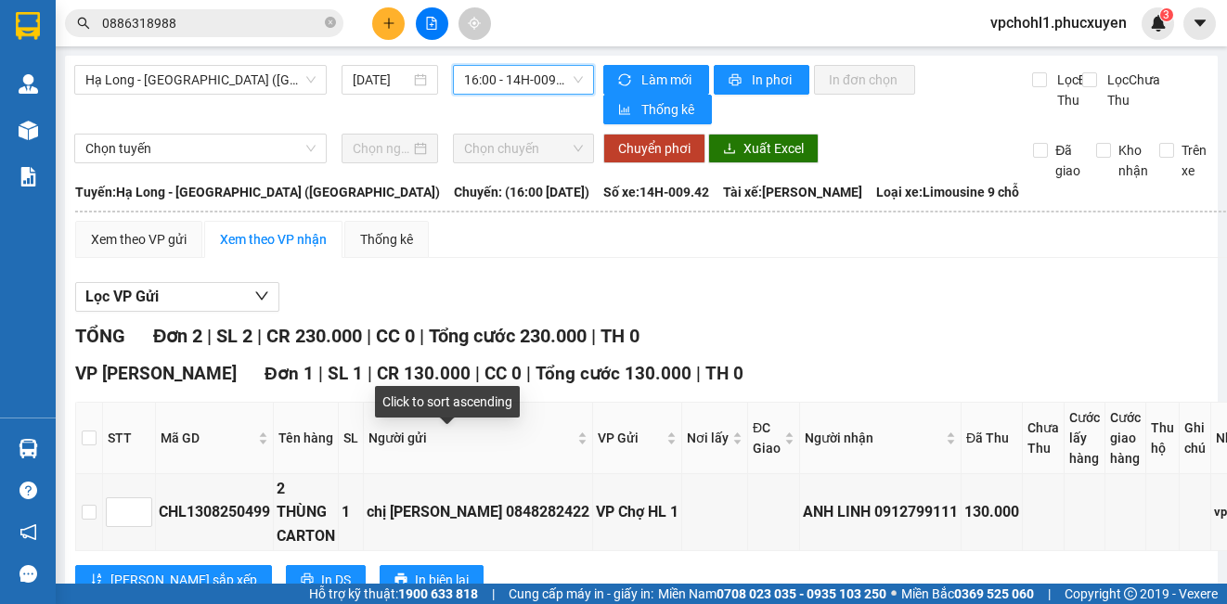
scroll to position [371, 0]
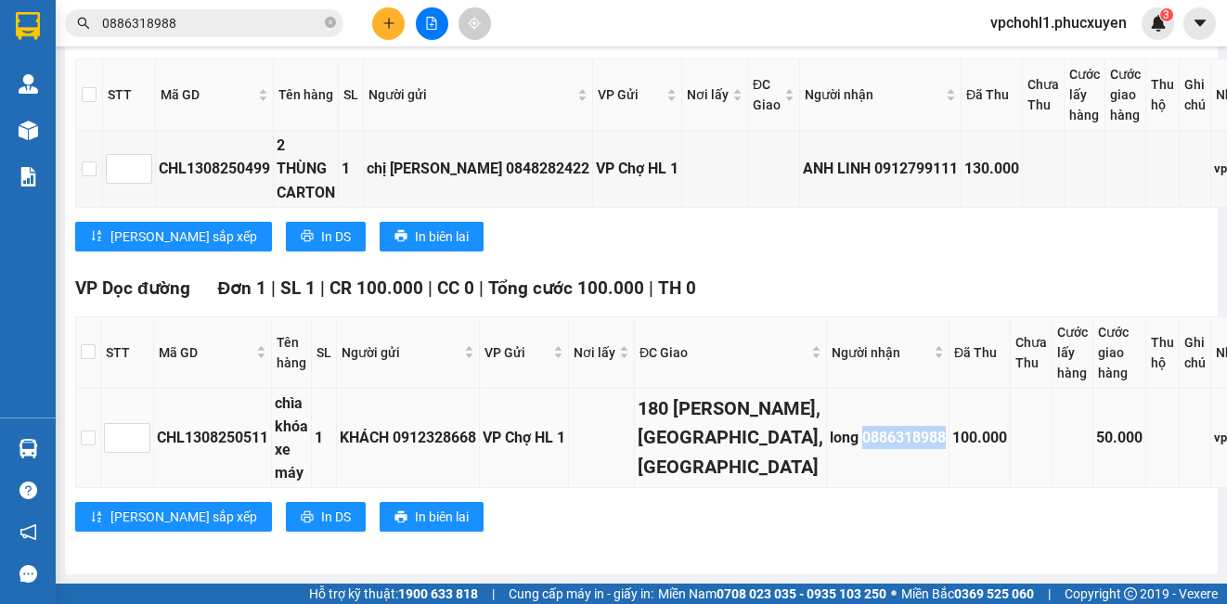
copy div "0886318988"
drag, startPoint x: 803, startPoint y: 443, endPoint x: 890, endPoint y: 448, distance: 87.4
click at [890, 448] on td "long 0886318988" at bounding box center [888, 439] width 122 height 100
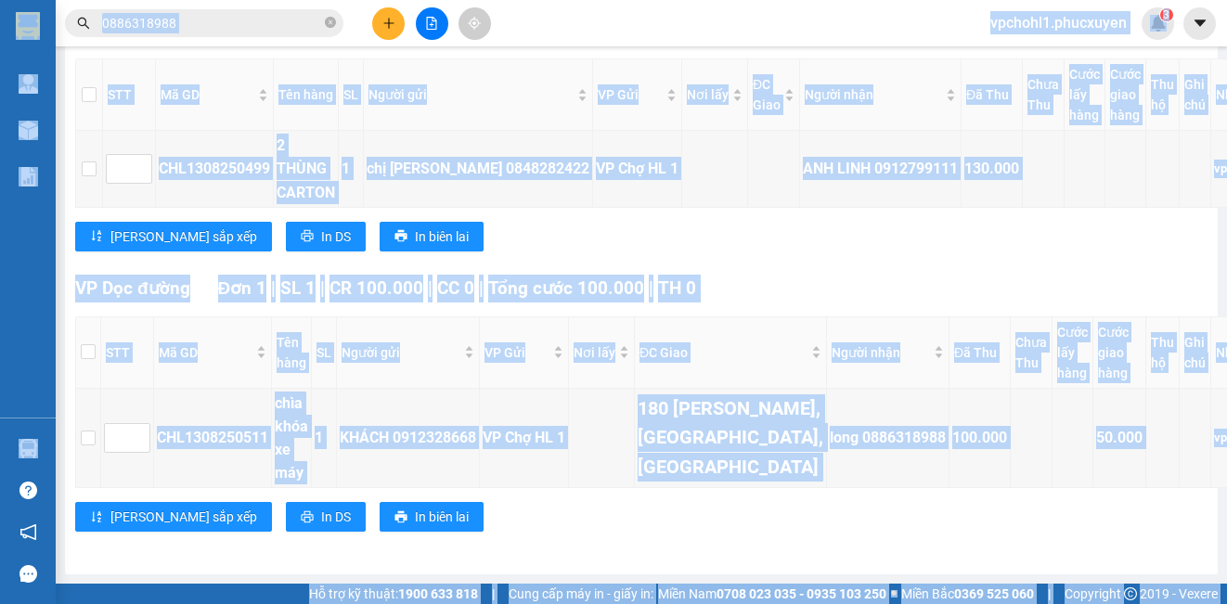
drag, startPoint x: 182, startPoint y: 32, endPoint x: 104, endPoint y: 19, distance: 79.0
click at [104, 19] on body "Kết quả tìm kiếm ( 0 ) Bộ lọc No Data 0886318988 vpchohl1.phucxuyen 3 [PERSON_N…" at bounding box center [613, 302] width 1227 height 604
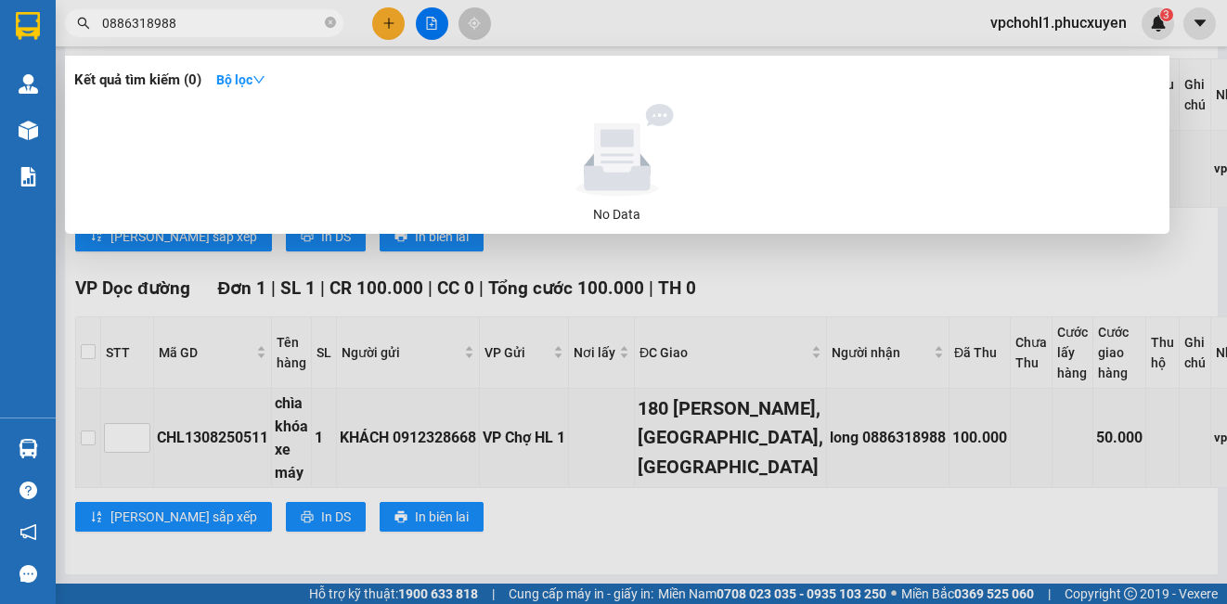
click at [187, 26] on input "0886318988" at bounding box center [211, 23] width 219 height 20
drag, startPoint x: 187, startPoint y: 26, endPoint x: 91, endPoint y: 22, distance: 96.6
click at [91, 23] on span "0886318988" at bounding box center [204, 23] width 278 height 28
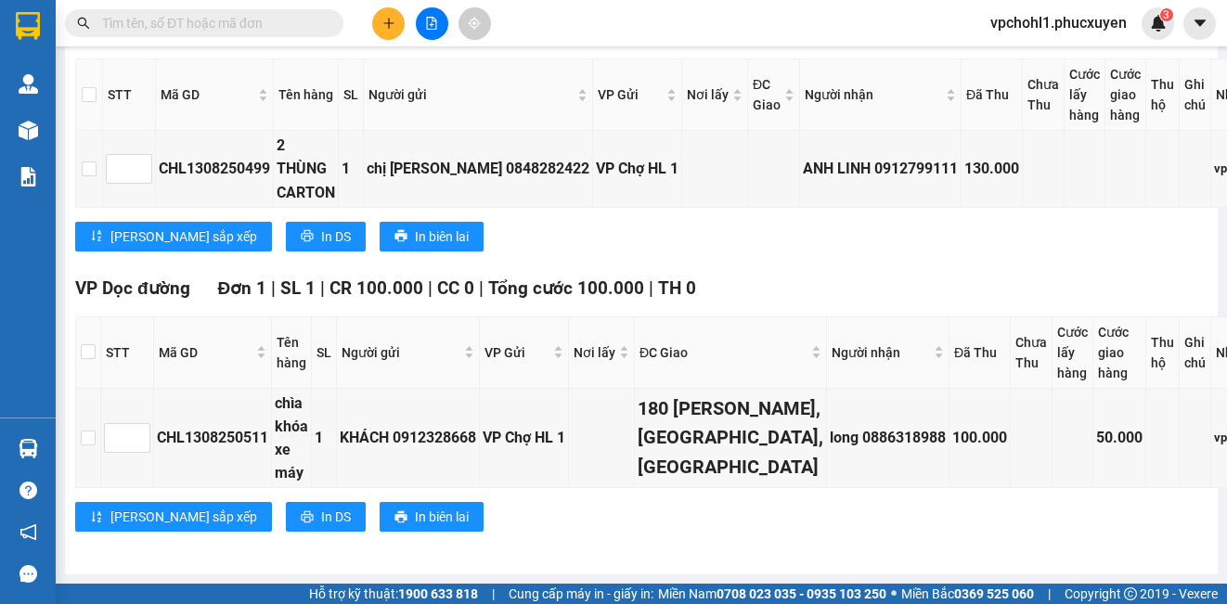
paste input "0886318988"
type input "0886318988"
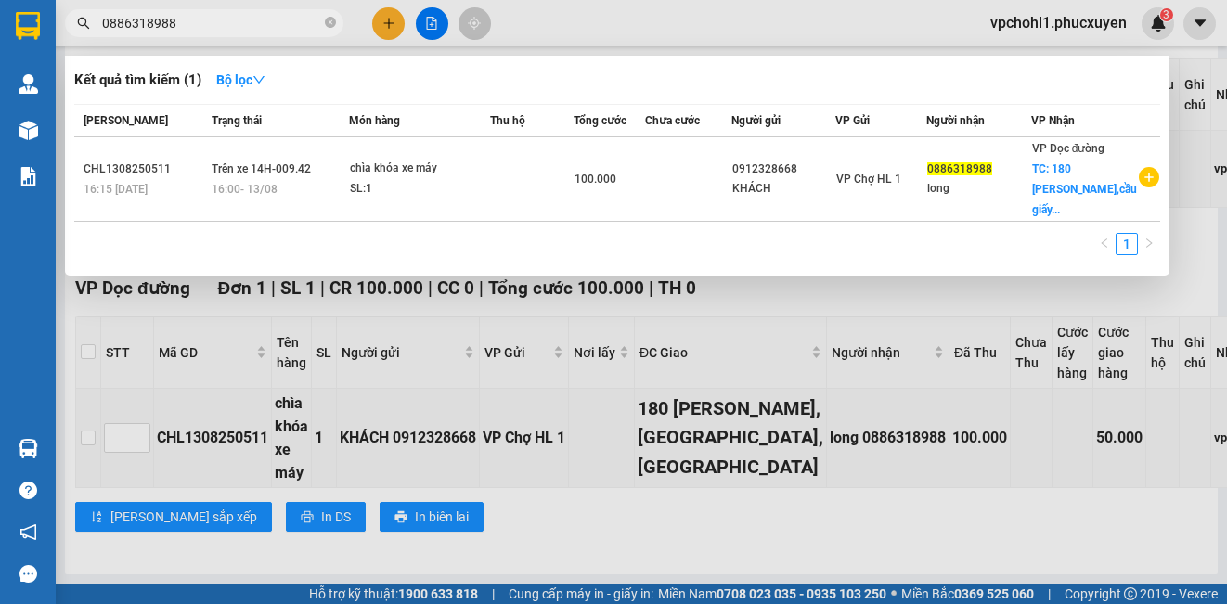
click at [1025, 544] on div at bounding box center [613, 302] width 1227 height 604
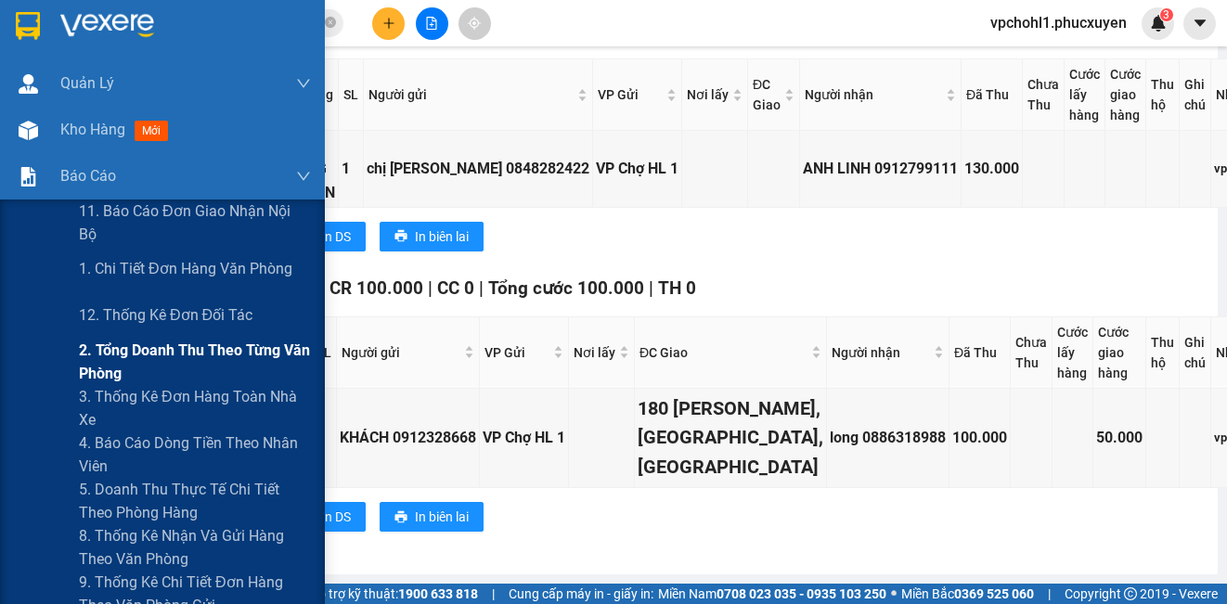
click at [122, 354] on span "2. Tổng doanh thu theo từng văn phòng" at bounding box center [195, 362] width 232 height 46
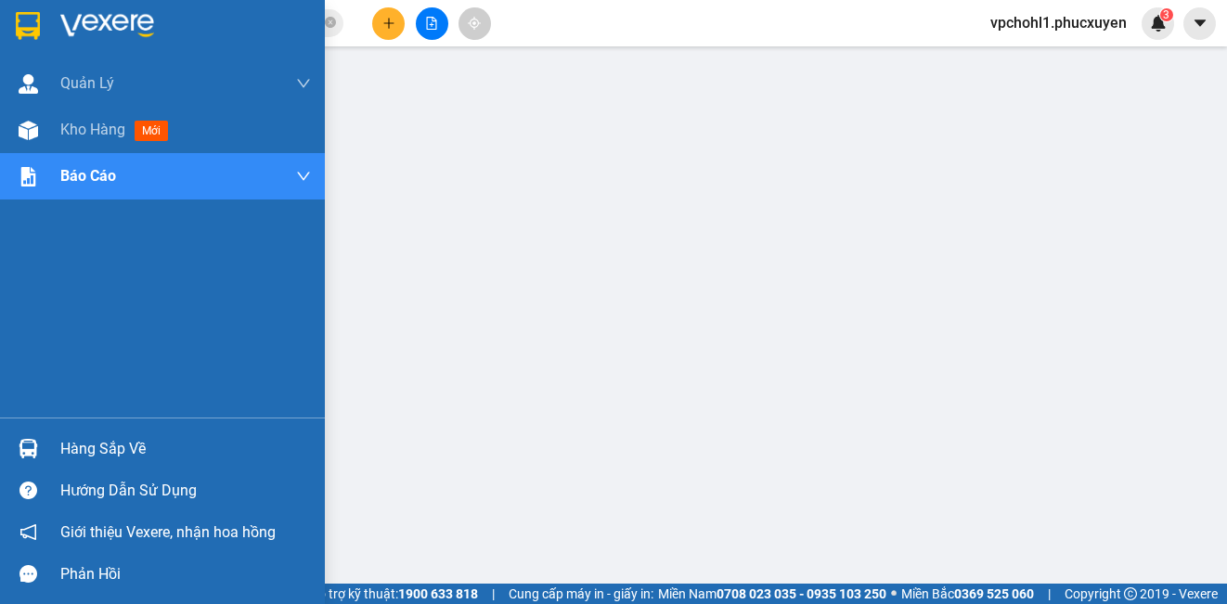
click at [59, 457] on div "Hàng sắp về" at bounding box center [162, 449] width 325 height 42
click at [75, 126] on span "Kho hàng" at bounding box center [92, 130] width 65 height 18
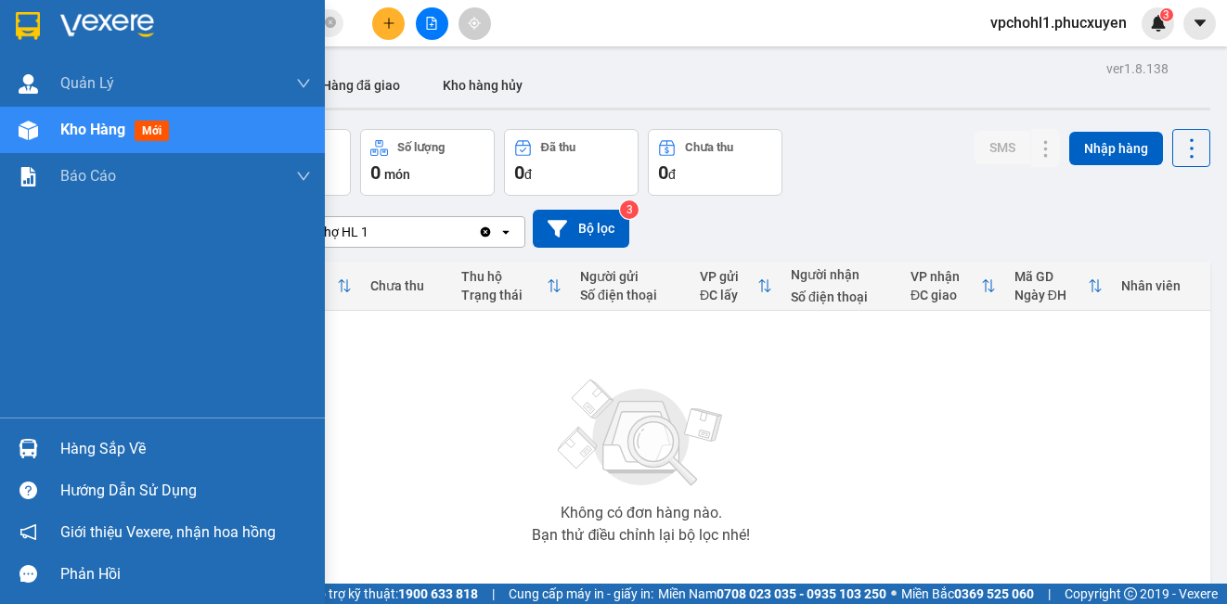
click at [67, 459] on div "Hàng sắp về" at bounding box center [185, 449] width 251 height 28
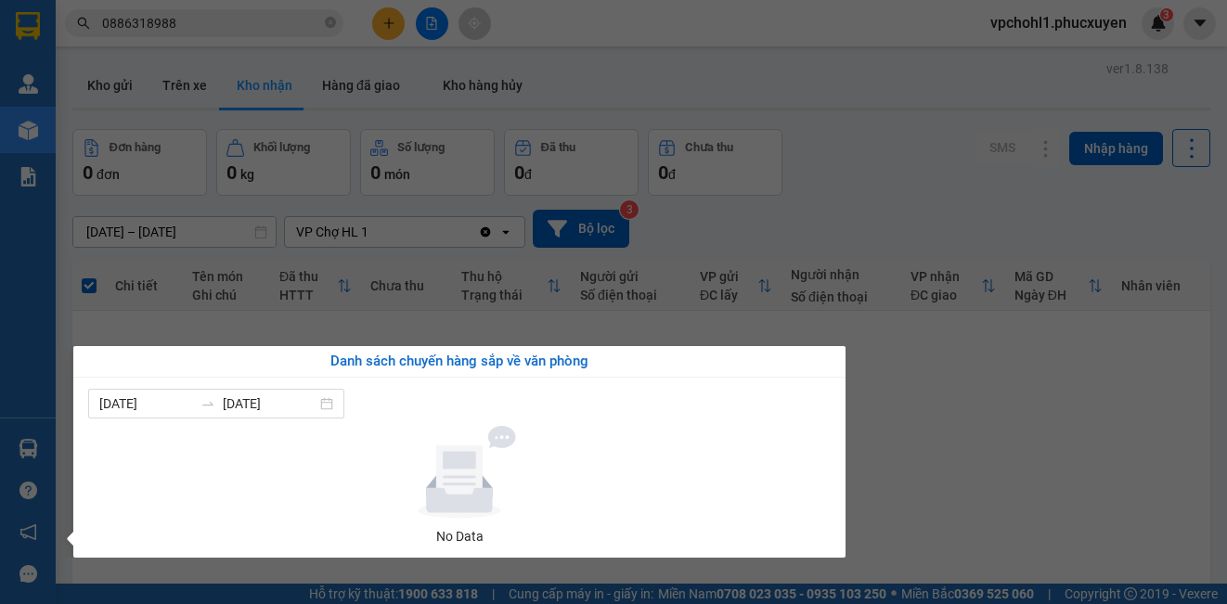
click at [937, 445] on section "Kết quả tìm kiếm ( 1 ) Bộ lọc Mã ĐH Trạng thái Món hàng Thu hộ Tổng cước Chưa c…" at bounding box center [613, 302] width 1227 height 604
